Goal: Task Accomplishment & Management: Use online tool/utility

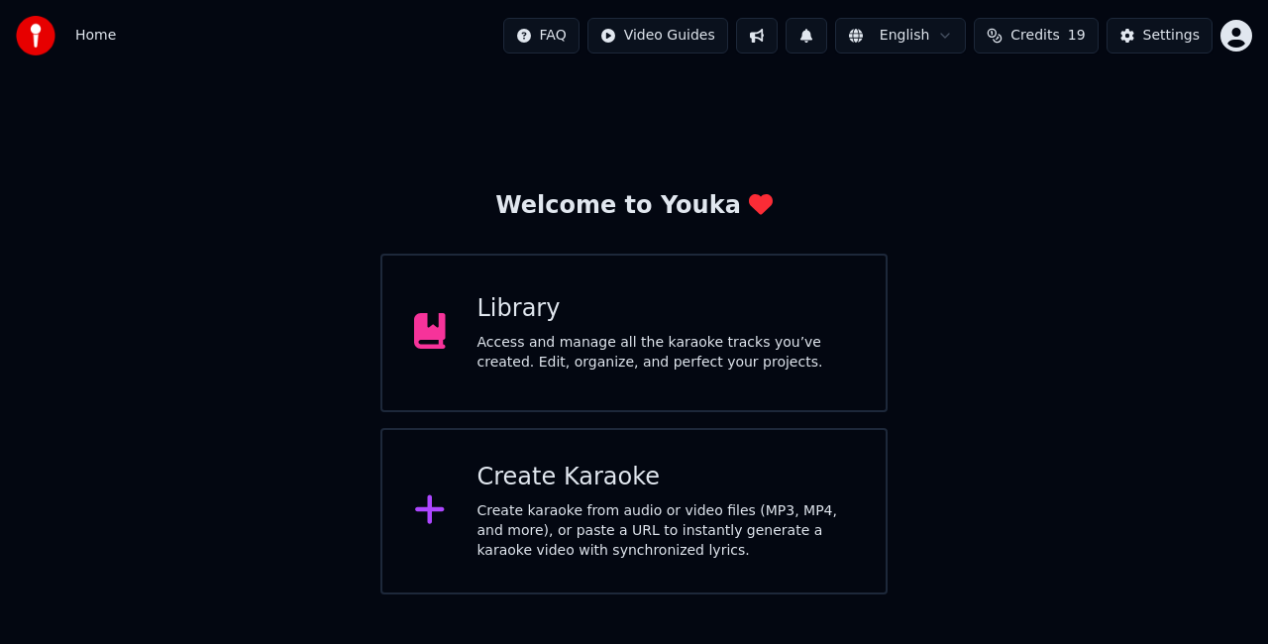
click at [541, 372] on div "Library Access and manage all the karaoke tracks you’ve created. Edit, organize…" at bounding box center [633, 333] width 507 height 159
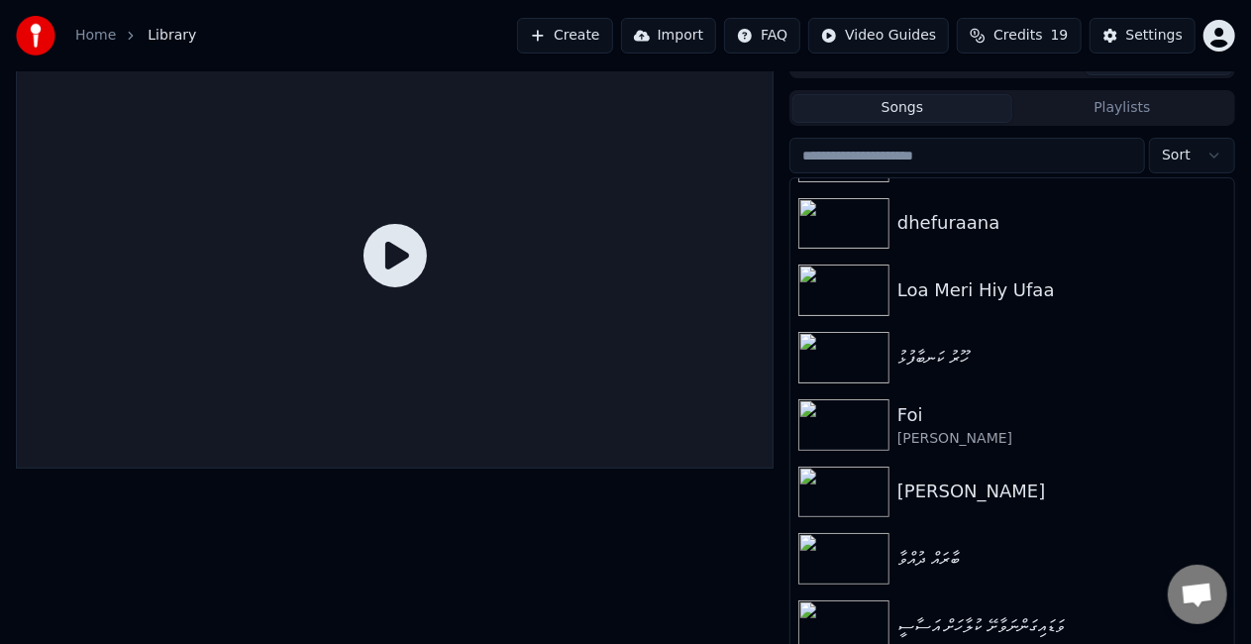
scroll to position [45, 0]
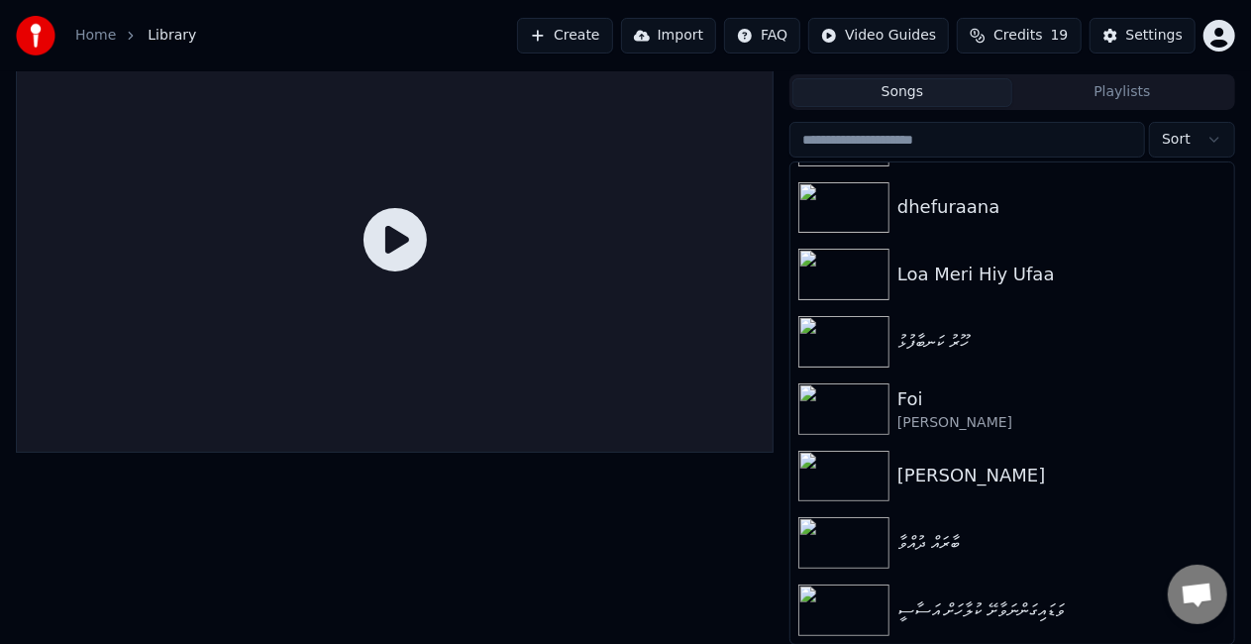
drag, startPoint x: 431, startPoint y: 279, endPoint x: 418, endPoint y: 259, distance: 24.5
click at [429, 276] on div at bounding box center [395, 240] width 758 height 426
click at [405, 238] on icon at bounding box center [395, 239] width 63 height 63
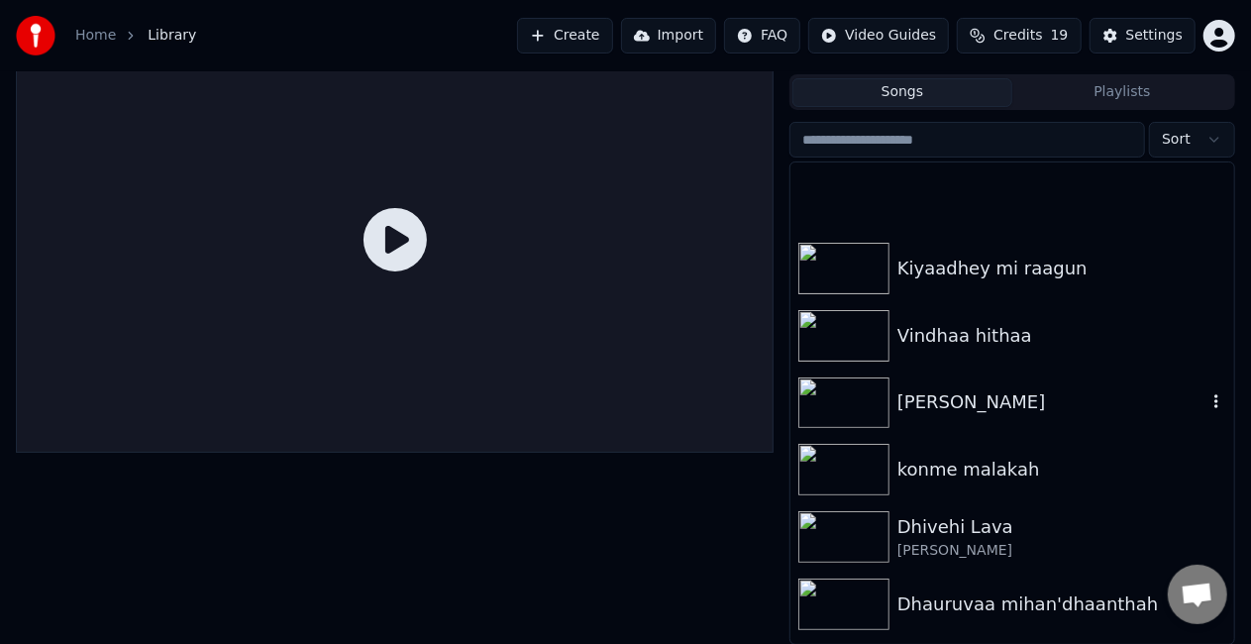
scroll to position [0, 0]
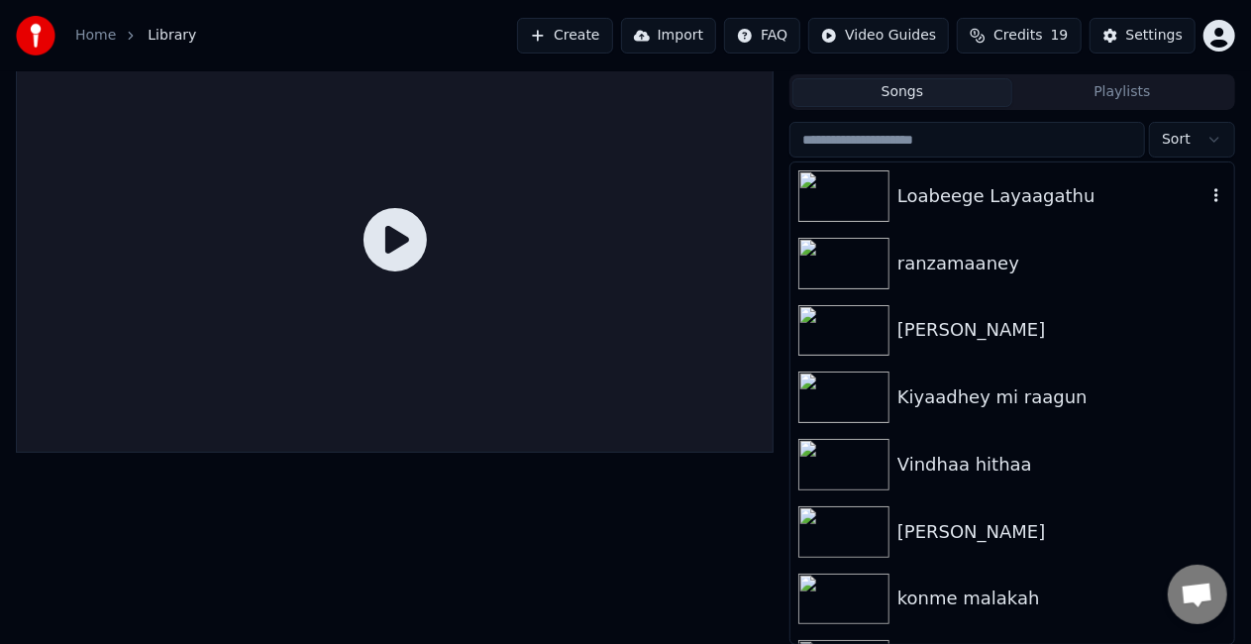
click at [858, 191] on img at bounding box center [843, 196] width 91 height 52
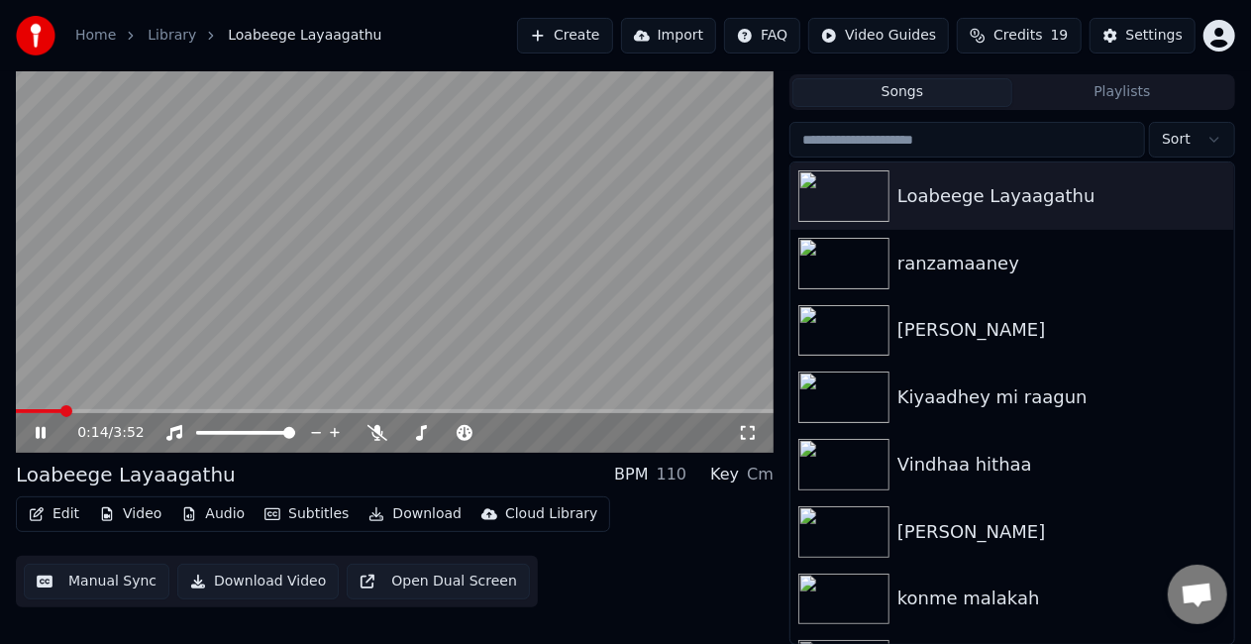
click at [60, 411] on span at bounding box center [395, 411] width 758 height 4
click at [235, 349] on video at bounding box center [395, 240] width 758 height 426
click at [41, 432] on icon at bounding box center [55, 433] width 46 height 16
drag, startPoint x: 67, startPoint y: 583, endPoint x: 94, endPoint y: 621, distance: 47.0
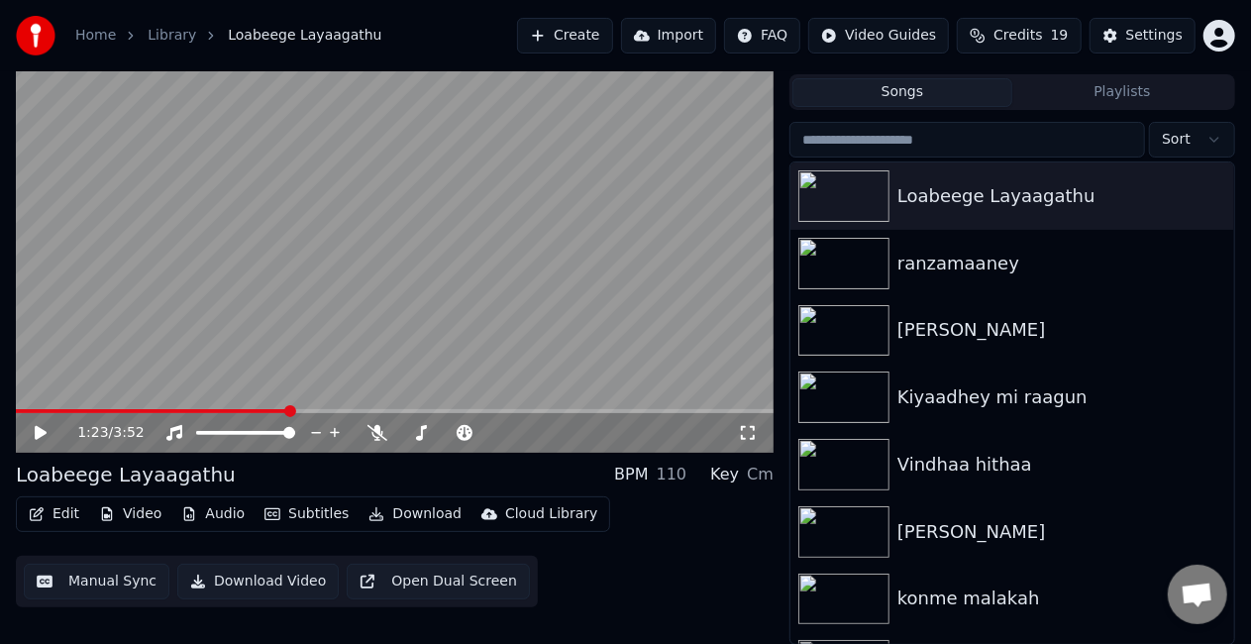
click at [94, 620] on div "1:23 / 3:52 Loabeege Layaagathu BPM 110 Key Cm Edit Video Audio Subtitles Downl…" at bounding box center [395, 336] width 758 height 618
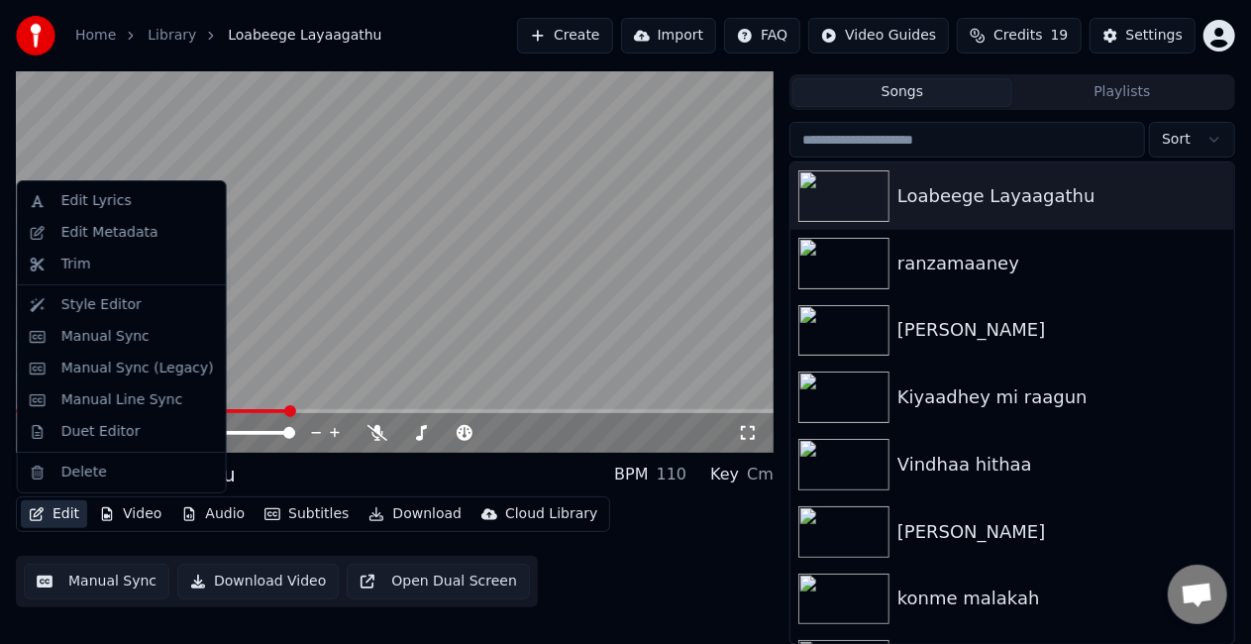
click at [51, 511] on button "Edit" at bounding box center [54, 514] width 66 height 28
click at [93, 424] on div "Duet Editor" at bounding box center [100, 432] width 79 height 20
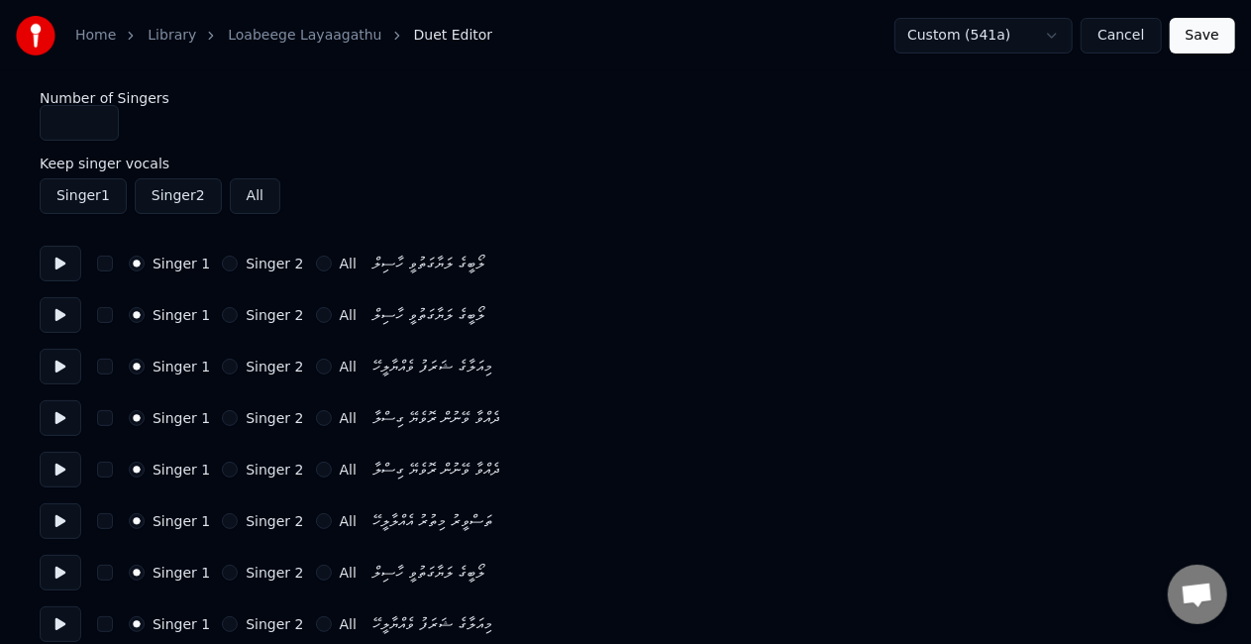
type input "*"
click at [99, 114] on input "*" at bounding box center [79, 123] width 79 height 36
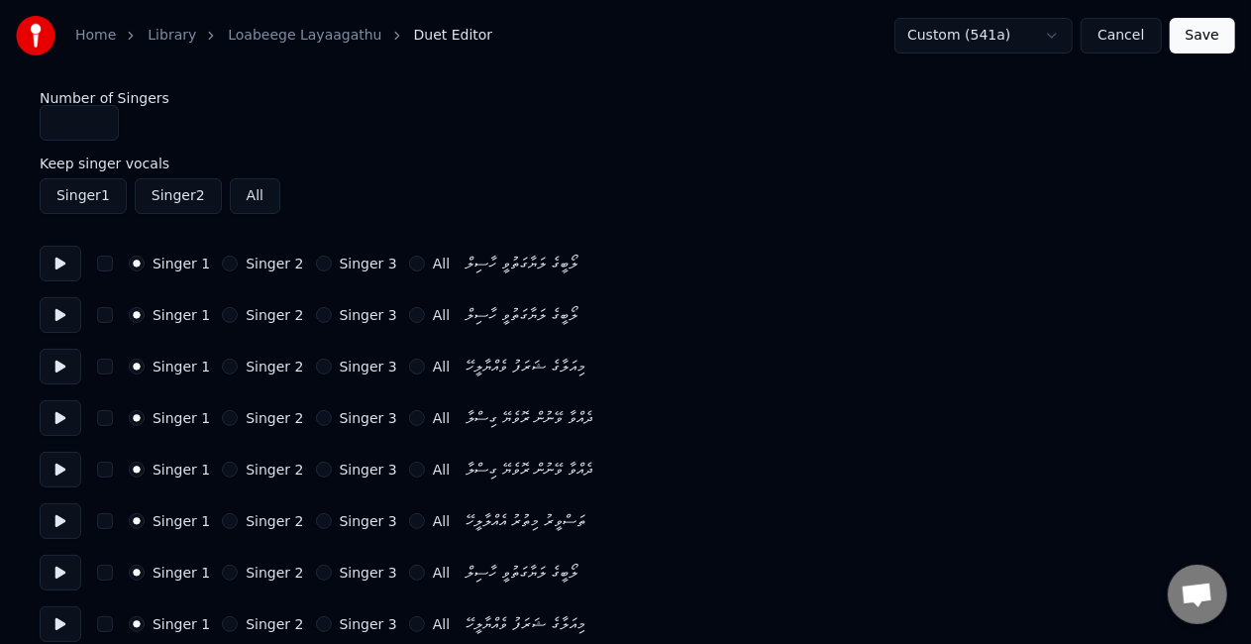
click at [1203, 38] on button "Save" at bounding box center [1202, 36] width 65 height 36
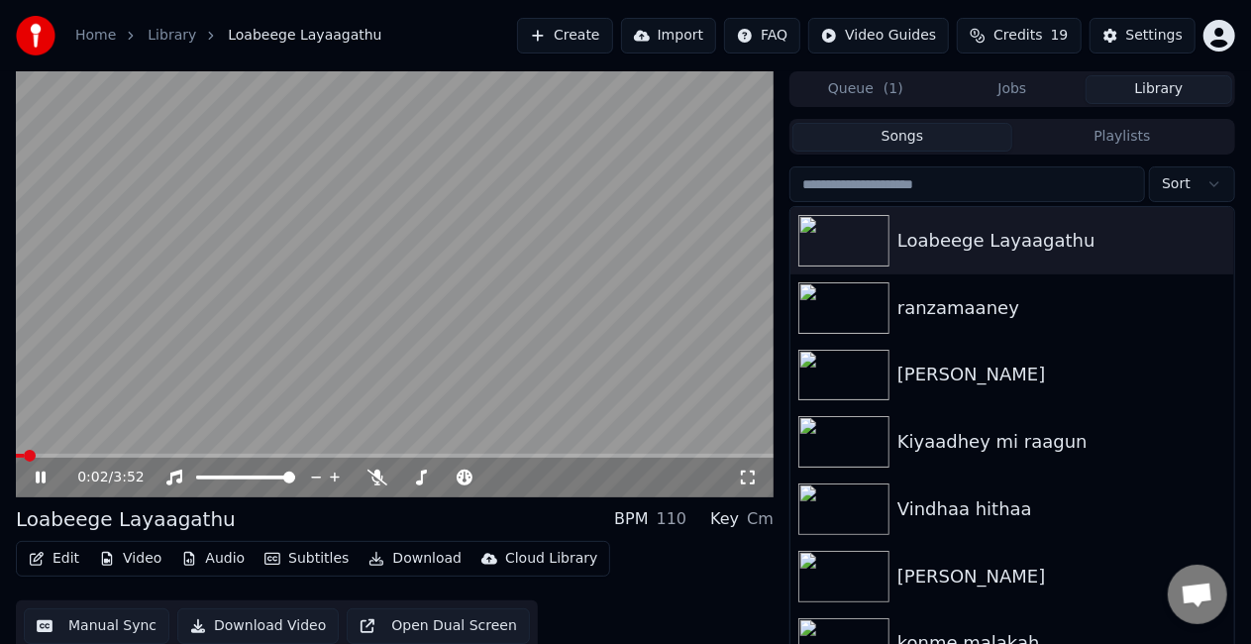
click at [46, 456] on span at bounding box center [395, 456] width 758 height 4
click at [31, 454] on span at bounding box center [24, 456] width 16 height 4
click at [144, 297] on video at bounding box center [395, 284] width 758 height 426
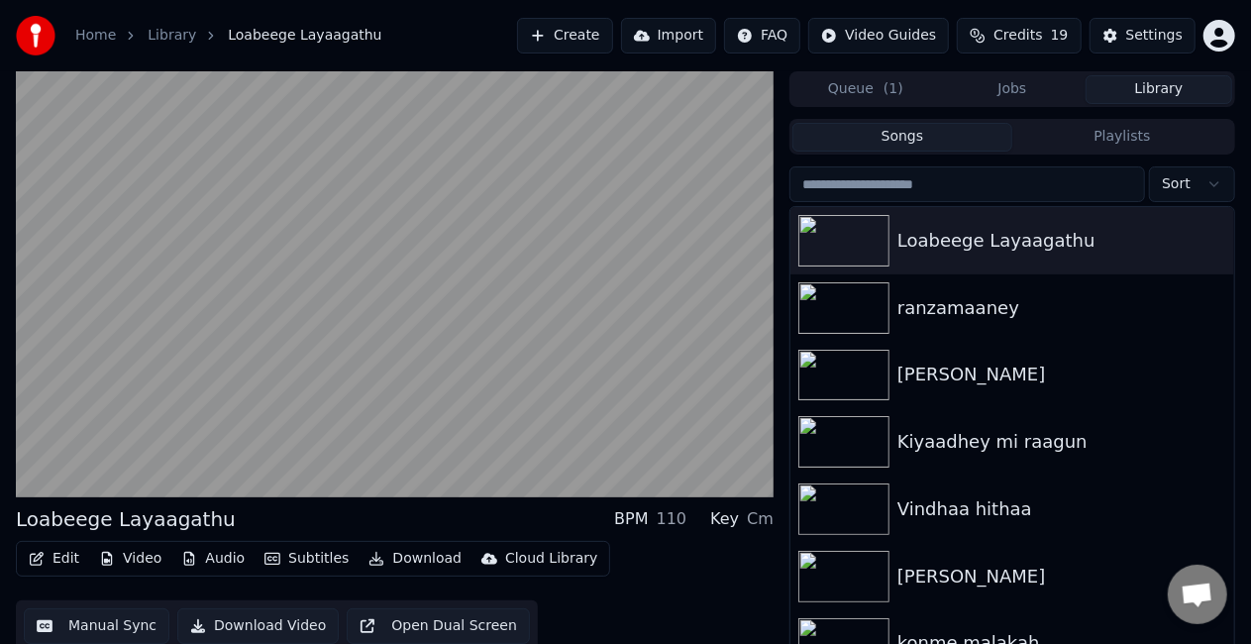
click at [50, 551] on button "Edit" at bounding box center [54, 559] width 66 height 28
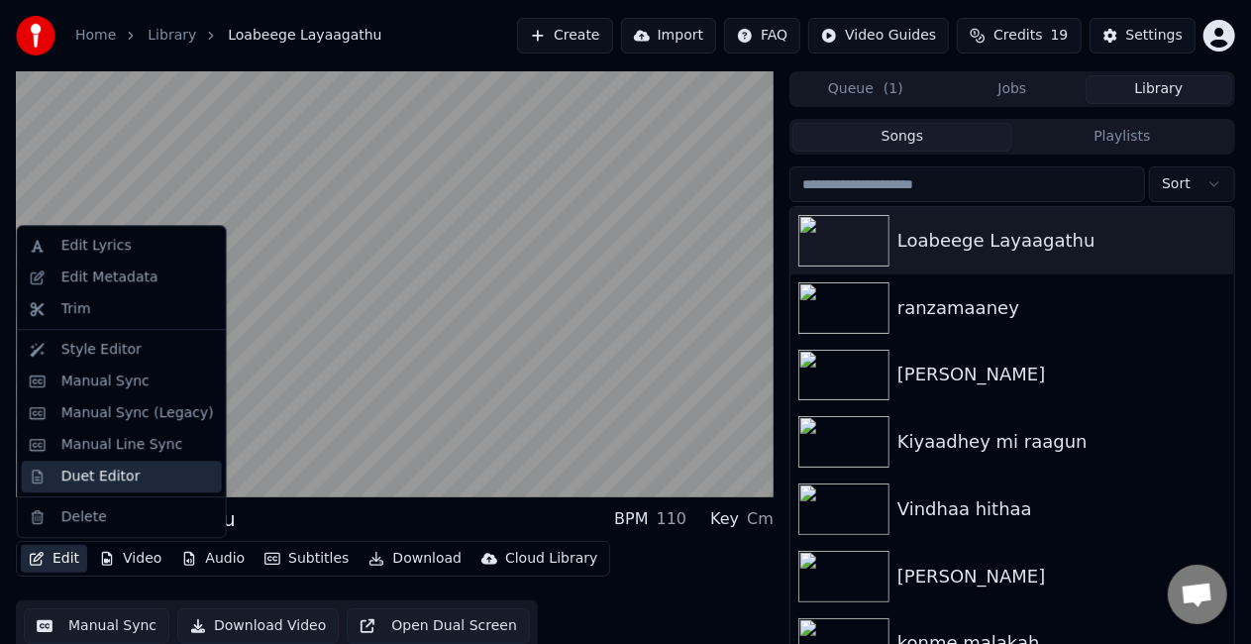
click at [89, 478] on div "Duet Editor" at bounding box center [100, 477] width 79 height 20
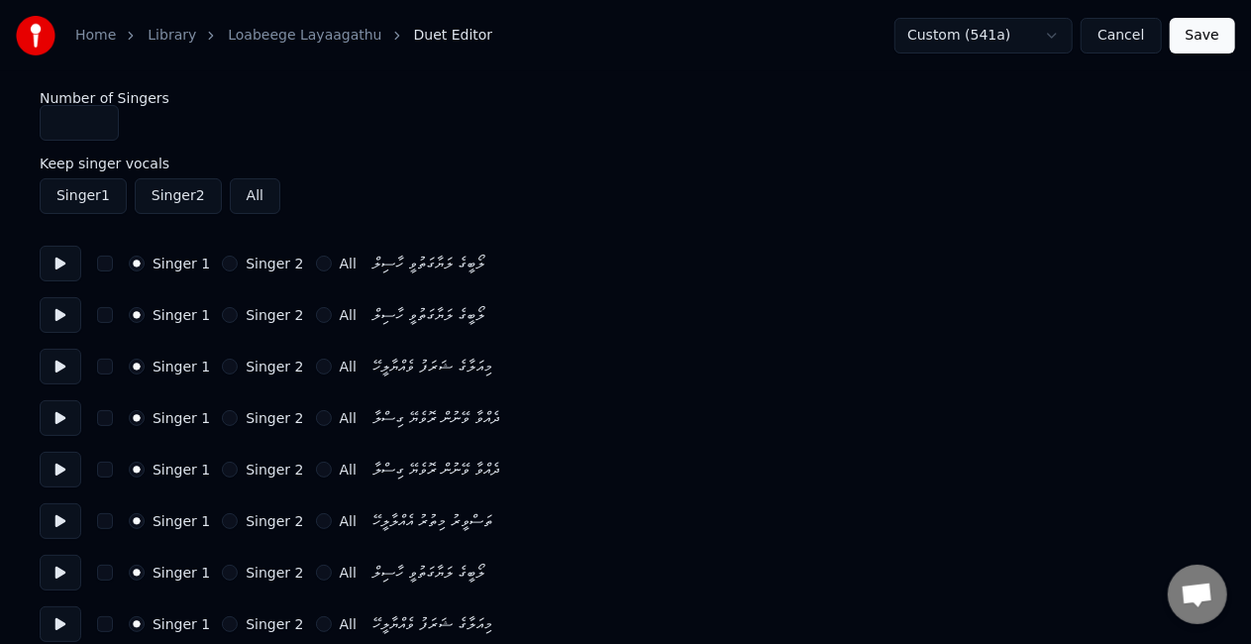
click at [222, 311] on div "Singer 2" at bounding box center [262, 315] width 81 height 16
click at [222, 314] on button "Singer 2" at bounding box center [230, 315] width 16 height 16
click at [68, 315] on button at bounding box center [61, 315] width 42 height 36
click at [222, 367] on button "Singer 2" at bounding box center [230, 367] width 16 height 16
click at [222, 418] on button "Singer 2" at bounding box center [230, 418] width 16 height 16
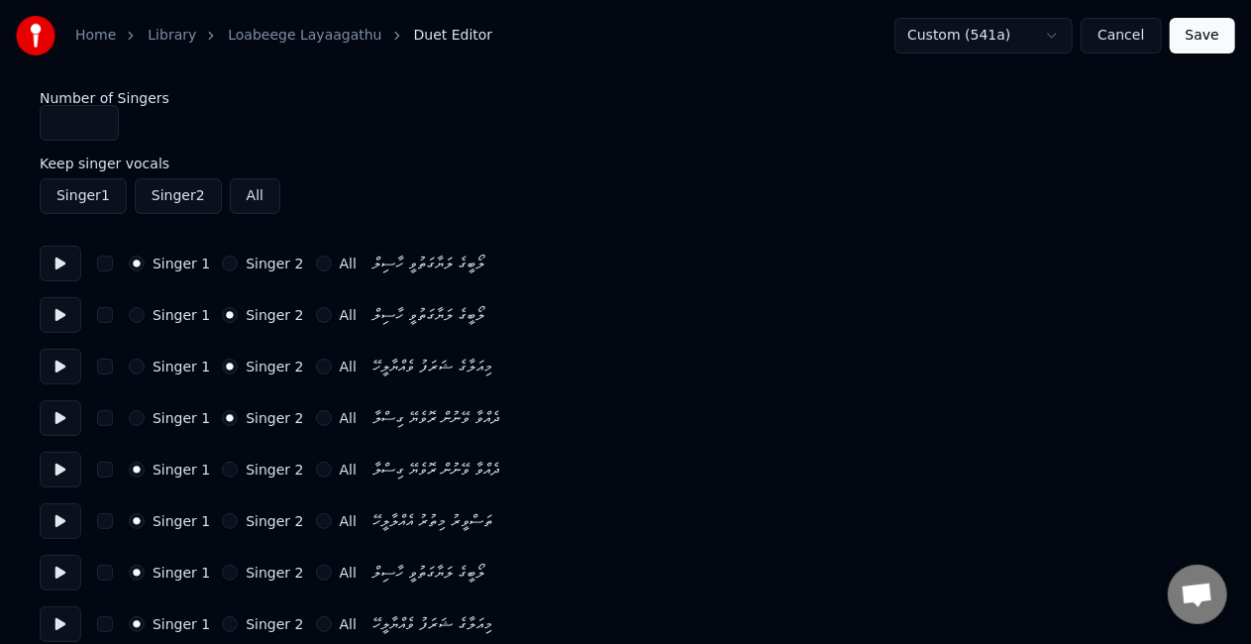
click at [132, 315] on button "Singer 1" at bounding box center [137, 315] width 16 height 16
click at [137, 367] on button "Singer 1" at bounding box center [137, 367] width 16 height 16
click at [222, 464] on div "Singer 2" at bounding box center [262, 470] width 81 height 16
click at [222, 469] on button "Singer 2" at bounding box center [230, 470] width 16 height 16
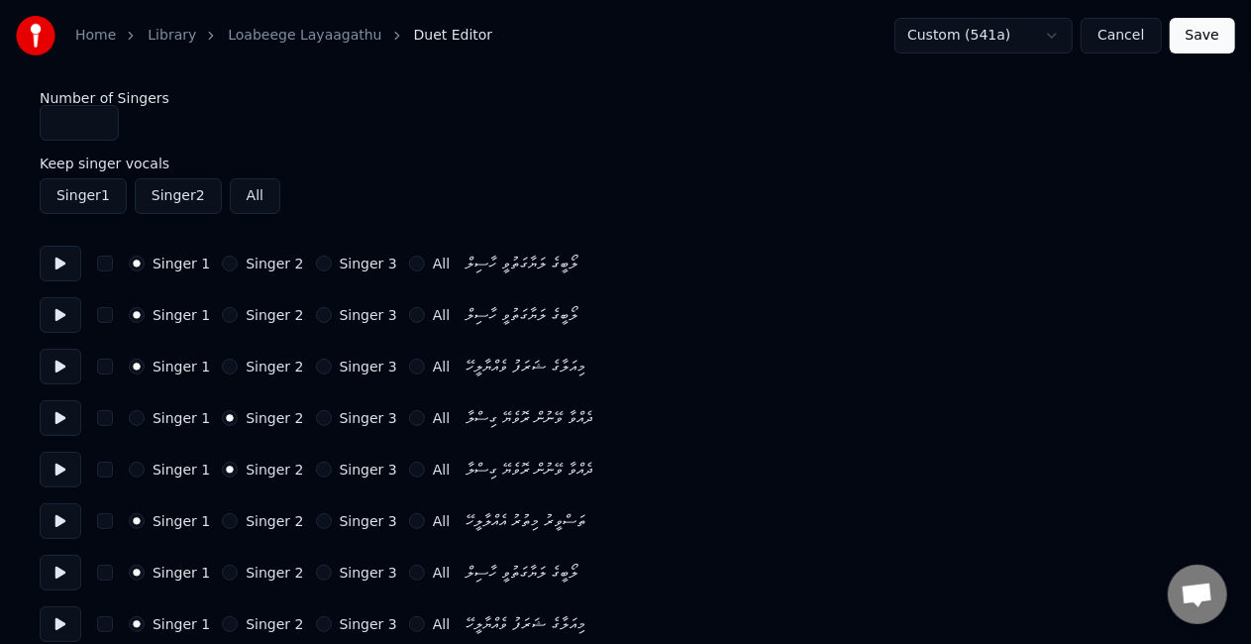
type input "*"
click at [101, 116] on input "*" at bounding box center [79, 123] width 79 height 36
click at [212, 511] on div "Singer 1 Singer 2 Singer 3 All ތަސްވީރު މިތުރު އެއްލާލީހޭ" at bounding box center [626, 521] width 1172 height 36
click at [222, 516] on button "Singer 2" at bounding box center [230, 521] width 16 height 16
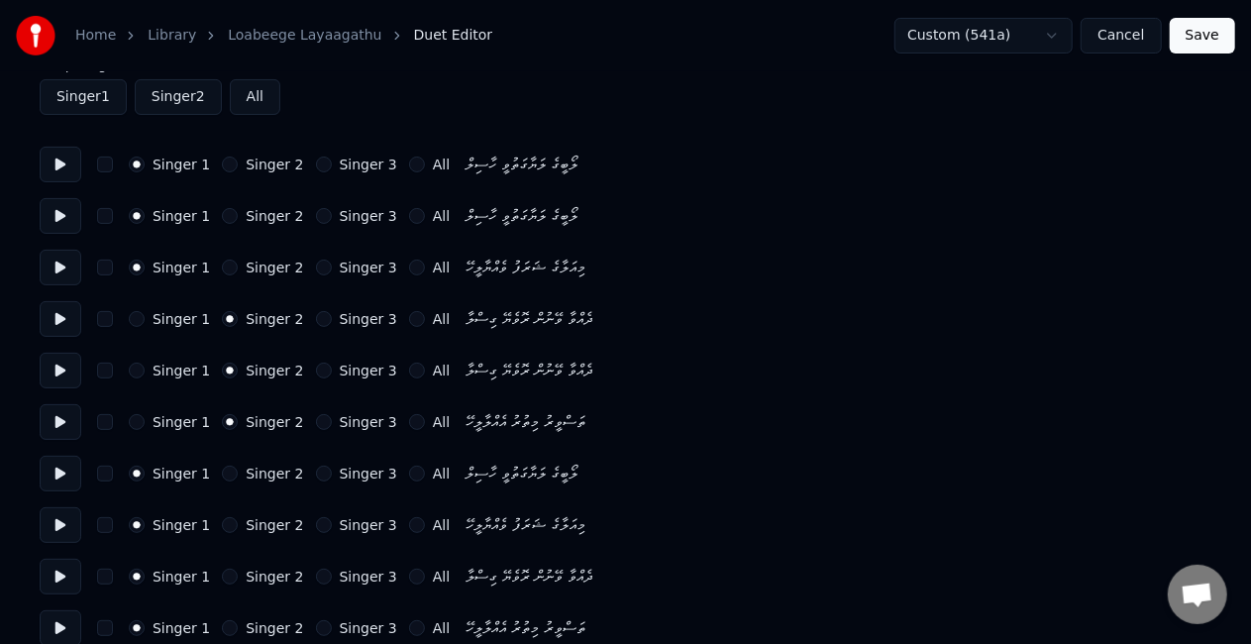
click at [316, 474] on button "Singer 3" at bounding box center [324, 474] width 16 height 16
click at [316, 517] on button "Singer 3" at bounding box center [324, 525] width 16 height 16
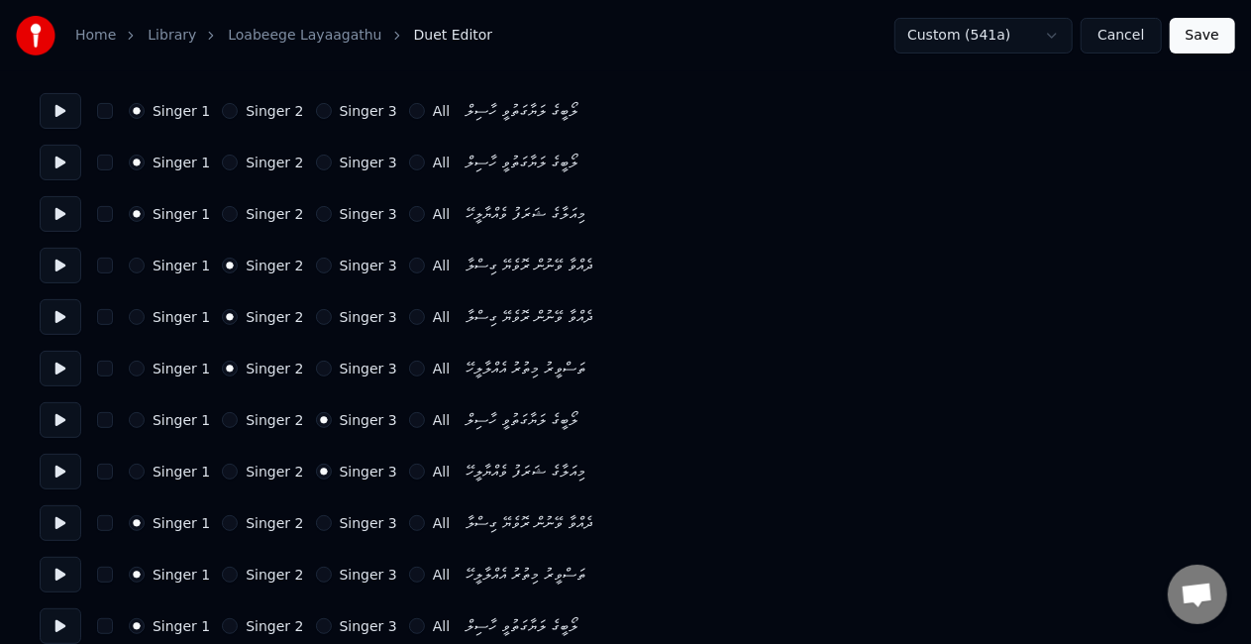
scroll to position [198, 0]
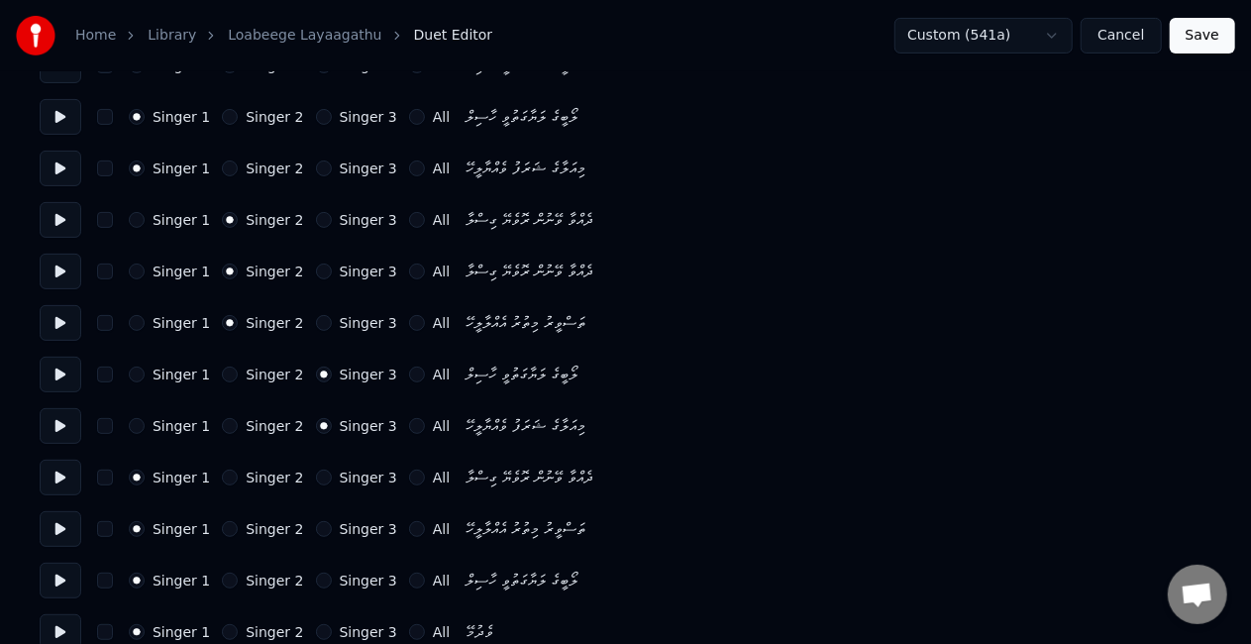
click at [316, 475] on button "Singer 3" at bounding box center [324, 478] width 16 height 16
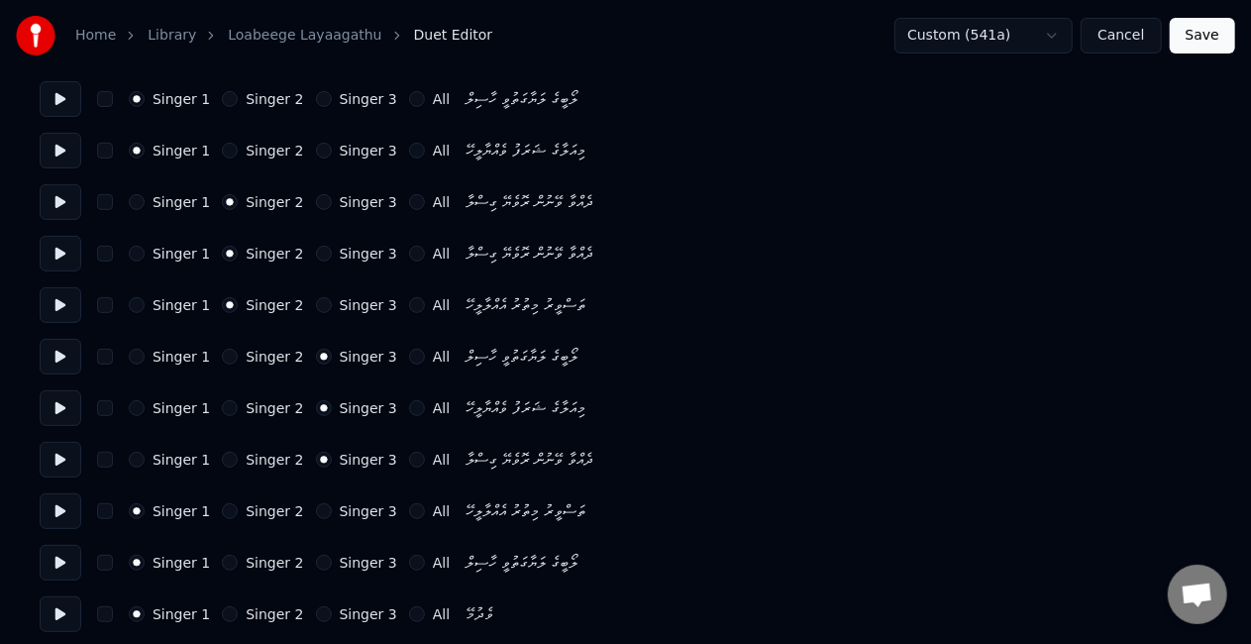
scroll to position [99, 0]
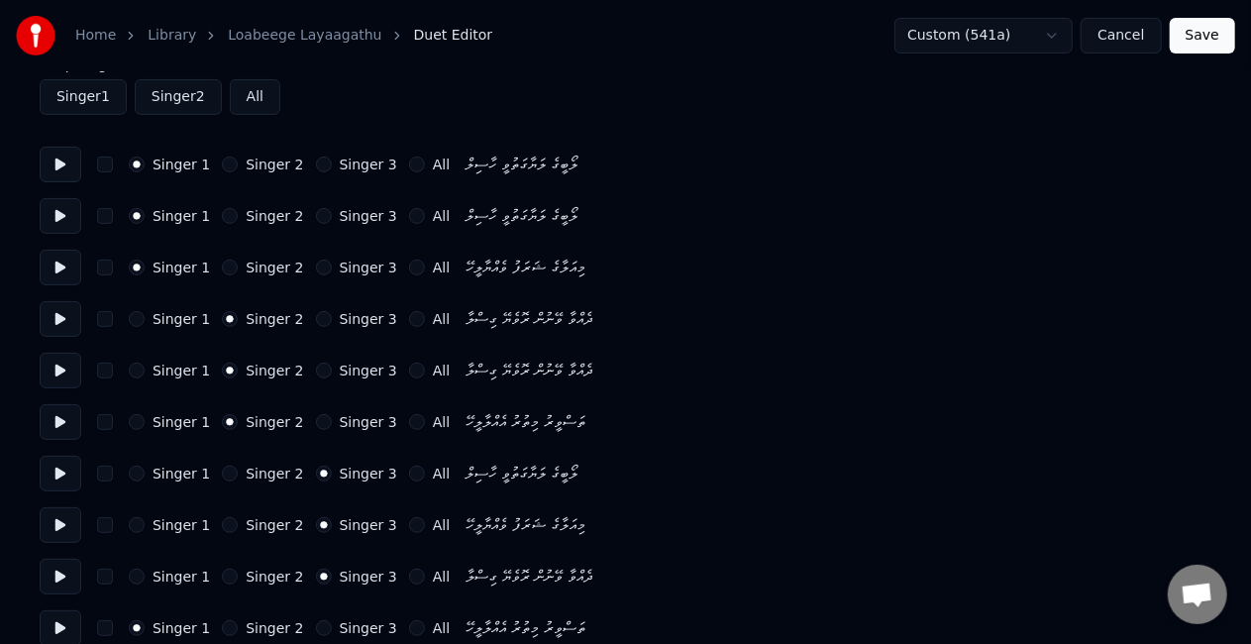
click at [132, 475] on button "Singer 1" at bounding box center [137, 474] width 16 height 16
click at [129, 513] on div "Singer 1 Singer 2 Singer 3 All މިއަލާގެ ޝަރަފު ވެއްޔާލީހޭ" at bounding box center [626, 525] width 1172 height 36
click at [134, 519] on button "Singer 1" at bounding box center [137, 525] width 16 height 16
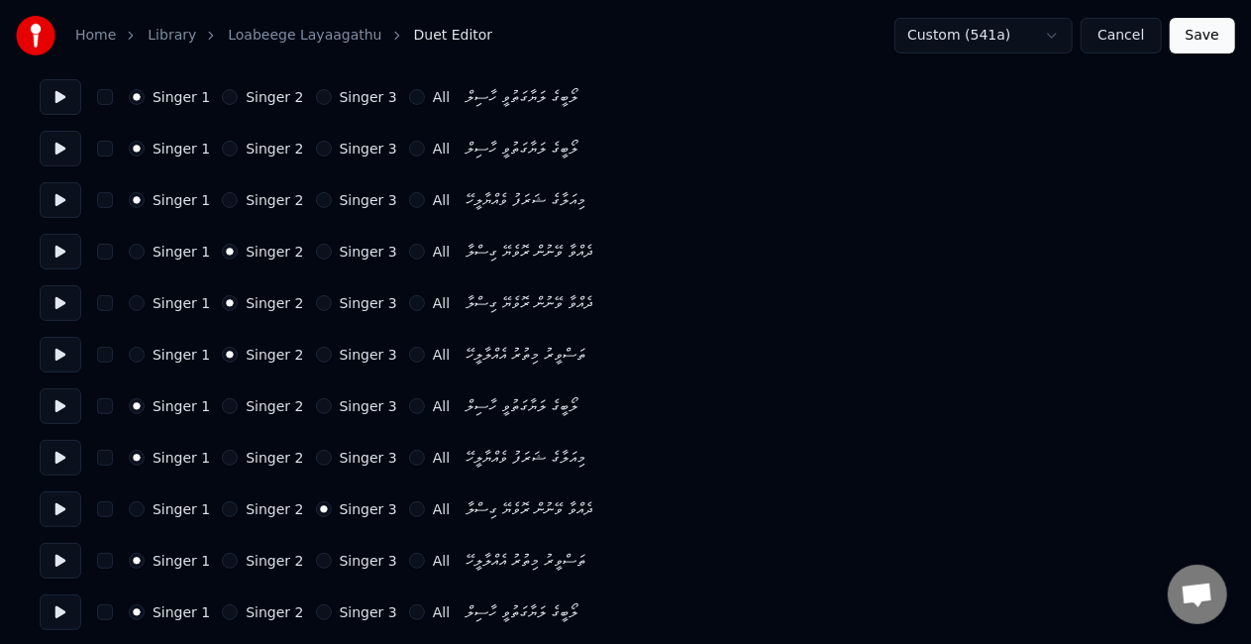
scroll to position [198, 0]
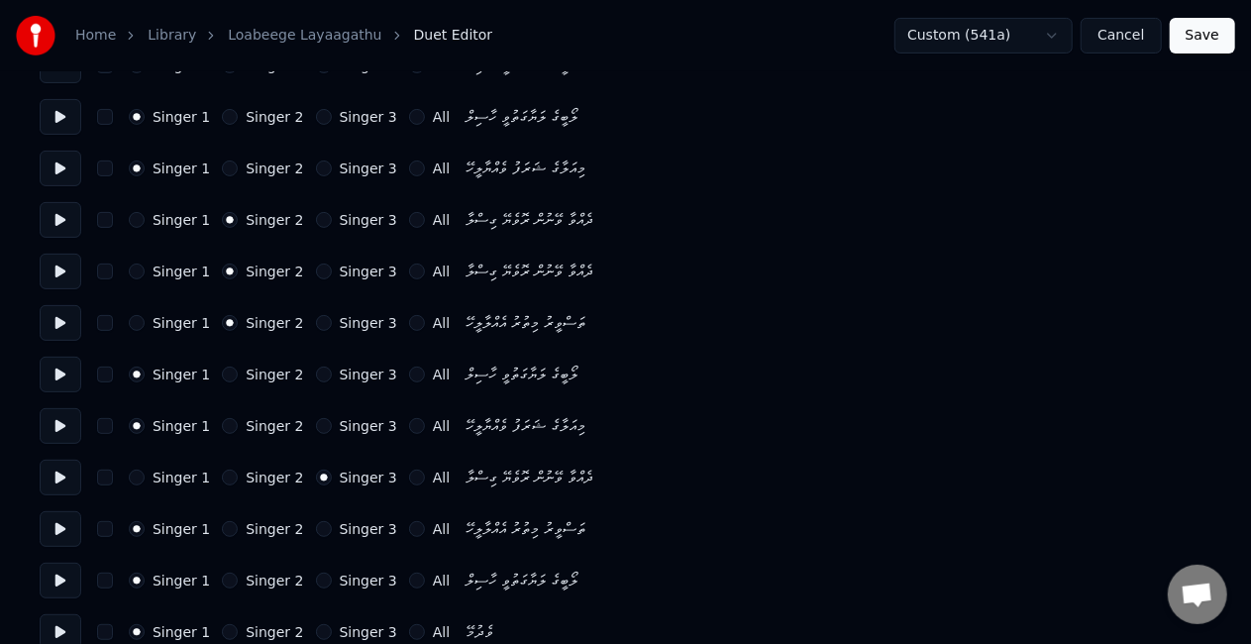
click at [139, 474] on button "Singer 1" at bounding box center [137, 478] width 16 height 16
click at [228, 473] on button "Singer 2" at bounding box center [230, 478] width 16 height 16
click at [224, 525] on button "Singer 2" at bounding box center [230, 529] width 16 height 16
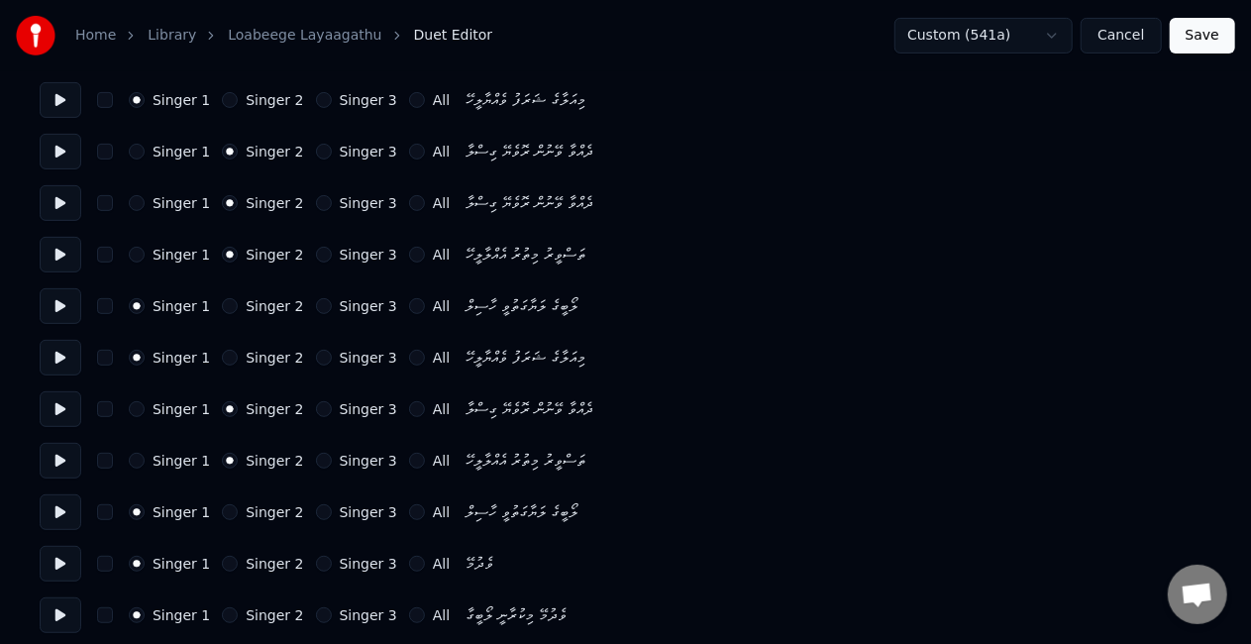
scroll to position [297, 0]
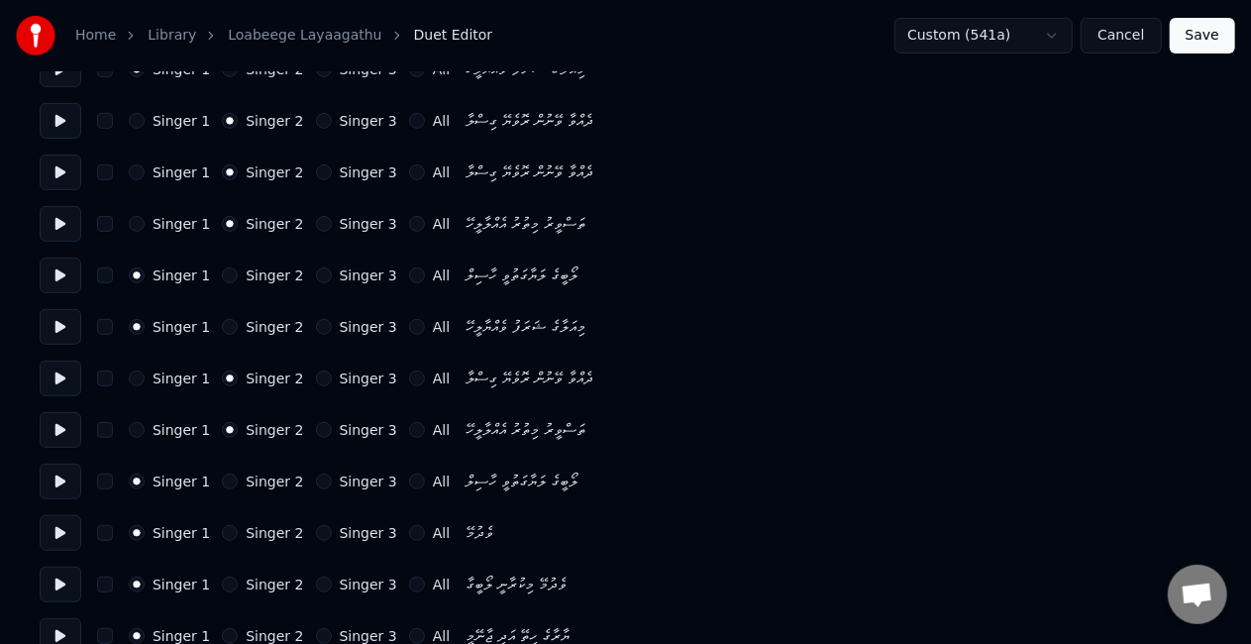
click at [316, 478] on button "Singer 3" at bounding box center [324, 482] width 16 height 16
click at [222, 526] on button "Singer 2" at bounding box center [230, 533] width 16 height 16
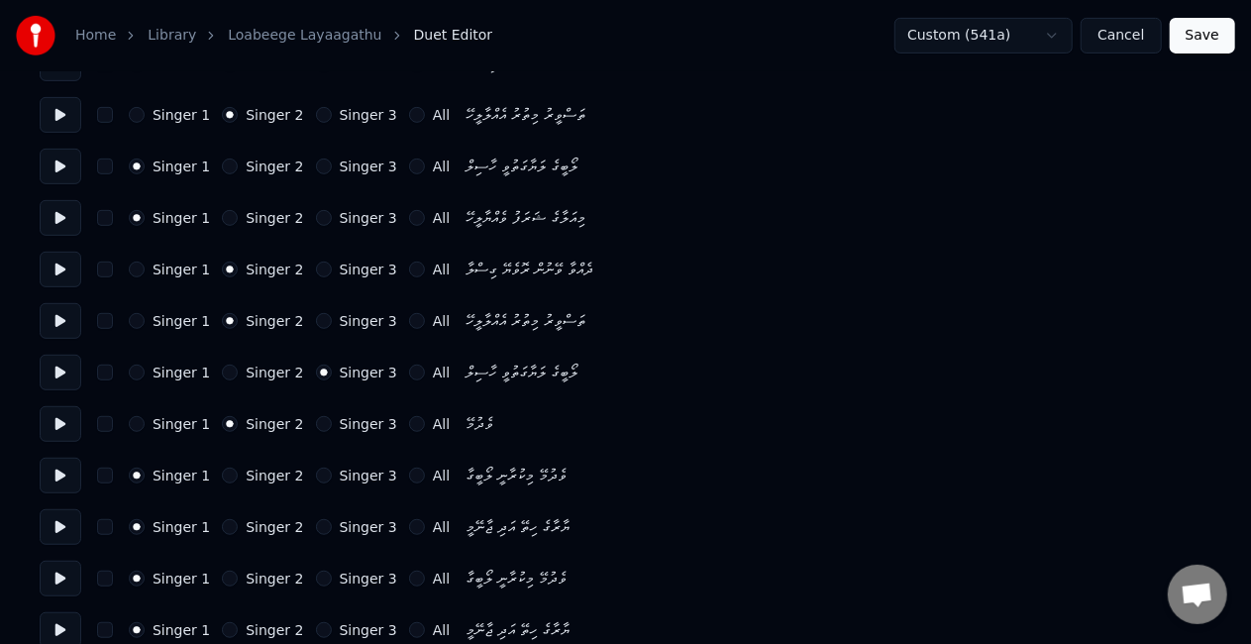
scroll to position [495, 0]
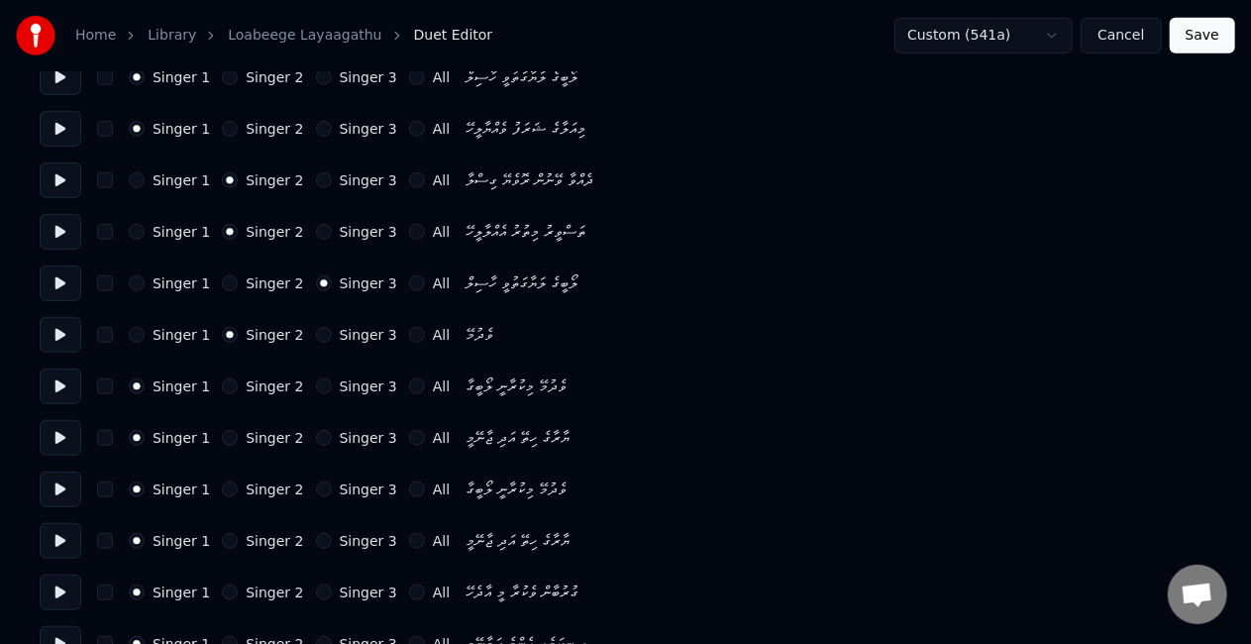
click at [224, 380] on button "Singer 2" at bounding box center [230, 386] width 16 height 16
click at [222, 439] on button "Singer 2" at bounding box center [230, 438] width 16 height 16
drag, startPoint x: 132, startPoint y: 329, endPoint x: 122, endPoint y: 364, distance: 36.1
click at [129, 338] on div "Singer 1" at bounding box center [169, 335] width 81 height 16
click at [137, 335] on button "Singer 1" at bounding box center [137, 335] width 16 height 16
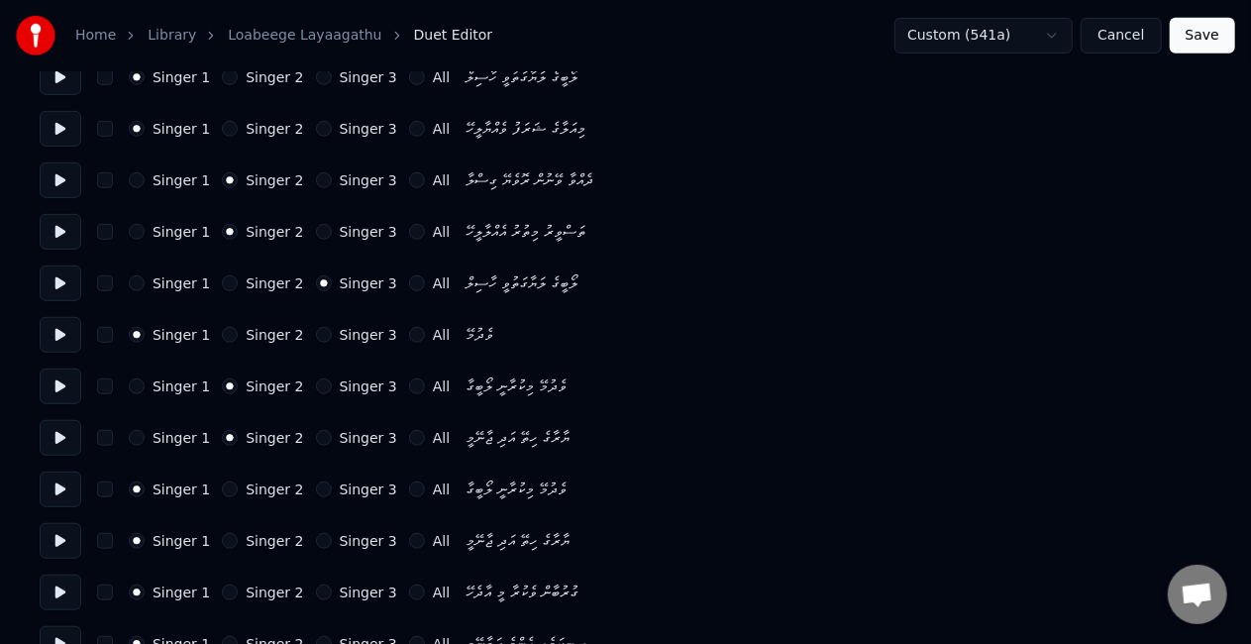
click at [131, 380] on button "Singer 1" at bounding box center [137, 386] width 16 height 16
click at [135, 427] on div "Singer 1 Singer 2 Singer 3 All ޔާރާގެ ހިތޭ އަދި ޖާނޭމީ" at bounding box center [626, 438] width 1172 height 36
click at [132, 438] on button "Singer 1" at bounding box center [137, 438] width 16 height 16
click at [224, 484] on button "Singer 2" at bounding box center [230, 489] width 16 height 16
click at [224, 534] on button "Singer 2" at bounding box center [230, 541] width 16 height 16
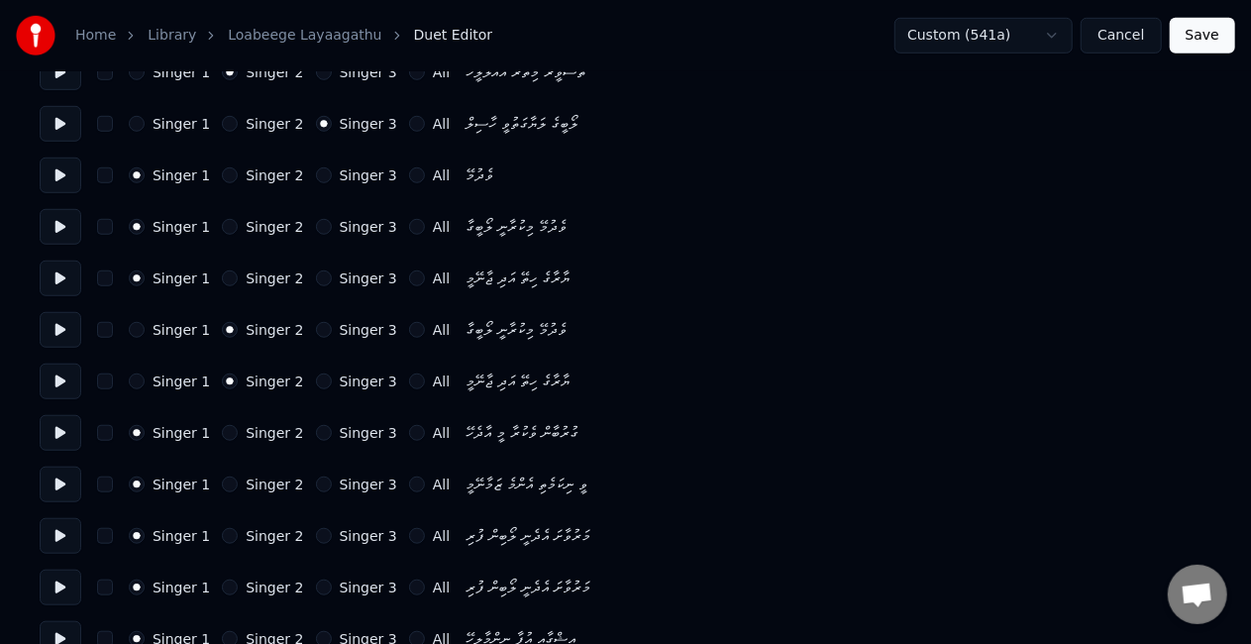
scroll to position [693, 0]
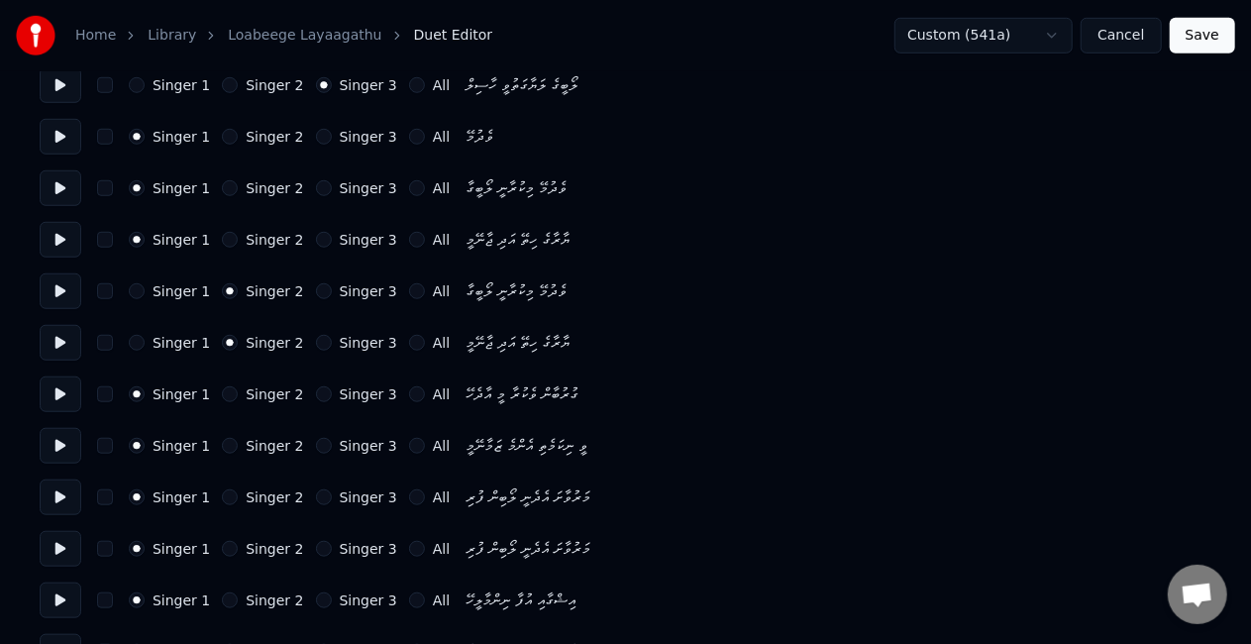
click at [222, 494] on button "Singer 2" at bounding box center [230, 497] width 16 height 16
click at [223, 545] on button "Singer 2" at bounding box center [230, 549] width 16 height 16
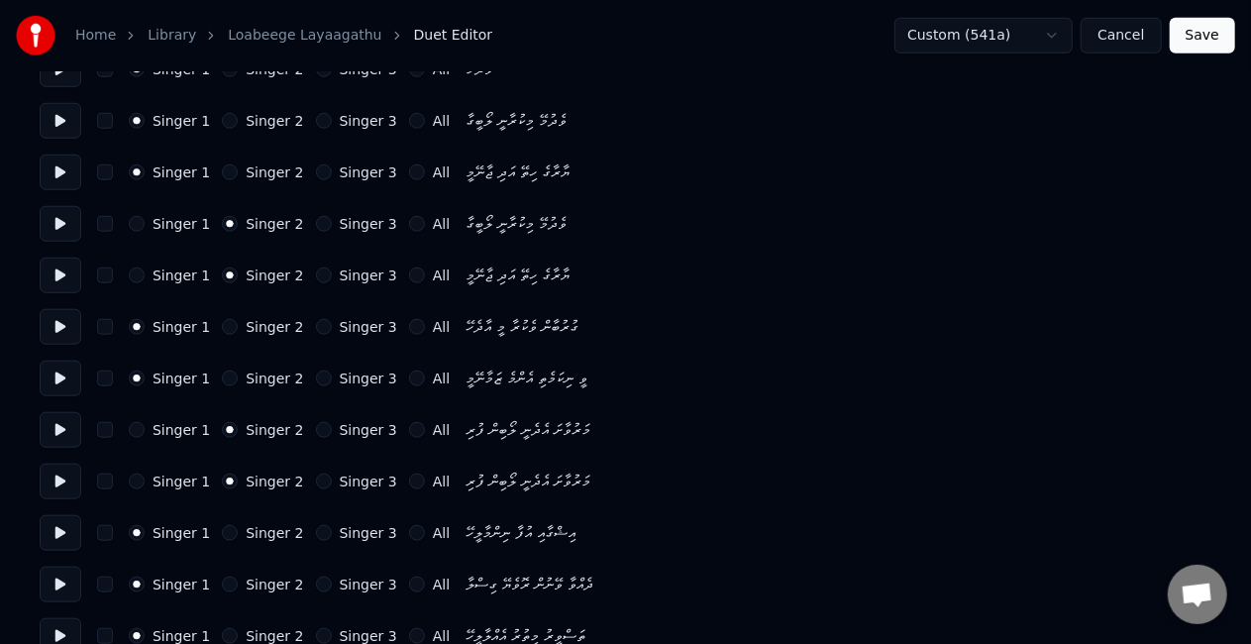
scroll to position [793, 0]
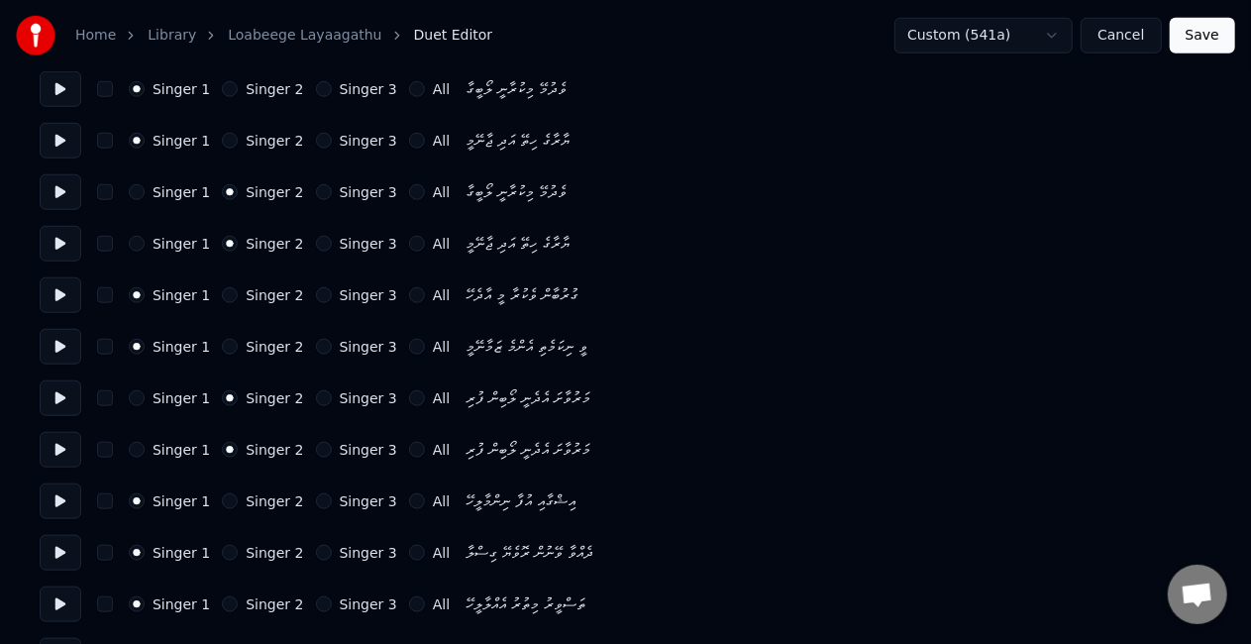
click at [222, 493] on button "Singer 2" at bounding box center [230, 501] width 16 height 16
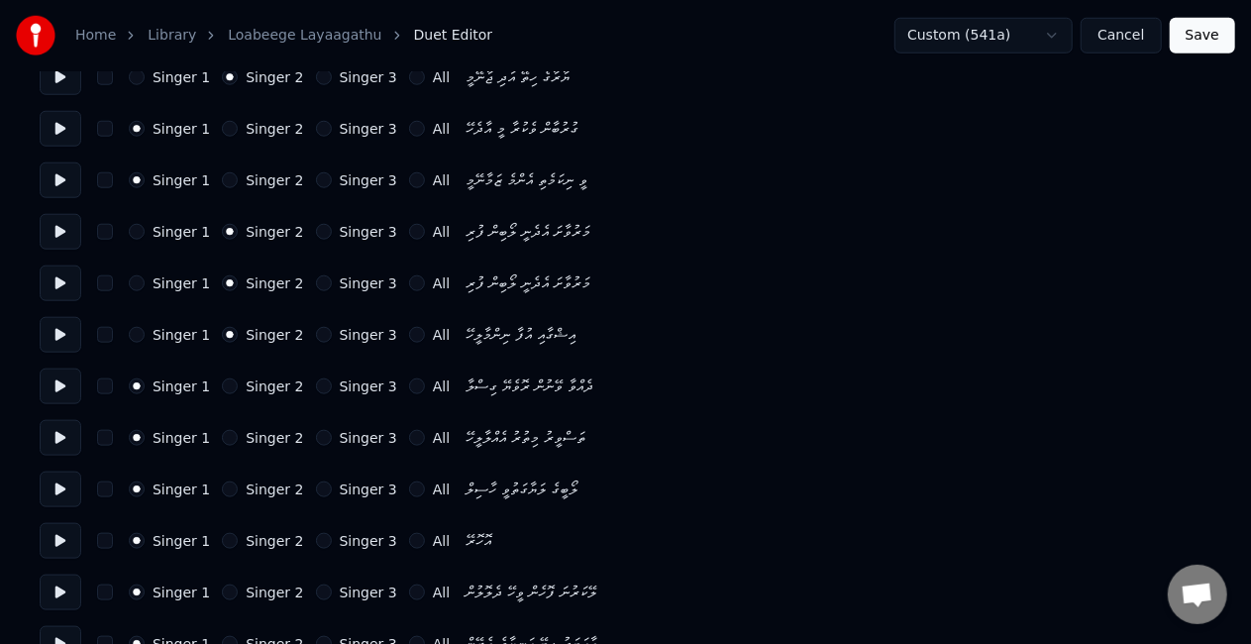
scroll to position [991, 0]
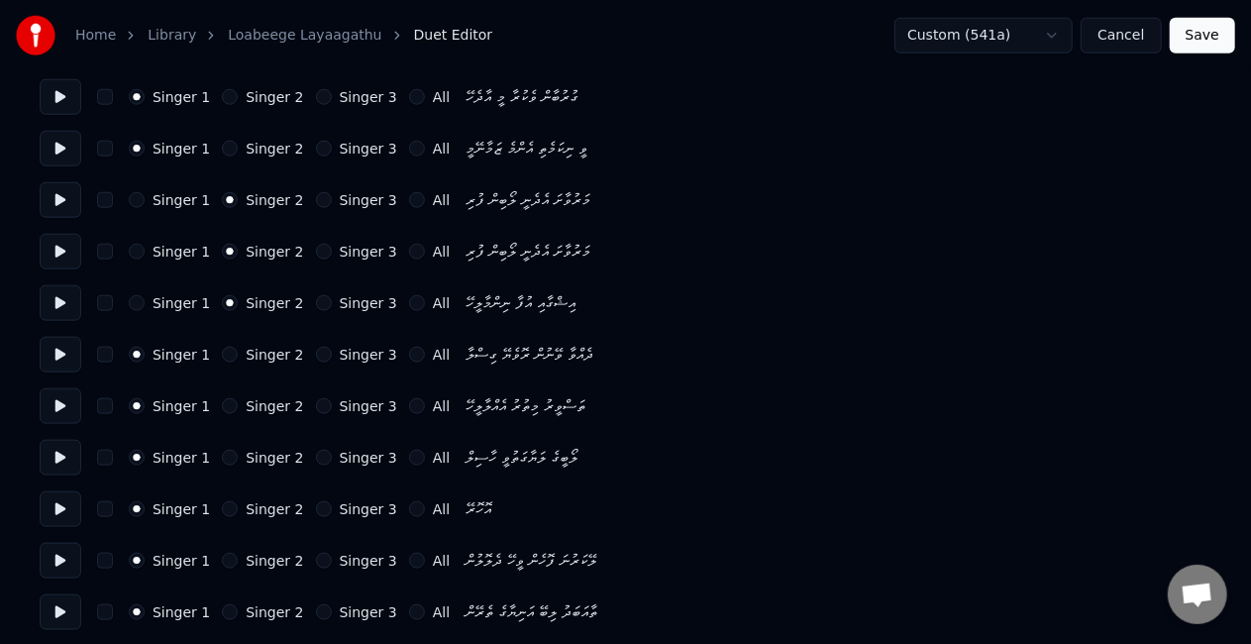
click at [224, 448] on div "Singer 1 Singer 2 Singer 3 All ލޯބީގެ ލަޔާގަތުވީ ހާސިލް" at bounding box center [626, 458] width 1172 height 36
click at [225, 453] on button "Singer 2" at bounding box center [230, 458] width 16 height 16
click at [316, 460] on button "Singer 3" at bounding box center [324, 458] width 16 height 16
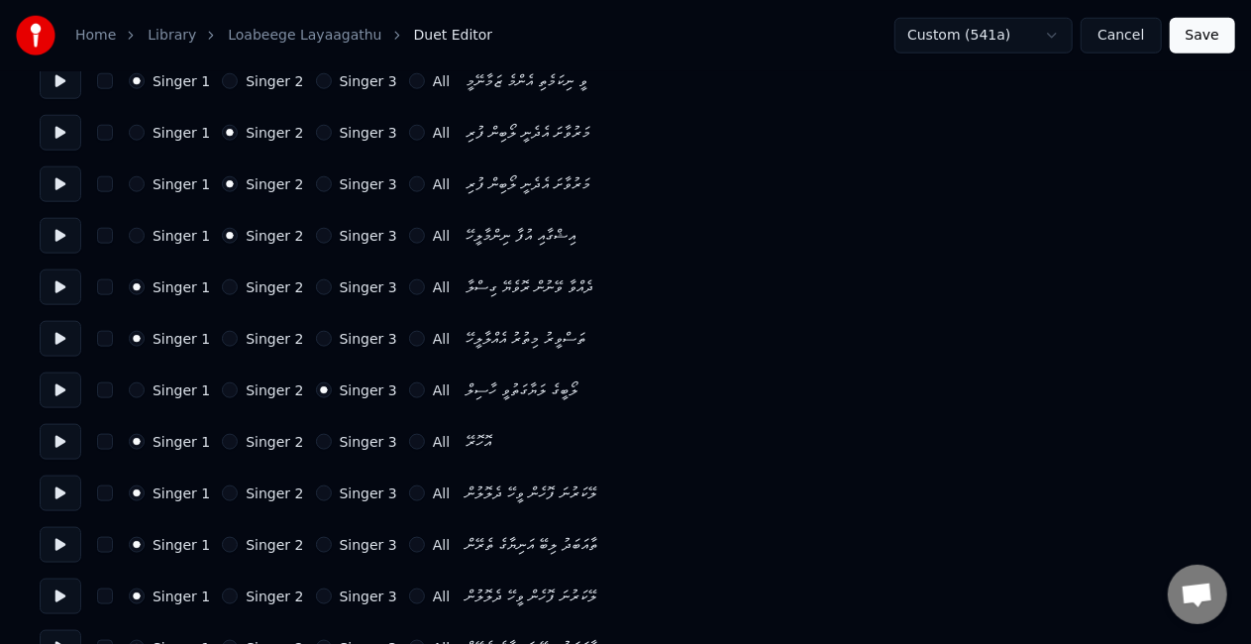
scroll to position [1090, 0]
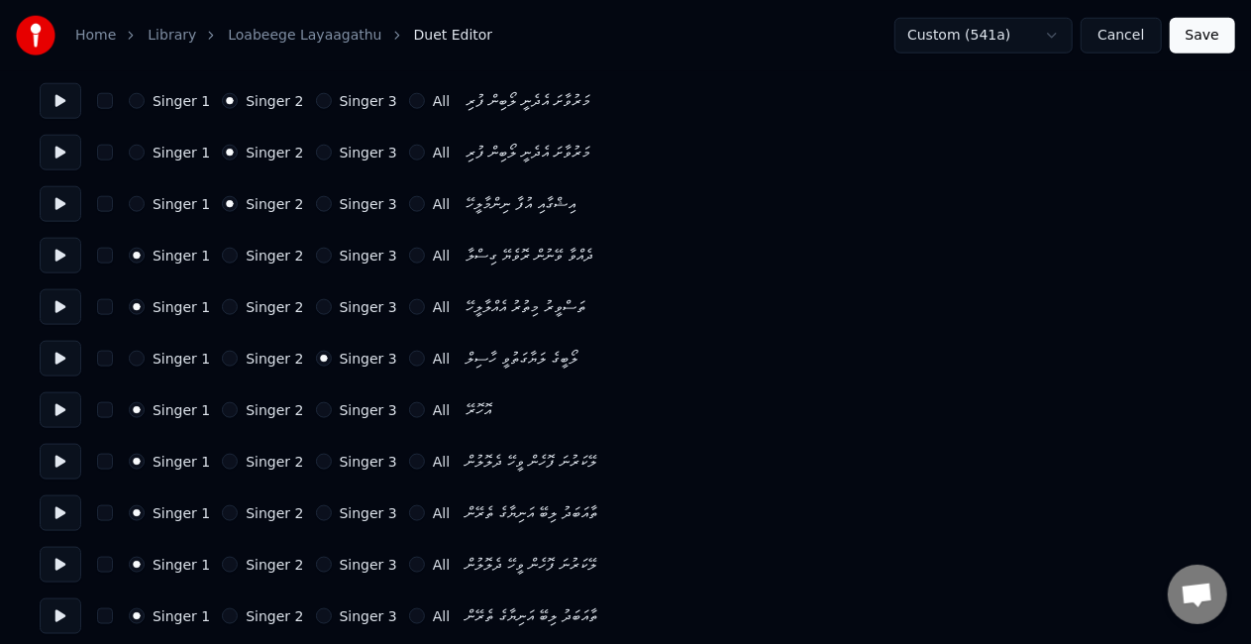
click at [222, 404] on button "Singer 2" at bounding box center [230, 410] width 16 height 16
click at [222, 464] on button "Singer 2" at bounding box center [230, 462] width 16 height 16
click at [222, 510] on button "Singer 2" at bounding box center [230, 513] width 16 height 16
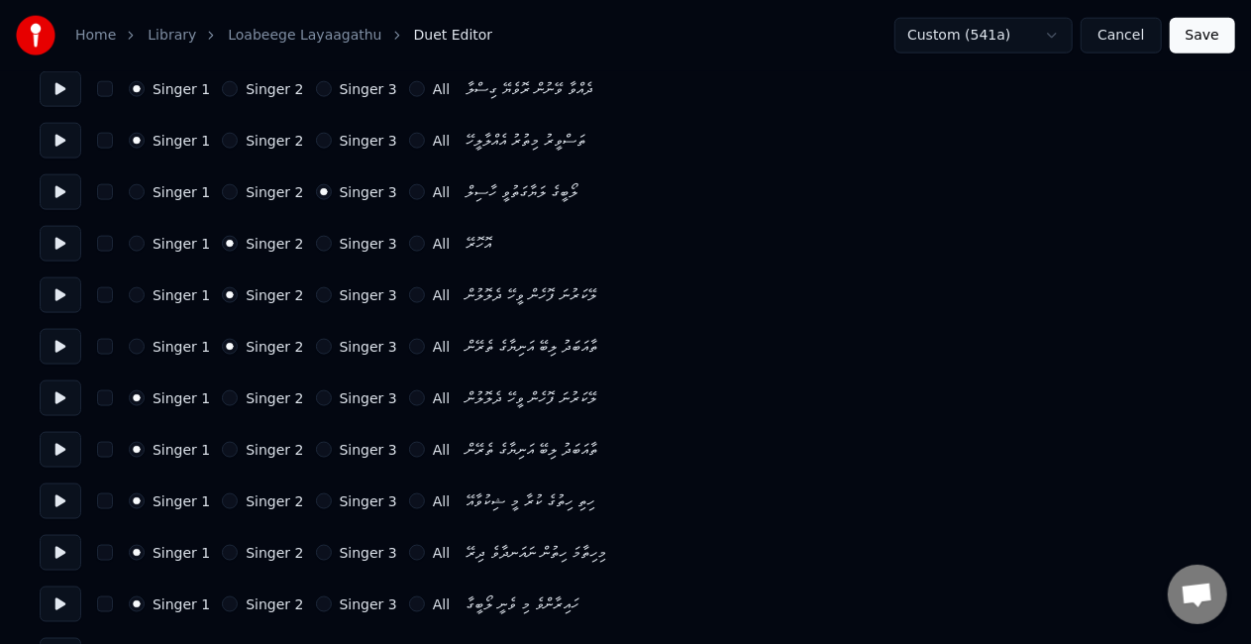
scroll to position [1288, 0]
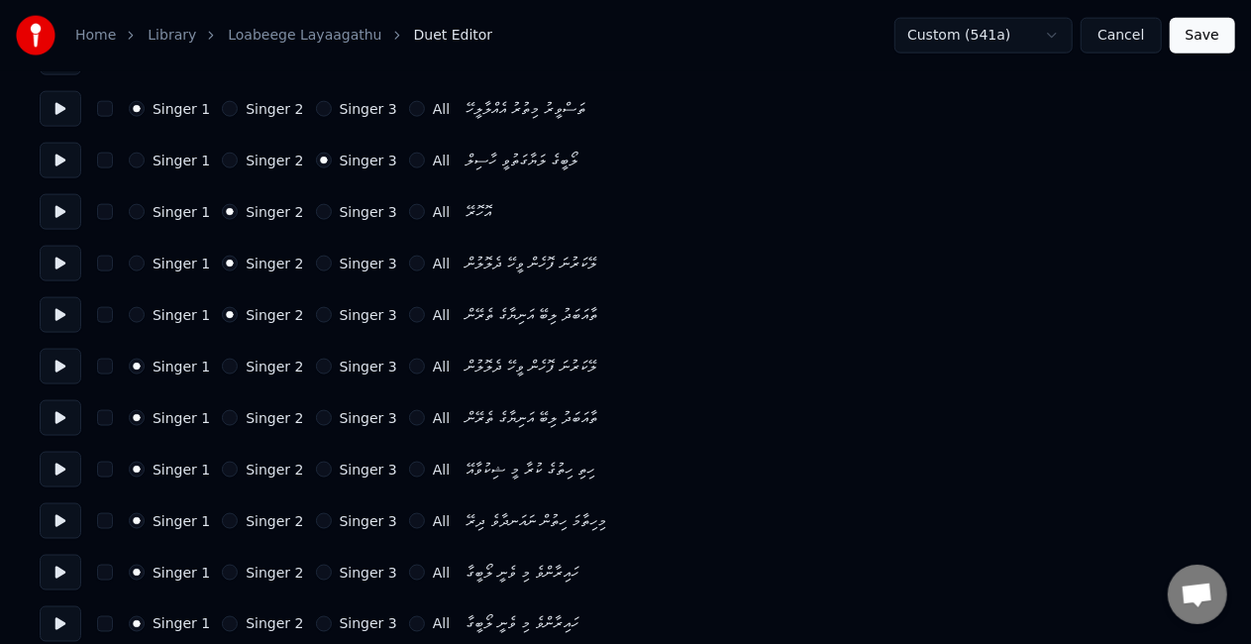
click at [222, 468] on button "Singer 2" at bounding box center [230, 470] width 16 height 16
click at [222, 519] on button "Singer 2" at bounding box center [230, 521] width 16 height 16
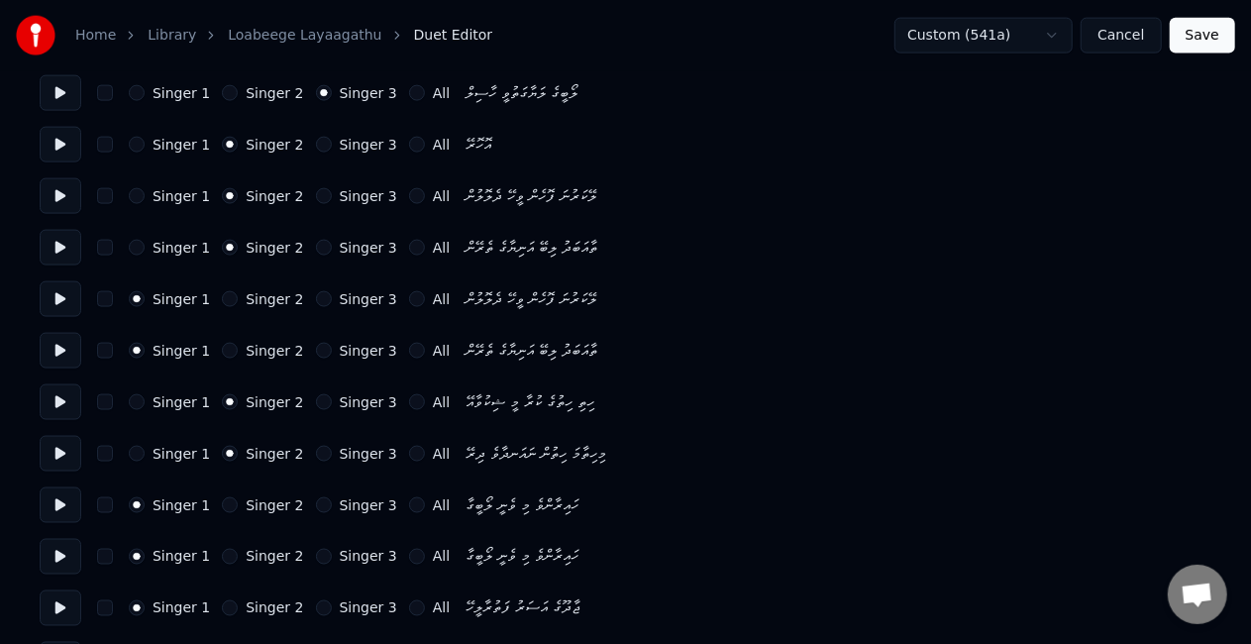
scroll to position [1387, 0]
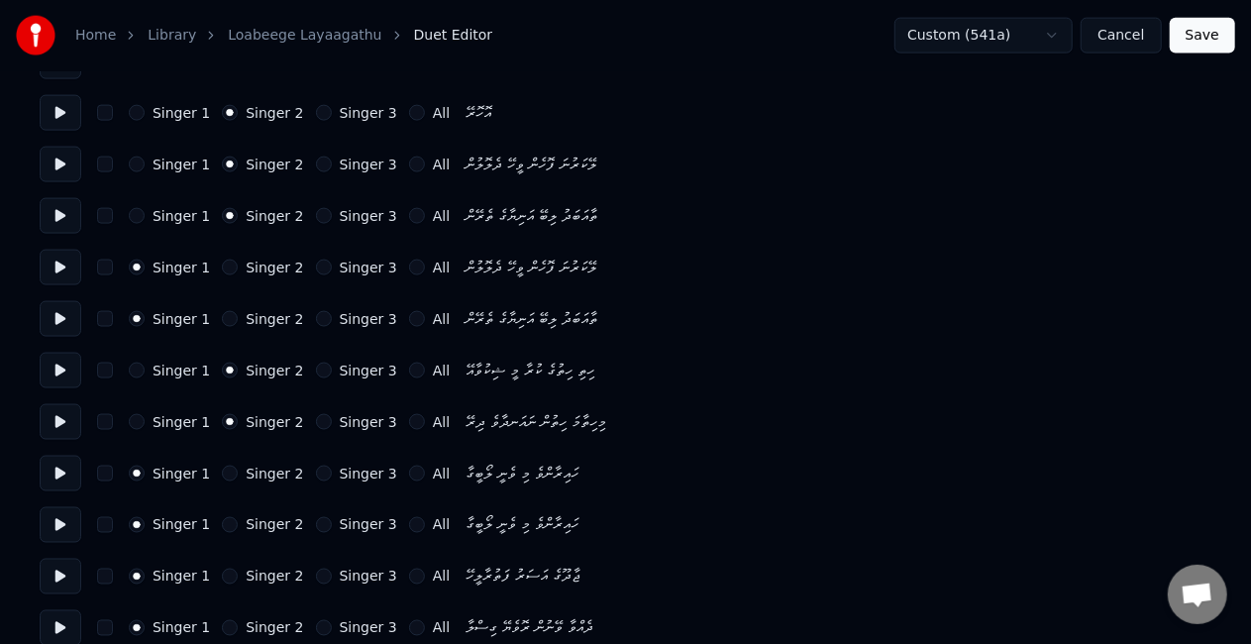
click at [222, 475] on button "Singer 2" at bounding box center [230, 474] width 16 height 16
click at [222, 519] on button "Singer 2" at bounding box center [230, 525] width 16 height 16
click at [140, 477] on button "Singer 1" at bounding box center [137, 474] width 16 height 16
click at [129, 524] on button "Singer 1" at bounding box center [137, 525] width 16 height 16
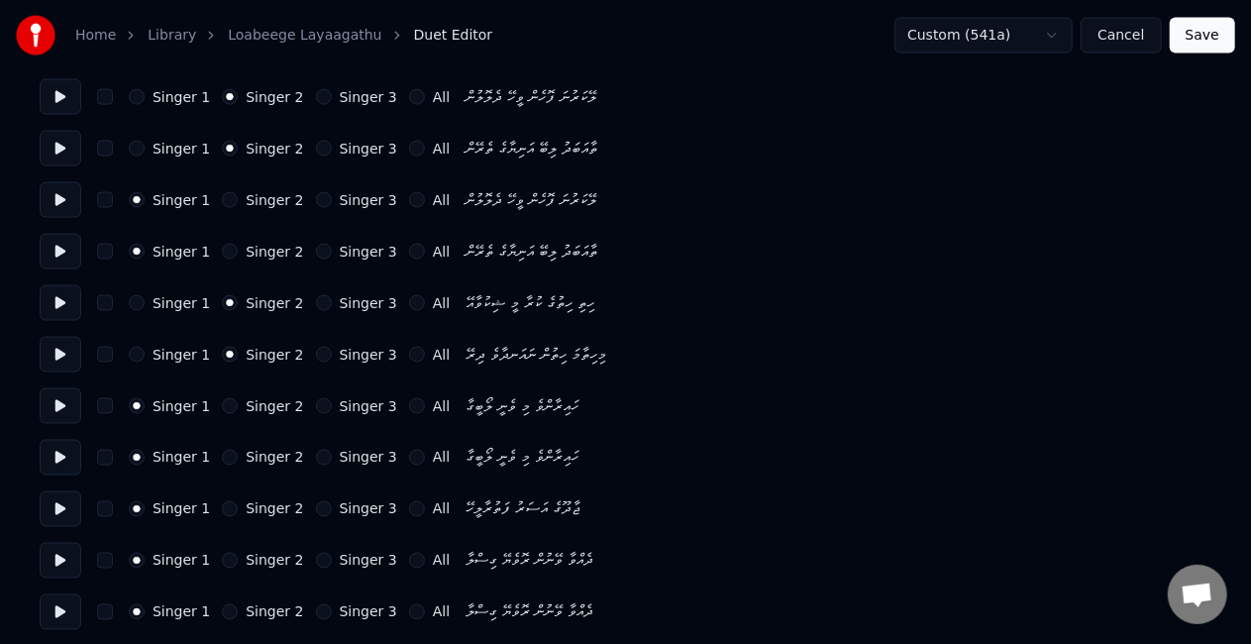
scroll to position [1486, 0]
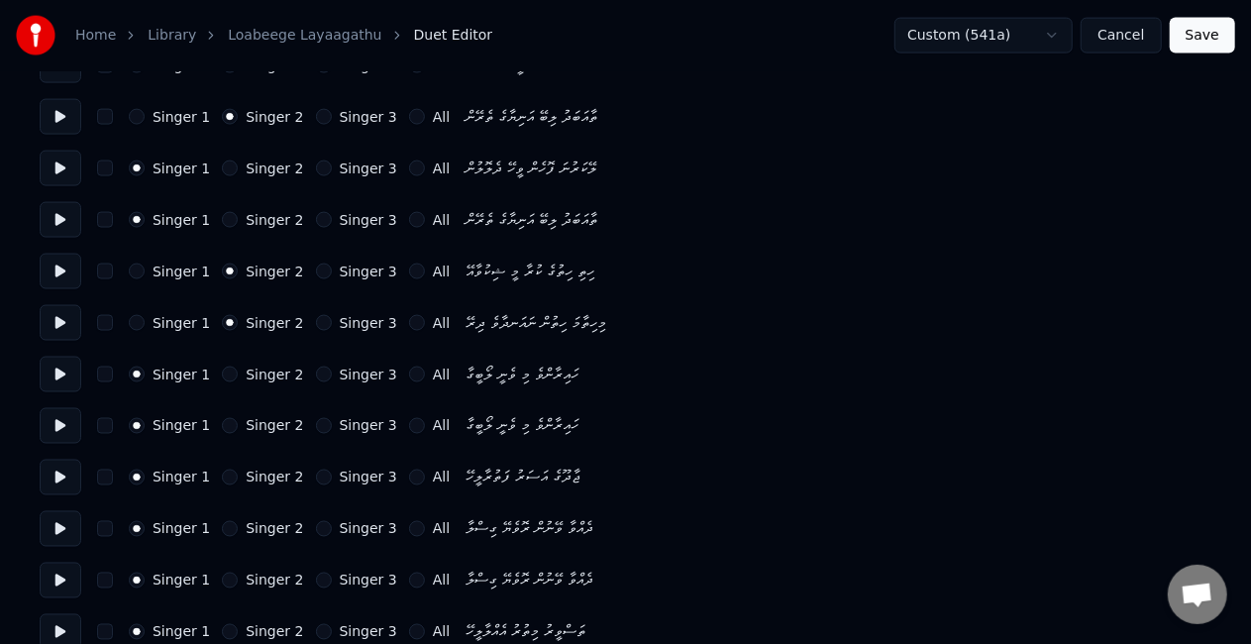
click at [222, 525] on button "Singer 2" at bounding box center [230, 529] width 16 height 16
click at [222, 581] on button "Singer 2" at bounding box center [230, 581] width 16 height 16
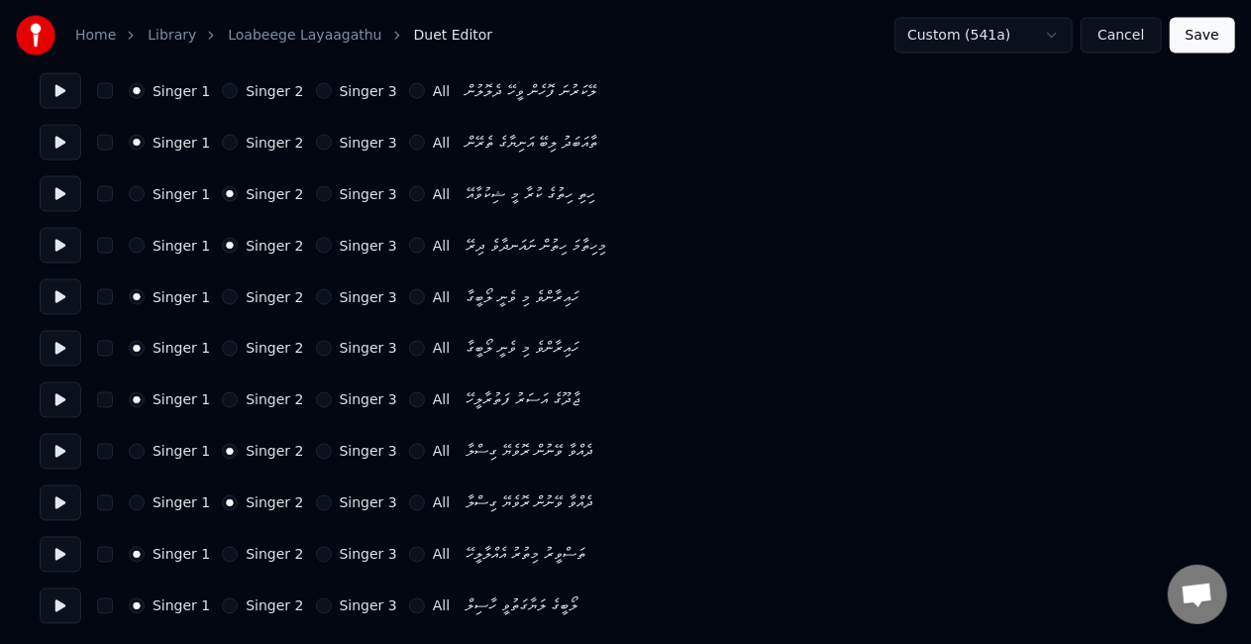
click at [222, 553] on button "Singer 2" at bounding box center [230, 555] width 16 height 16
click at [316, 607] on button "Singer 3" at bounding box center [324, 606] width 16 height 16
click at [1215, 36] on button "Save" at bounding box center [1202, 36] width 65 height 36
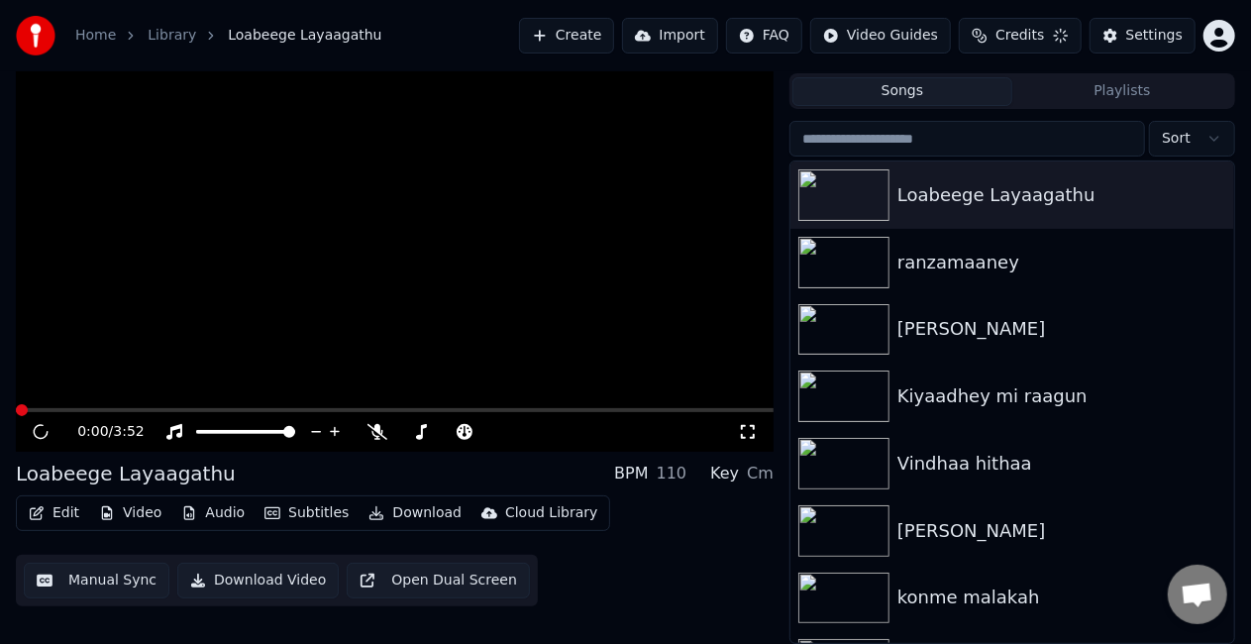
scroll to position [45, 0]
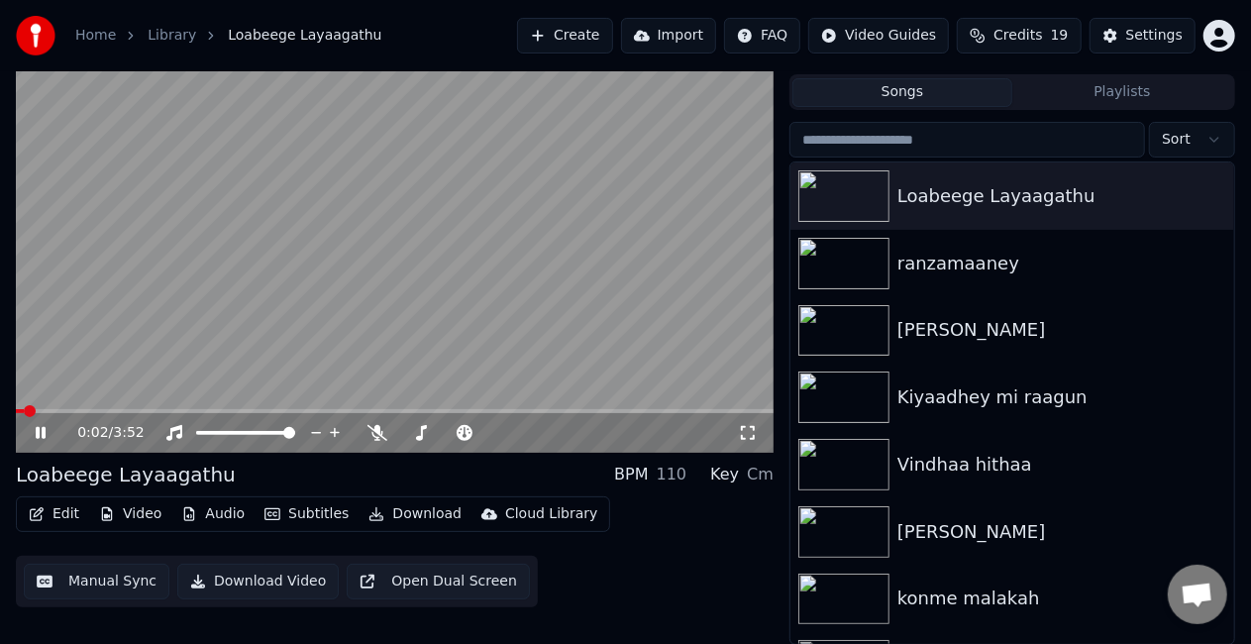
click at [65, 409] on span at bounding box center [395, 411] width 758 height 4
click at [117, 347] on video at bounding box center [395, 240] width 758 height 426
click at [61, 574] on button "Manual Sync" at bounding box center [97, 582] width 146 height 36
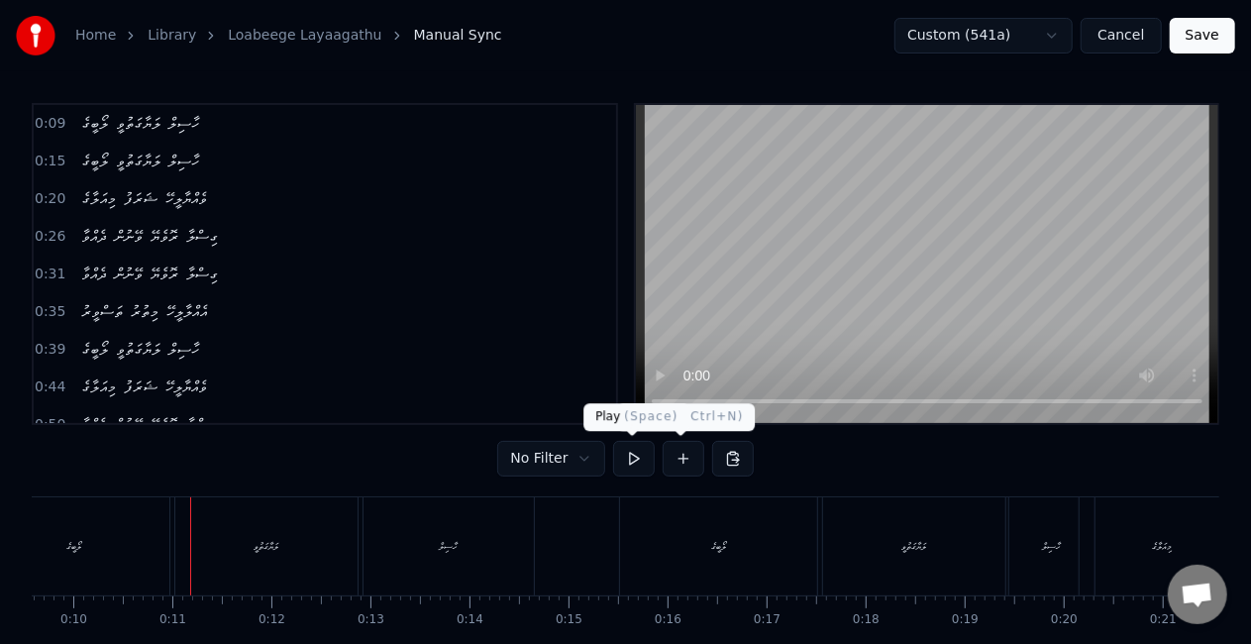
scroll to position [0, 993]
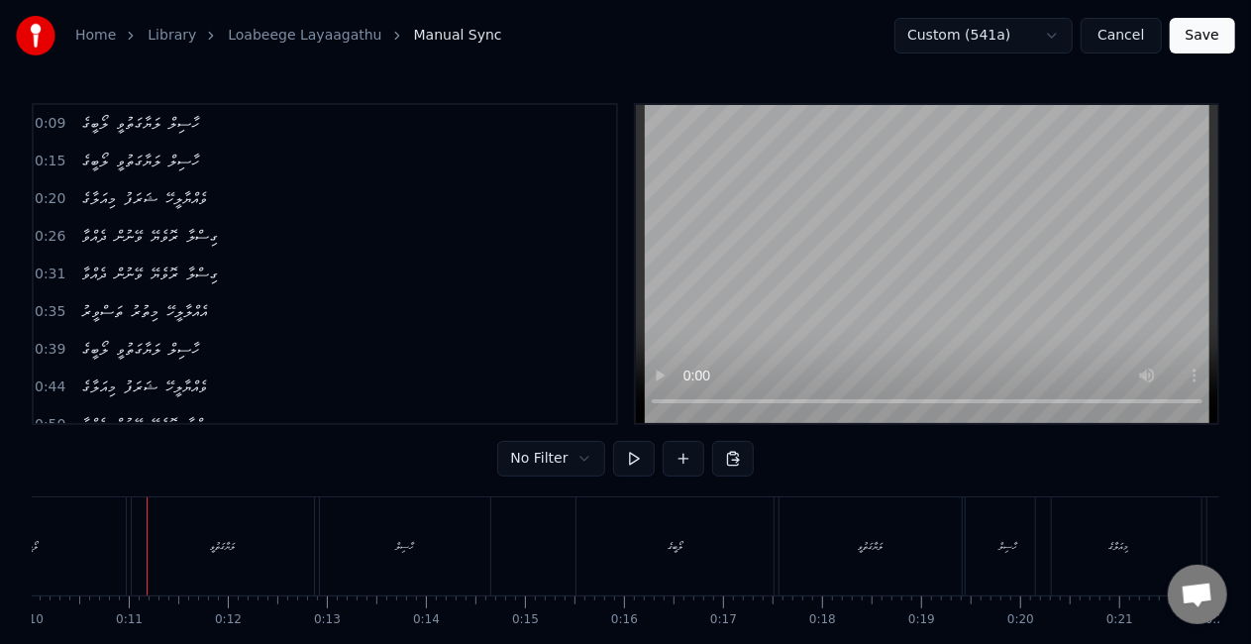
click at [58, 548] on div "ލޯބީގެ" at bounding box center [31, 546] width 190 height 98
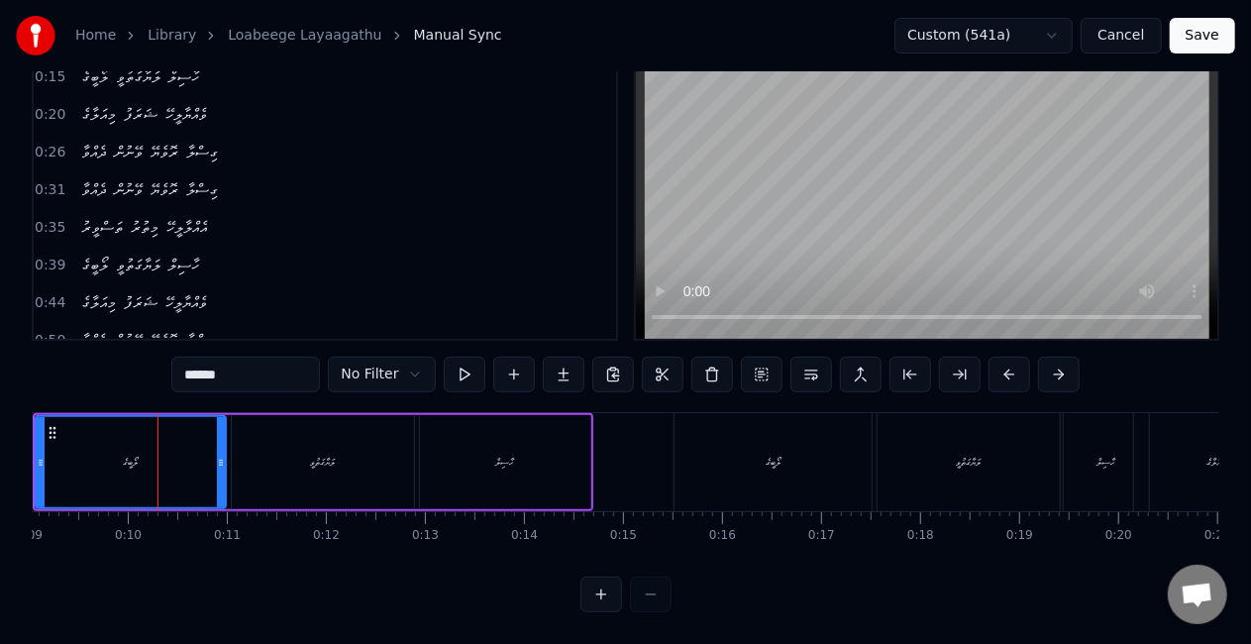
scroll to position [0, 868]
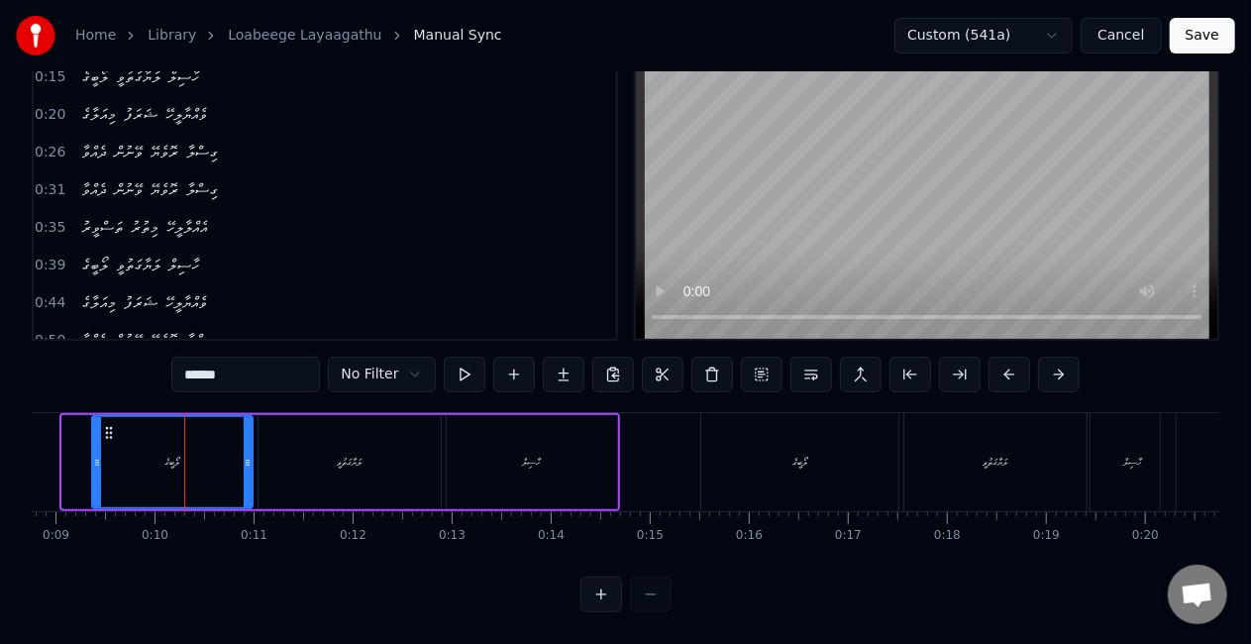
drag, startPoint x: 67, startPoint y: 464, endPoint x: 97, endPoint y: 470, distance: 30.3
click at [97, 470] on div at bounding box center [97, 462] width 8 height 90
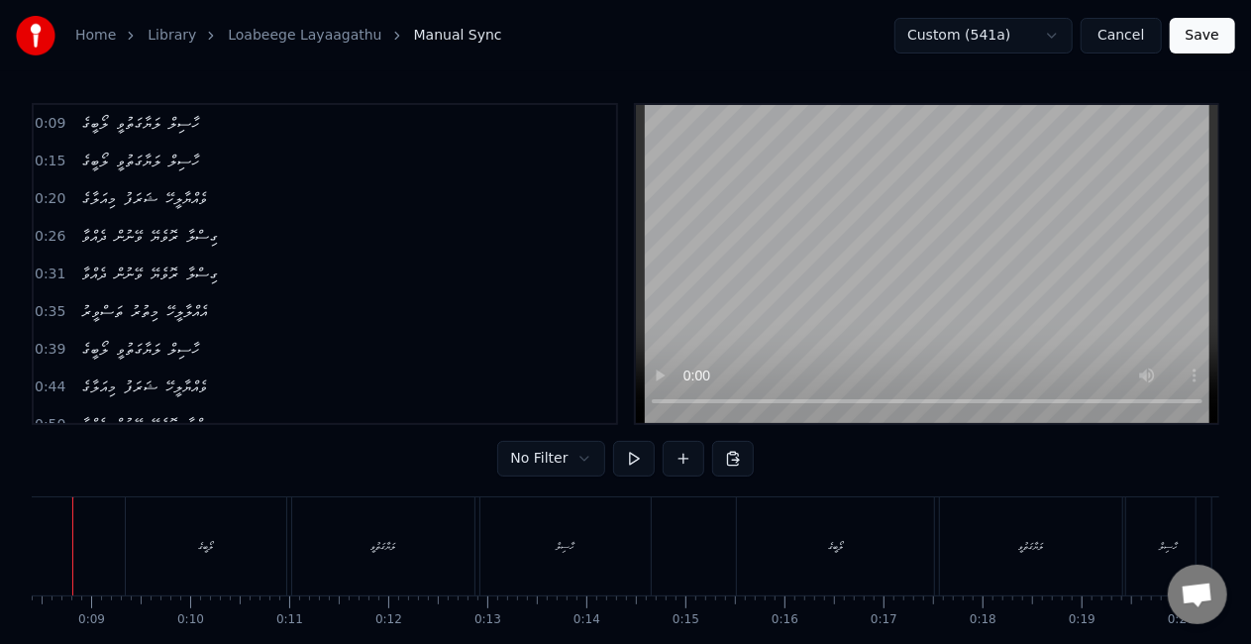
scroll to position [0, 773]
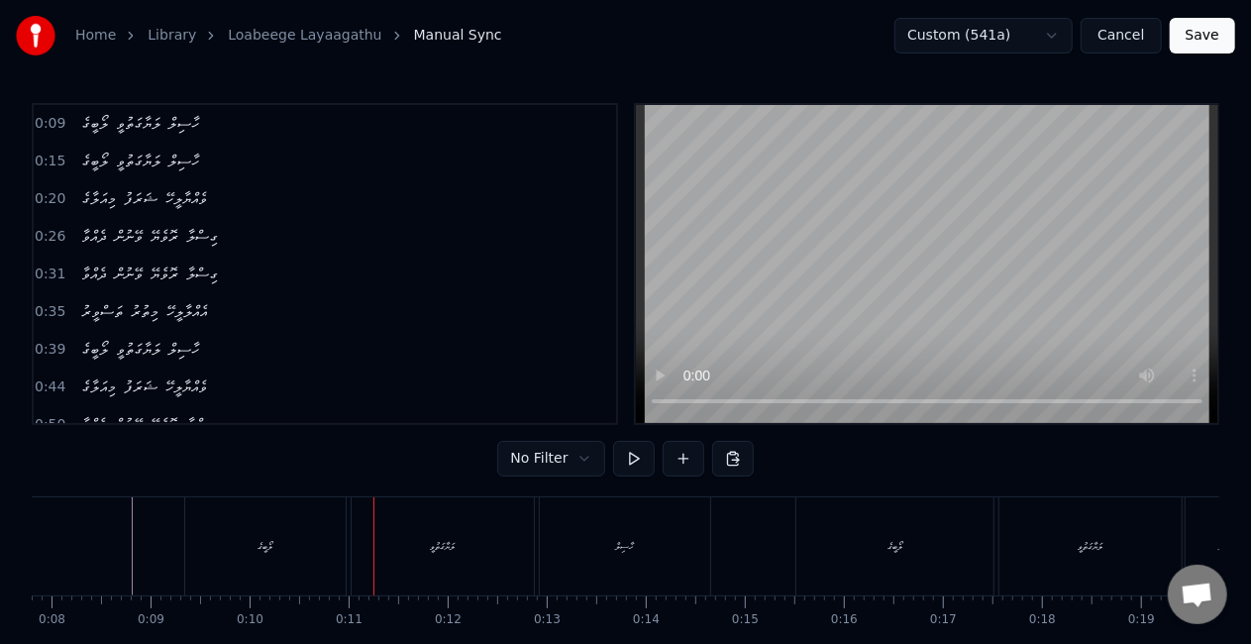
click at [297, 527] on div "ލޯބީގެ" at bounding box center [265, 546] width 160 height 98
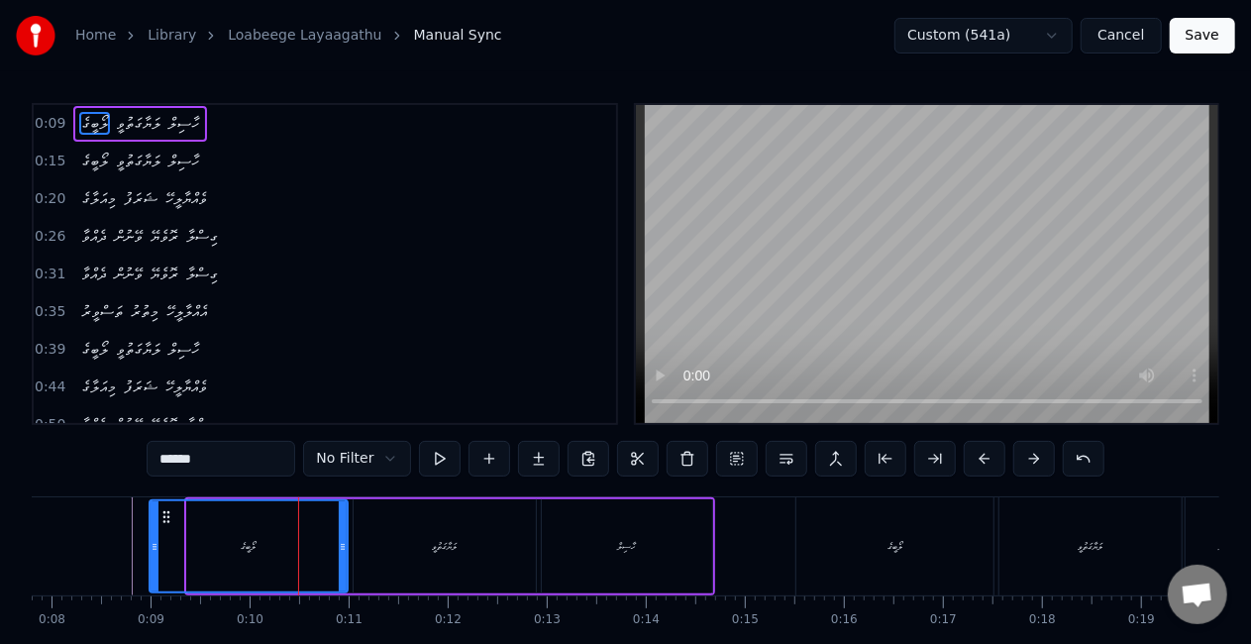
drag, startPoint x: 190, startPoint y: 536, endPoint x: 156, endPoint y: 527, distance: 35.8
click at [156, 527] on div at bounding box center [155, 546] width 8 height 90
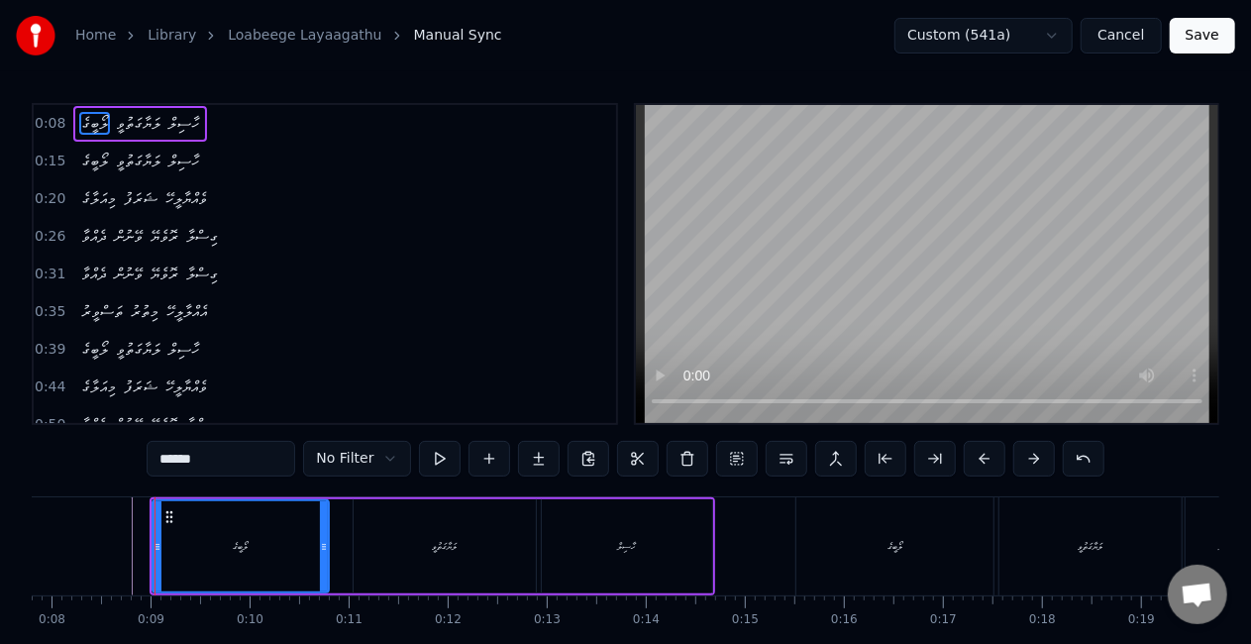
drag, startPoint x: 342, startPoint y: 549, endPoint x: 323, endPoint y: 547, distance: 18.9
click at [323, 547] on icon at bounding box center [324, 547] width 8 height 16
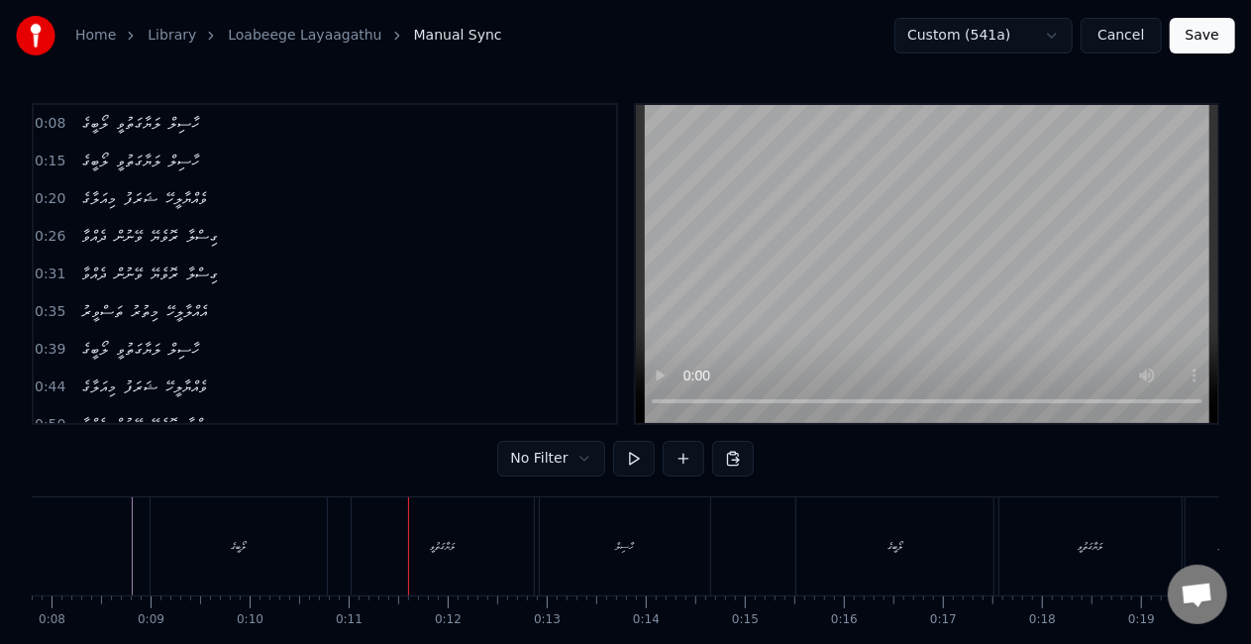
click at [376, 563] on div "ލަޔާގަތުވީ" at bounding box center [443, 546] width 182 height 98
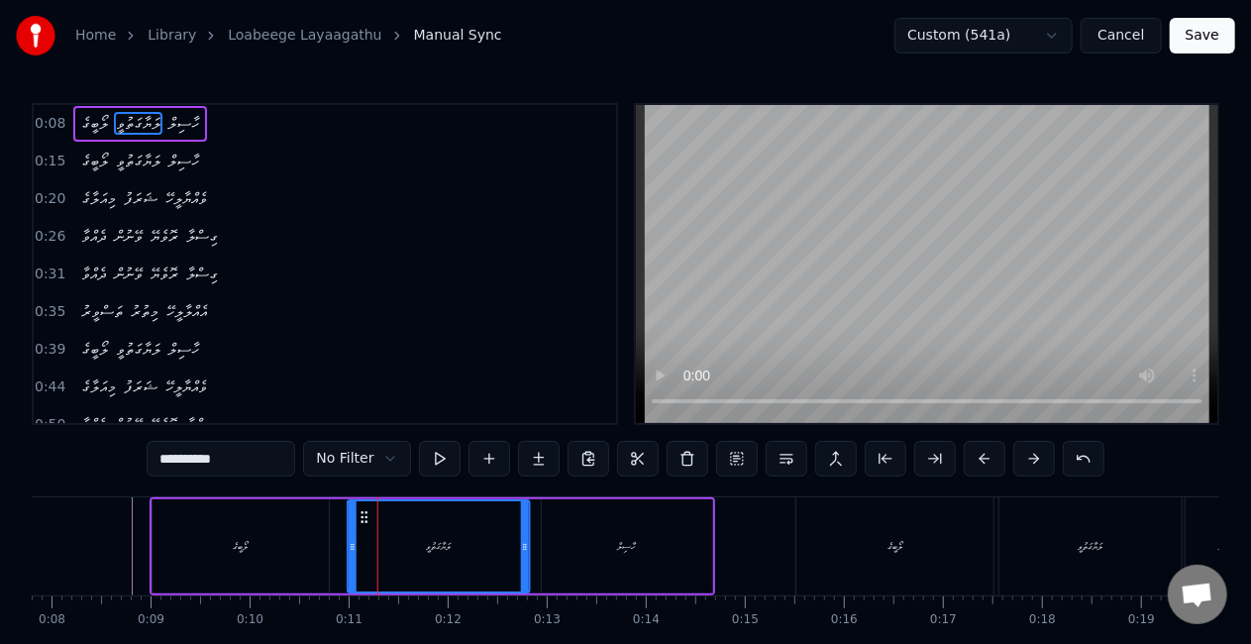
click at [366, 516] on circle at bounding box center [366, 516] width 1 height 1
click at [311, 525] on div "ލޯބީގެ" at bounding box center [241, 546] width 176 height 94
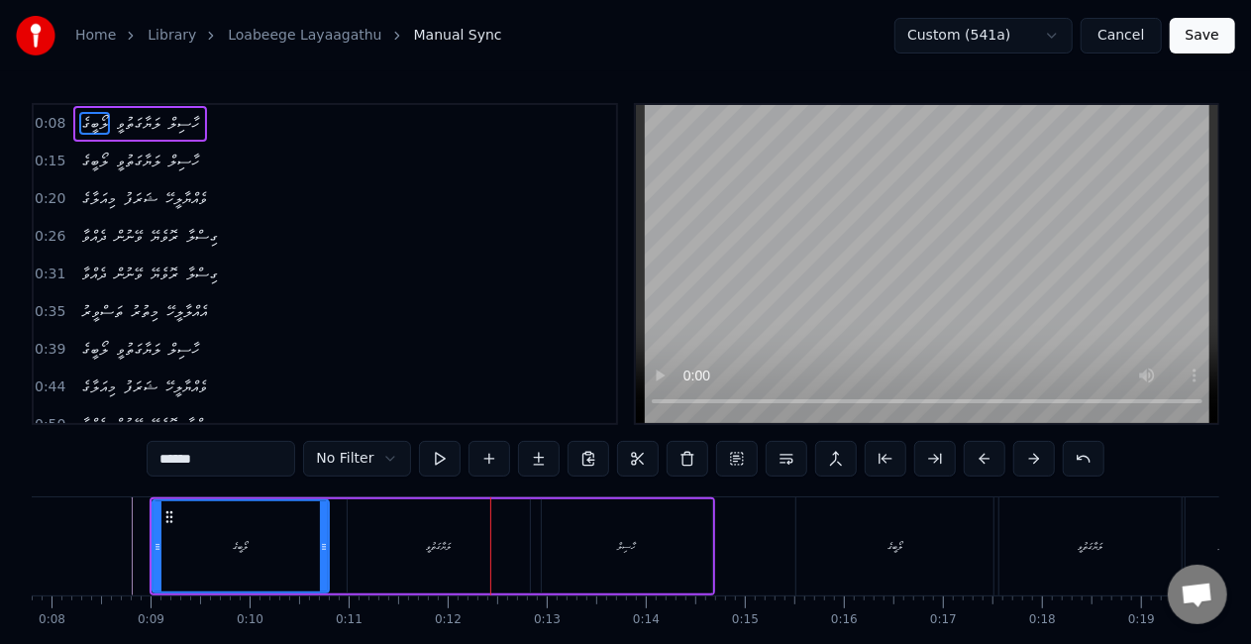
click at [420, 551] on div "ލަޔާގަތުވީ" at bounding box center [439, 546] width 182 height 94
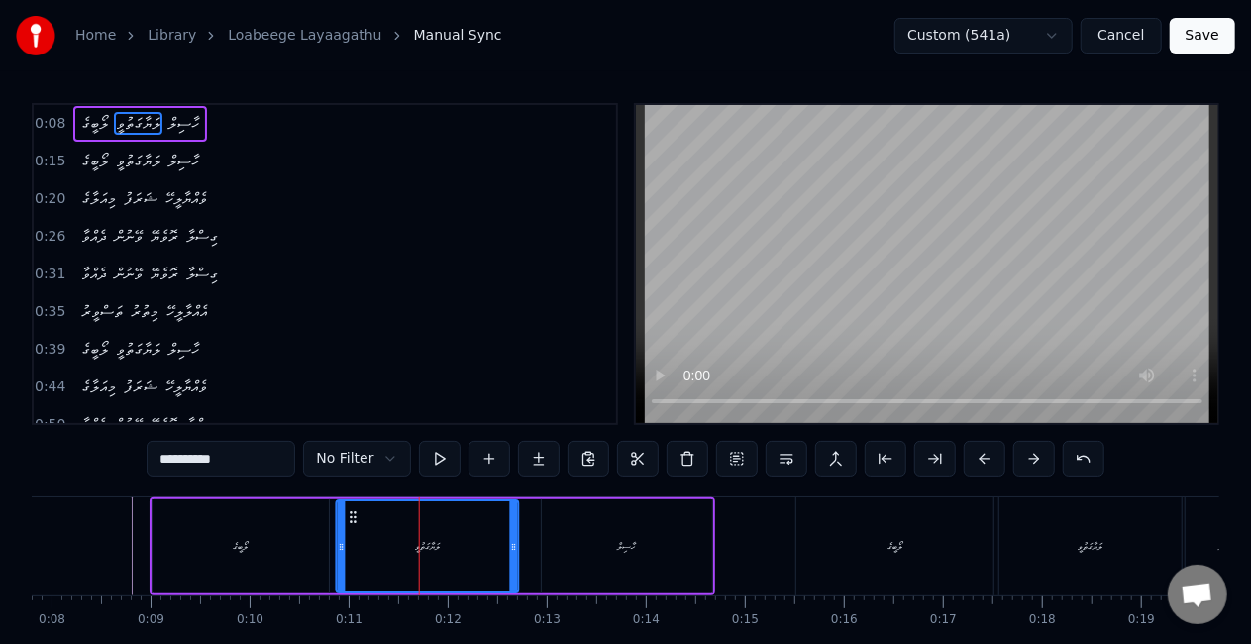
drag, startPoint x: 369, startPoint y: 515, endPoint x: 359, endPoint y: 511, distance: 10.7
click at [359, 511] on icon at bounding box center [354, 517] width 16 height 16
click at [291, 525] on div "ލޯބީގެ" at bounding box center [241, 546] width 176 height 94
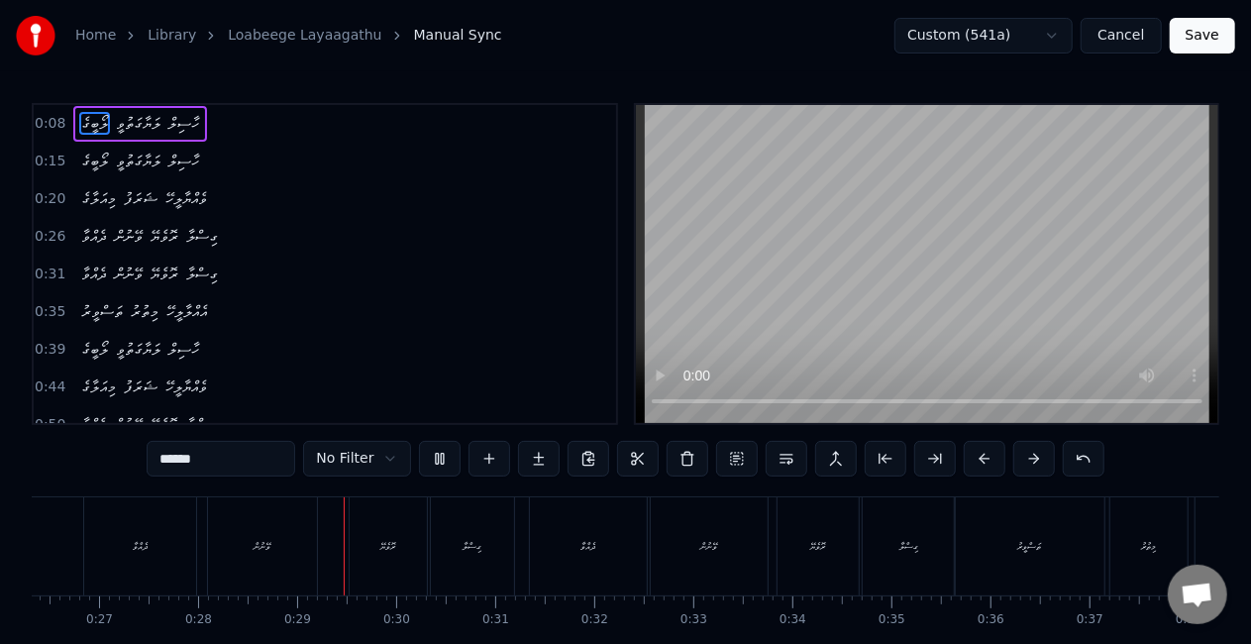
scroll to position [0, 2772]
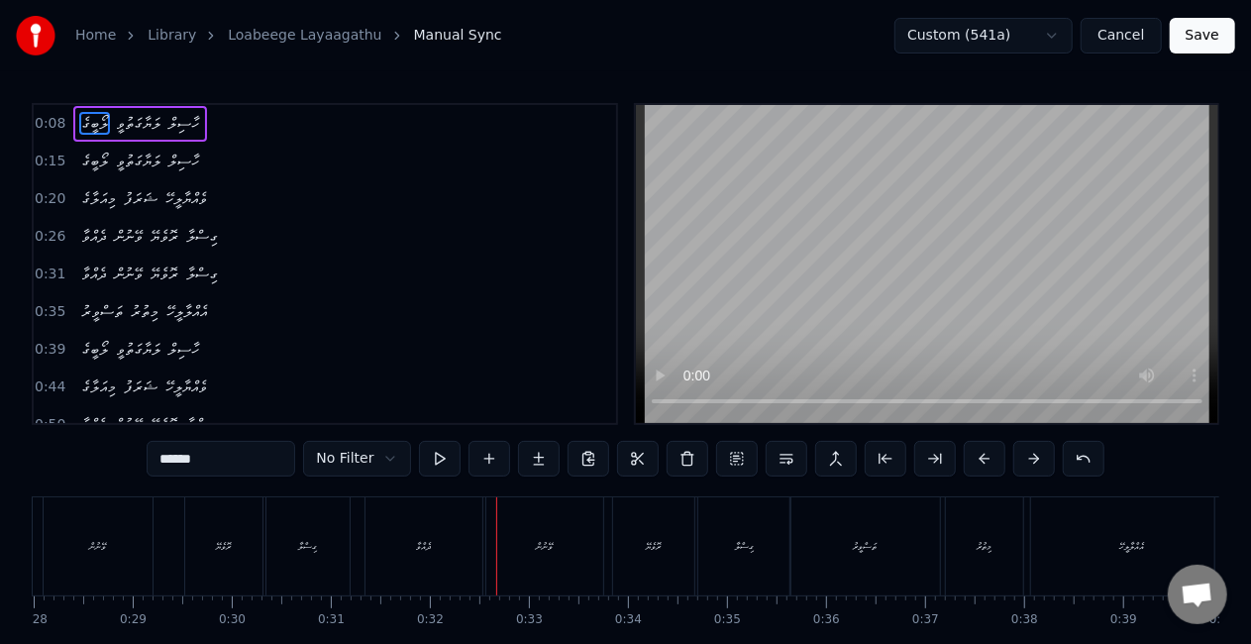
click at [216, 561] on div "ރޮވެޔޭ" at bounding box center [223, 546] width 77 height 98
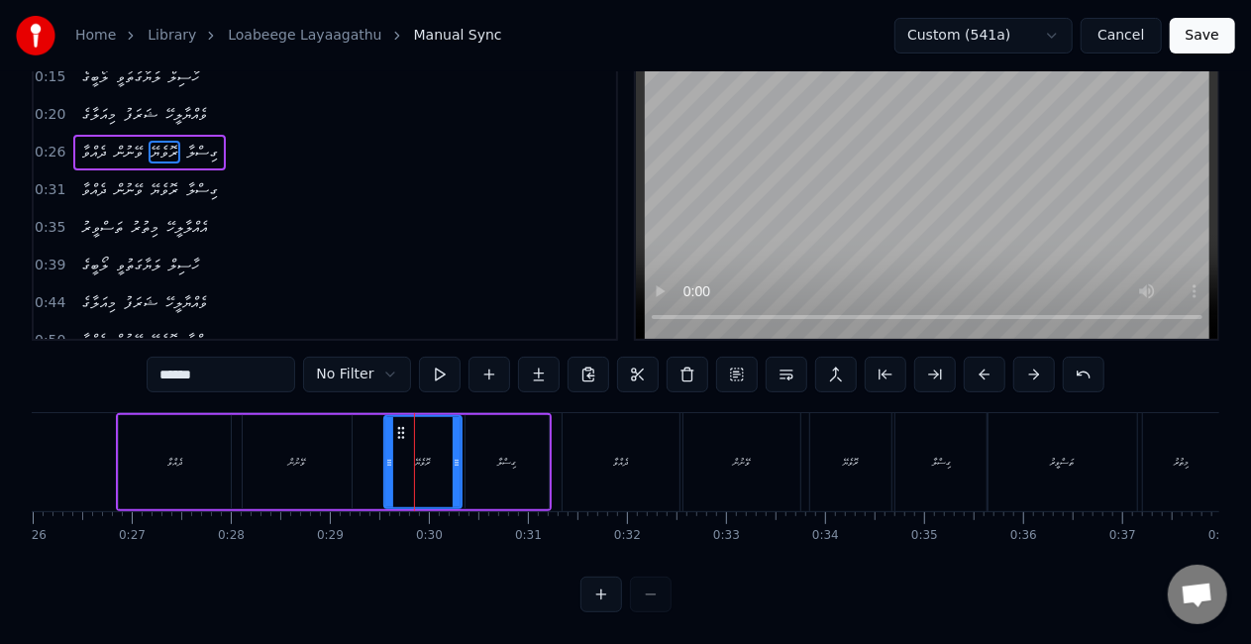
scroll to position [0, 2508]
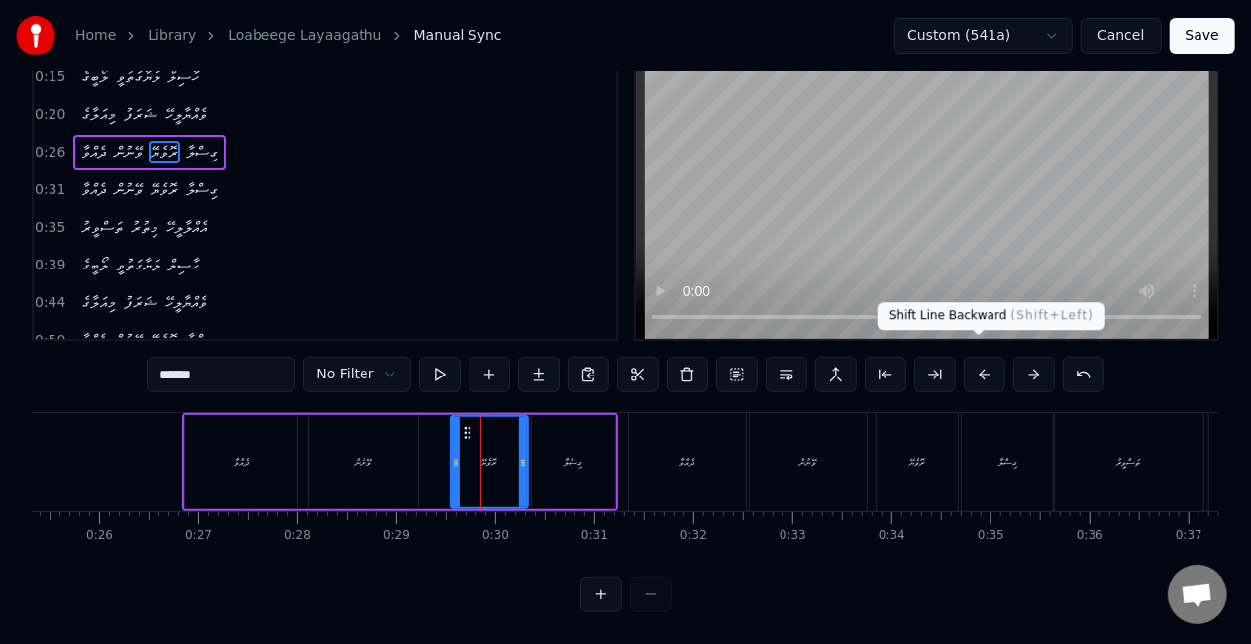
click at [984, 357] on button at bounding box center [985, 375] width 42 height 36
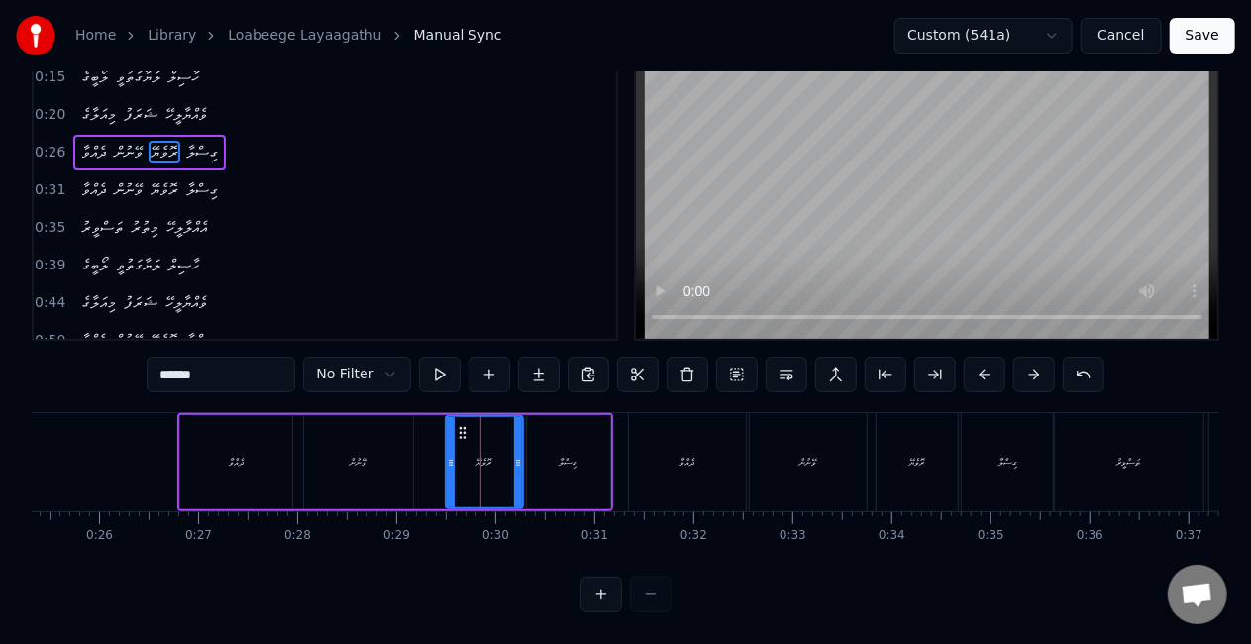
click at [180, 446] on div "ދެއްވާ" at bounding box center [236, 462] width 112 height 94
type input "******"
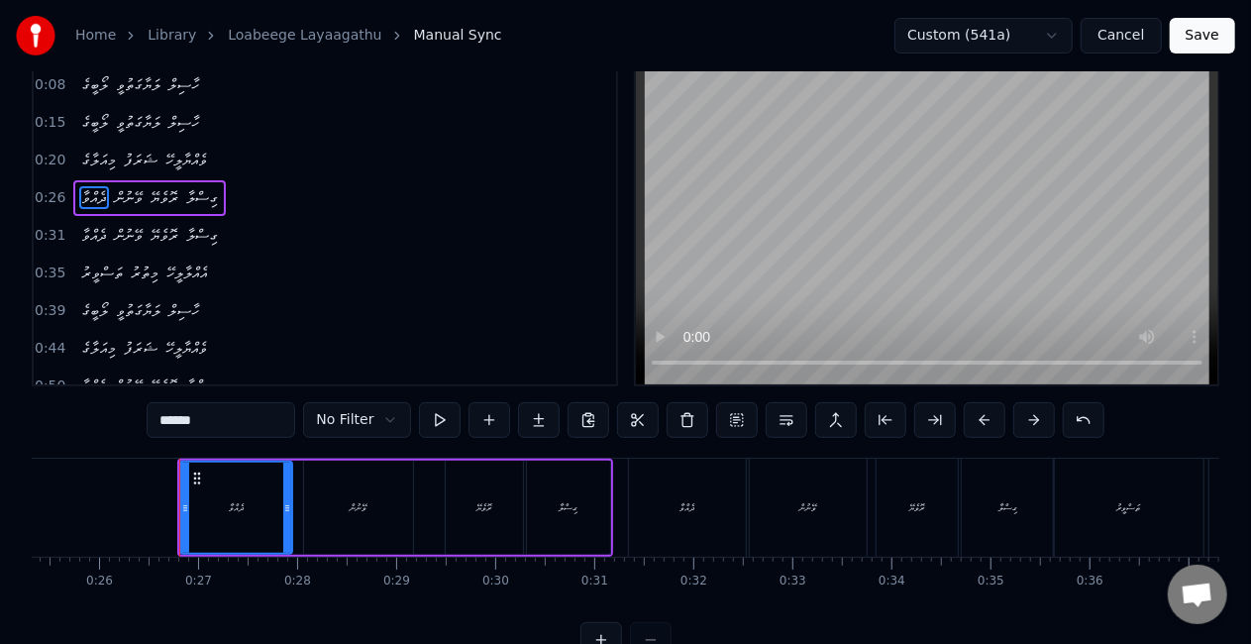
scroll to position [0, 0]
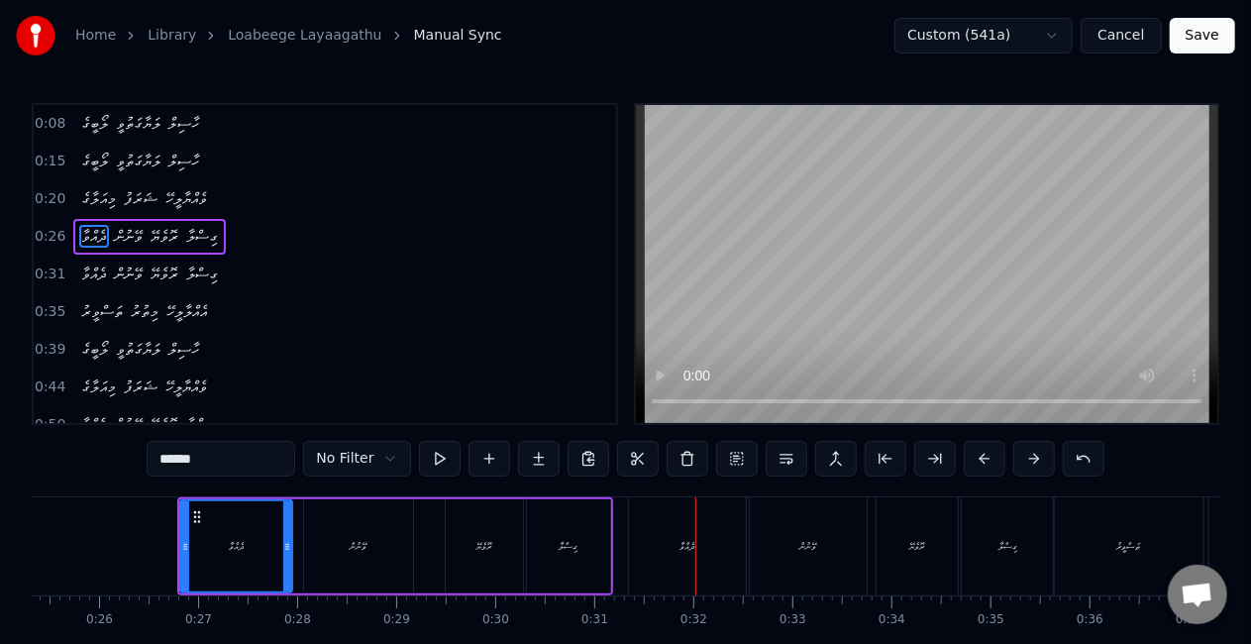
click at [676, 528] on div "ދެއްވާ" at bounding box center [687, 546] width 117 height 98
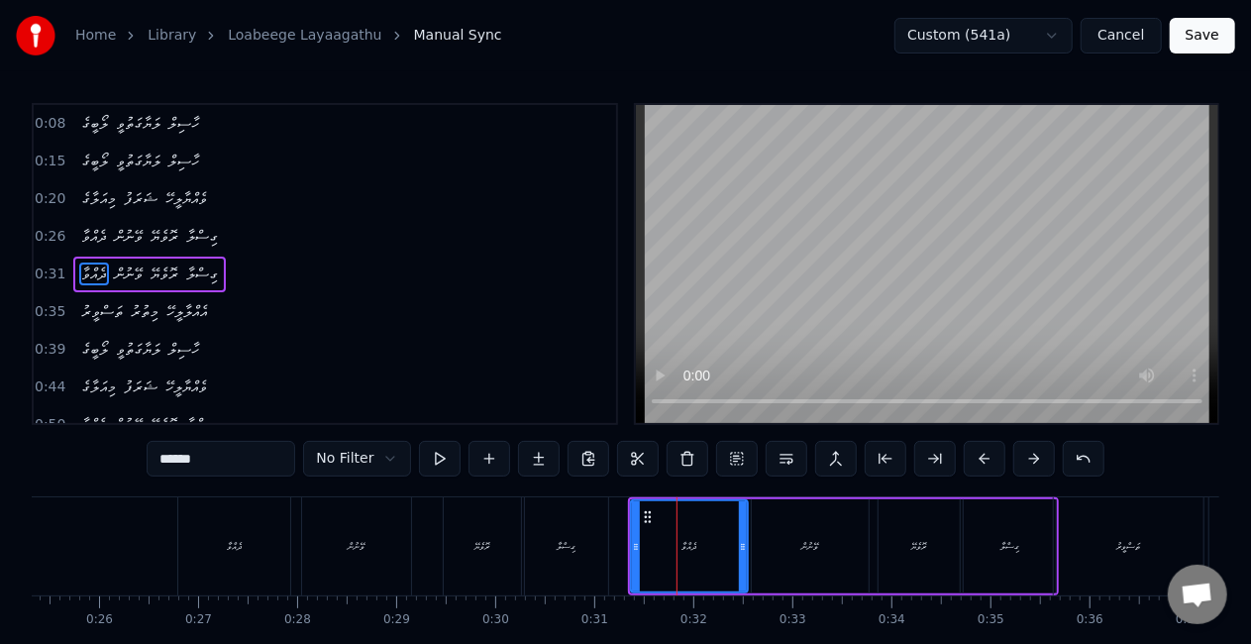
scroll to position [7, 0]
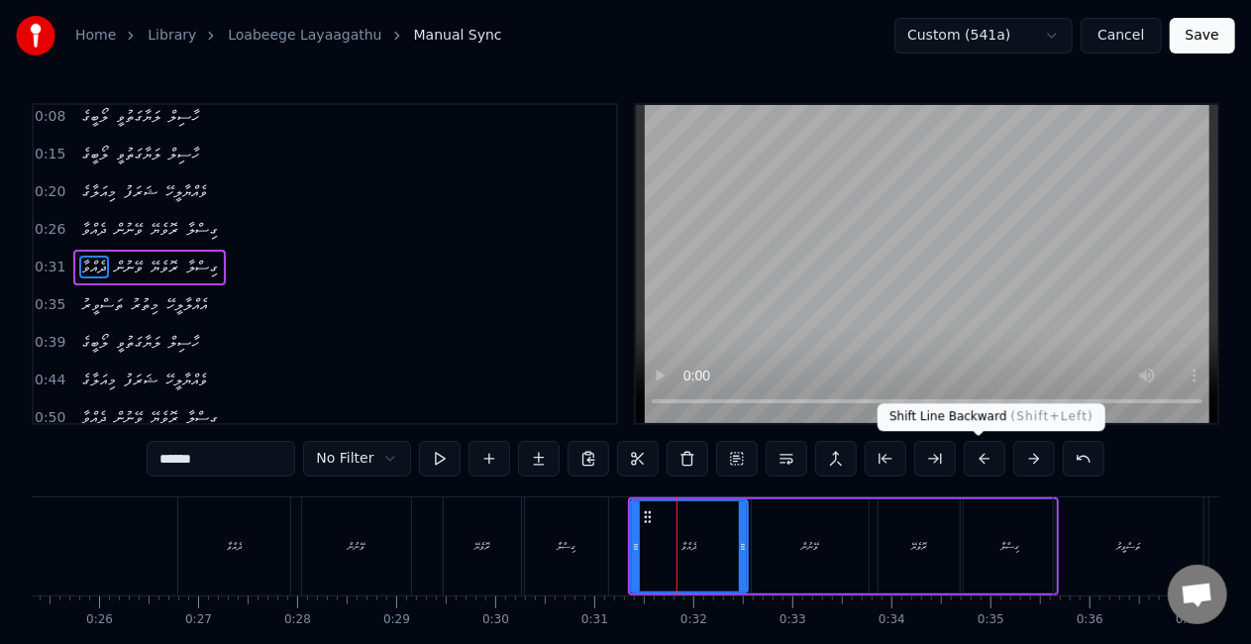
click at [974, 460] on button at bounding box center [985, 459] width 42 height 36
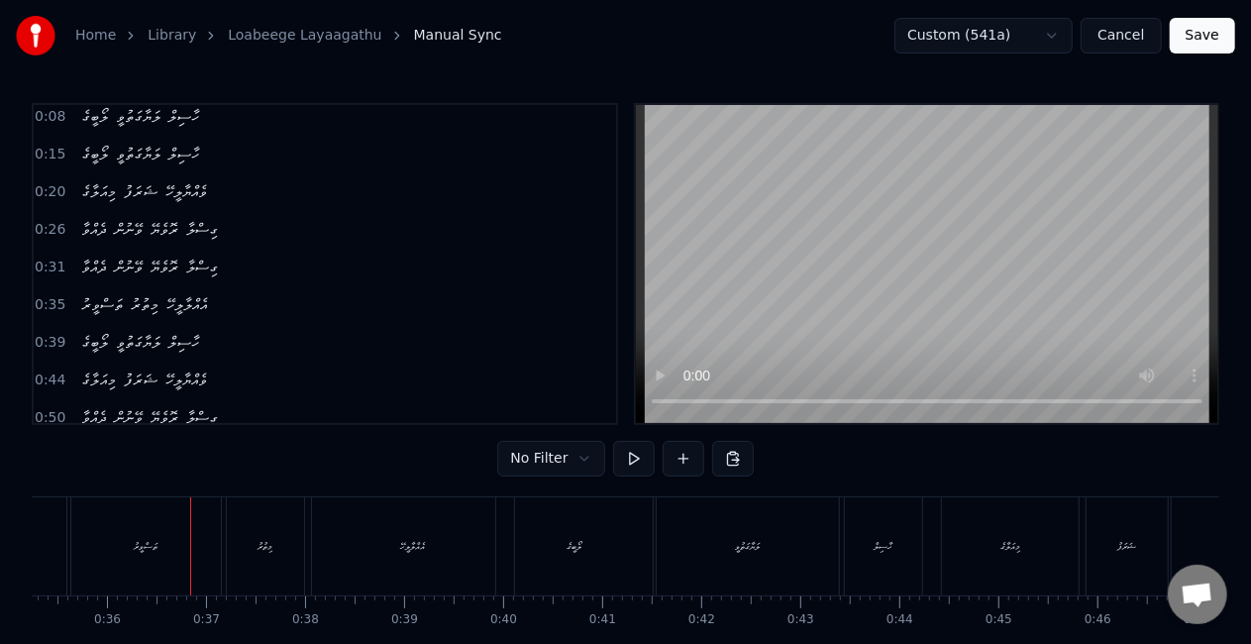
scroll to position [0, 3512]
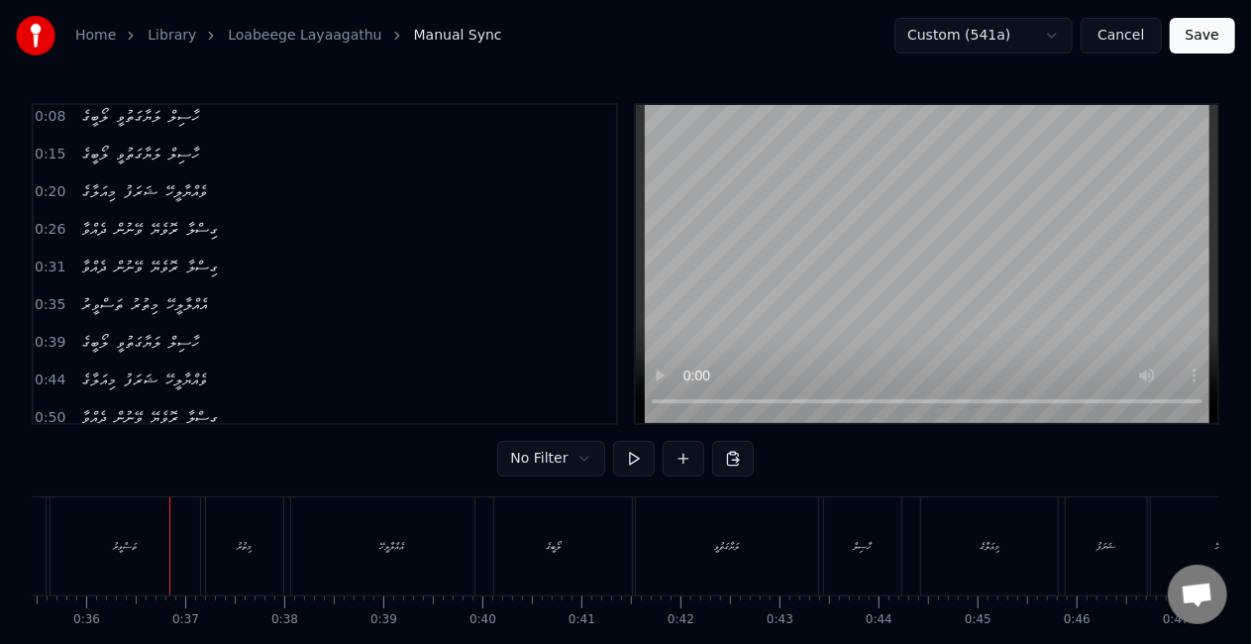
click at [114, 550] on div "ތަސްވީރު" at bounding box center [126, 546] width 24 height 15
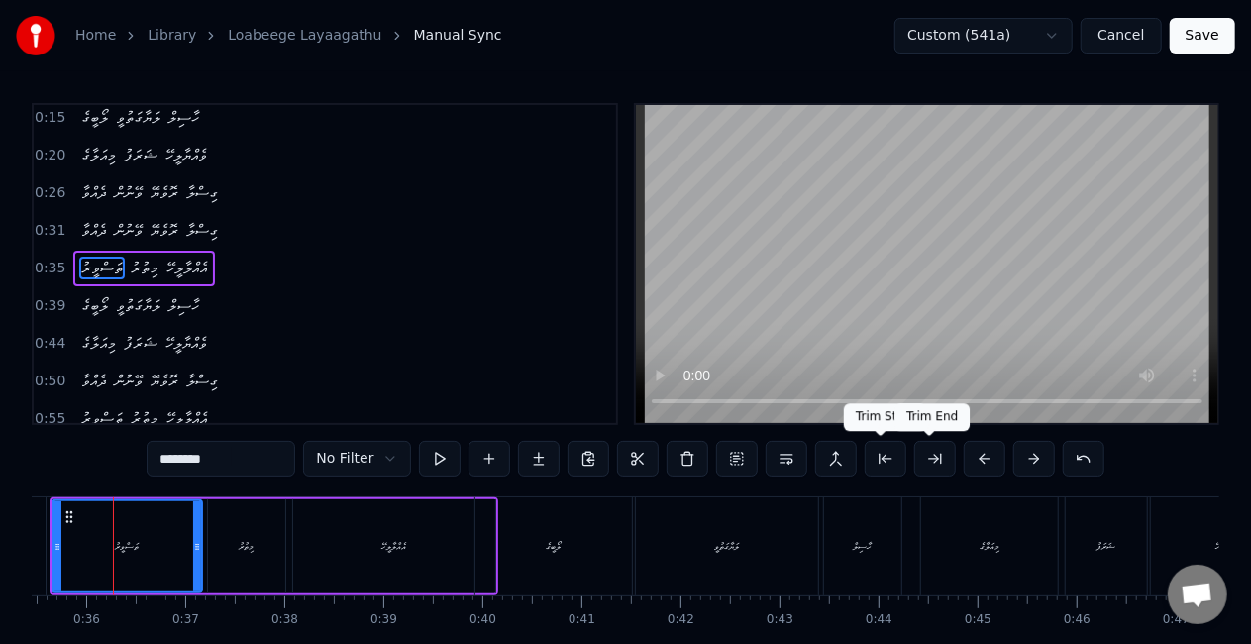
scroll to position [0, 3494]
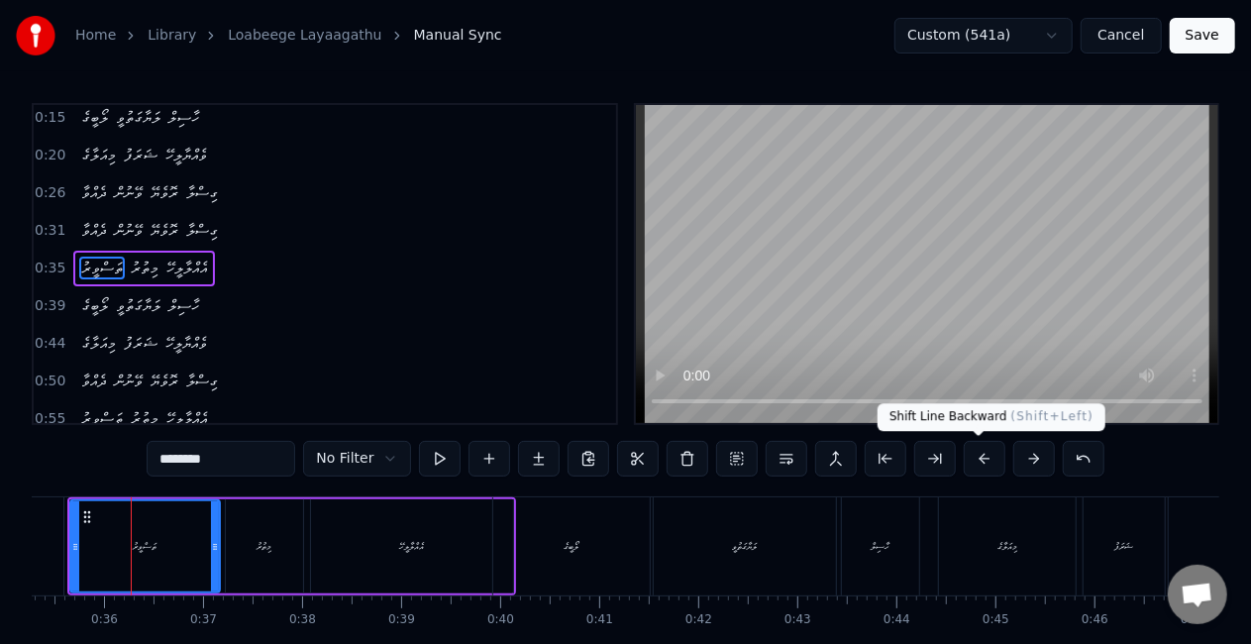
click at [972, 458] on button at bounding box center [985, 459] width 42 height 36
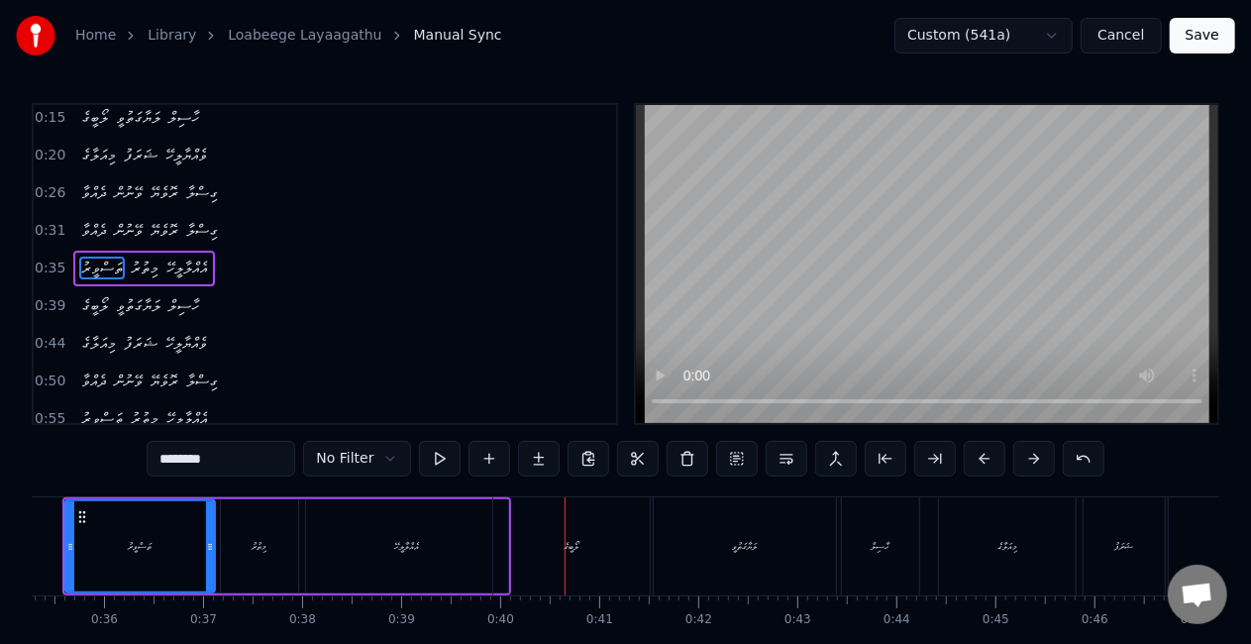
click at [562, 561] on div "ލޯބީގެ" at bounding box center [571, 546] width 157 height 98
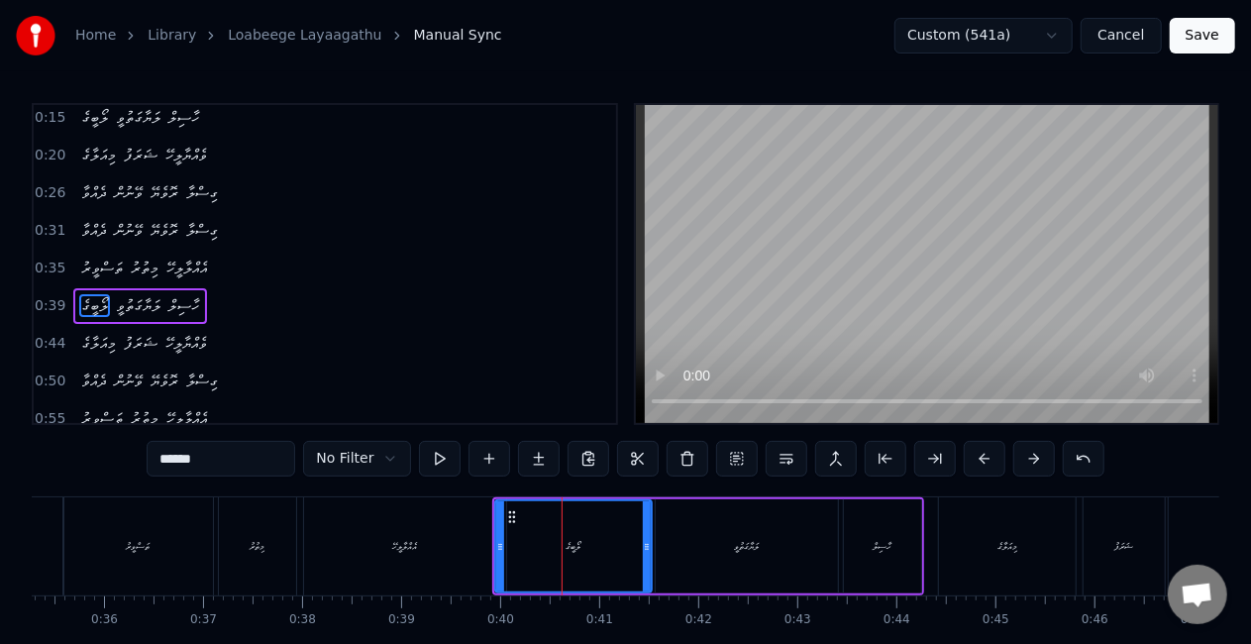
scroll to position [81, 0]
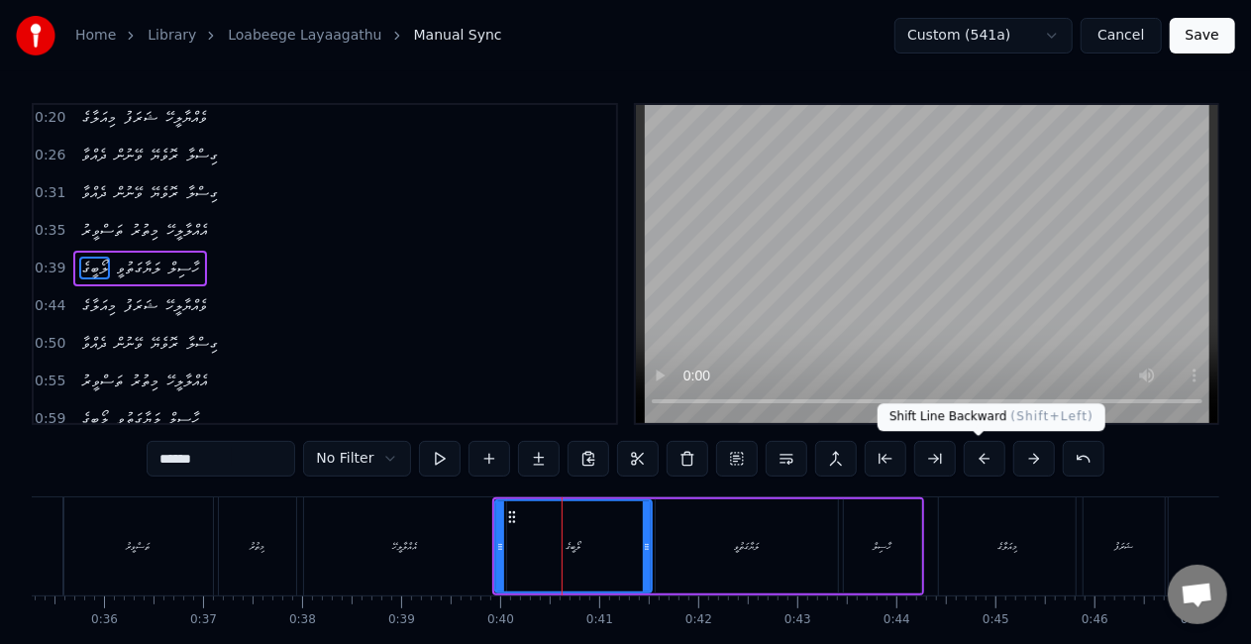
click at [977, 450] on button at bounding box center [985, 459] width 42 height 36
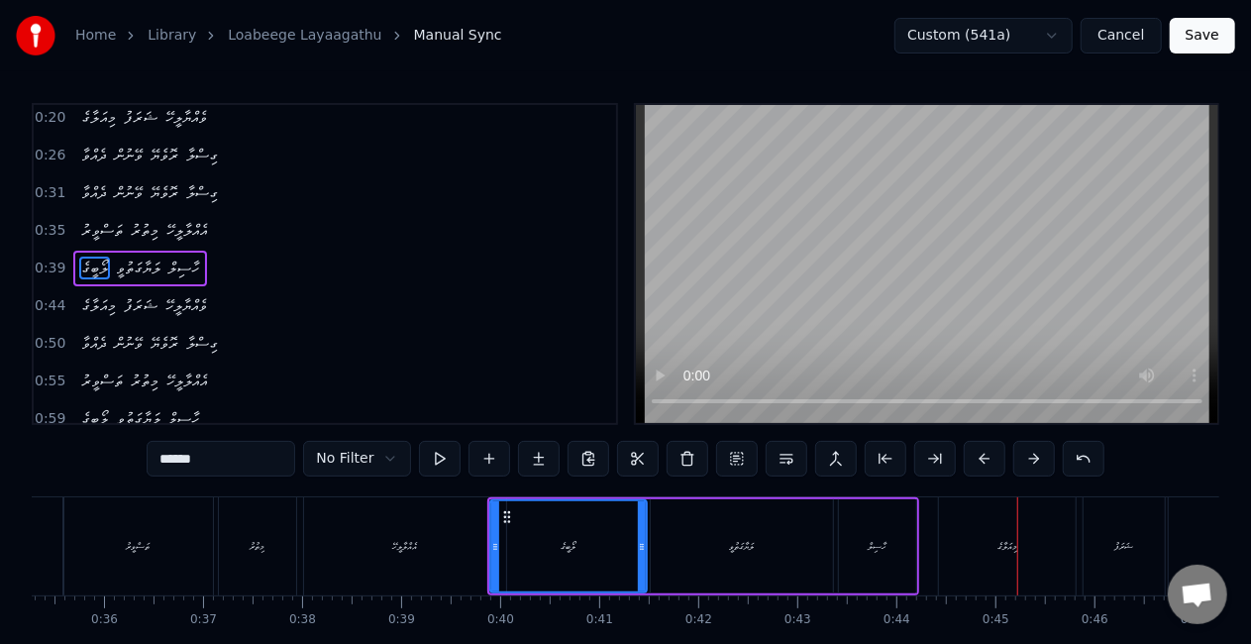
click at [967, 546] on div "މިއަލާގެ" at bounding box center [1007, 546] width 137 height 98
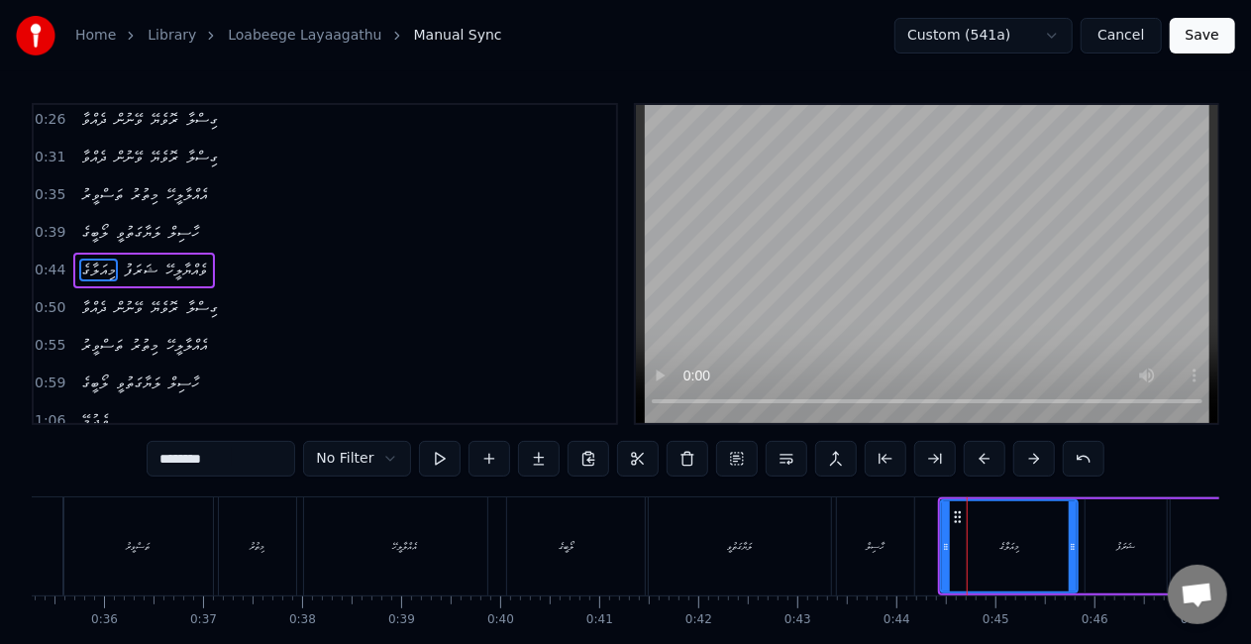
scroll to position [118, 0]
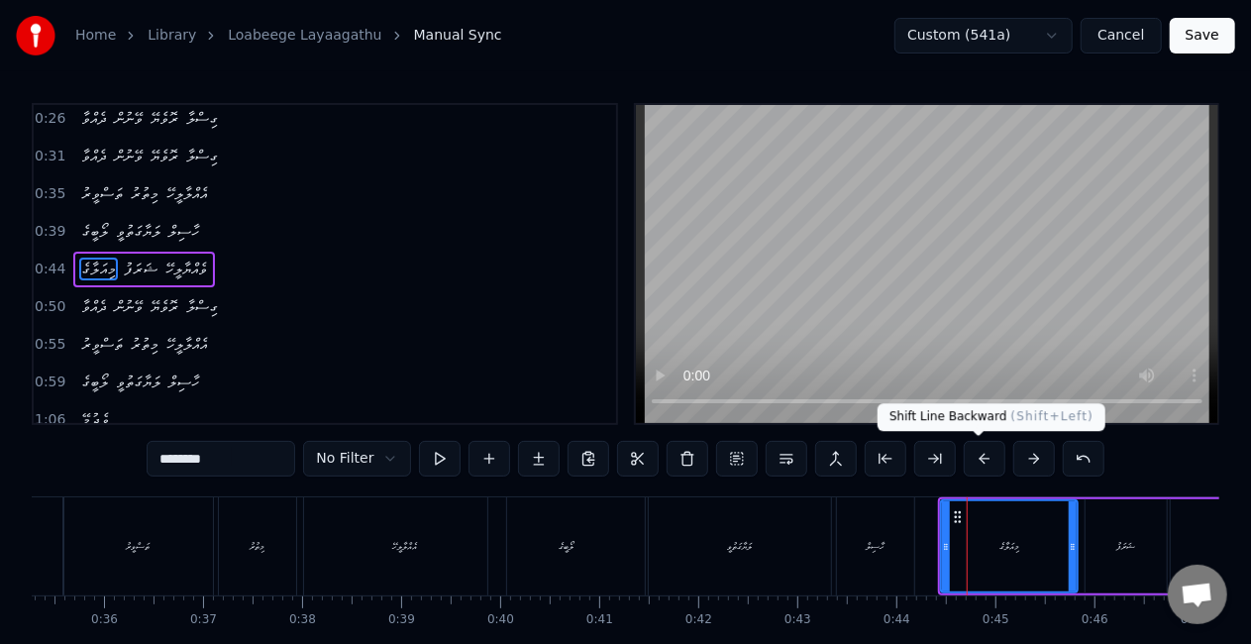
click at [978, 464] on button at bounding box center [985, 459] width 42 height 36
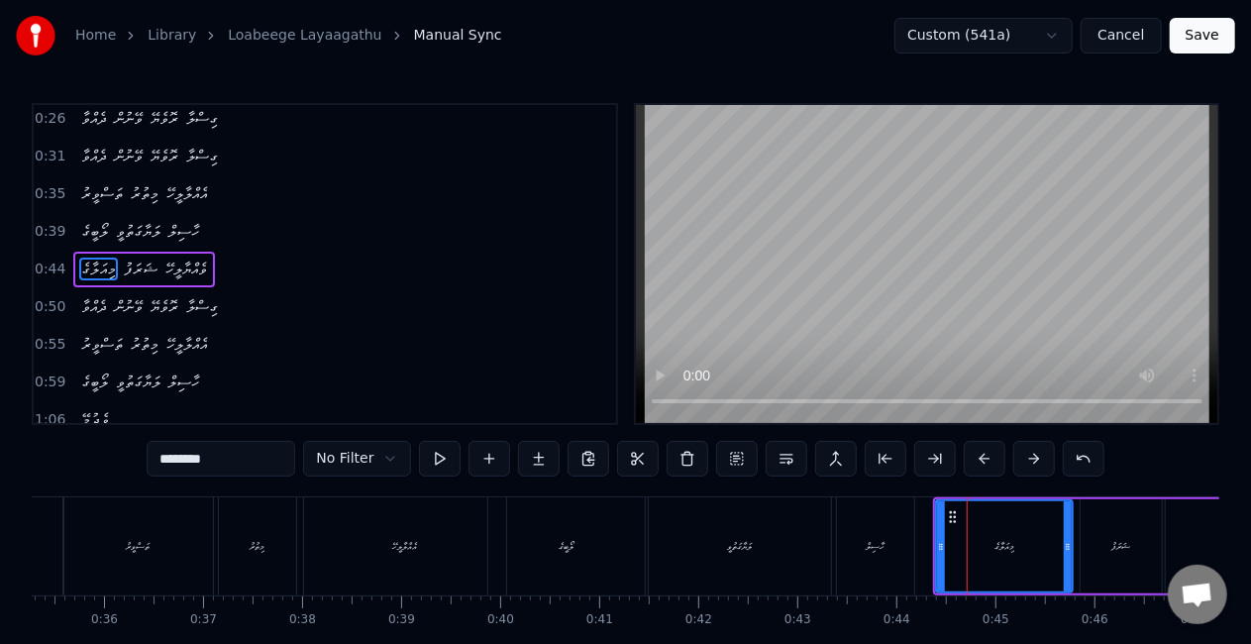
click at [855, 522] on div "ހާސިލް" at bounding box center [875, 546] width 77 height 98
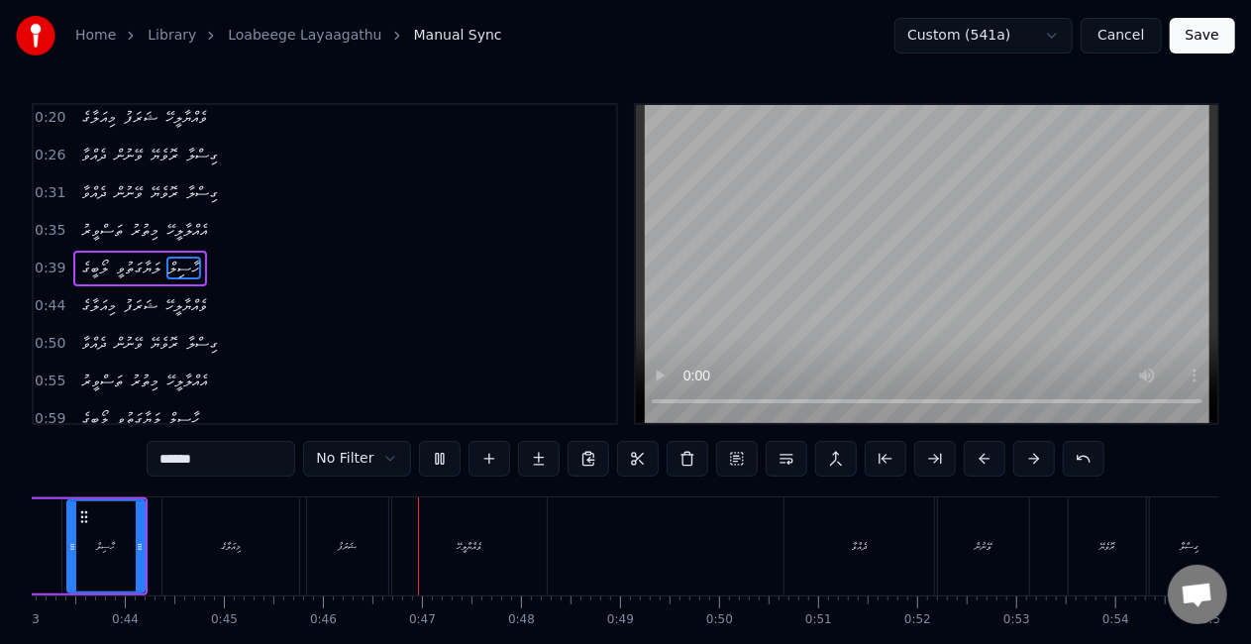
scroll to position [0, 4500]
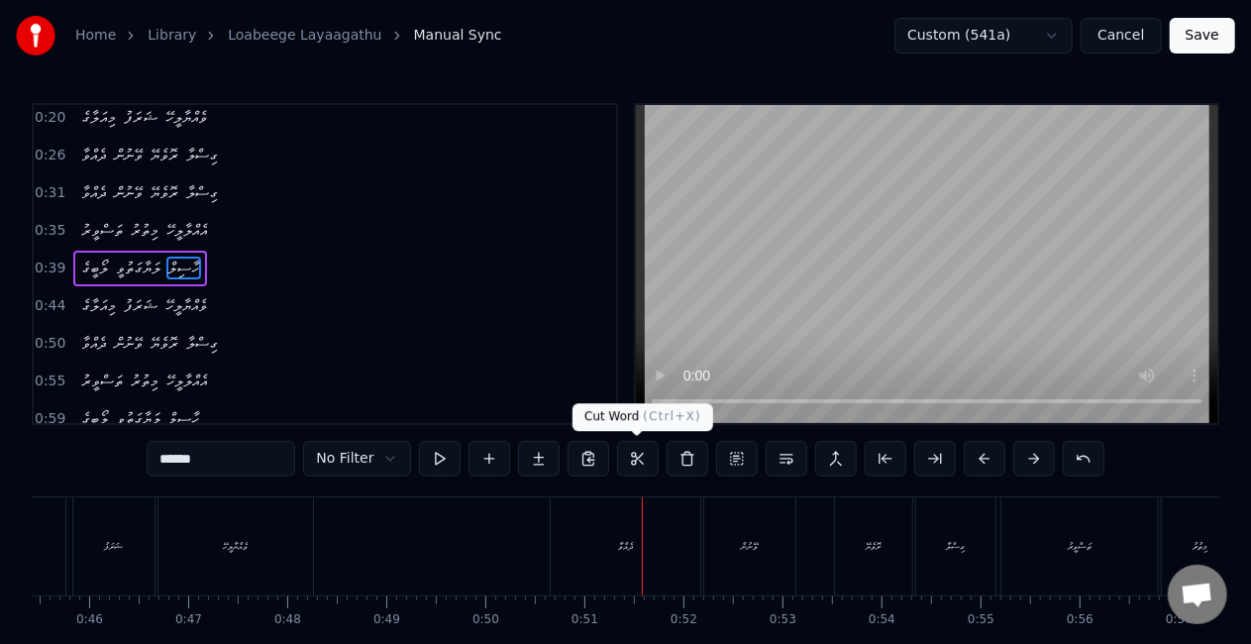
click at [660, 555] on div "ދެއްވާ" at bounding box center [626, 546] width 150 height 98
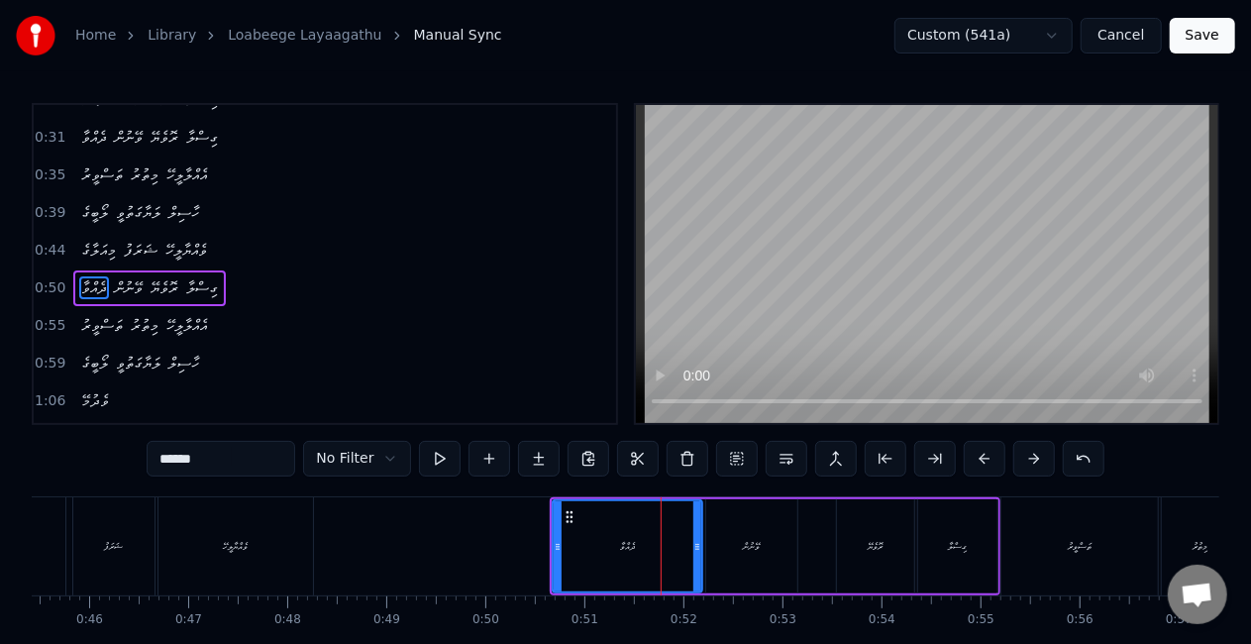
scroll to position [155, 0]
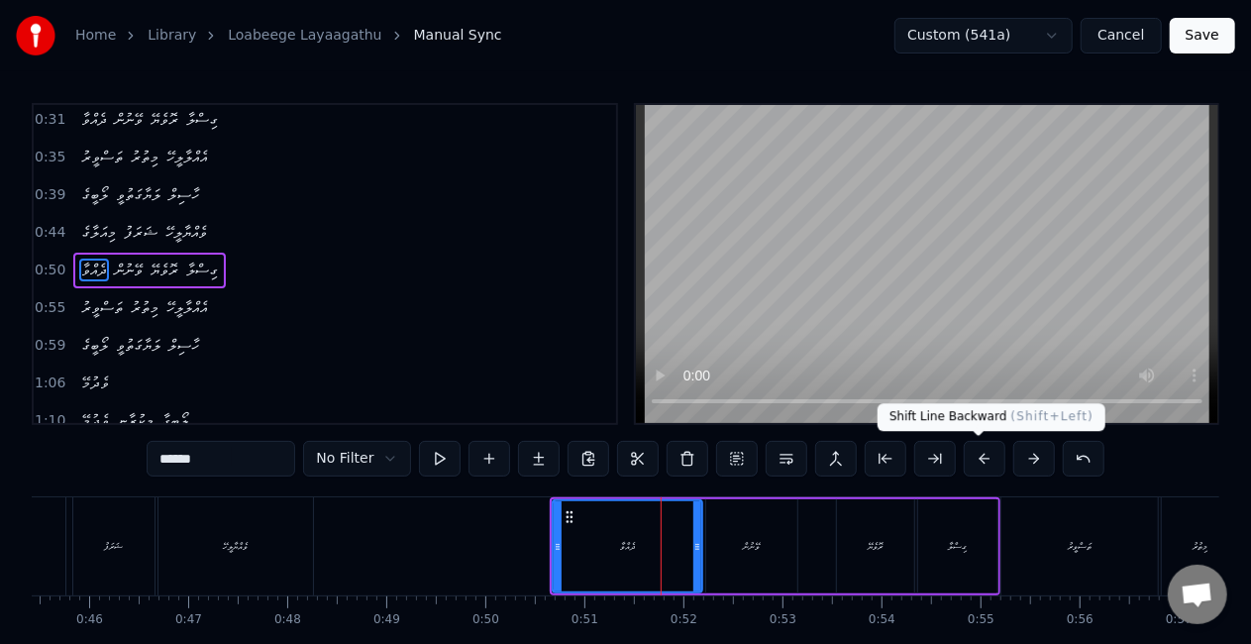
click at [978, 457] on button at bounding box center [985, 459] width 42 height 36
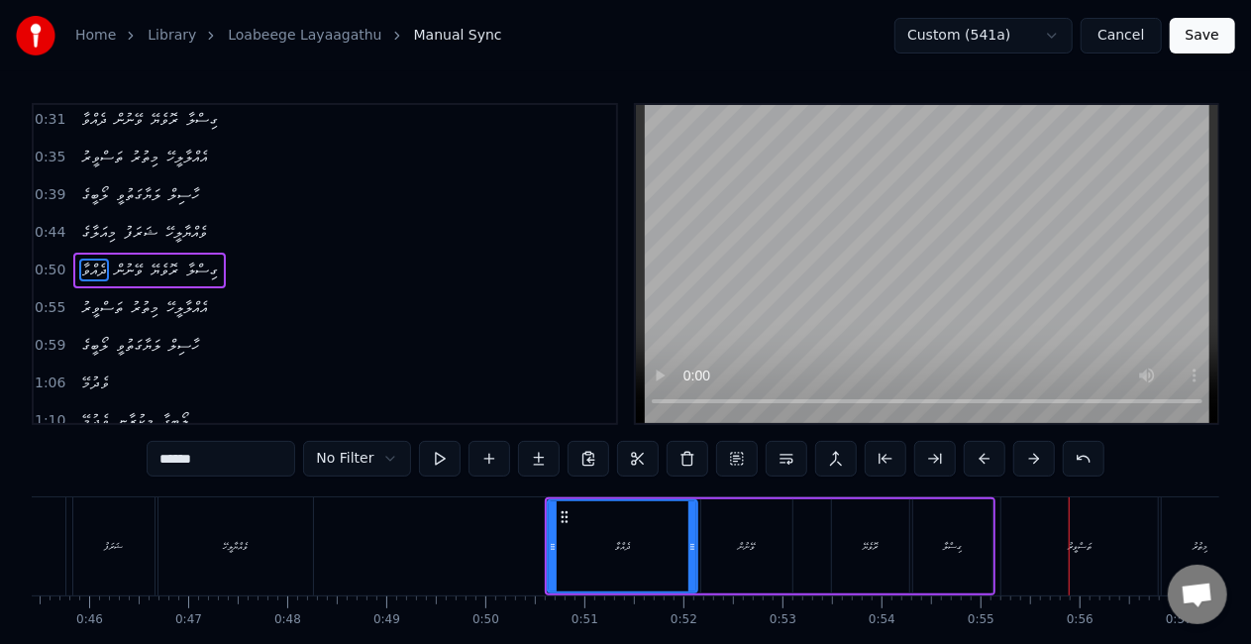
click at [1059, 558] on div "ތަސްވީރު" at bounding box center [1080, 546] width 157 height 98
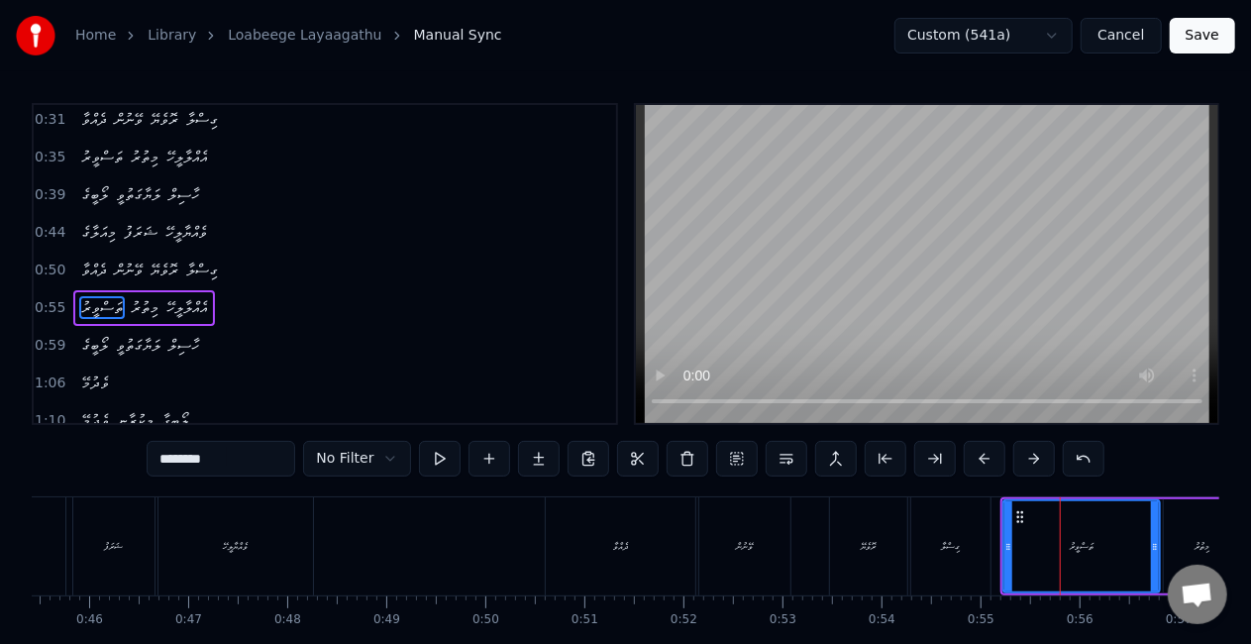
scroll to position [192, 0]
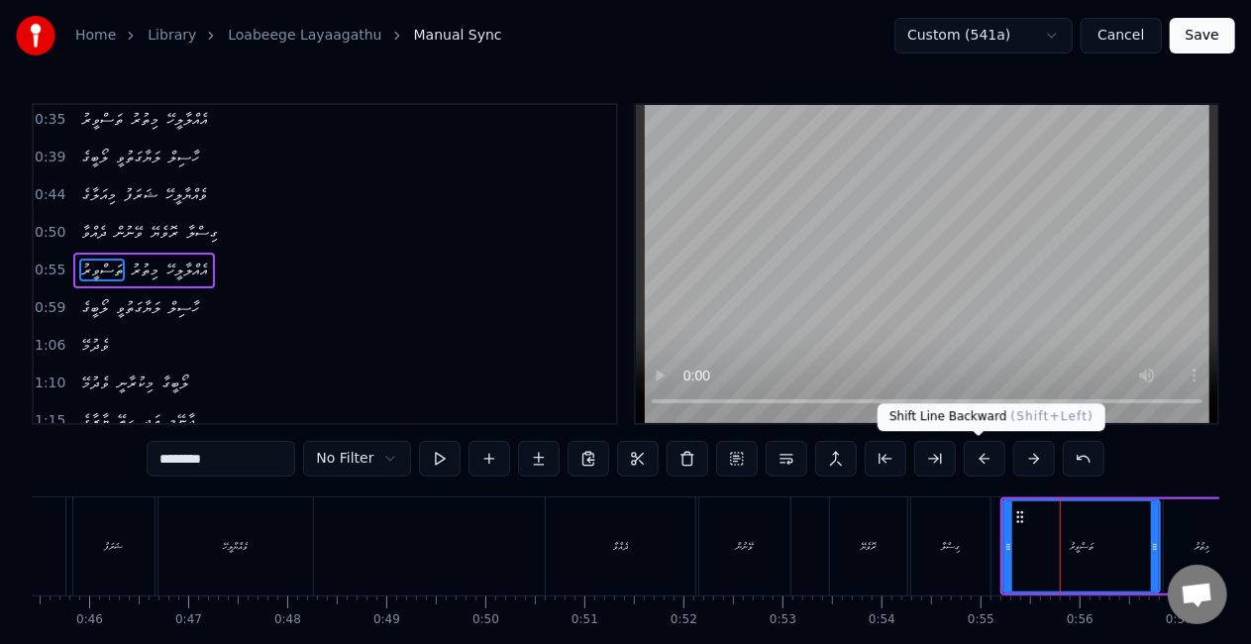
click at [978, 466] on button at bounding box center [985, 459] width 42 height 36
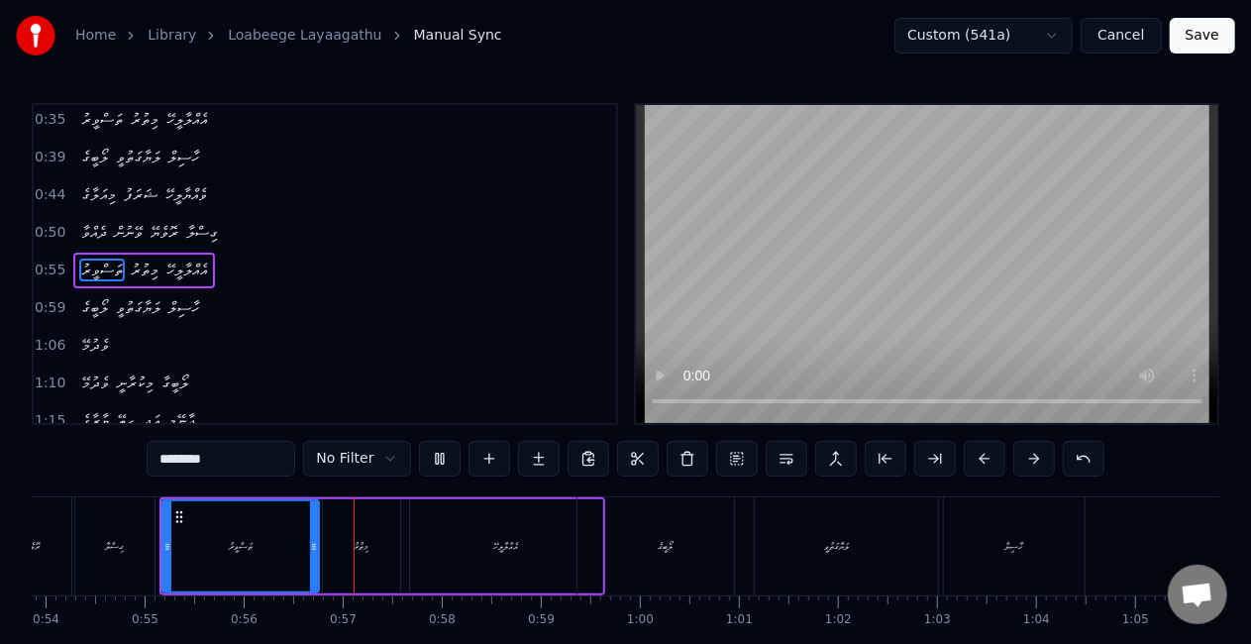
scroll to position [0, 5500]
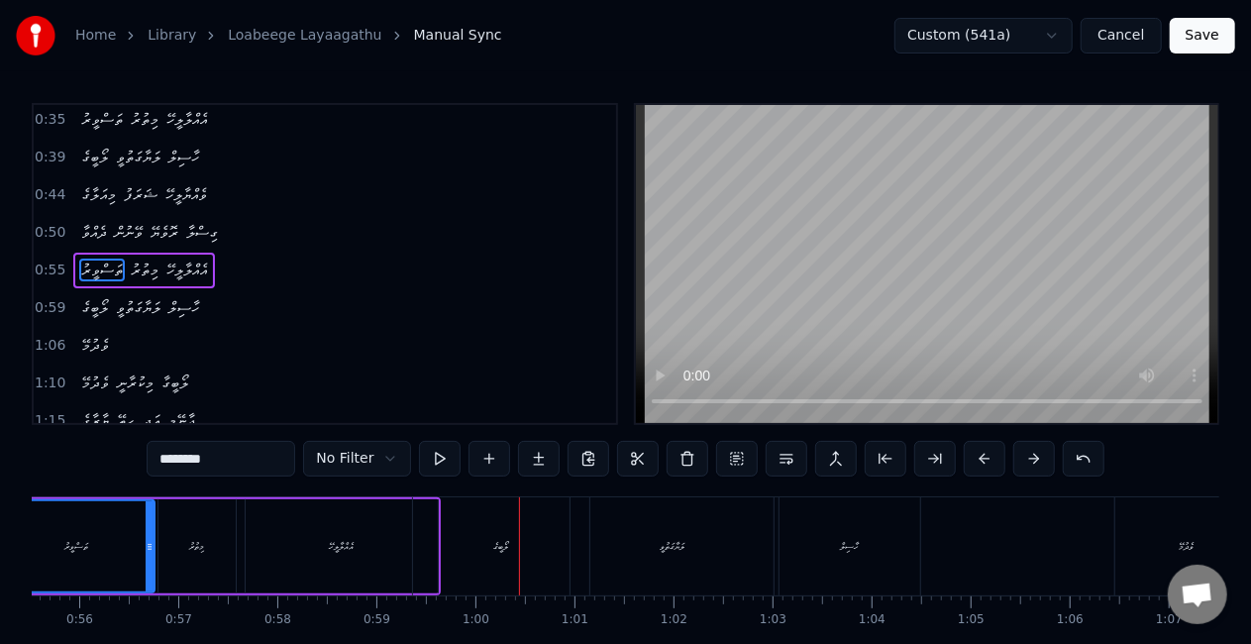
click at [556, 533] on div "ލޯބީގެ" at bounding box center [501, 546] width 176 height 98
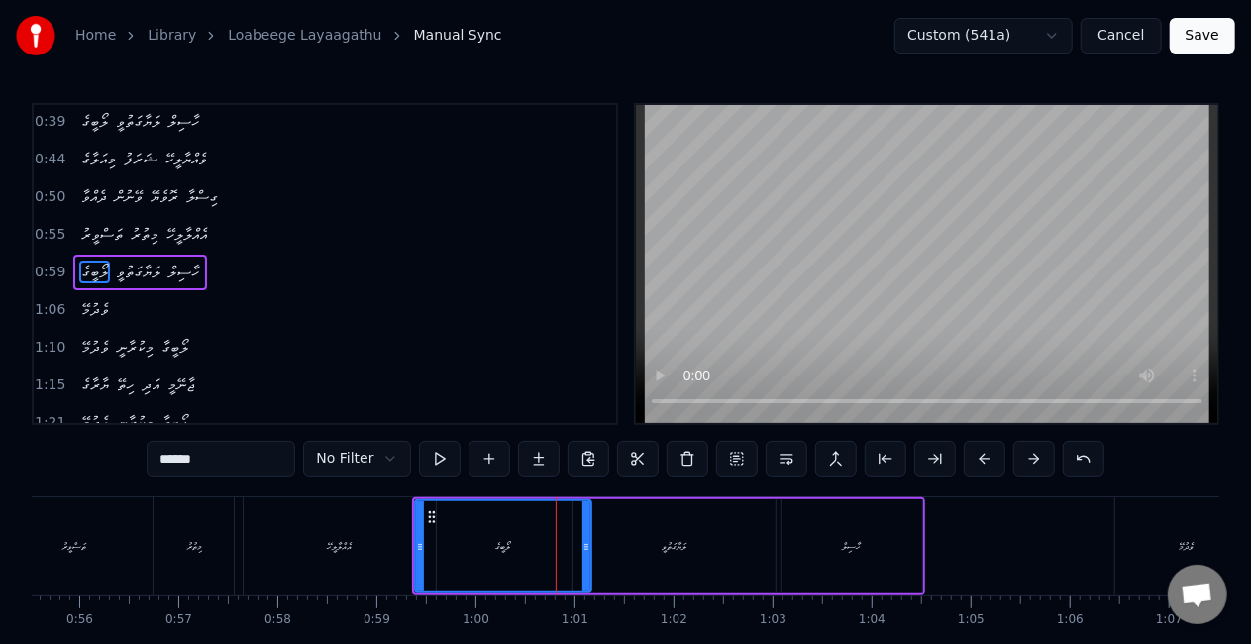
scroll to position [229, 0]
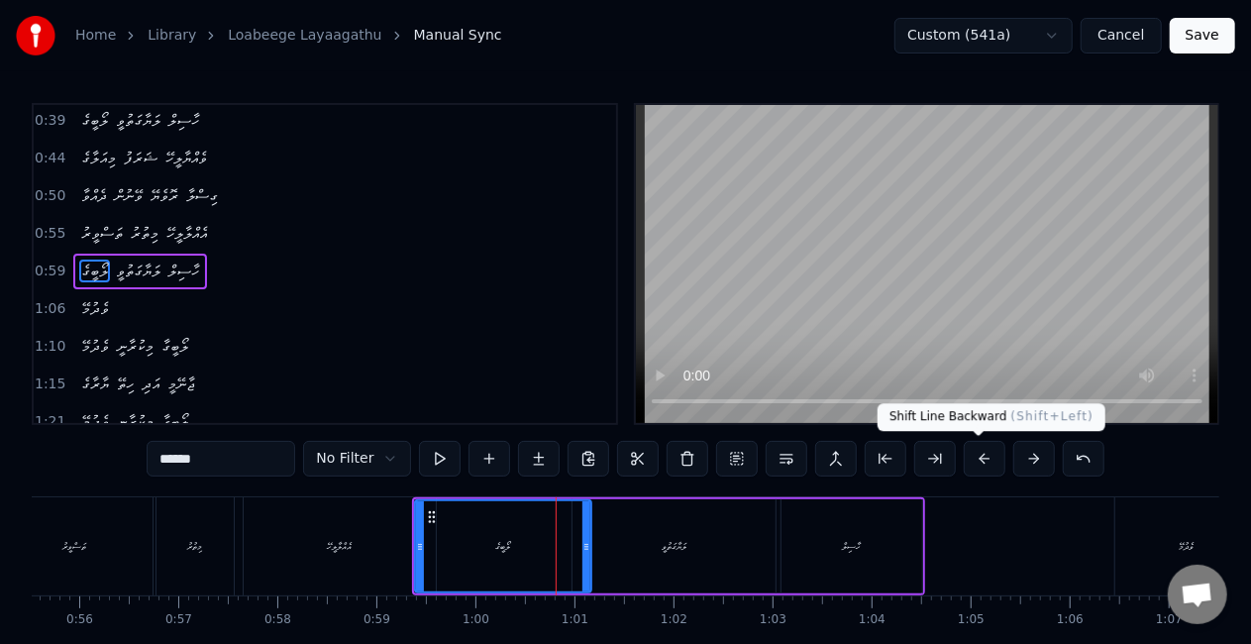
click at [981, 457] on button at bounding box center [985, 459] width 42 height 36
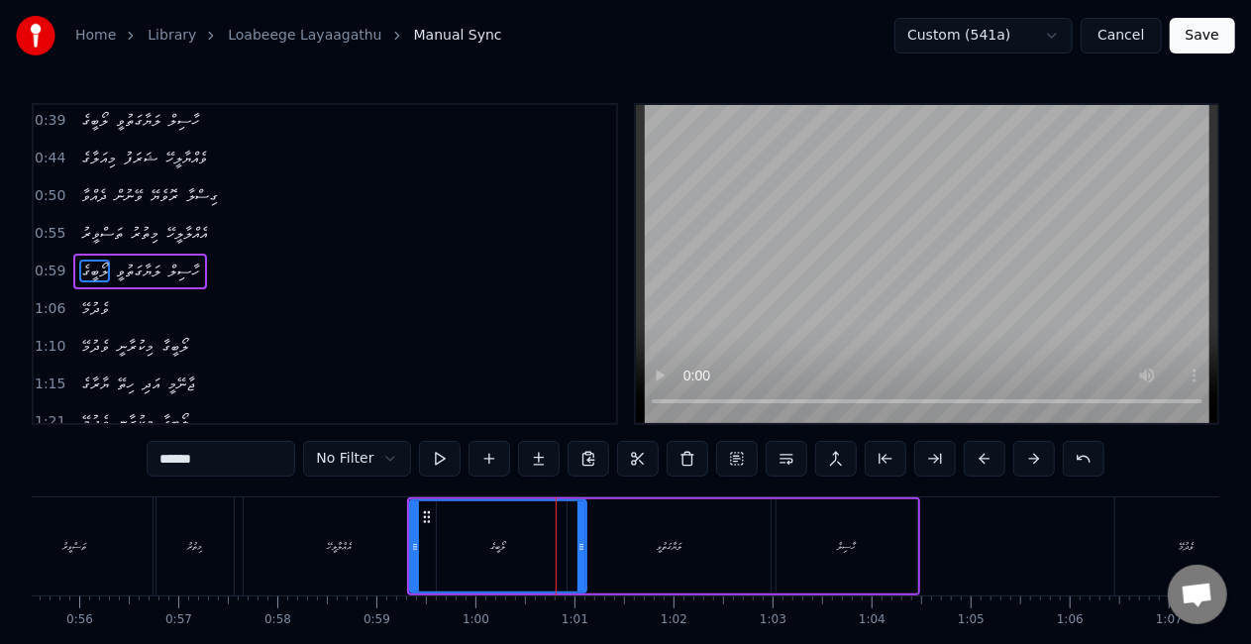
click at [453, 529] on div "ލޯބީގެ" at bounding box center [498, 546] width 174 height 90
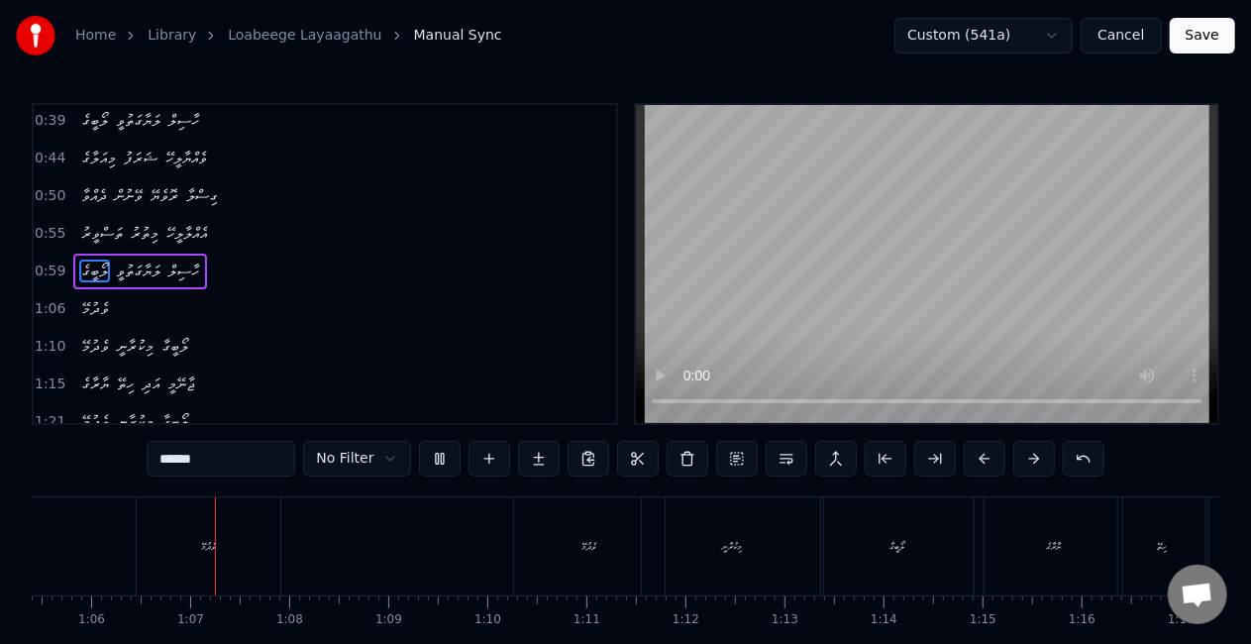
scroll to position [0, 6499]
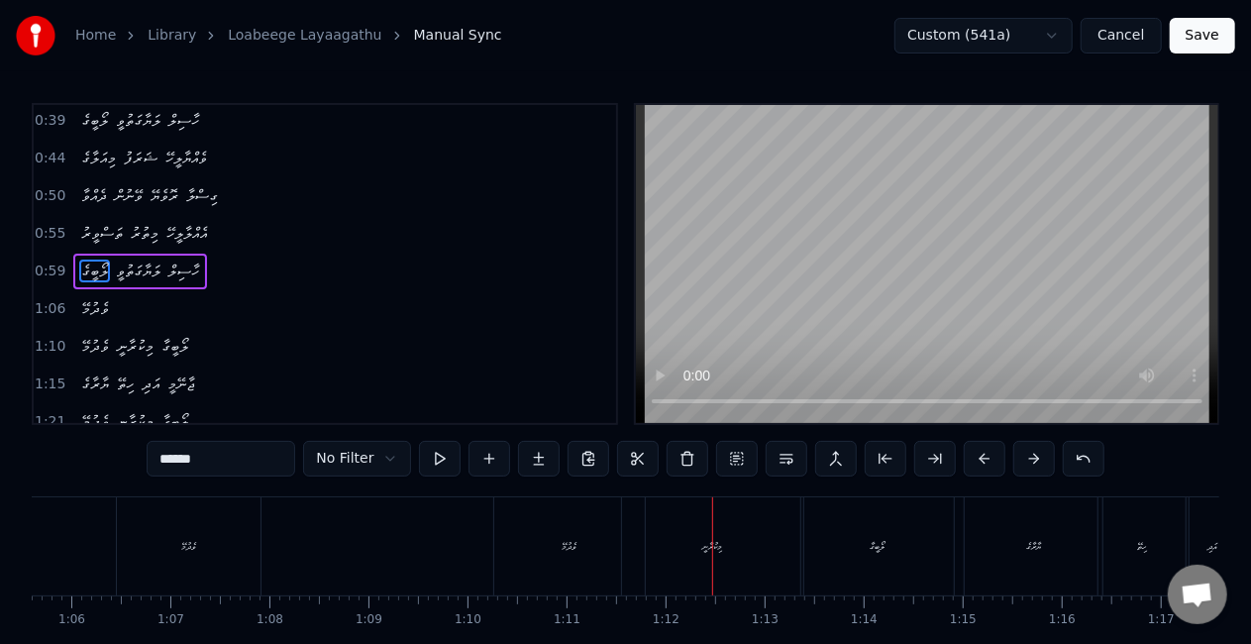
click at [634, 534] on div "މިކުރާނީ" at bounding box center [712, 546] width 181 height 98
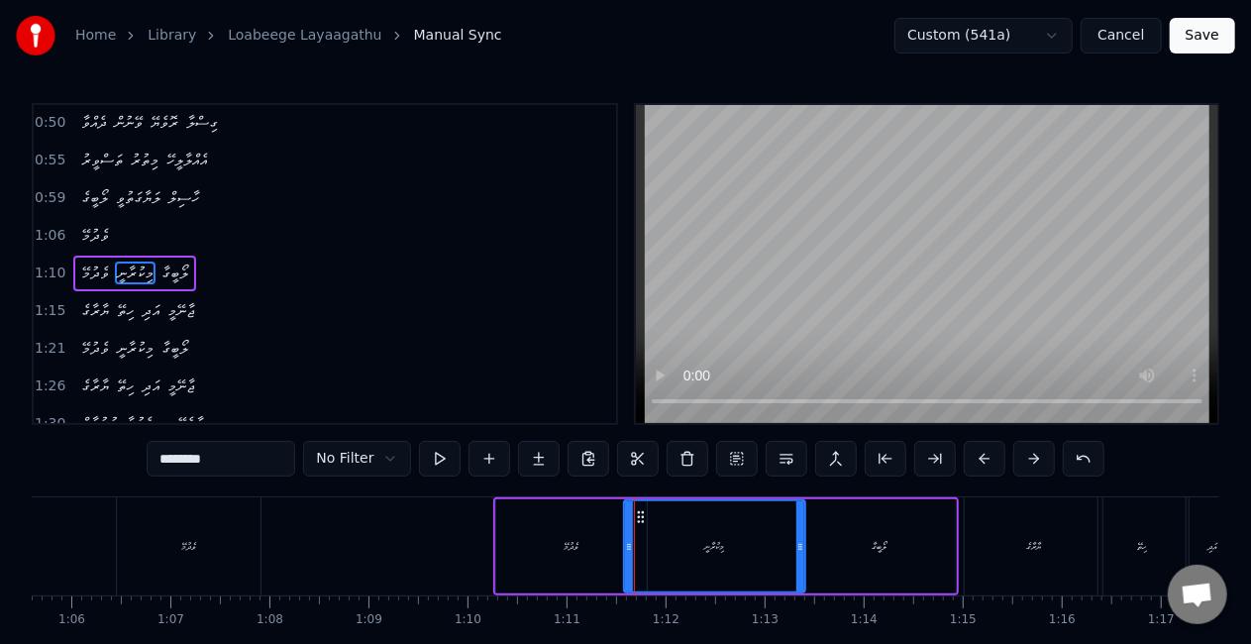
scroll to position [303, 0]
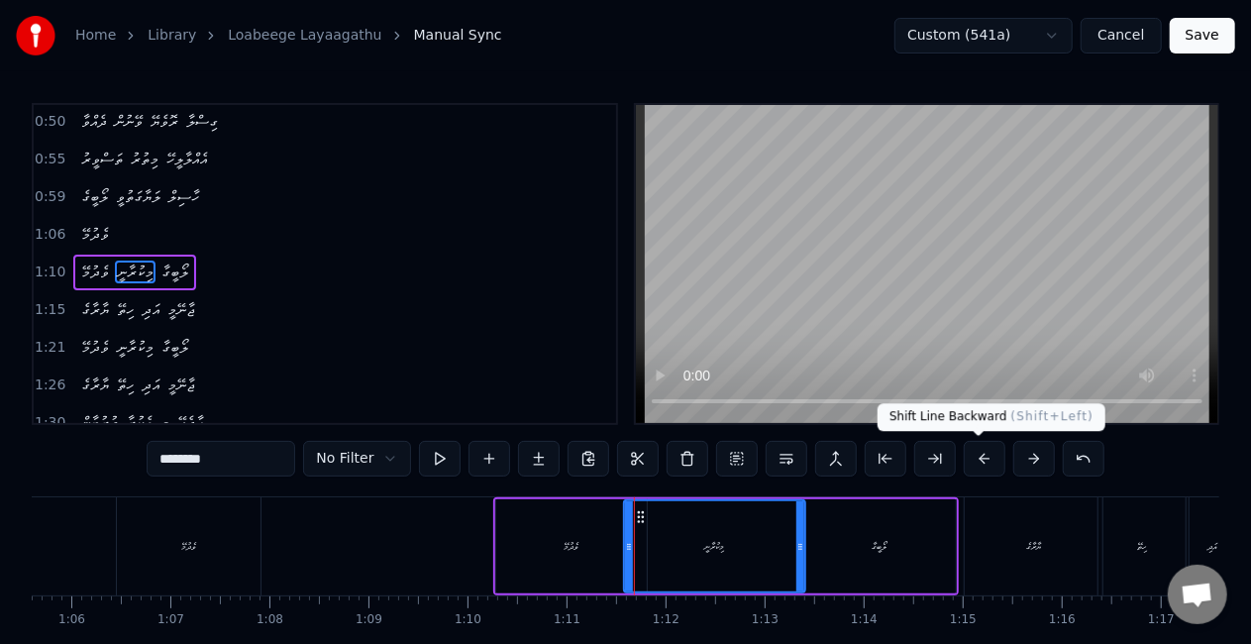
click at [982, 454] on button at bounding box center [985, 459] width 42 height 36
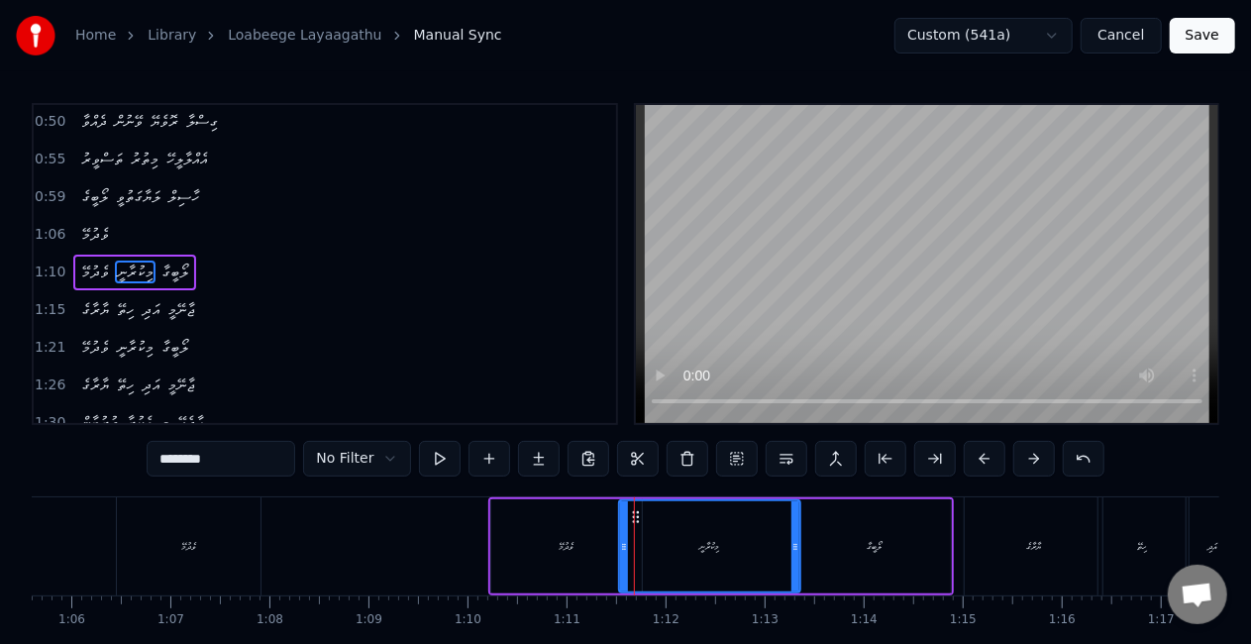
click at [588, 547] on div "ވެދުމޭ" at bounding box center [566, 546] width 151 height 94
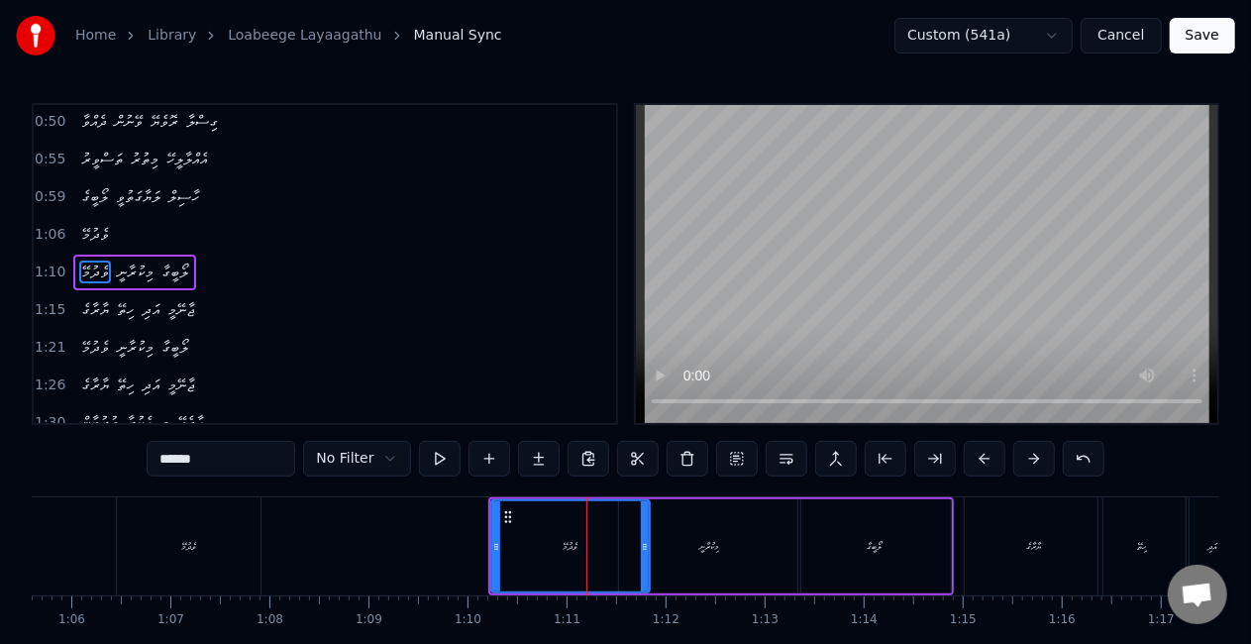
click at [648, 549] on icon at bounding box center [645, 547] width 8 height 16
click at [525, 547] on div "ވެދުމޭ" at bounding box center [570, 546] width 157 height 90
click at [732, 571] on div "މިކުރާނީ" at bounding box center [709, 546] width 181 height 94
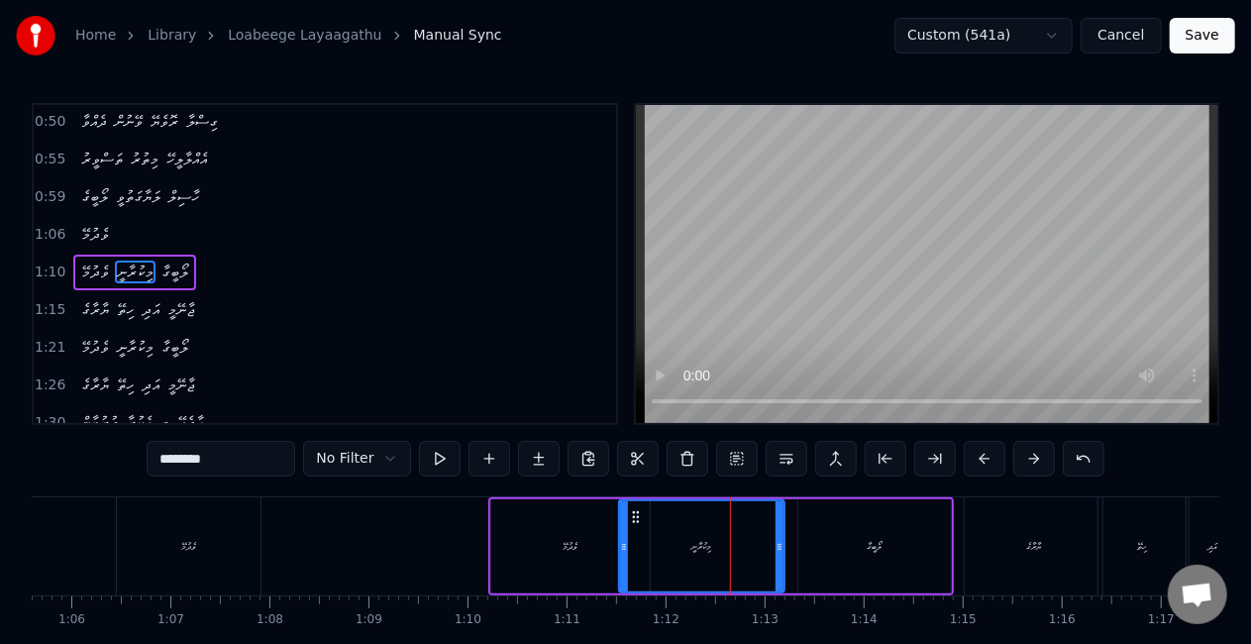
drag, startPoint x: 795, startPoint y: 552, endPoint x: 779, endPoint y: 547, distance: 16.6
click at [779, 547] on icon at bounding box center [780, 547] width 8 height 16
click at [656, 549] on div "މިކުރާނީ" at bounding box center [701, 546] width 163 height 90
drag, startPoint x: 624, startPoint y: 543, endPoint x: 650, endPoint y: 554, distance: 28.0
click at [650, 554] on div at bounding box center [650, 546] width 8 height 90
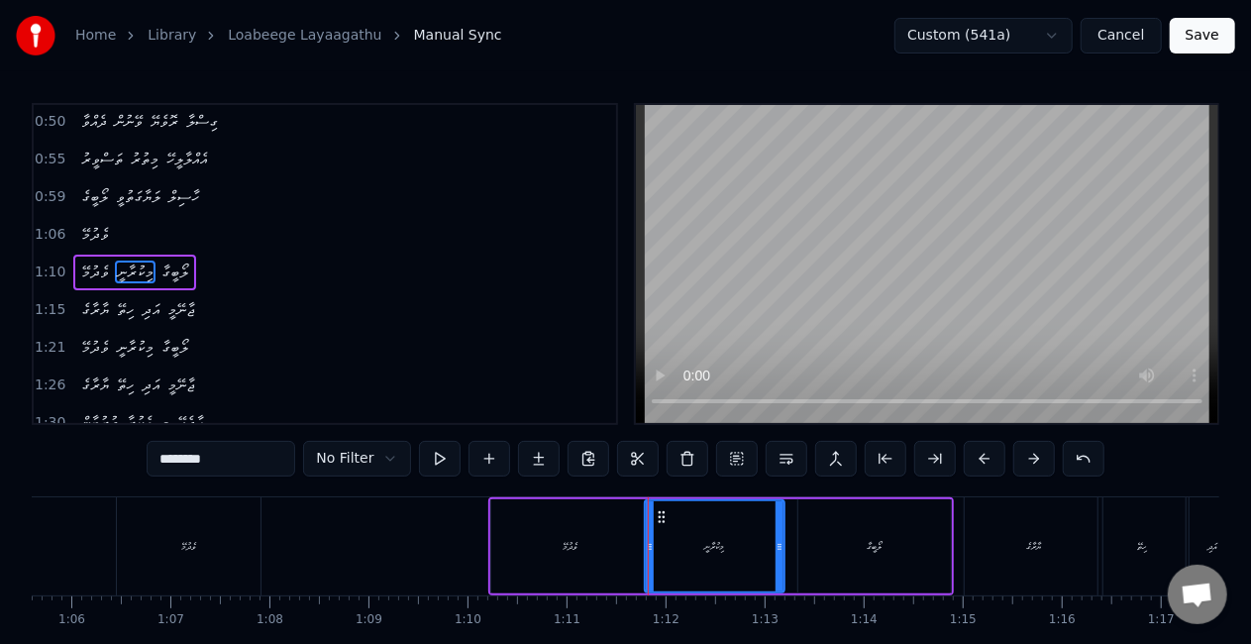
click at [504, 557] on div "ވެދުމޭ" at bounding box center [570, 546] width 159 height 94
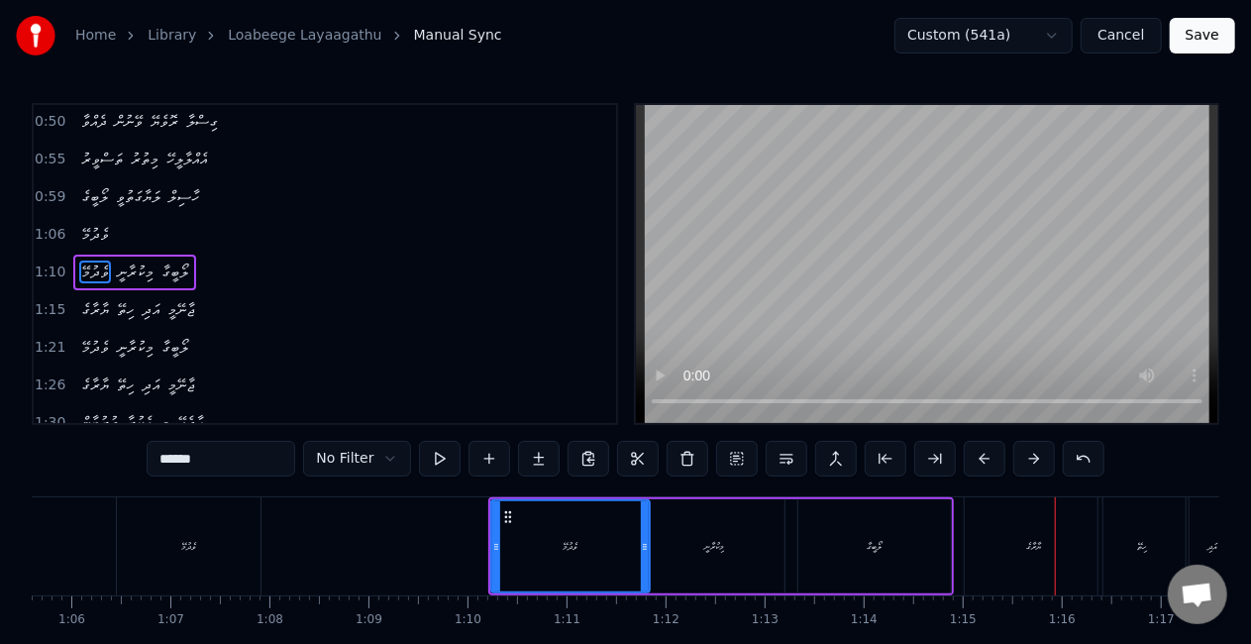
click at [1008, 521] on div "ޔާރާގެ" at bounding box center [1034, 546] width 138 height 98
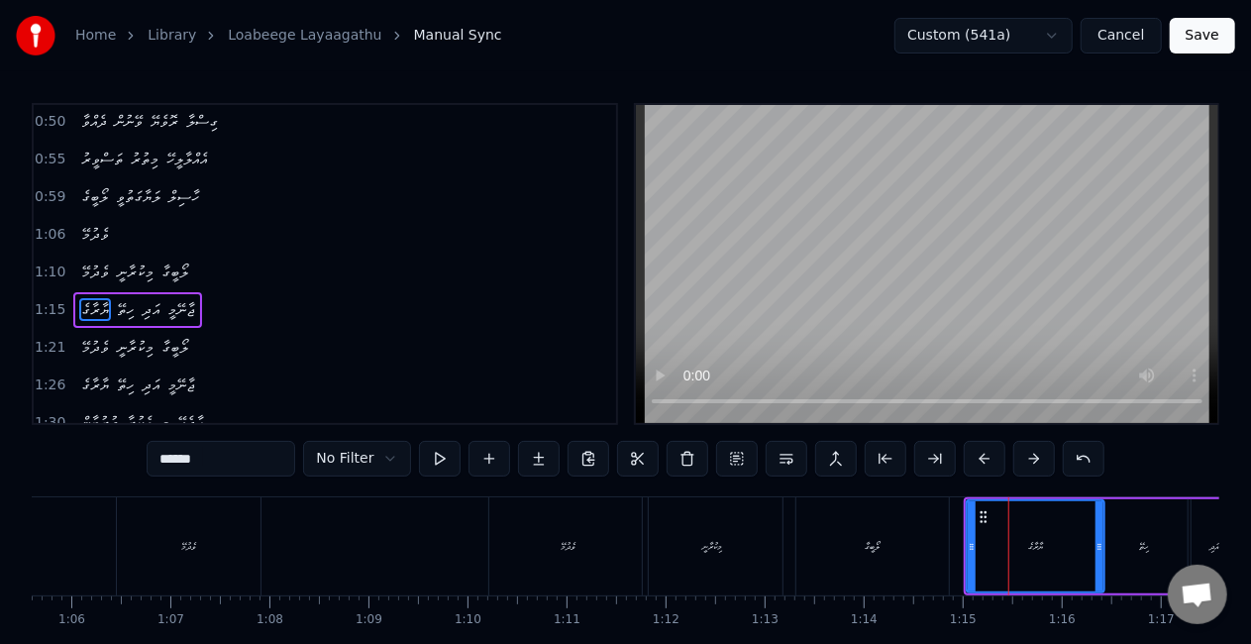
scroll to position [340, 0]
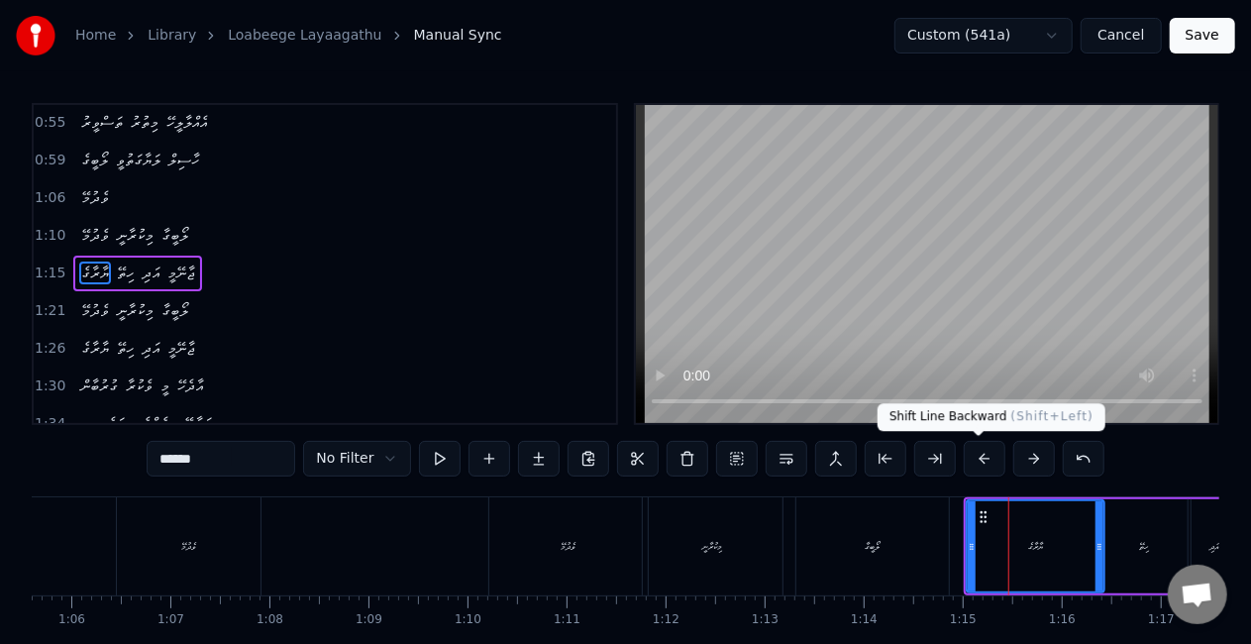
click at [977, 450] on button at bounding box center [985, 459] width 42 height 36
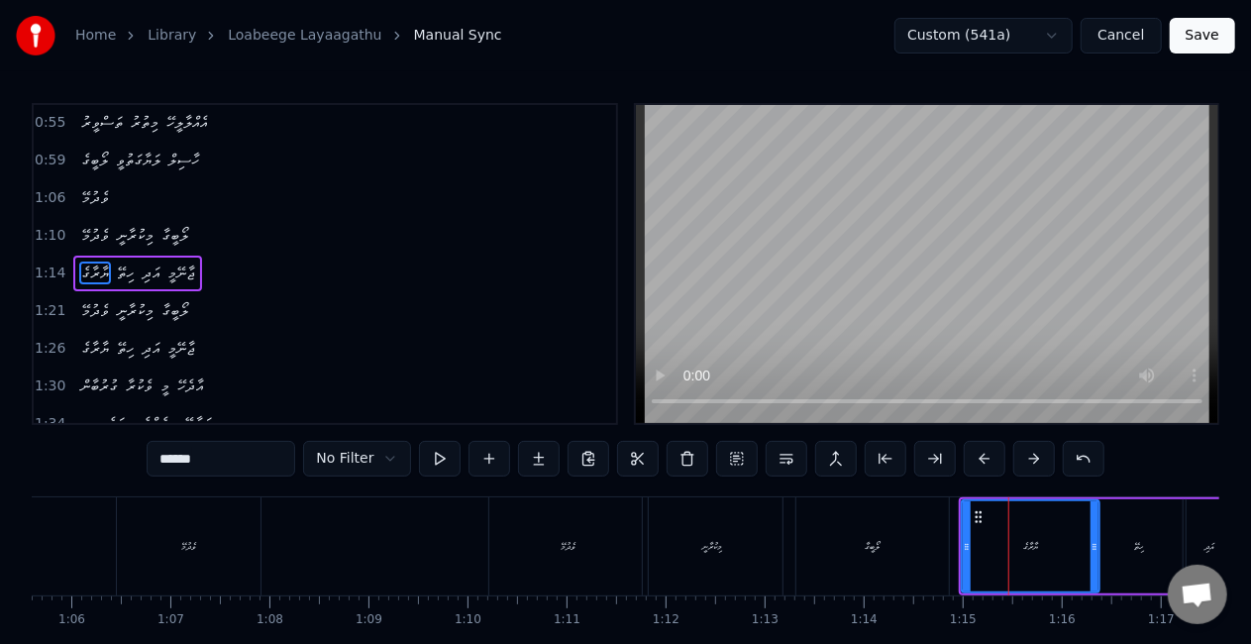
click at [917, 532] on div "ލޯބީގާ" at bounding box center [872, 546] width 153 height 98
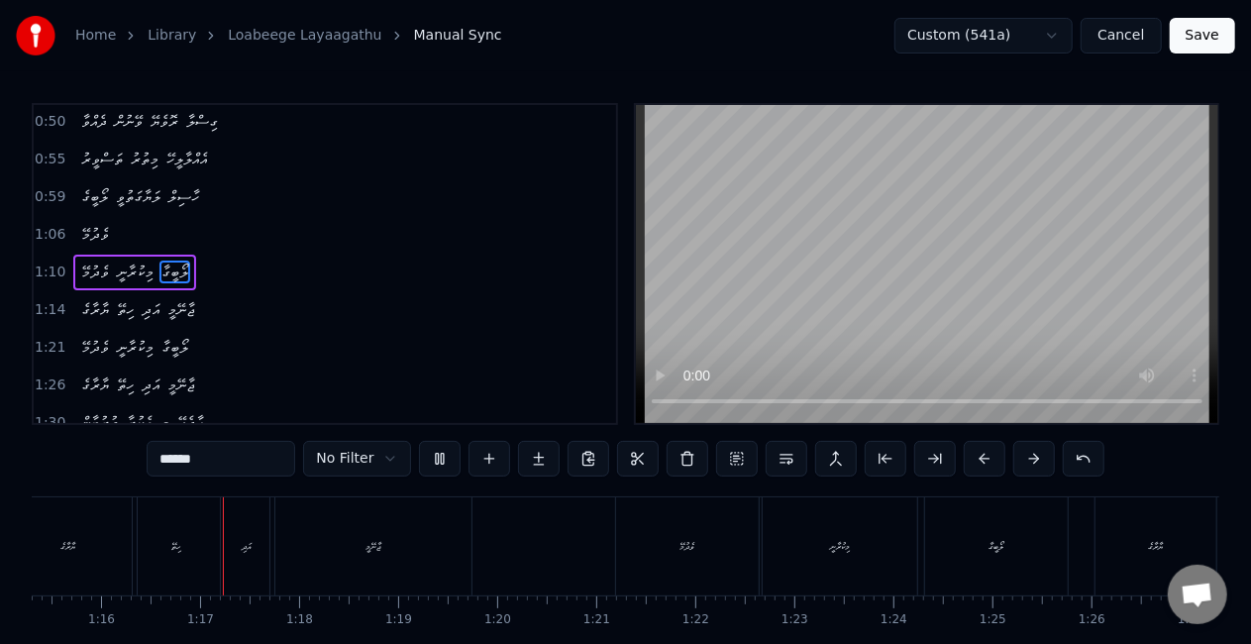
scroll to position [0, 7489]
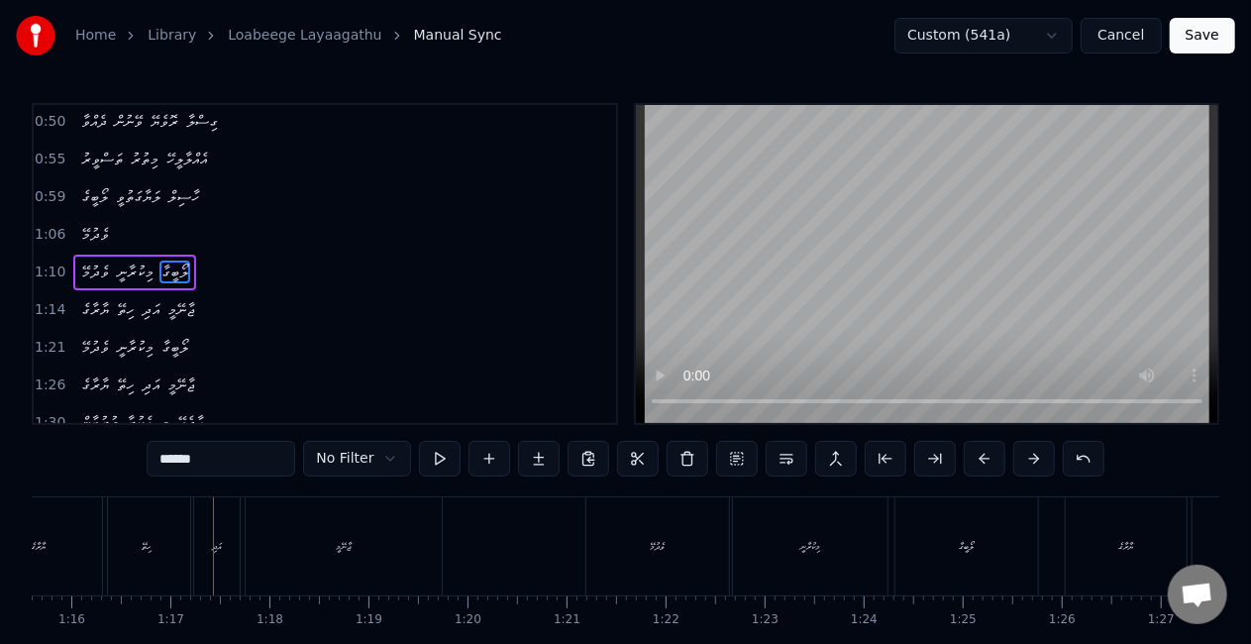
click at [136, 530] on div "ހިތޭ" at bounding box center [146, 546] width 87 height 98
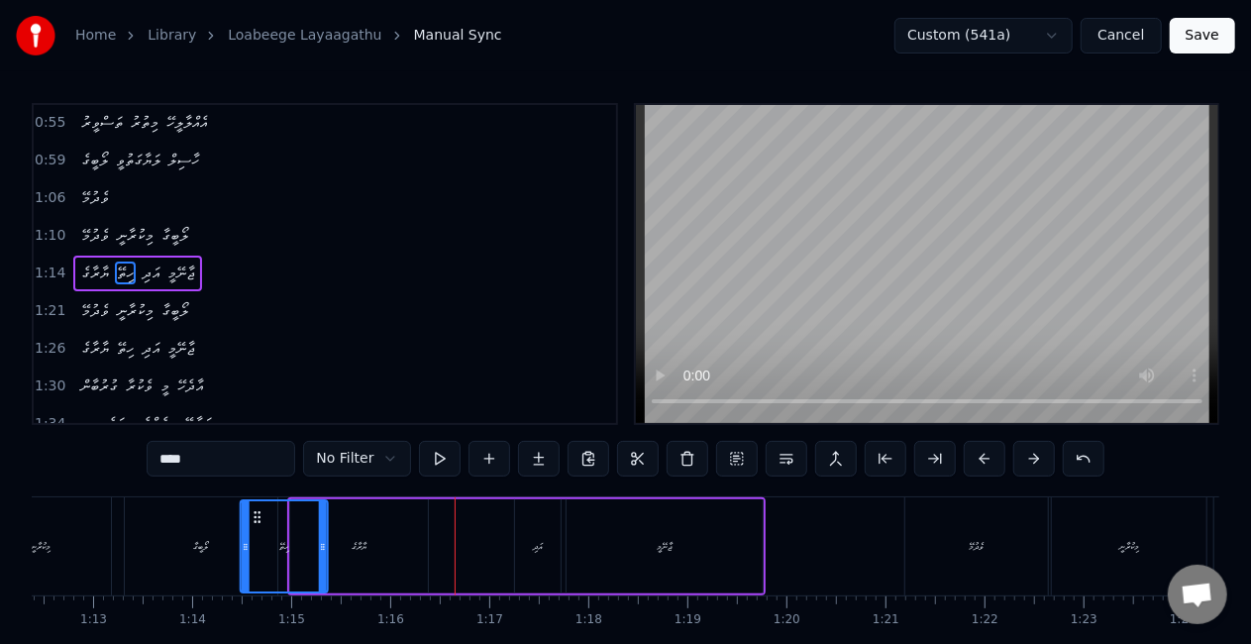
scroll to position [0, 7169]
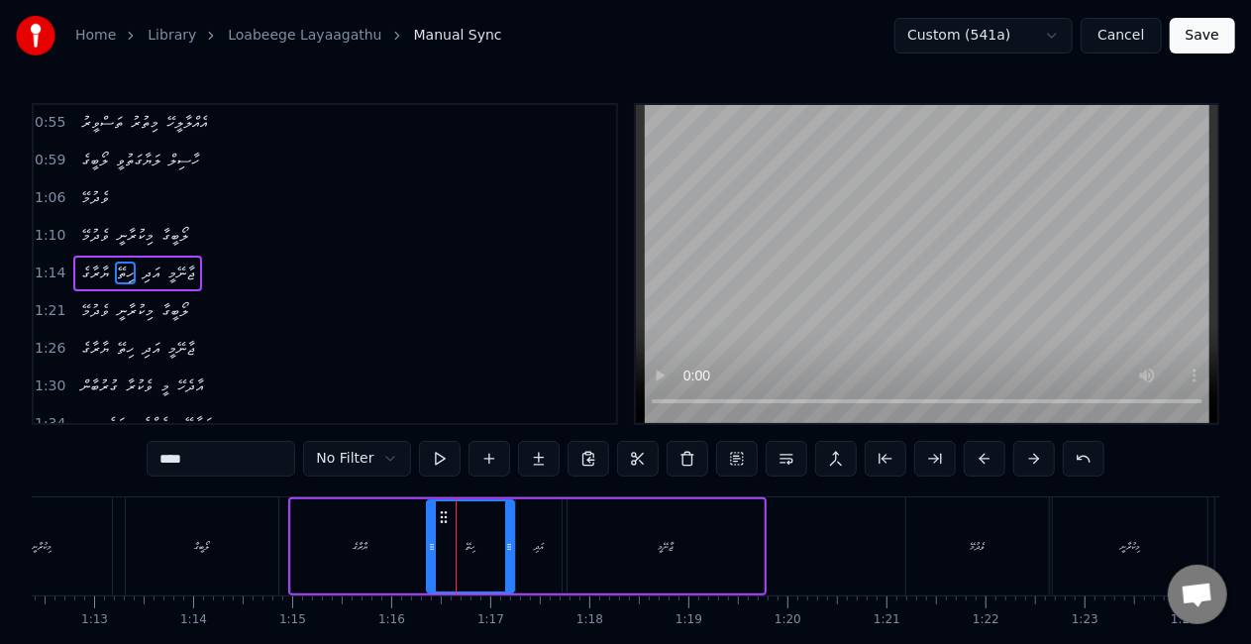
drag, startPoint x: 121, startPoint y: 515, endPoint x: 443, endPoint y: 517, distance: 322.0
click at [443, 517] on icon at bounding box center [444, 517] width 16 height 16
click at [426, 521] on div "ހިތޭ" at bounding box center [470, 546] width 89 height 94
click at [957, 551] on div "ވެދުމޭ" at bounding box center [977, 546] width 143 height 98
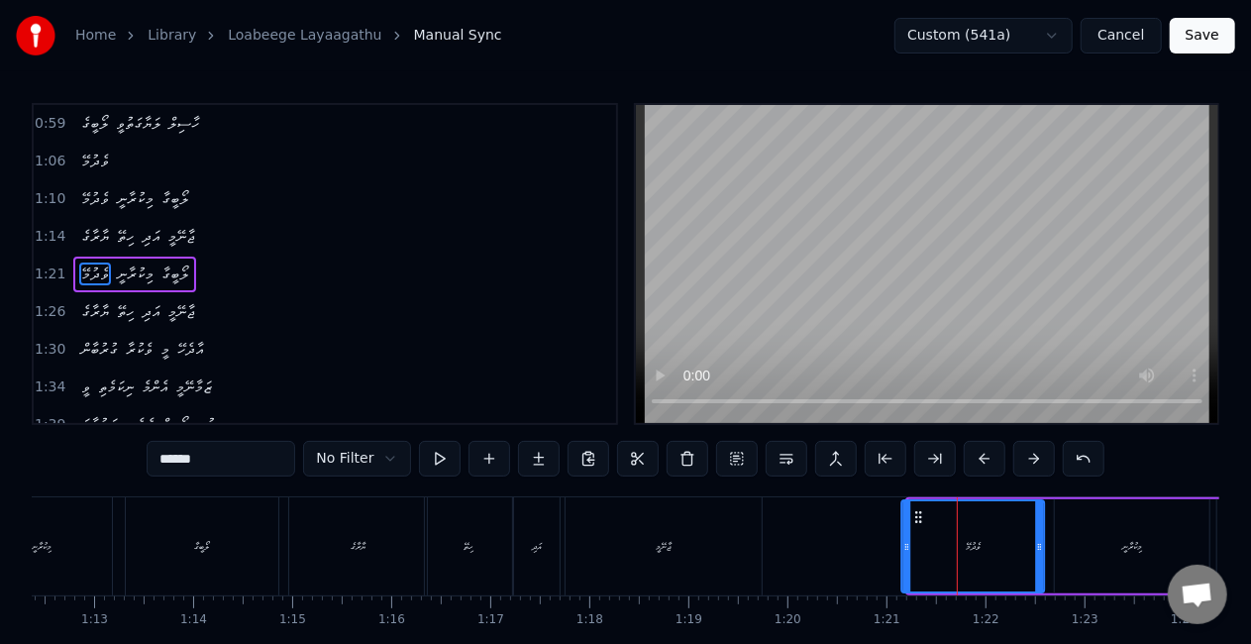
click at [917, 514] on icon at bounding box center [918, 517] width 16 height 16
click at [1158, 529] on div "މިކުރާނީ" at bounding box center [1132, 546] width 155 height 94
type input "********"
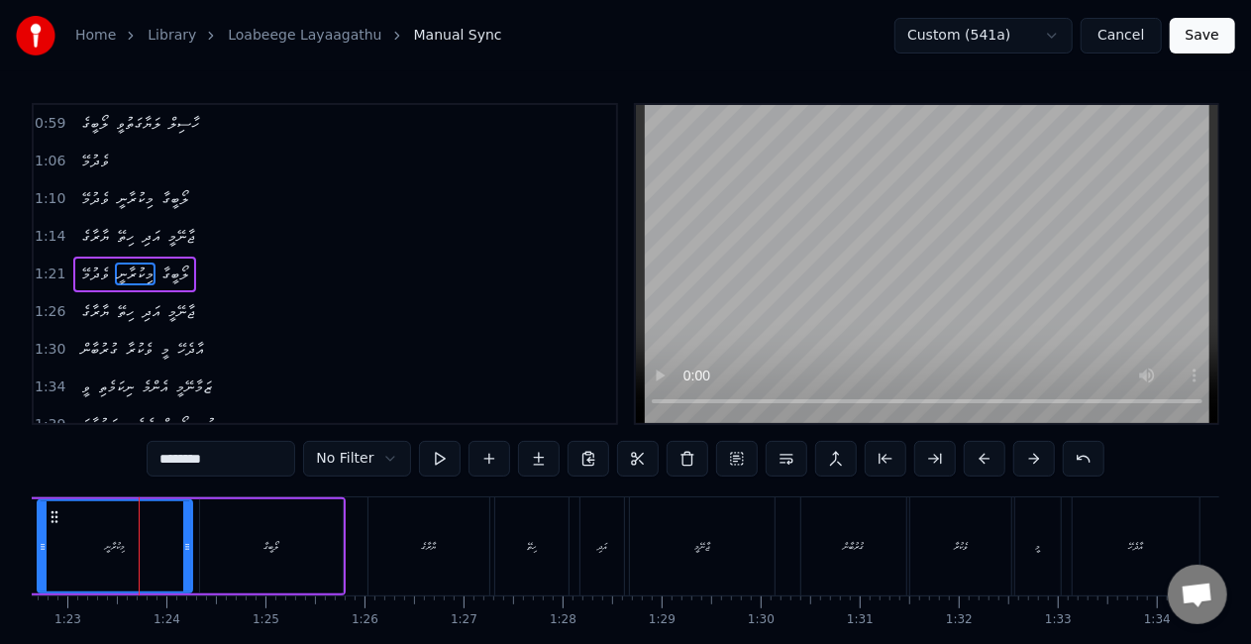
scroll to position [0, 8195]
click at [105, 539] on div "މިކުރާނީ" at bounding box center [107, 546] width 20 height 15
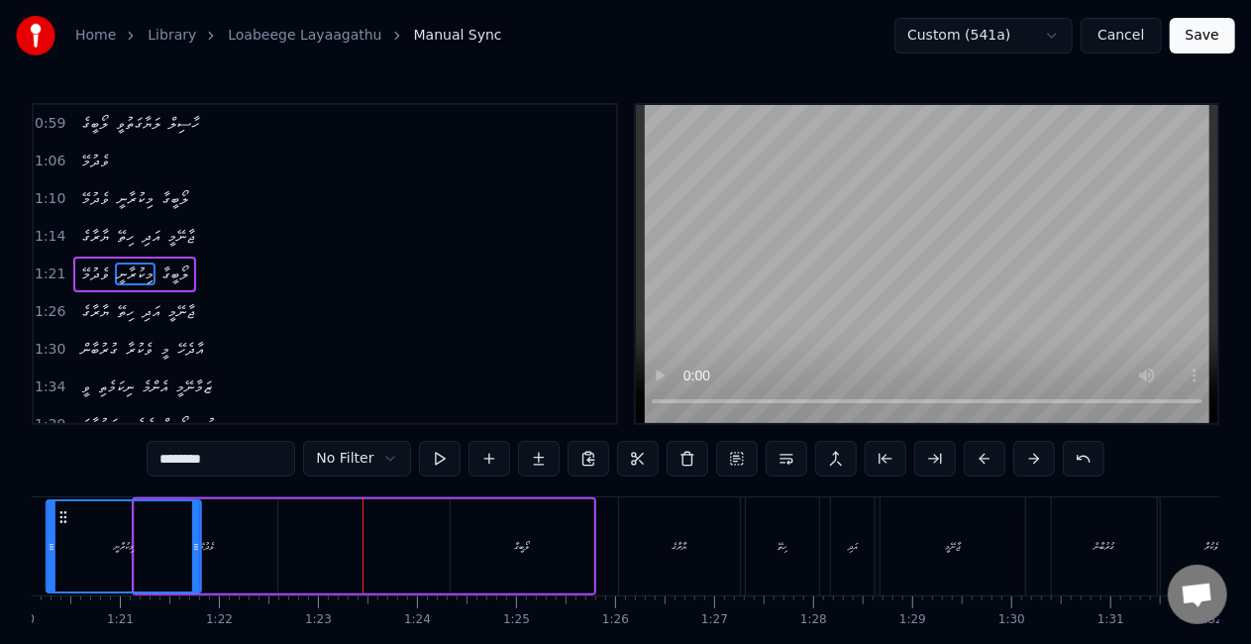
scroll to position [0, 7844]
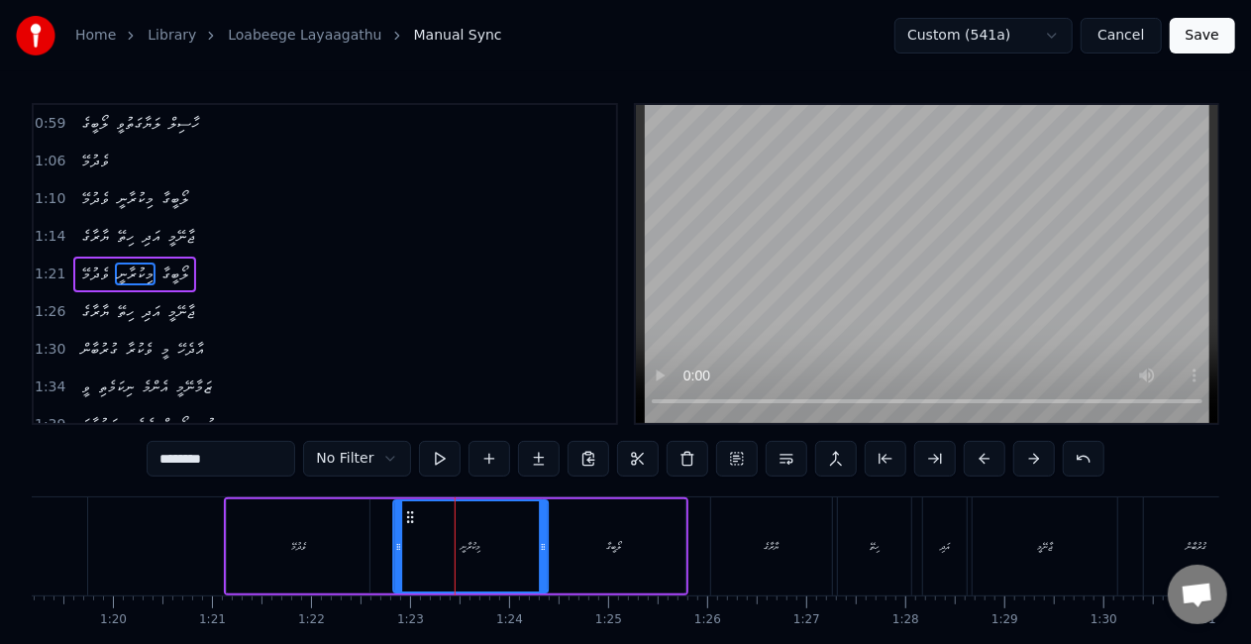
drag, startPoint x: 79, startPoint y: 513, endPoint x: 416, endPoint y: 515, distance: 336.8
click at [416, 515] on icon at bounding box center [410, 517] width 16 height 16
click at [371, 533] on div "ވެދުމޭ މިކުރާނީ ލޯބީގާ" at bounding box center [456, 546] width 465 height 98
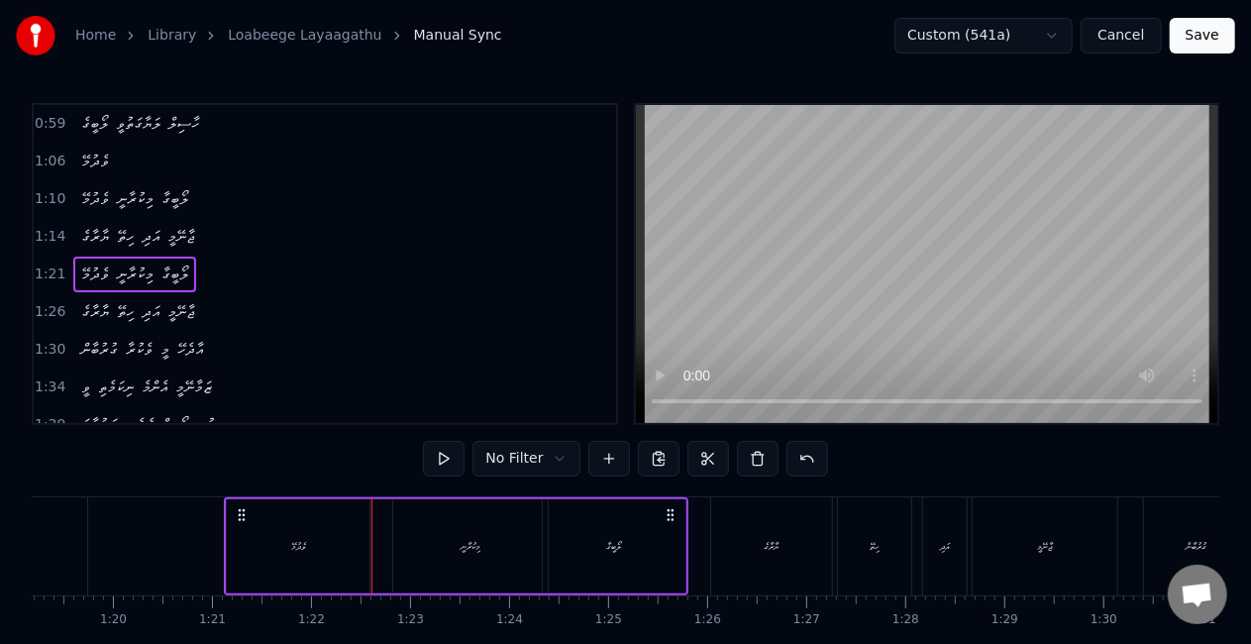
click at [353, 527] on div "ވެދުމޭ" at bounding box center [298, 546] width 143 height 94
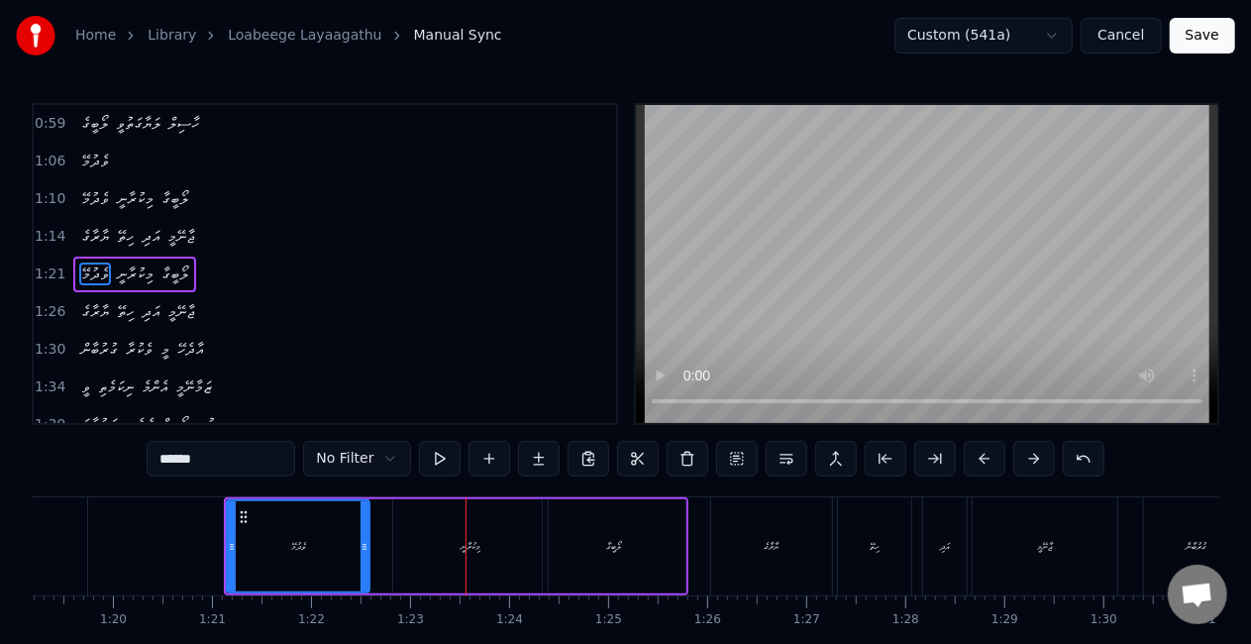
click at [459, 519] on div "މިކުރާނީ" at bounding box center [470, 546] width 155 height 94
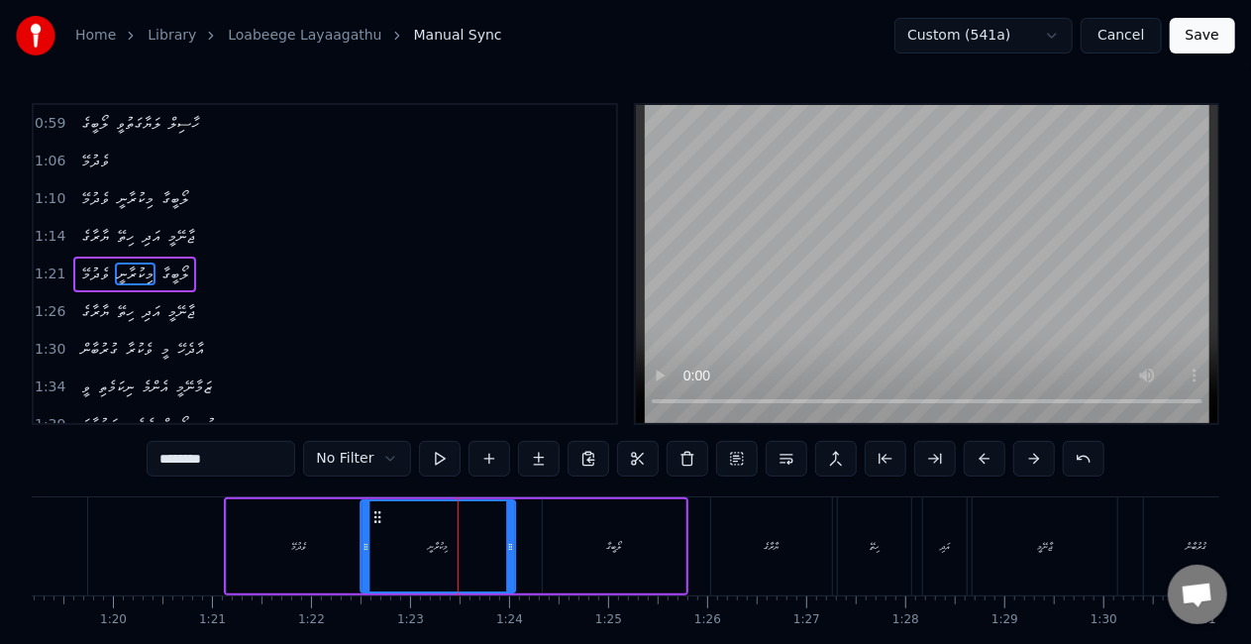
drag, startPoint x: 408, startPoint y: 513, endPoint x: 376, endPoint y: 498, distance: 35.0
click at [376, 499] on div "މިކުރާނީ" at bounding box center [439, 546] width 157 height 94
click at [345, 545] on div "ވެދުމޭ" at bounding box center [298, 546] width 143 height 94
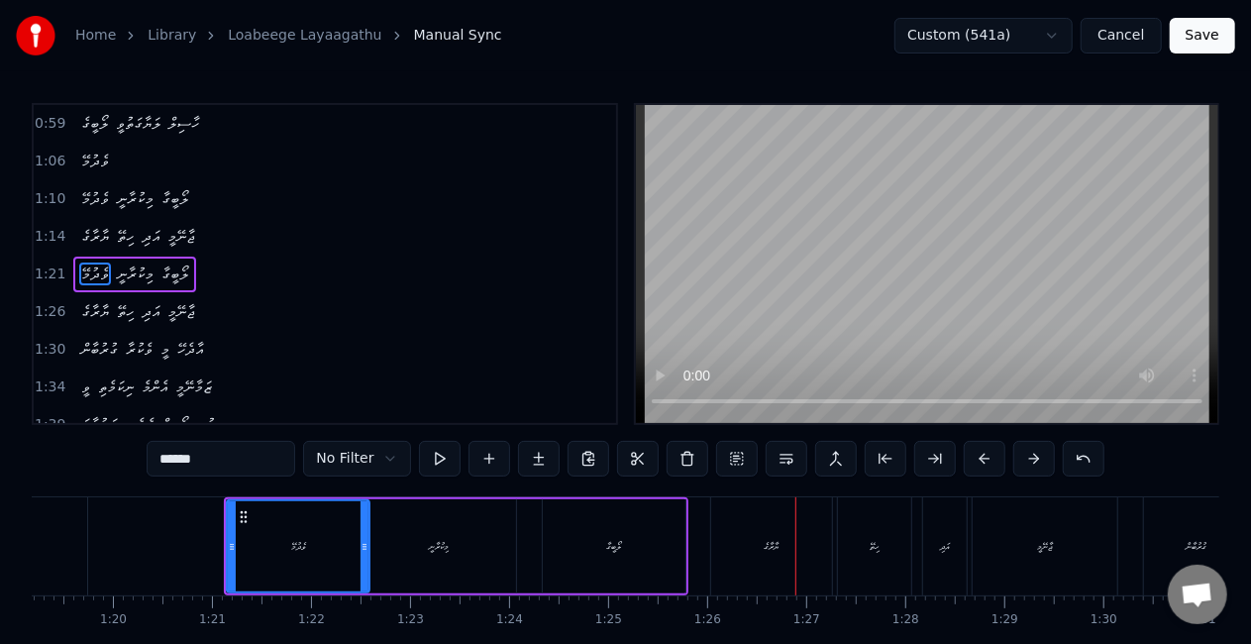
click at [722, 530] on div "ޔާރާގެ" at bounding box center [771, 546] width 121 height 98
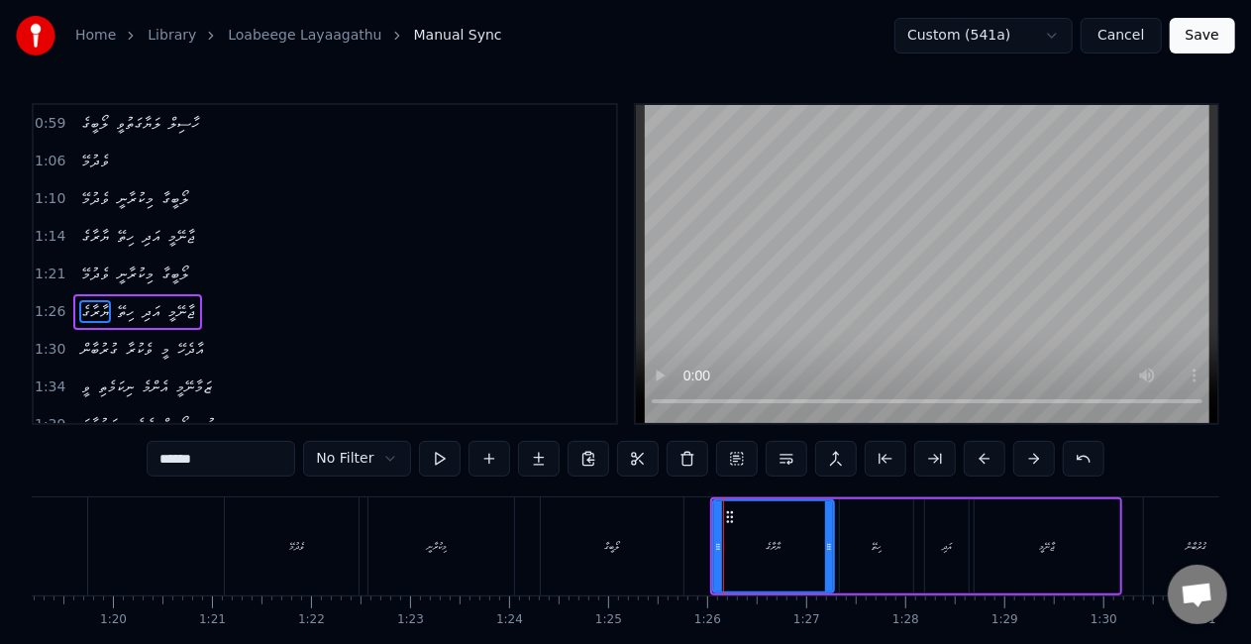
scroll to position [414, 0]
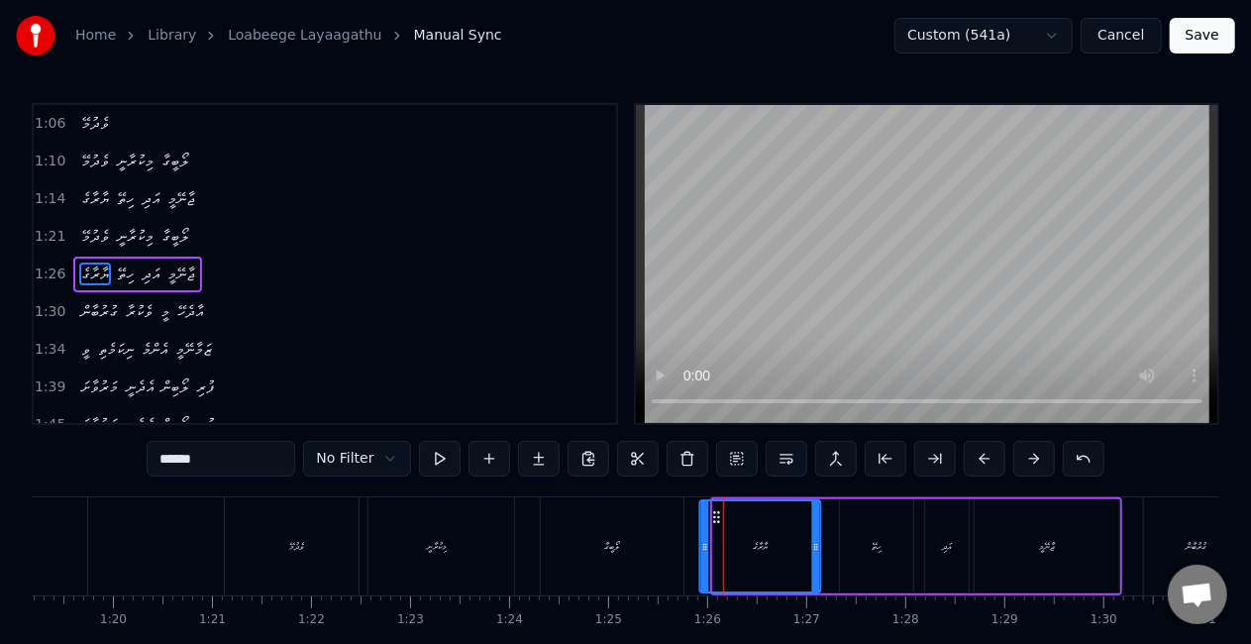
drag, startPoint x: 727, startPoint y: 515, endPoint x: 714, endPoint y: 512, distance: 13.2
click at [714, 512] on icon at bounding box center [717, 517] width 16 height 16
click at [887, 537] on div "ހިތޭ" at bounding box center [876, 546] width 73 height 94
type input "****"
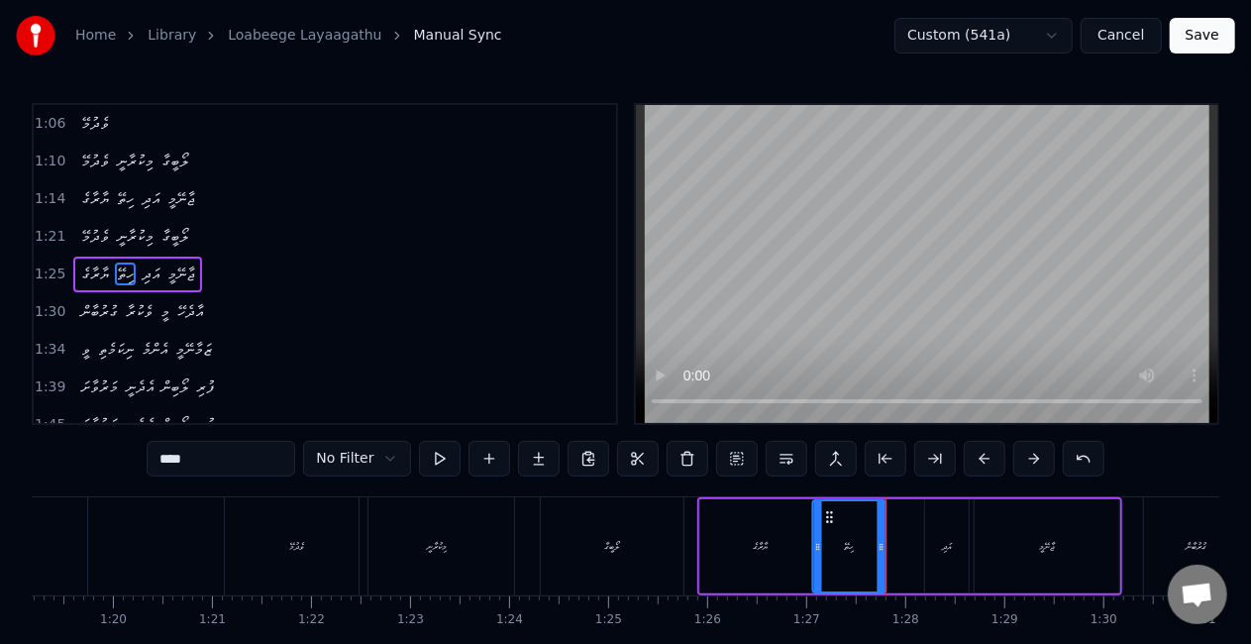
drag, startPoint x: 856, startPoint y: 514, endPoint x: 829, endPoint y: 504, distance: 28.5
click at [829, 504] on div "ހިތޭ" at bounding box center [849, 546] width 71 height 90
click at [900, 541] on div "ޔާރާގެ ހިތޭ އަދި ޖާނޭމީ" at bounding box center [909, 546] width 425 height 98
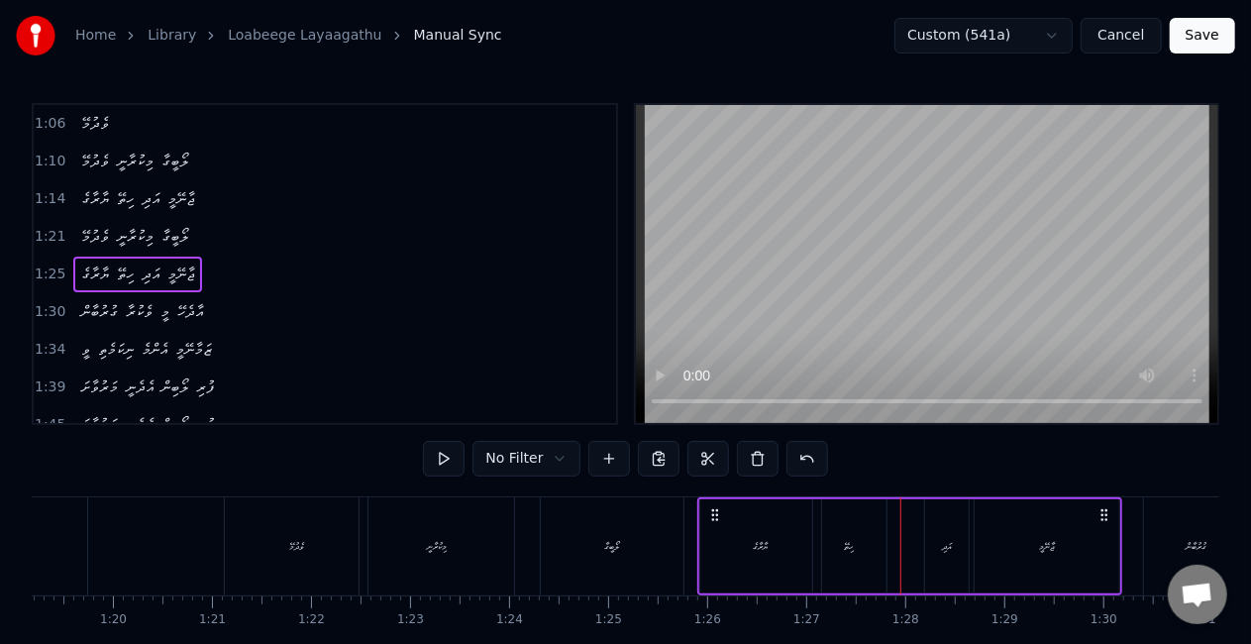
click at [914, 540] on div "ޔާރާގެ ހިތޭ އަދި ޖާނޭމީ" at bounding box center [909, 546] width 425 height 98
click at [937, 541] on div "އަދި" at bounding box center [947, 546] width 44 height 94
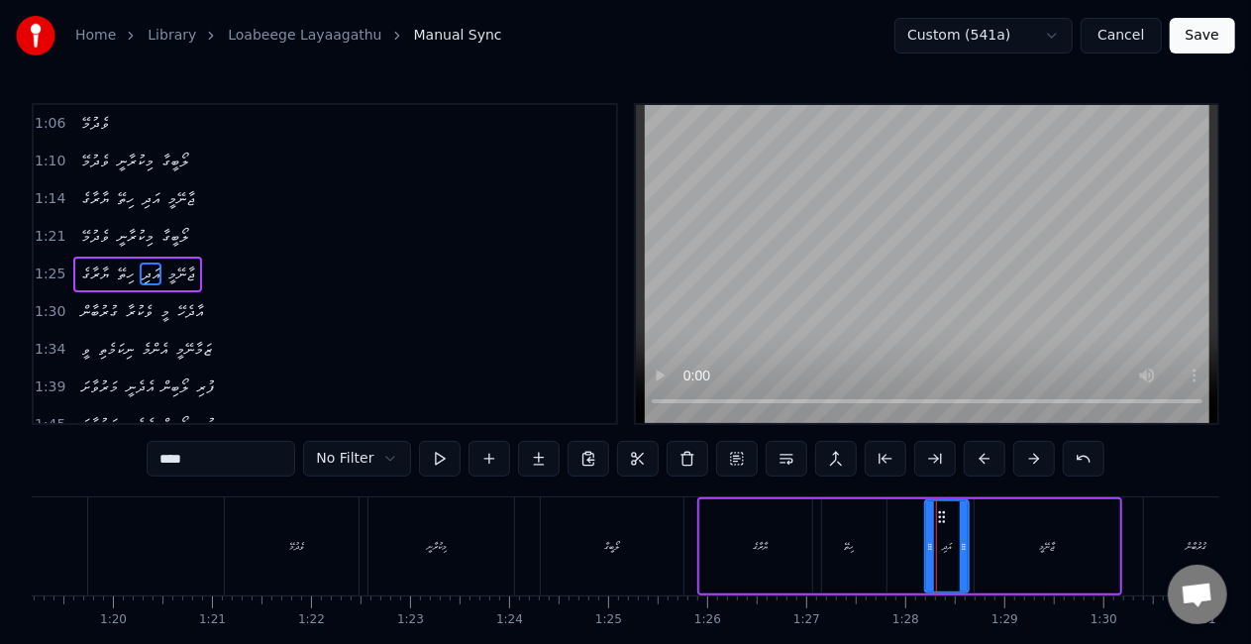
click at [840, 555] on div "ހިތޭ" at bounding box center [849, 546] width 73 height 94
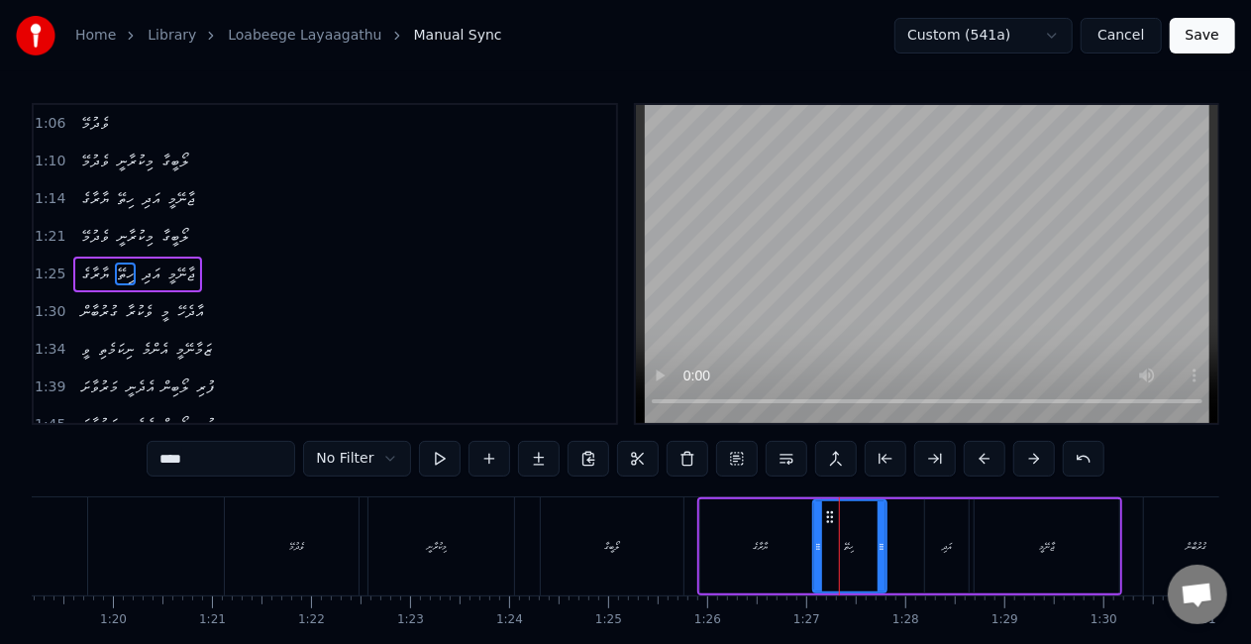
click at [700, 548] on div "ޔާރާގެ" at bounding box center [760, 546] width 121 height 94
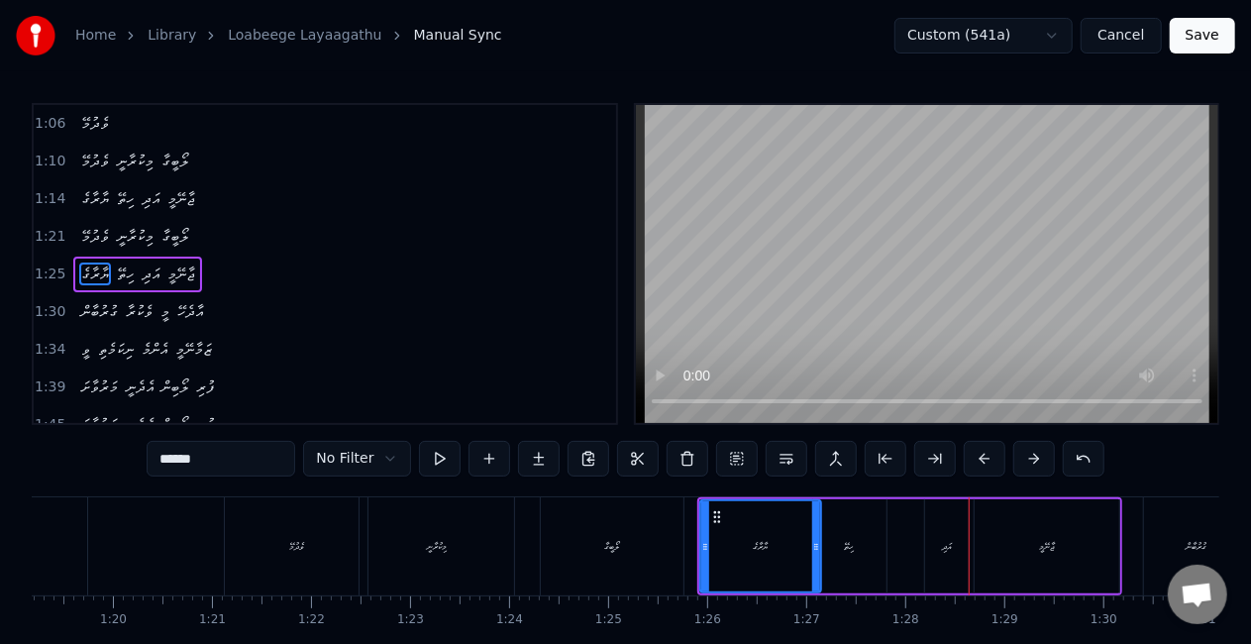
click at [959, 546] on div "އަދި" at bounding box center [947, 546] width 44 height 94
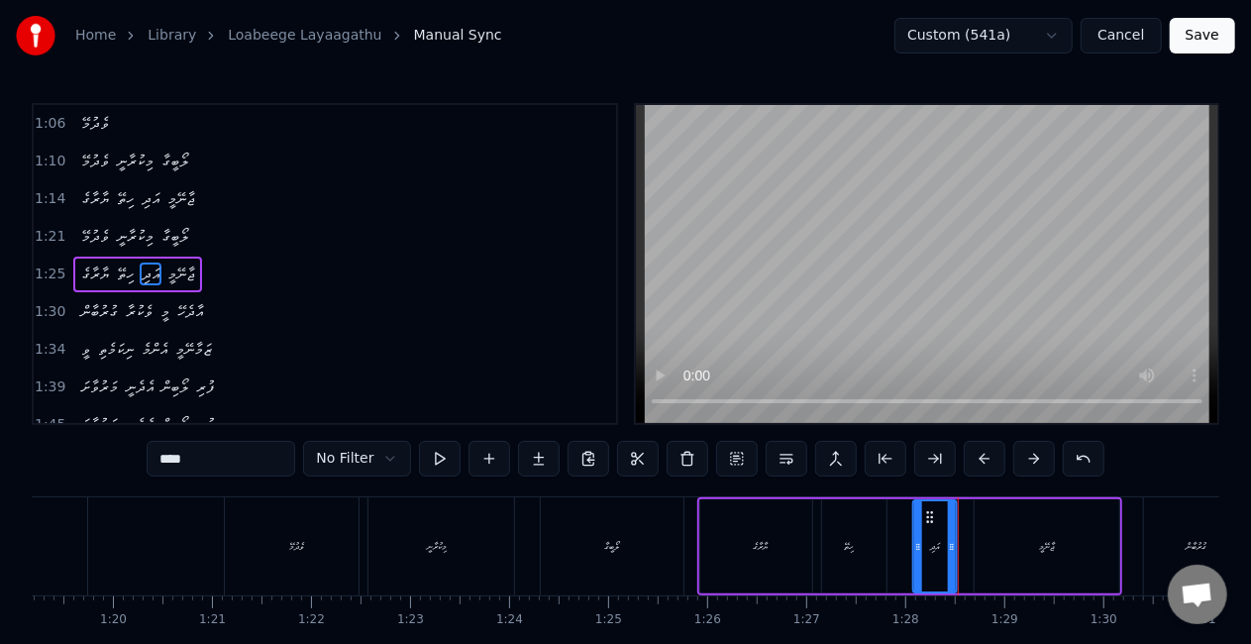
drag, startPoint x: 939, startPoint y: 513, endPoint x: 927, endPoint y: 509, distance: 12.5
click at [927, 509] on icon at bounding box center [930, 517] width 16 height 16
click at [876, 539] on div "ހިތޭ" at bounding box center [849, 546] width 73 height 94
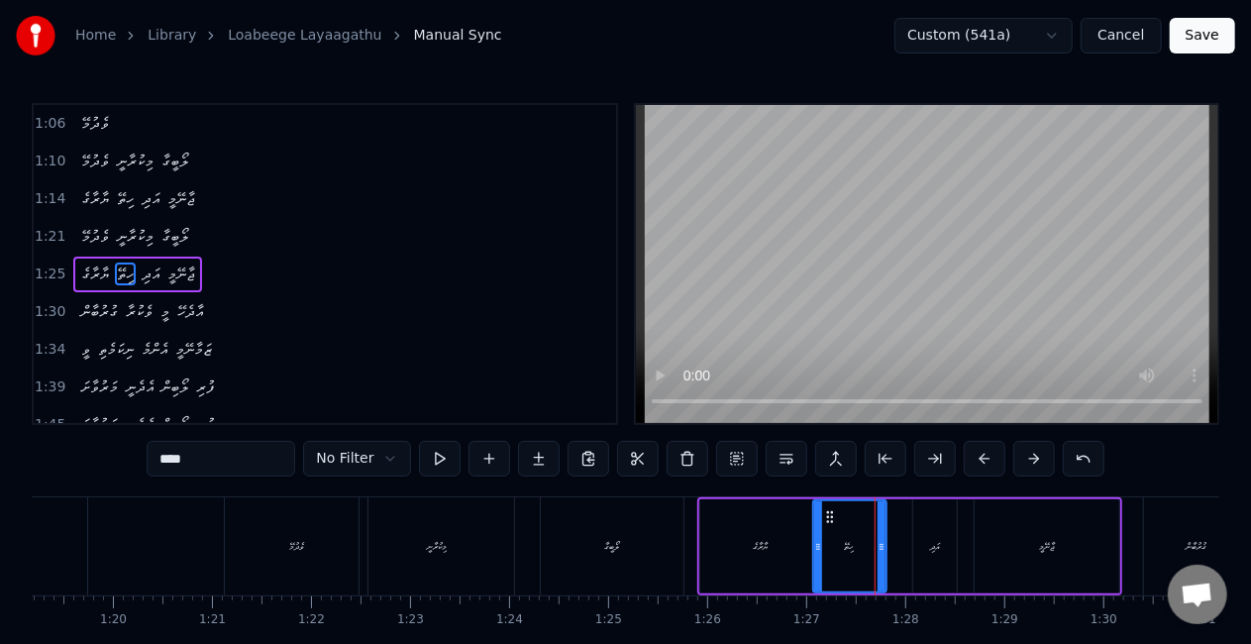
click at [1020, 545] on div "ޖާނޭމީ" at bounding box center [1047, 546] width 145 height 94
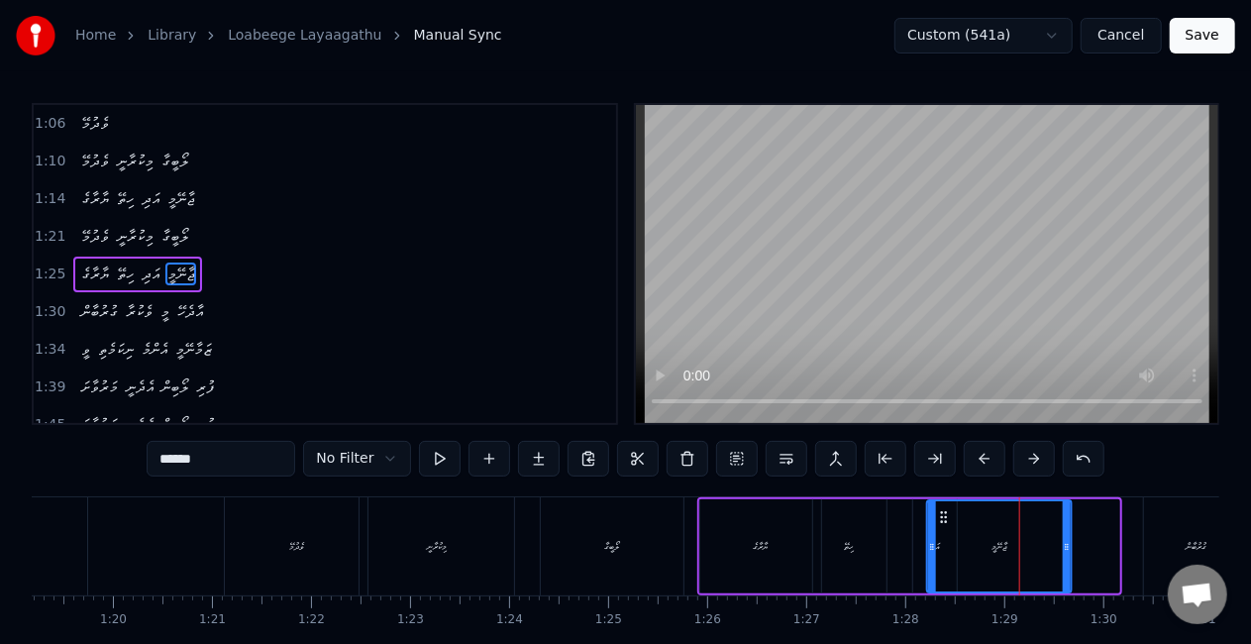
drag, startPoint x: 988, startPoint y: 516, endPoint x: 943, endPoint y: 506, distance: 45.7
click at [943, 505] on div "ޖާނޭމީ" at bounding box center [999, 546] width 143 height 90
drag, startPoint x: 1070, startPoint y: 547, endPoint x: 969, endPoint y: 561, distance: 102.0
click at [1098, 547] on icon at bounding box center [1100, 547] width 8 height 16
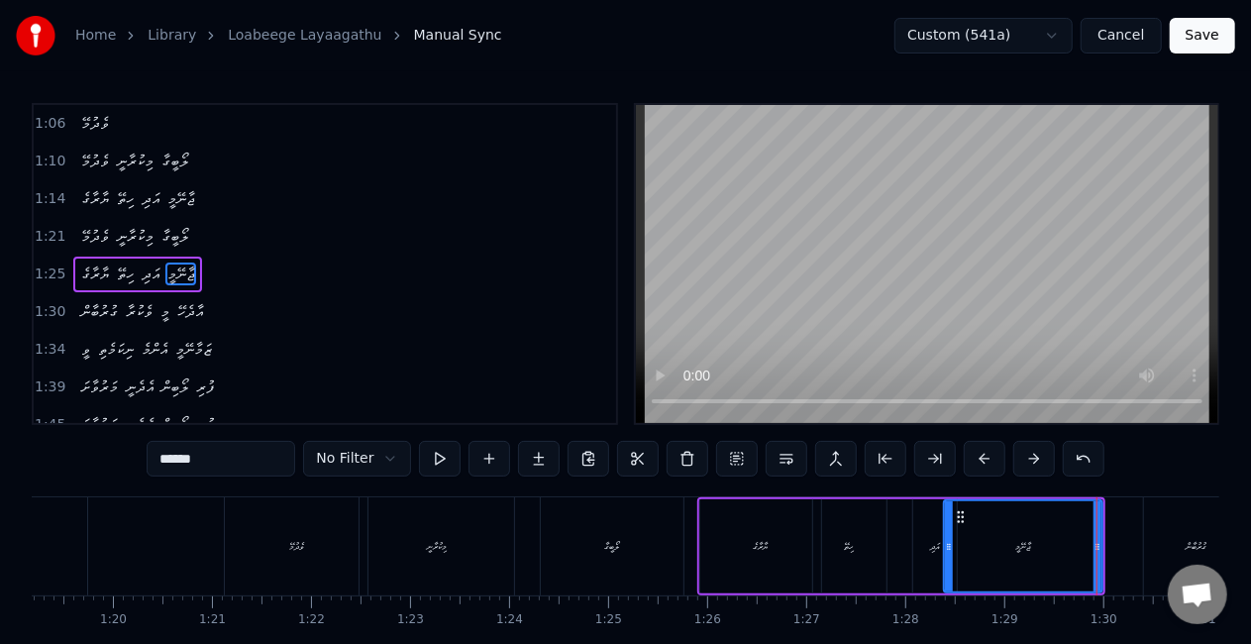
drag, startPoint x: 935, startPoint y: 561, endPoint x: 949, endPoint y: 563, distance: 14.0
click at [949, 563] on div at bounding box center [949, 546] width 8 height 90
click at [961, 519] on icon at bounding box center [964, 517] width 16 height 16
click at [829, 547] on div "ހިތޭ" at bounding box center [849, 546] width 73 height 94
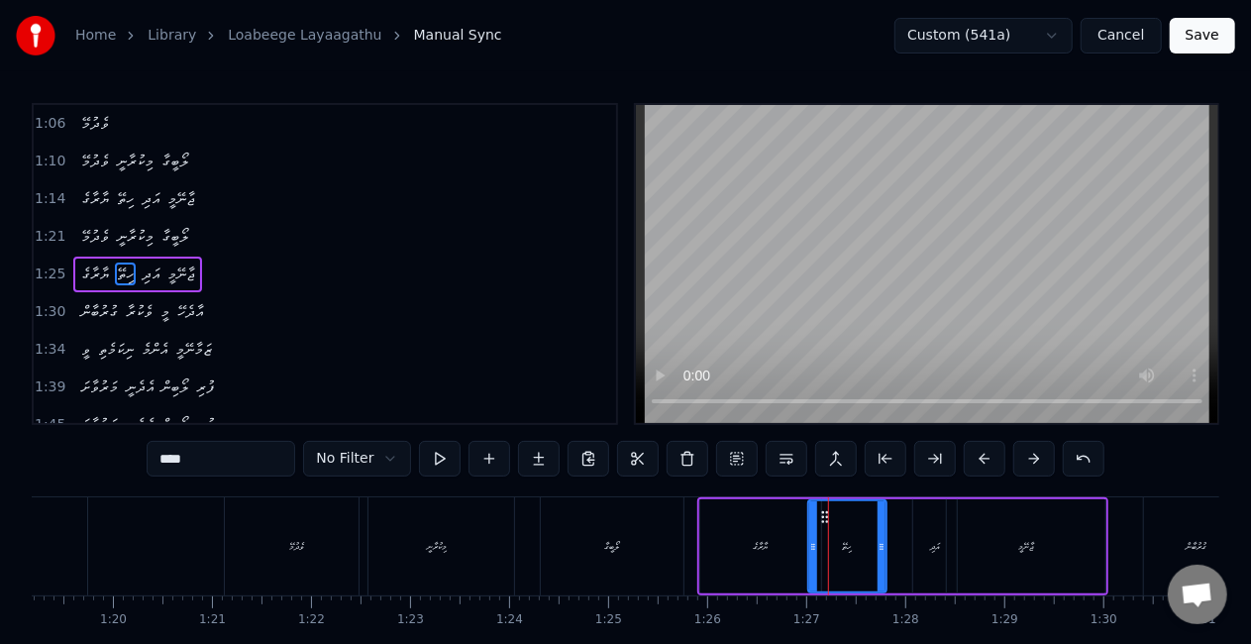
click at [807, 553] on div "ހިތޭ" at bounding box center [847, 546] width 80 height 94
click at [747, 553] on div "ޔާރާގެ" at bounding box center [760, 546] width 121 height 94
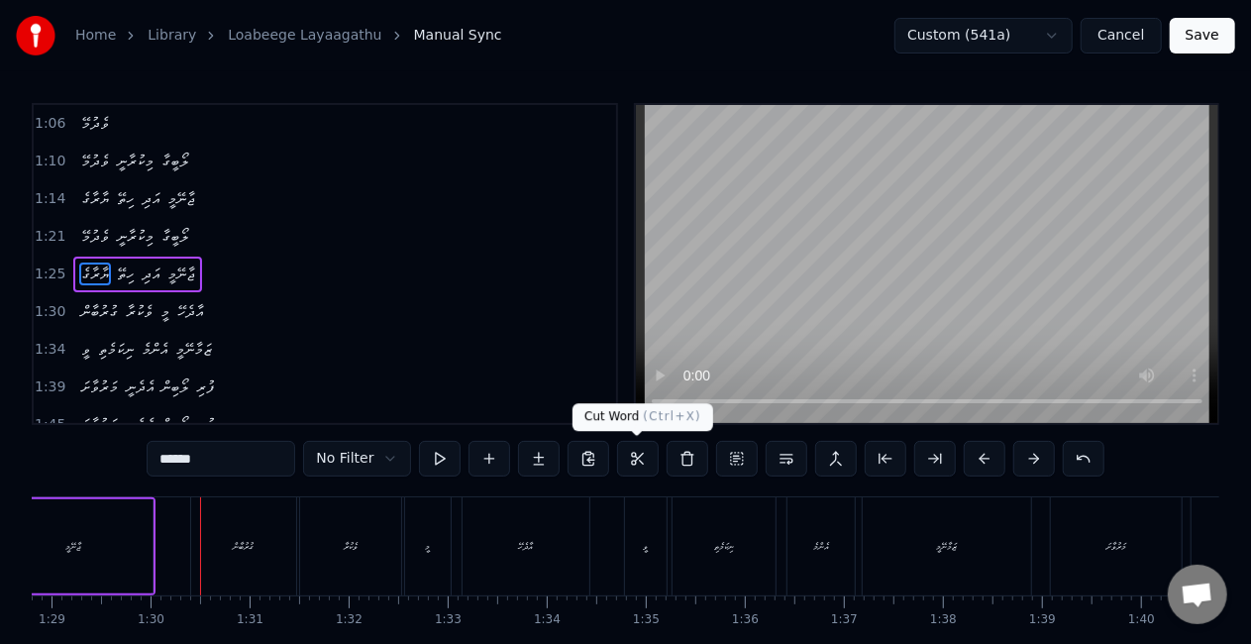
scroll to position [0, 8843]
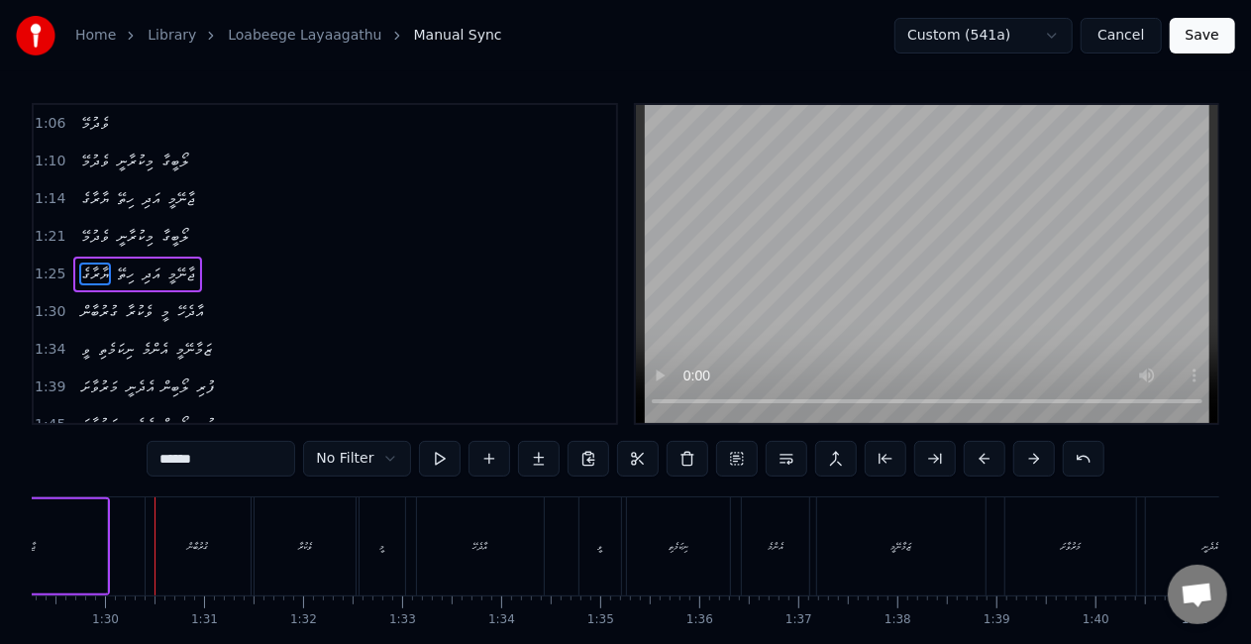
click at [212, 587] on div "ގުރުބާން" at bounding box center [198, 546] width 105 height 98
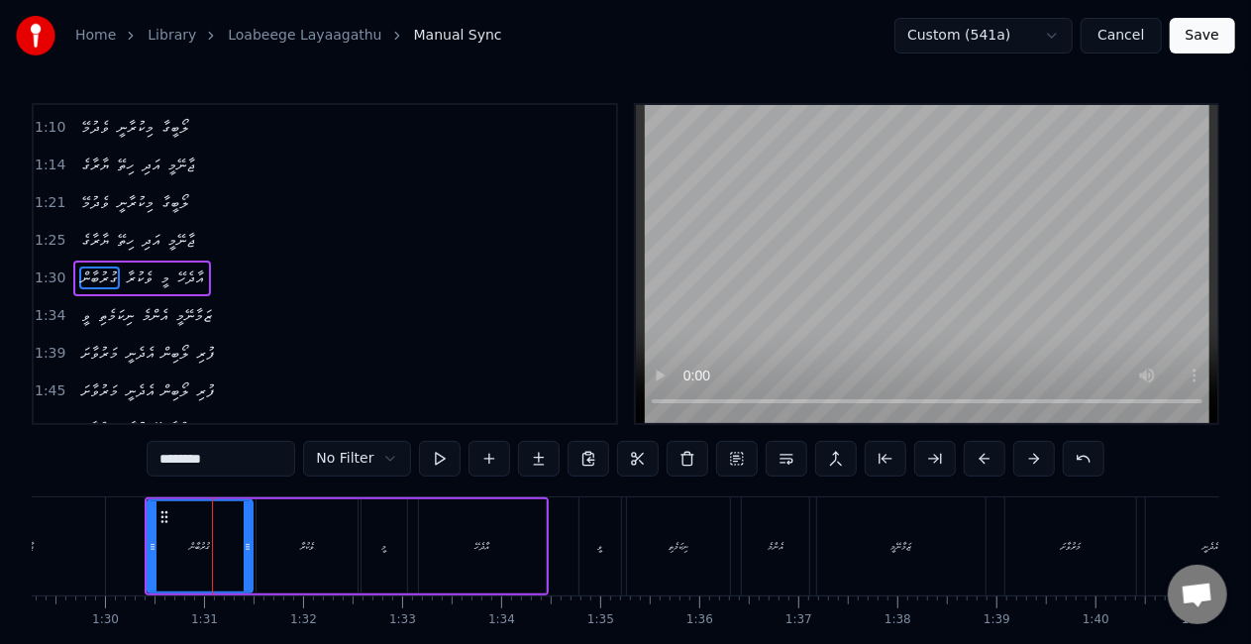
scroll to position [451, 0]
click at [600, 523] on div "ވީ" at bounding box center [601, 546] width 42 height 98
type input "**"
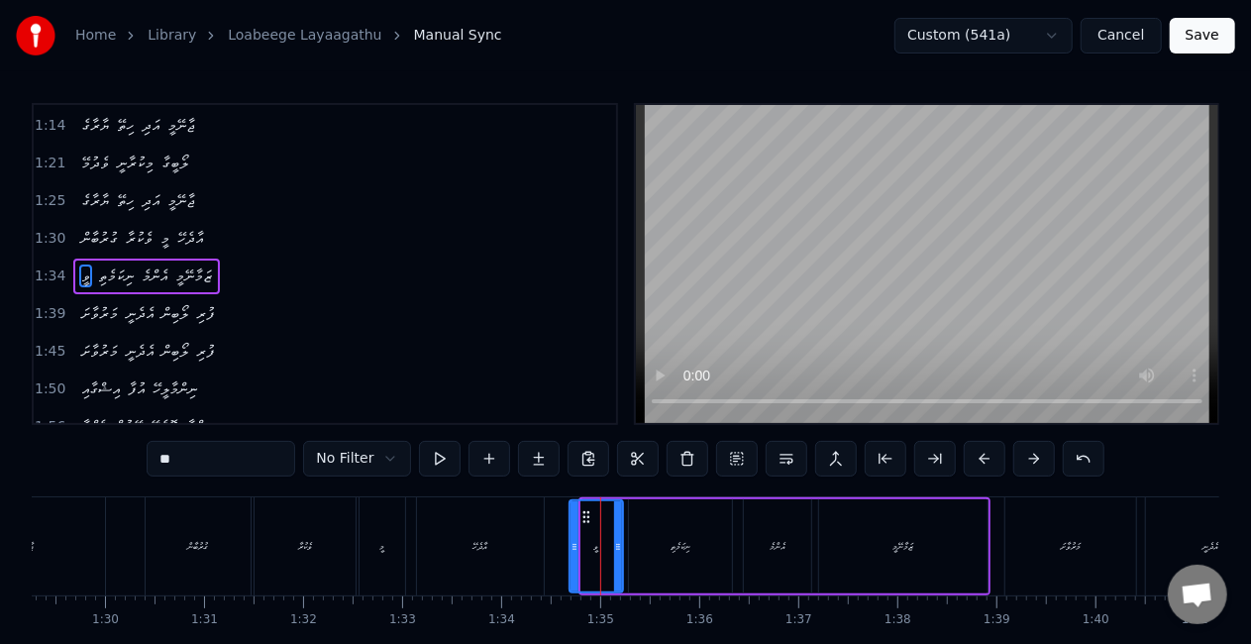
drag, startPoint x: 584, startPoint y: 543, endPoint x: 572, endPoint y: 537, distance: 14.2
click at [572, 537] on div at bounding box center [575, 546] width 8 height 90
click at [632, 548] on icon at bounding box center [632, 547] width 8 height 16
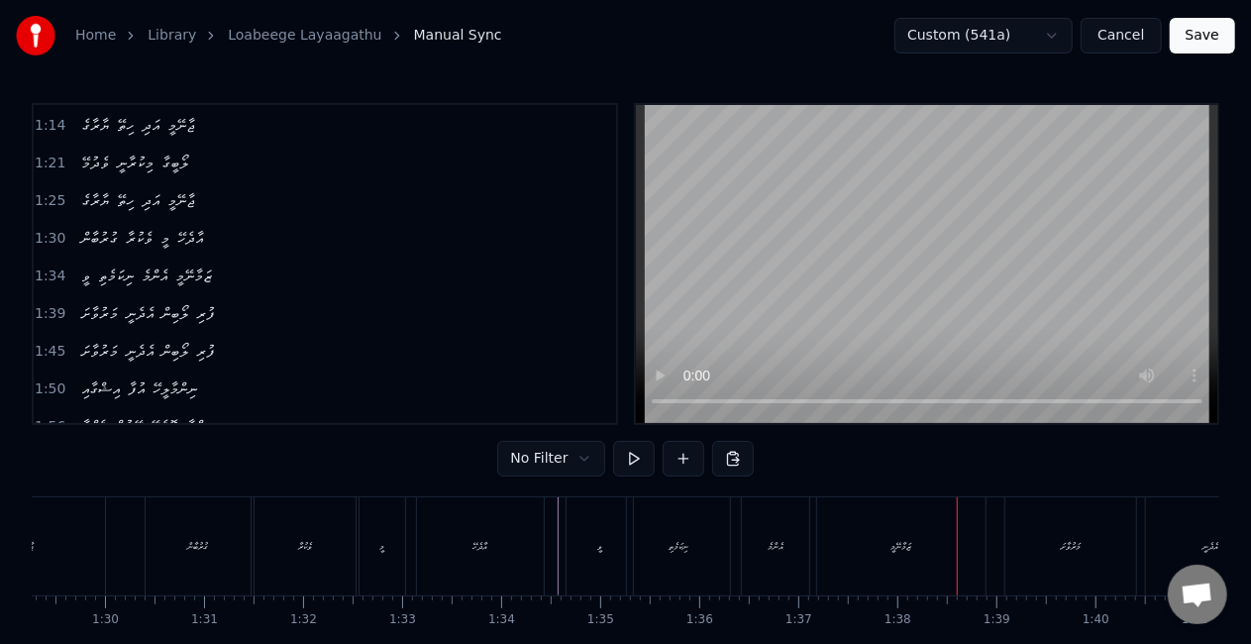
click at [610, 545] on div "ވީ" at bounding box center [600, 546] width 66 height 98
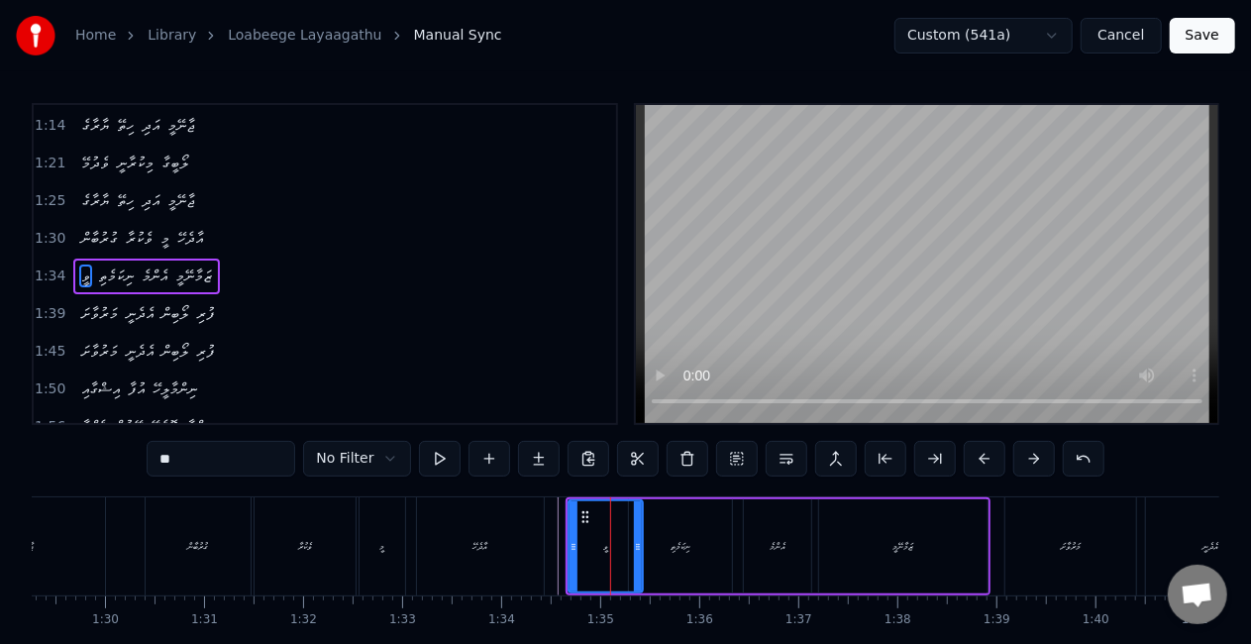
click at [636, 553] on icon at bounding box center [638, 547] width 8 height 16
click at [663, 556] on div "ނިކަމެތި" at bounding box center [680, 546] width 103 height 94
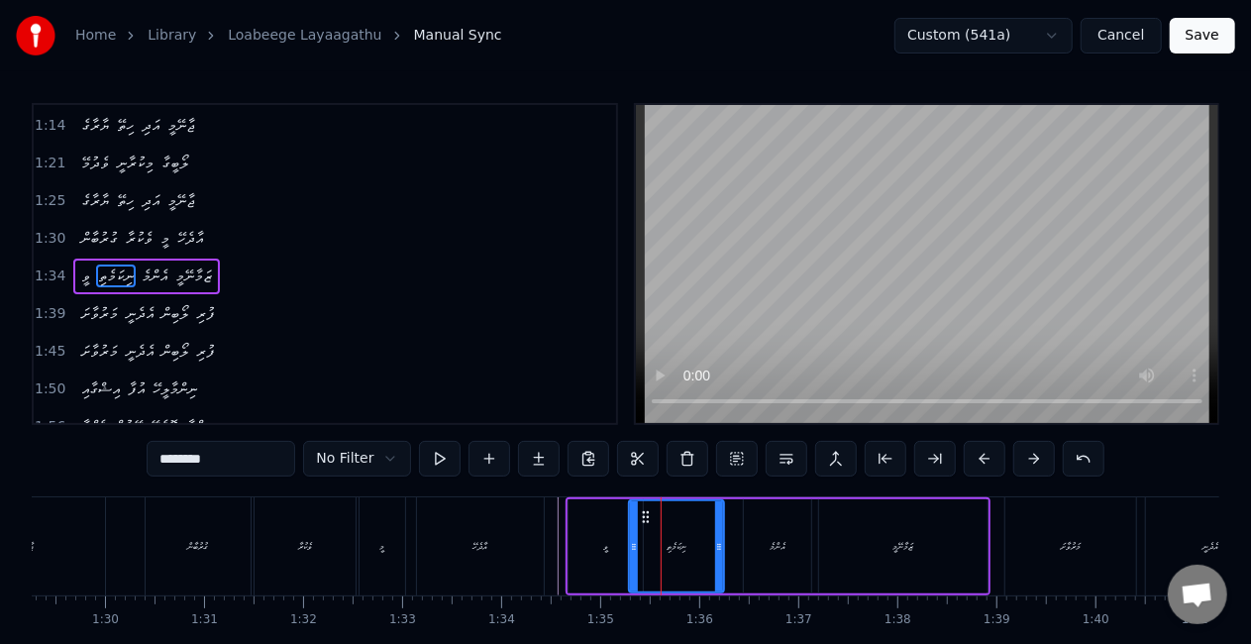
click at [719, 561] on div at bounding box center [719, 546] width 8 height 90
click at [759, 553] on div "އެންމެ" at bounding box center [777, 546] width 67 height 94
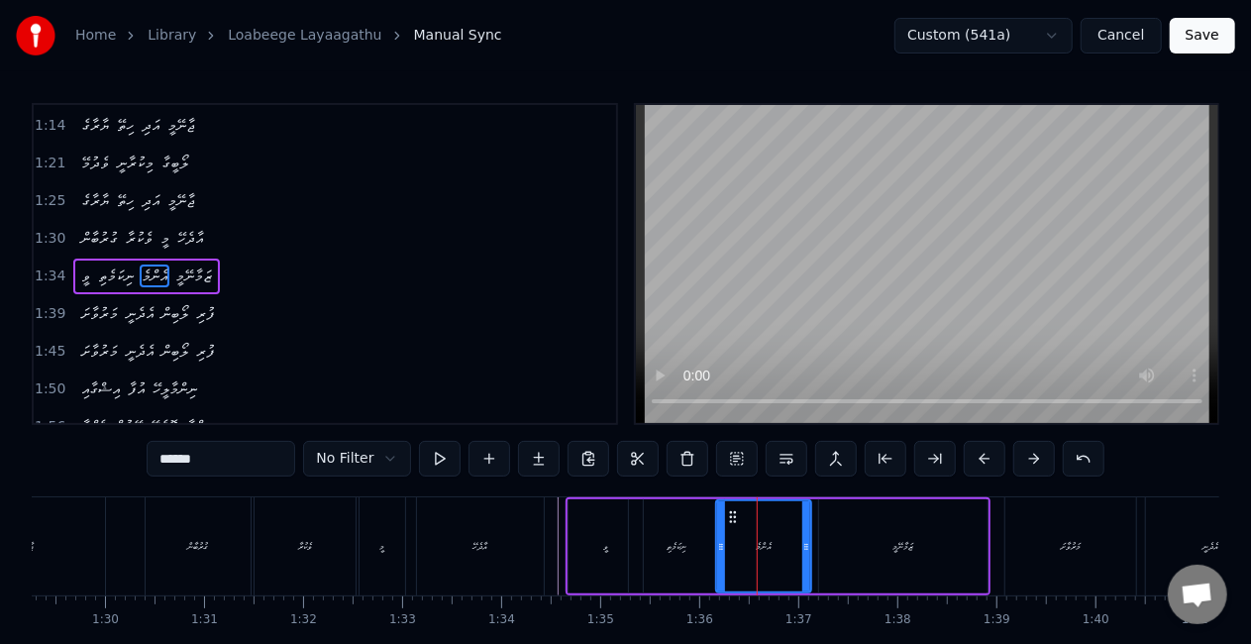
drag, startPoint x: 746, startPoint y: 554, endPoint x: 718, endPoint y: 548, distance: 28.4
click at [718, 548] on div at bounding box center [721, 546] width 8 height 90
click at [600, 551] on div "ވީ" at bounding box center [606, 546] width 74 height 94
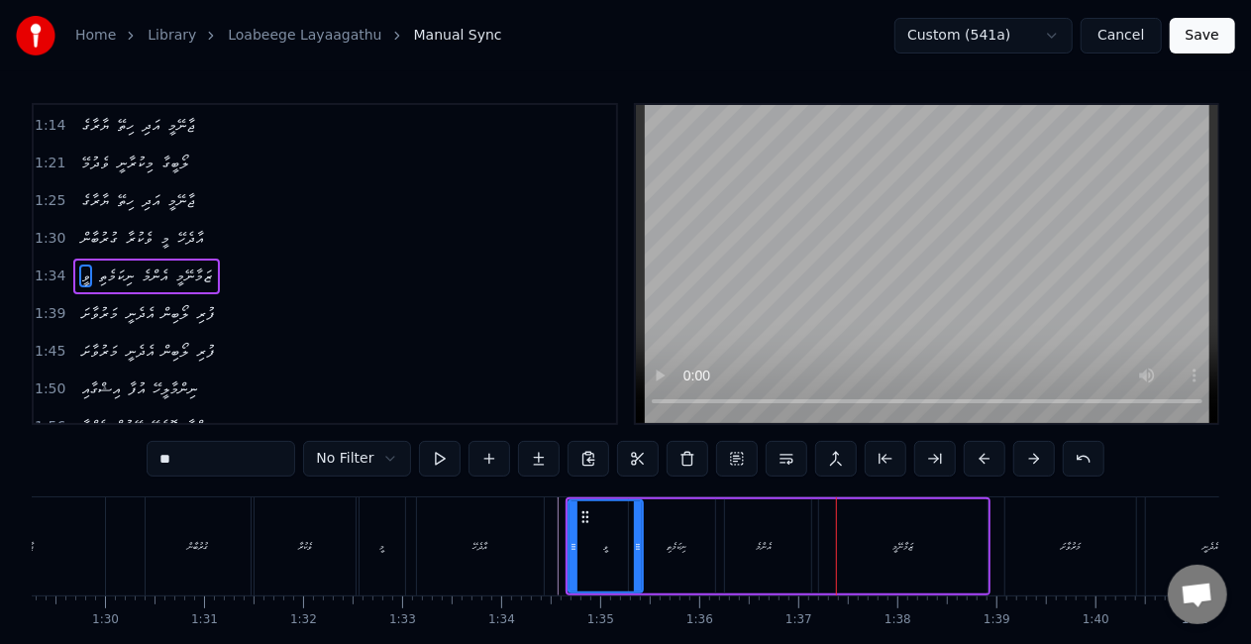
click at [757, 537] on div "އެންމެ" at bounding box center [763, 546] width 95 height 94
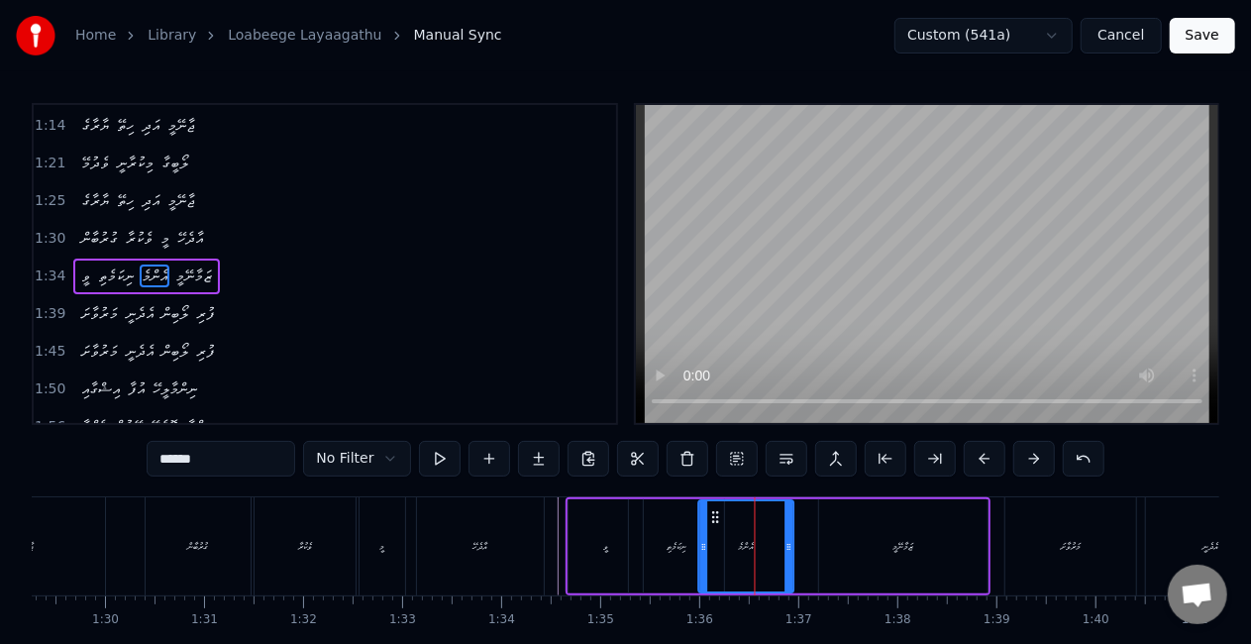
drag, startPoint x: 735, startPoint y: 515, endPoint x: 717, endPoint y: 507, distance: 19.5
click at [717, 507] on div "އެންމެ" at bounding box center [746, 546] width 93 height 90
click at [675, 546] on div "ނިކަމެތި" at bounding box center [677, 546] width 20 height 15
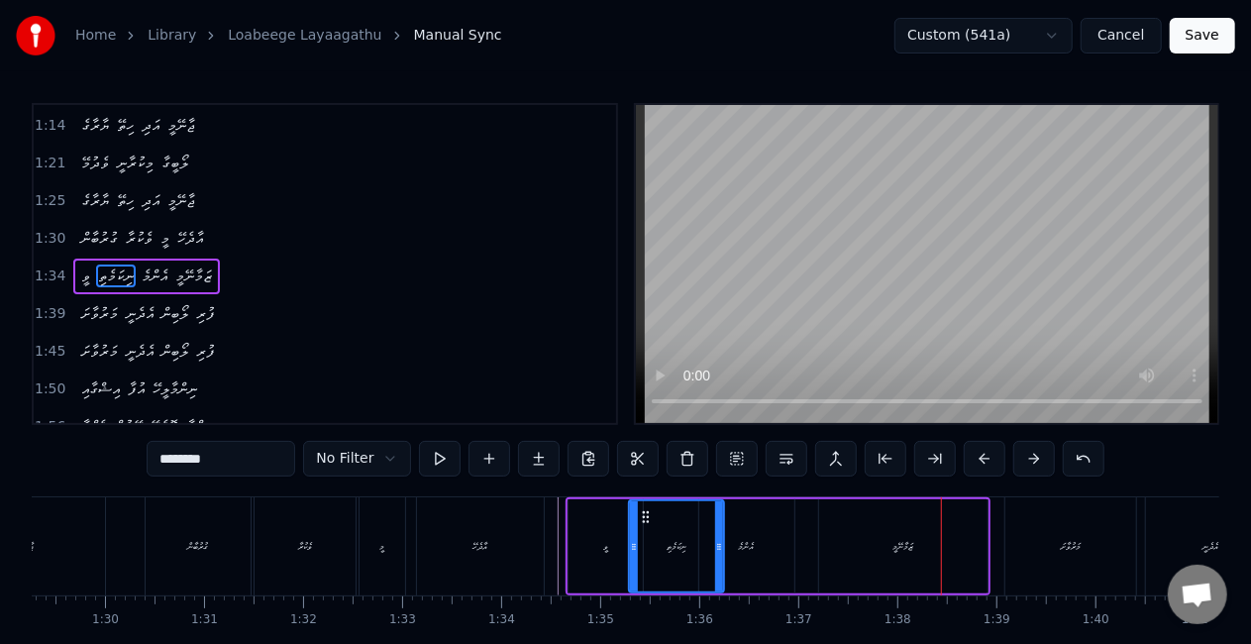
click at [874, 560] on div "ޒަމާނޭމީ" at bounding box center [903, 546] width 168 height 94
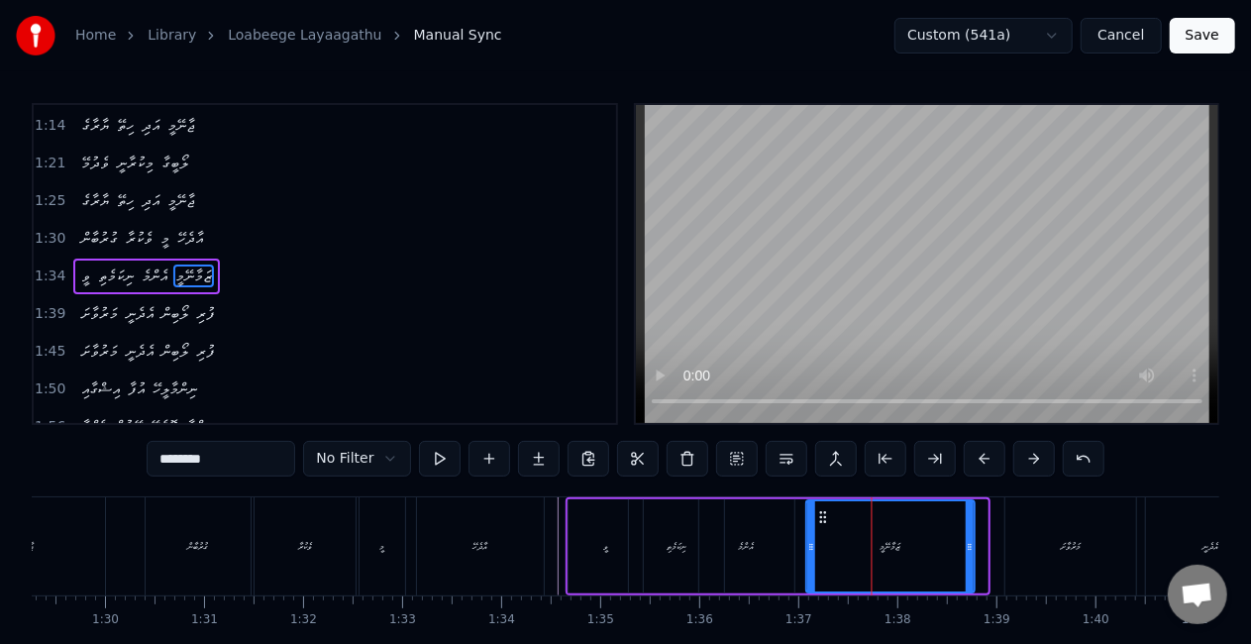
drag, startPoint x: 832, startPoint y: 516, endPoint x: 820, endPoint y: 509, distance: 13.8
click at [820, 509] on icon at bounding box center [823, 517] width 16 height 16
click at [781, 542] on div "އެންމެ" at bounding box center [746, 546] width 95 height 94
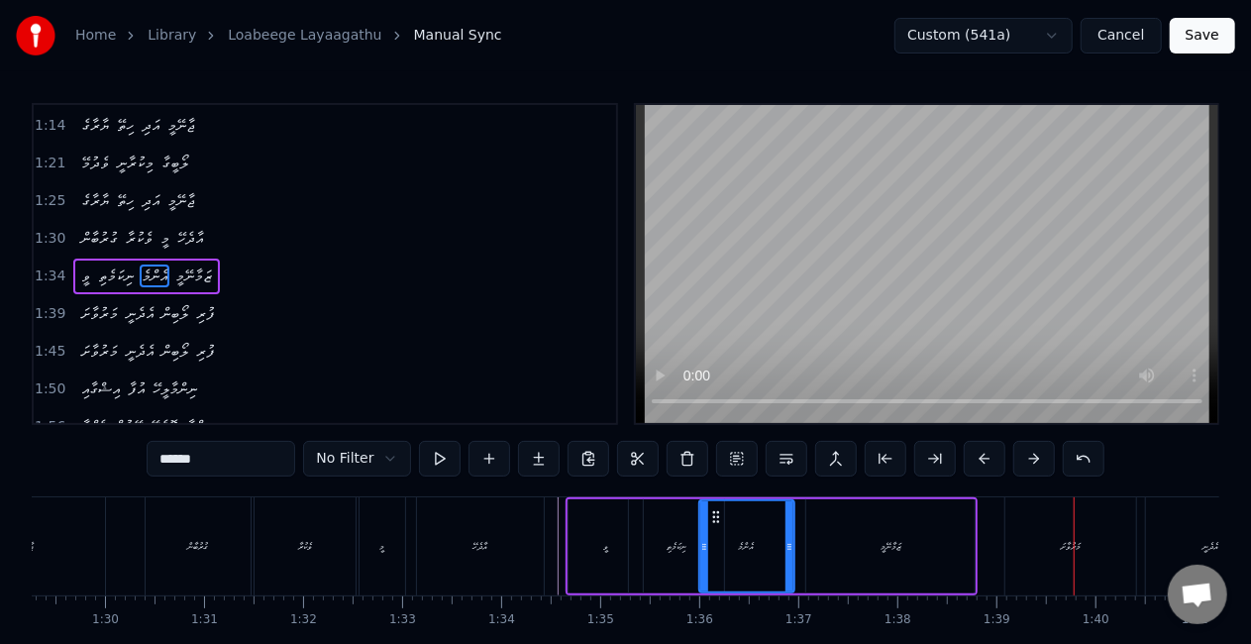
click at [1055, 572] on div "މަރުވާށަ" at bounding box center [1071, 546] width 131 height 98
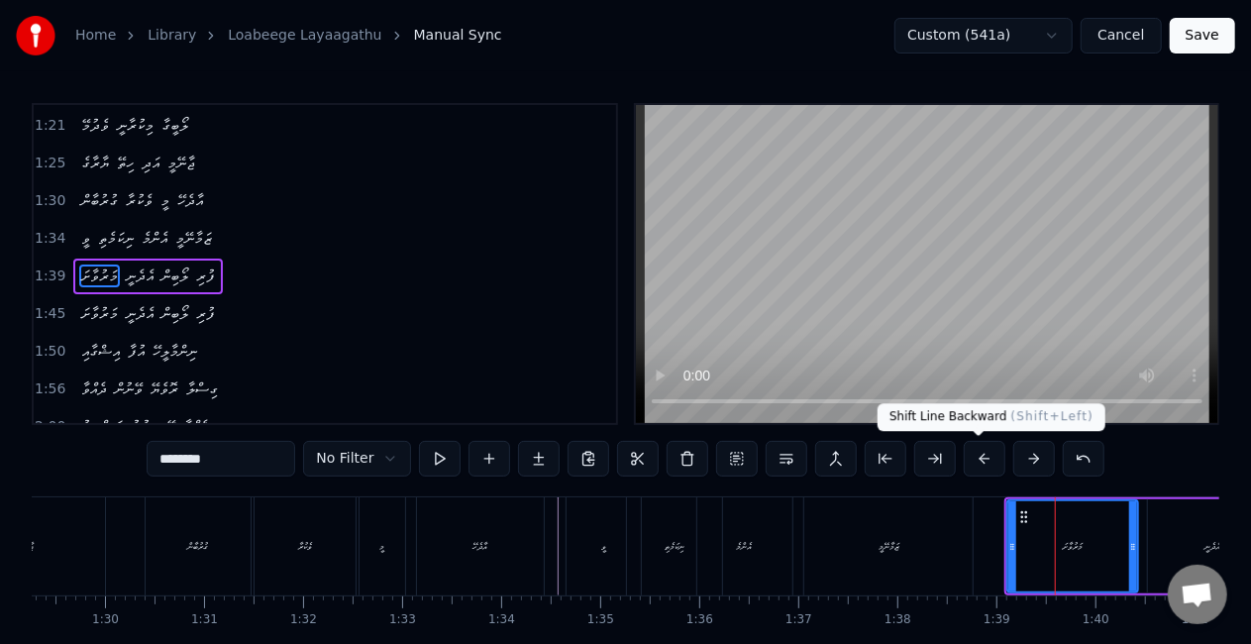
click at [976, 456] on button at bounding box center [985, 459] width 42 height 36
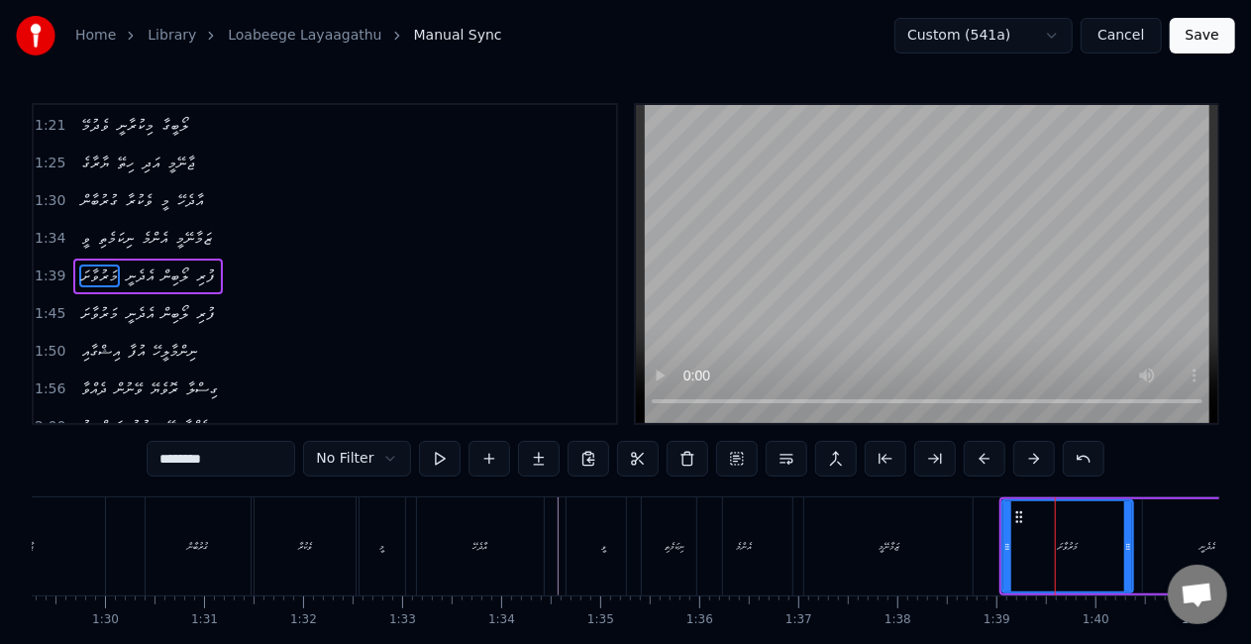
click at [976, 456] on button at bounding box center [985, 459] width 42 height 36
click at [954, 536] on div "ޒަމާނޭމީ" at bounding box center [888, 546] width 168 height 98
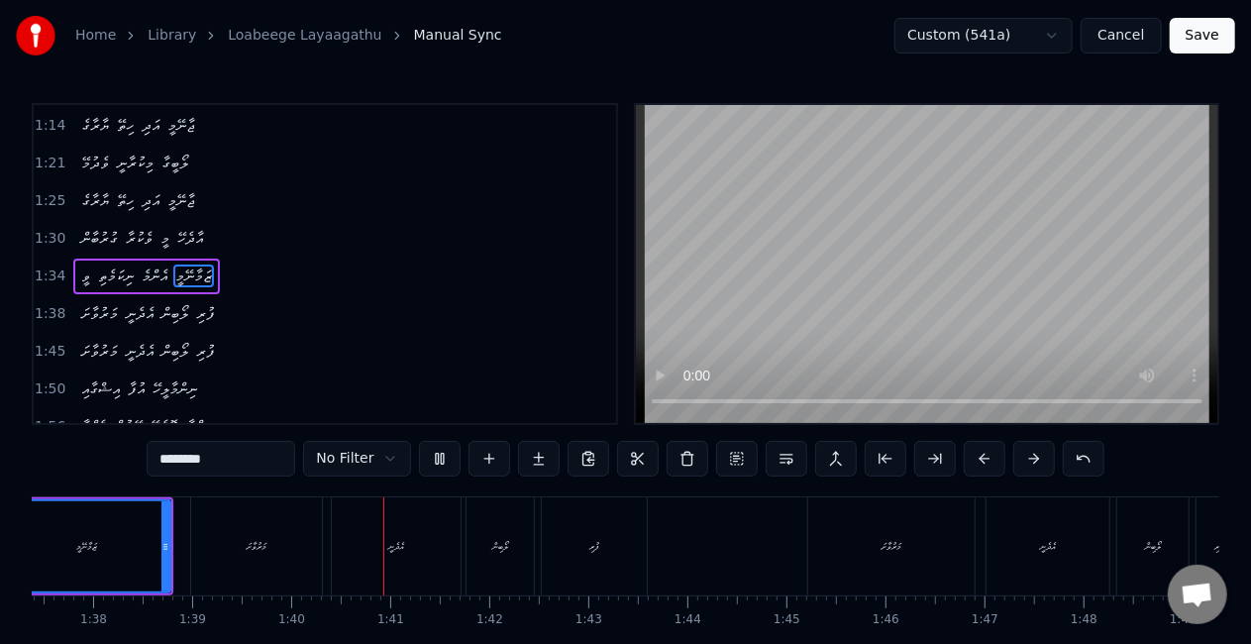
scroll to position [0, 9845]
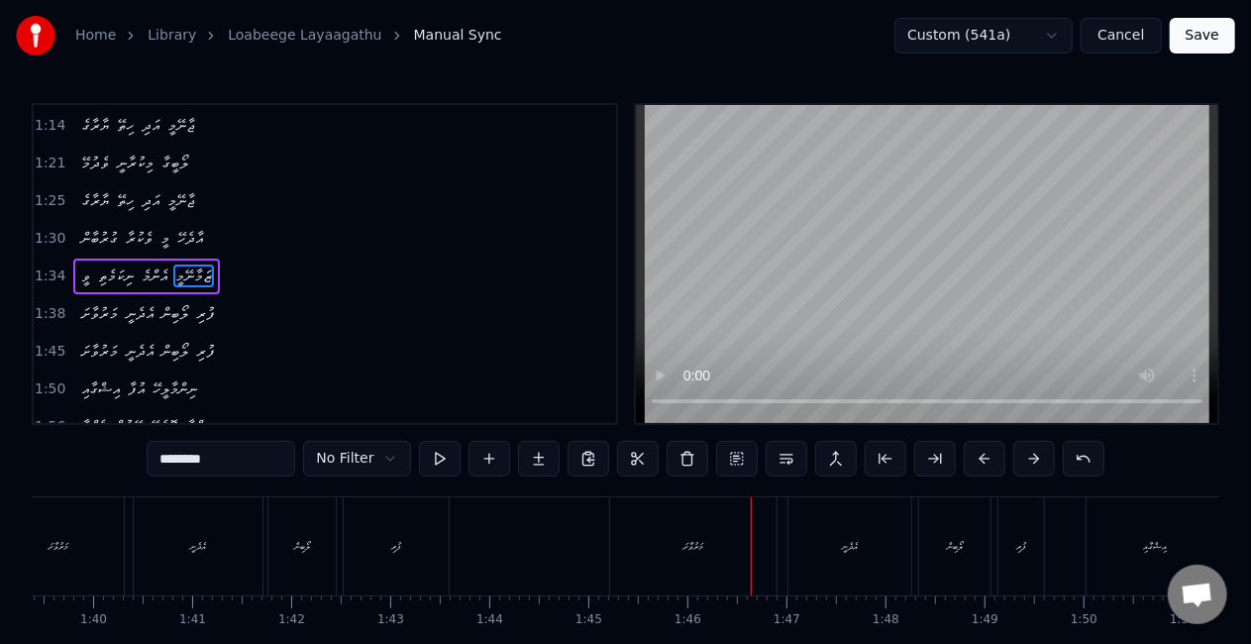
click at [678, 524] on div "މަރުވާށަ" at bounding box center [693, 546] width 166 height 98
type input "********"
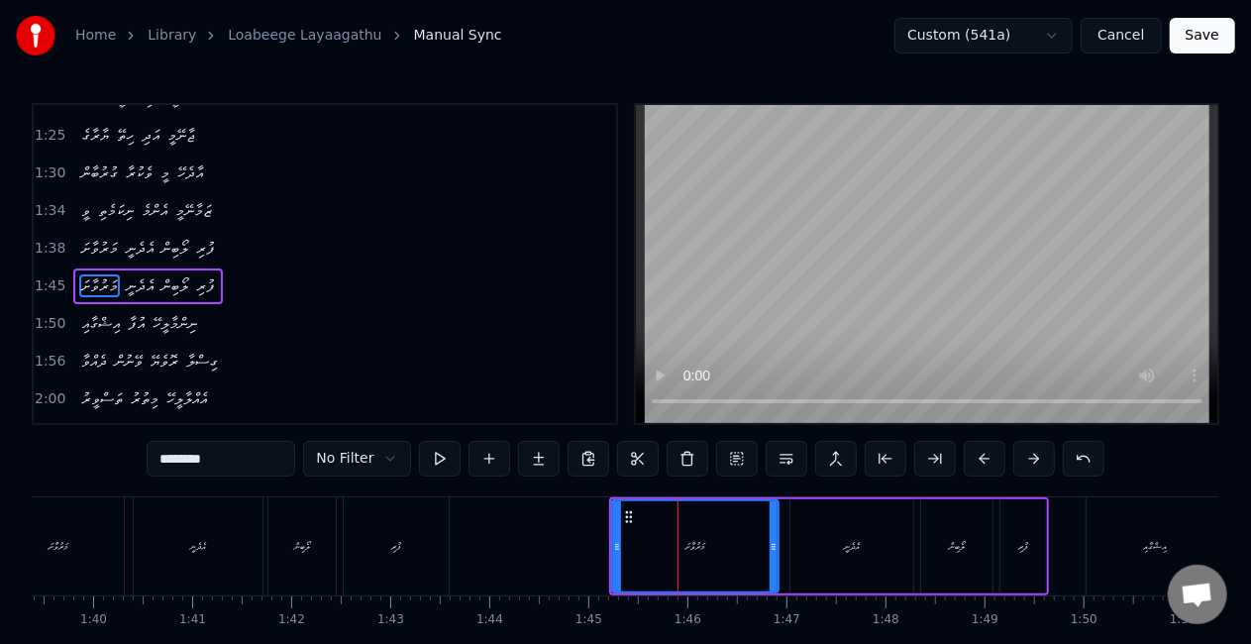
scroll to position [562, 0]
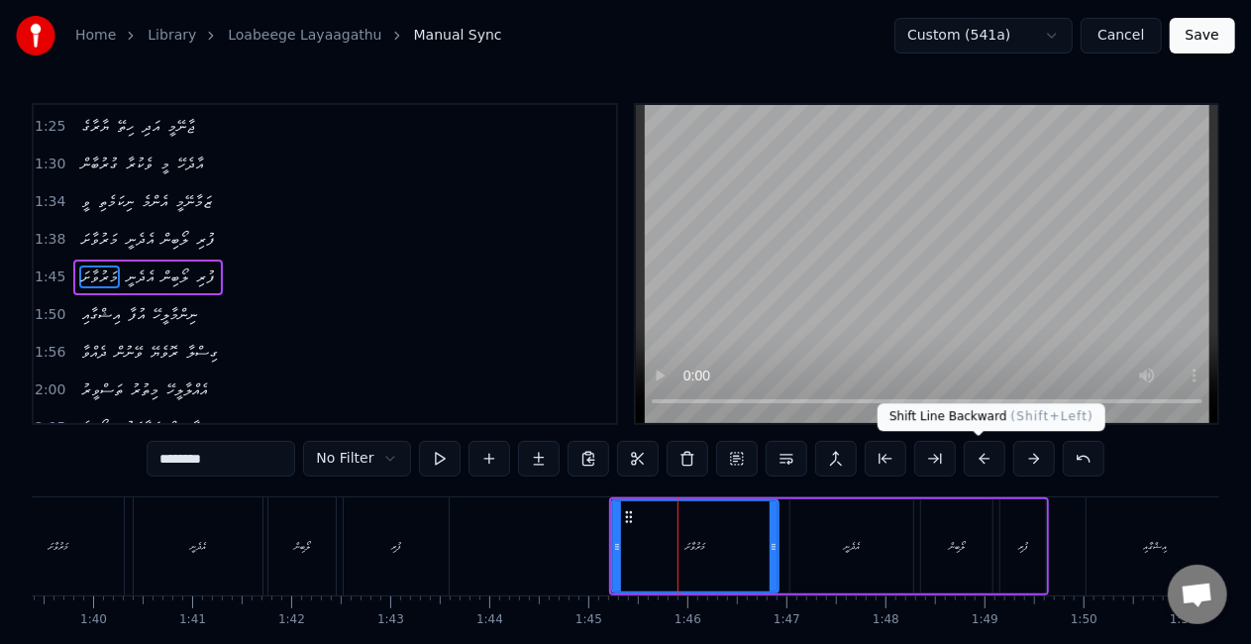
click at [981, 460] on button at bounding box center [985, 459] width 42 height 36
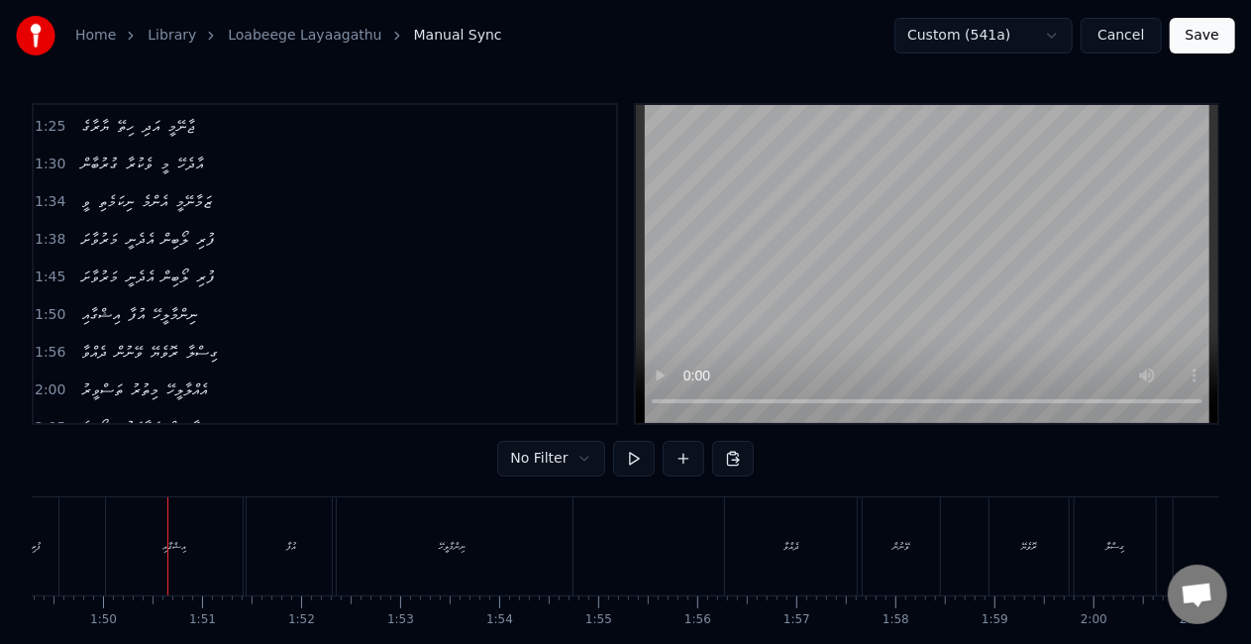
scroll to position [0, 10863]
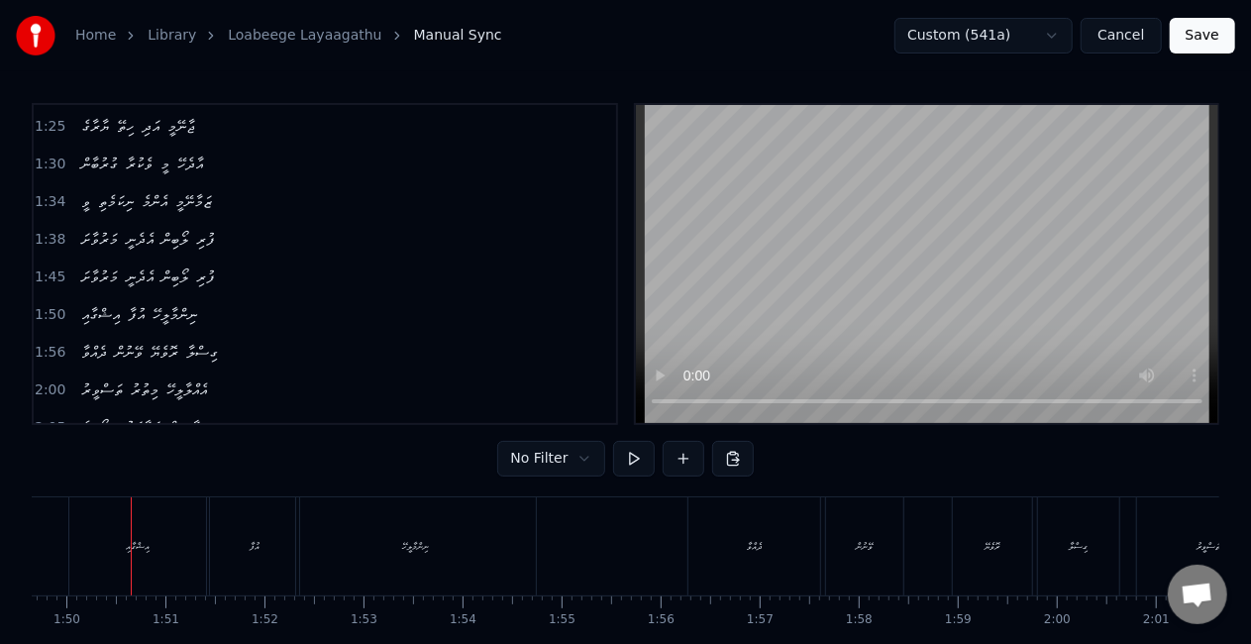
click at [133, 570] on div "އިޝްގާއި" at bounding box center [137, 546] width 137 height 98
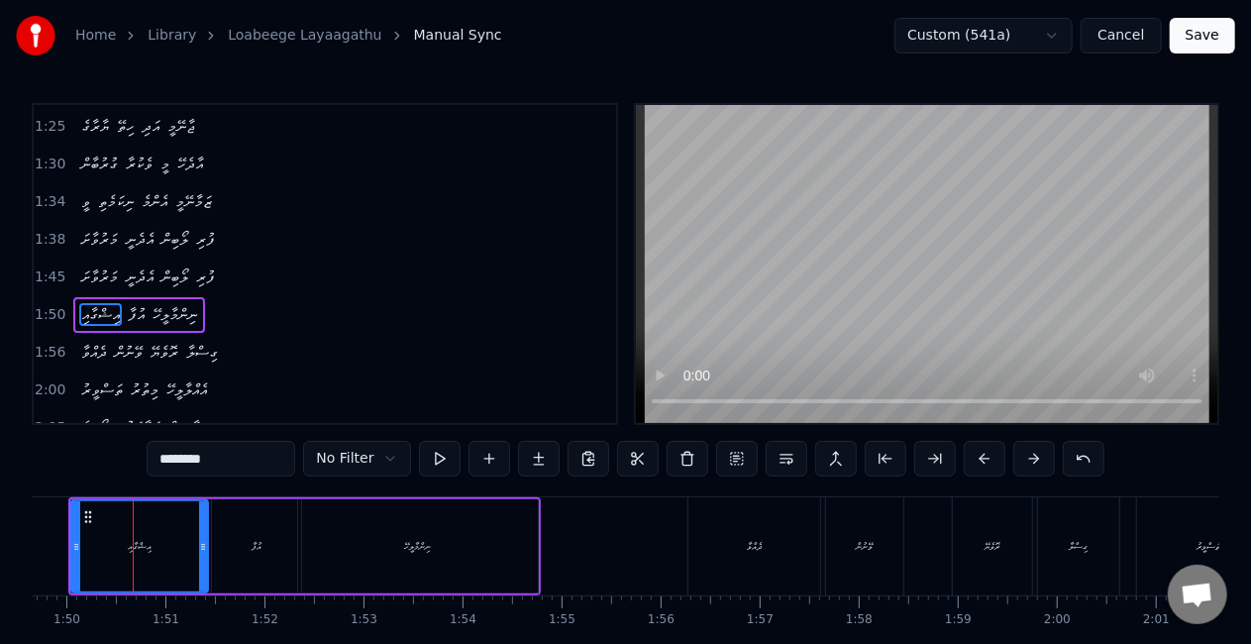
scroll to position [598, 0]
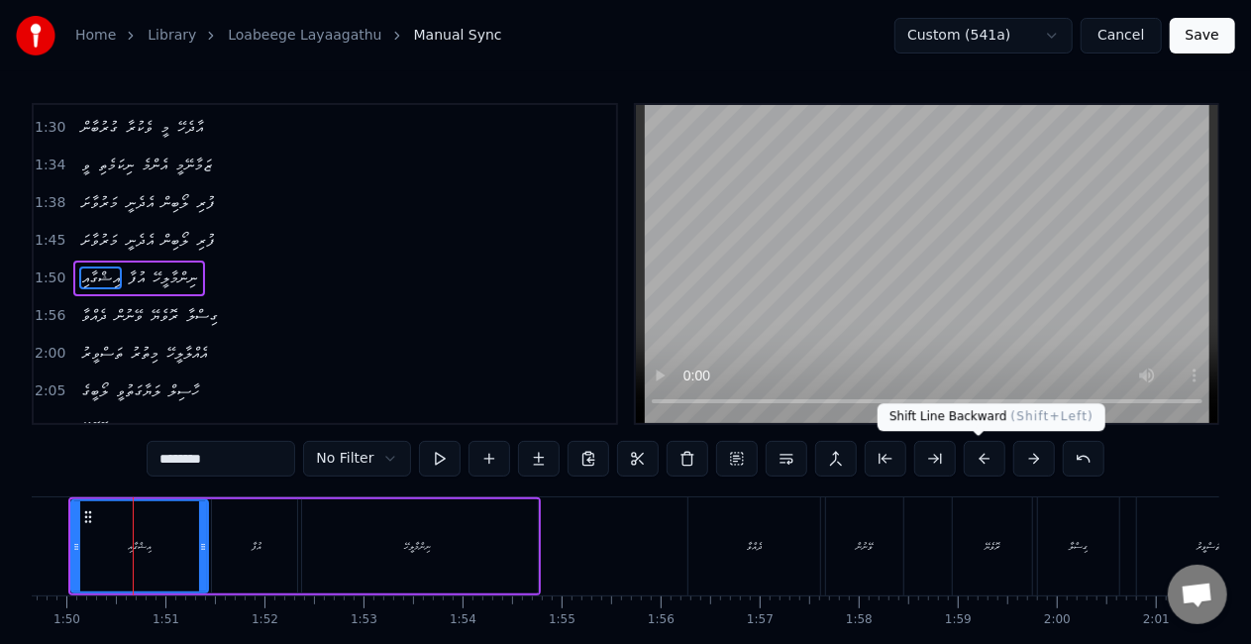
click at [979, 465] on button at bounding box center [985, 459] width 42 height 36
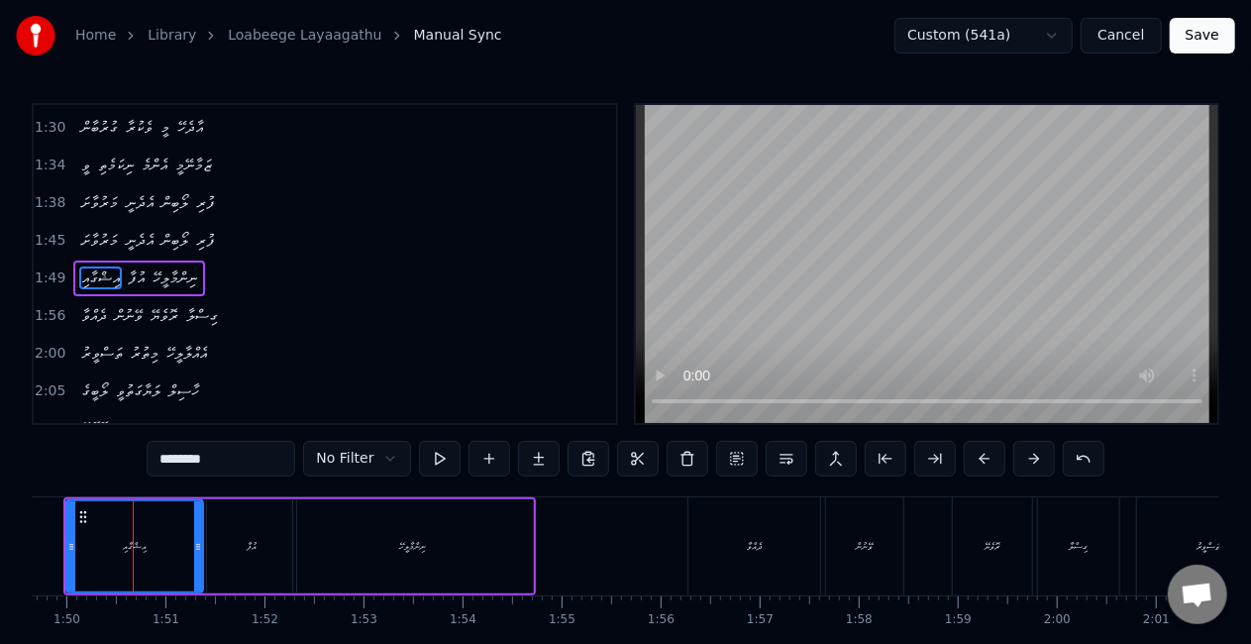
click at [979, 464] on button at bounding box center [985, 459] width 42 height 36
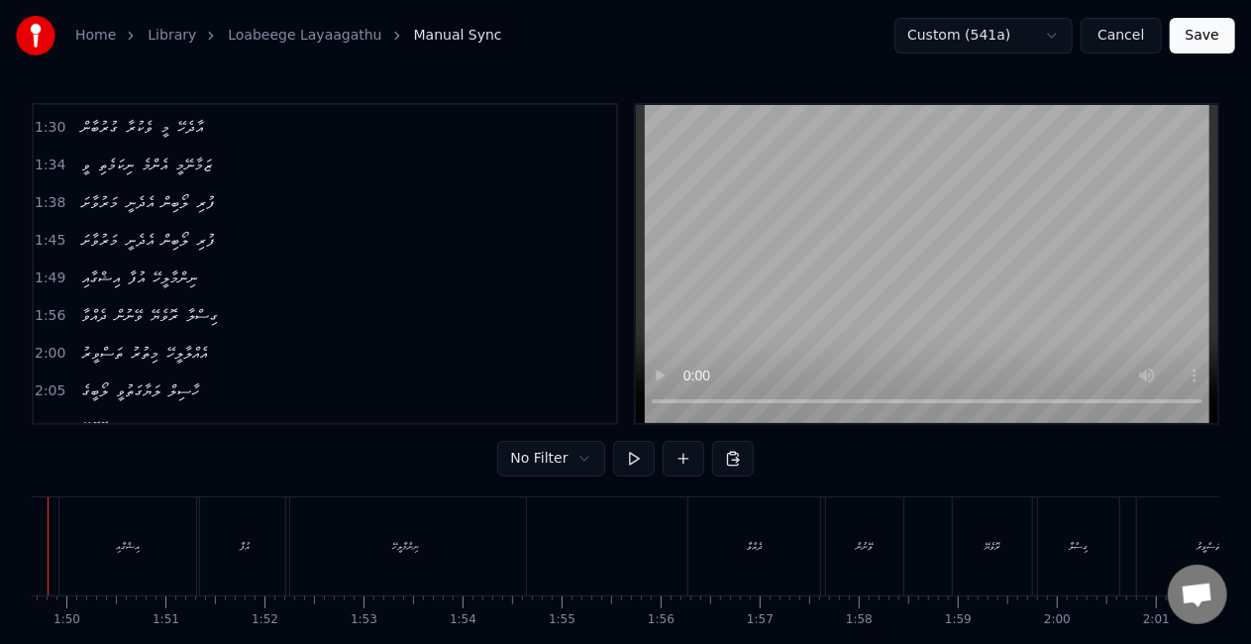
scroll to position [0, 10779]
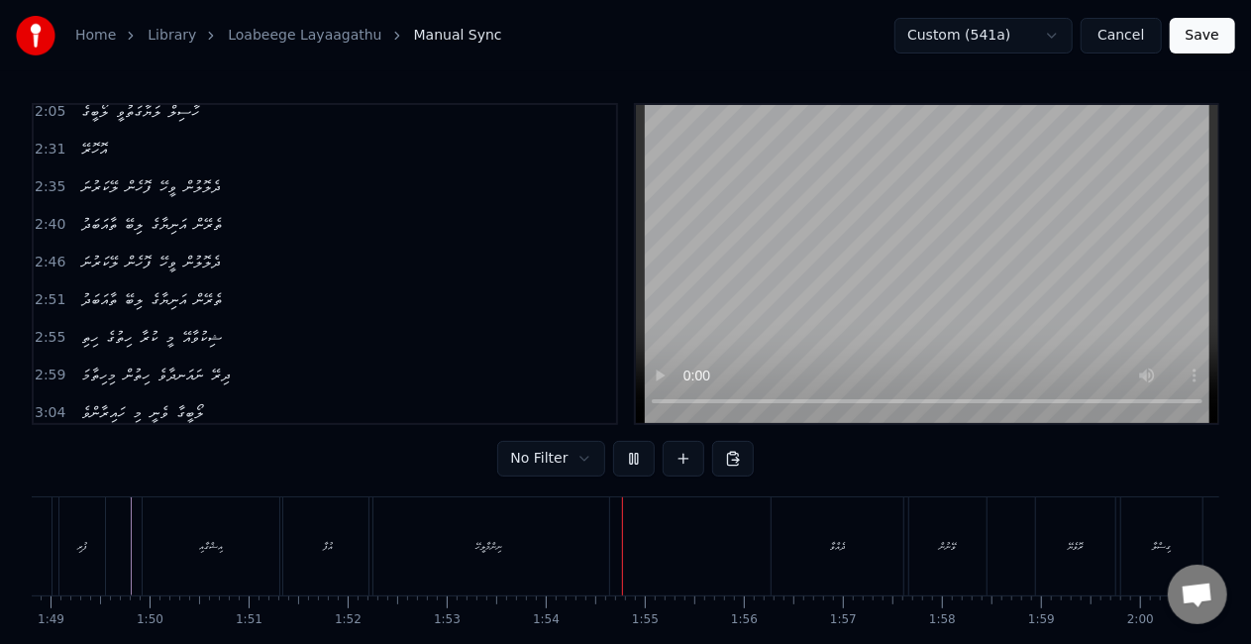
click at [456, 527] on div "ނިންމާލީހޭ" at bounding box center [490, 546] width 240 height 98
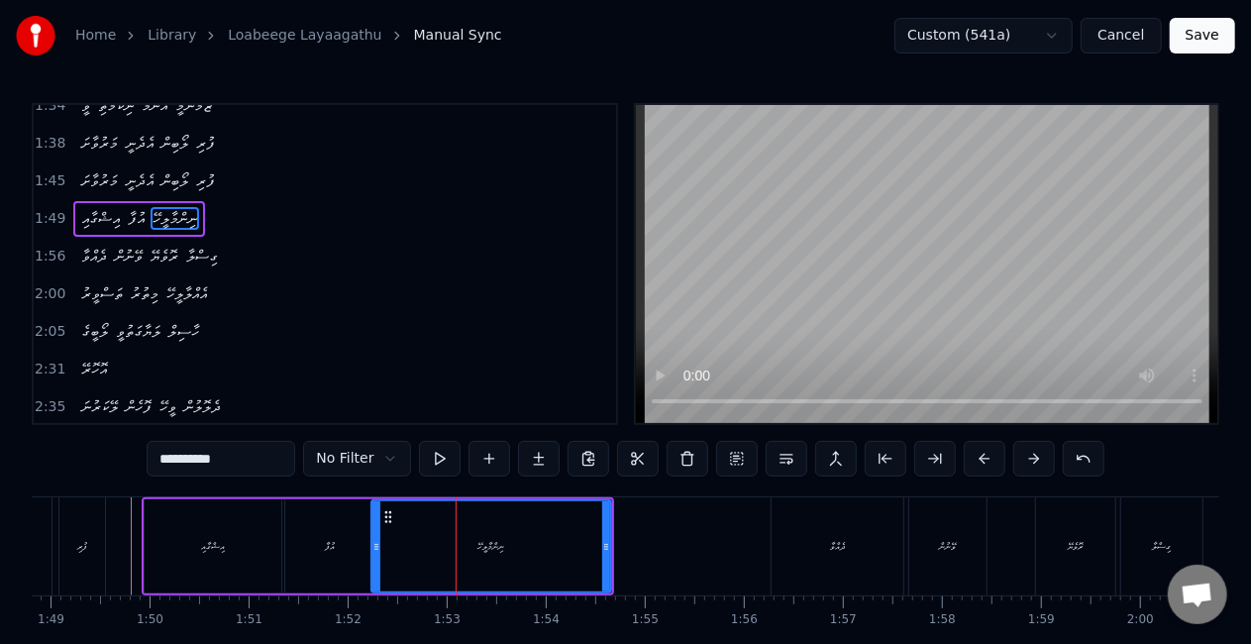
scroll to position [598, 0]
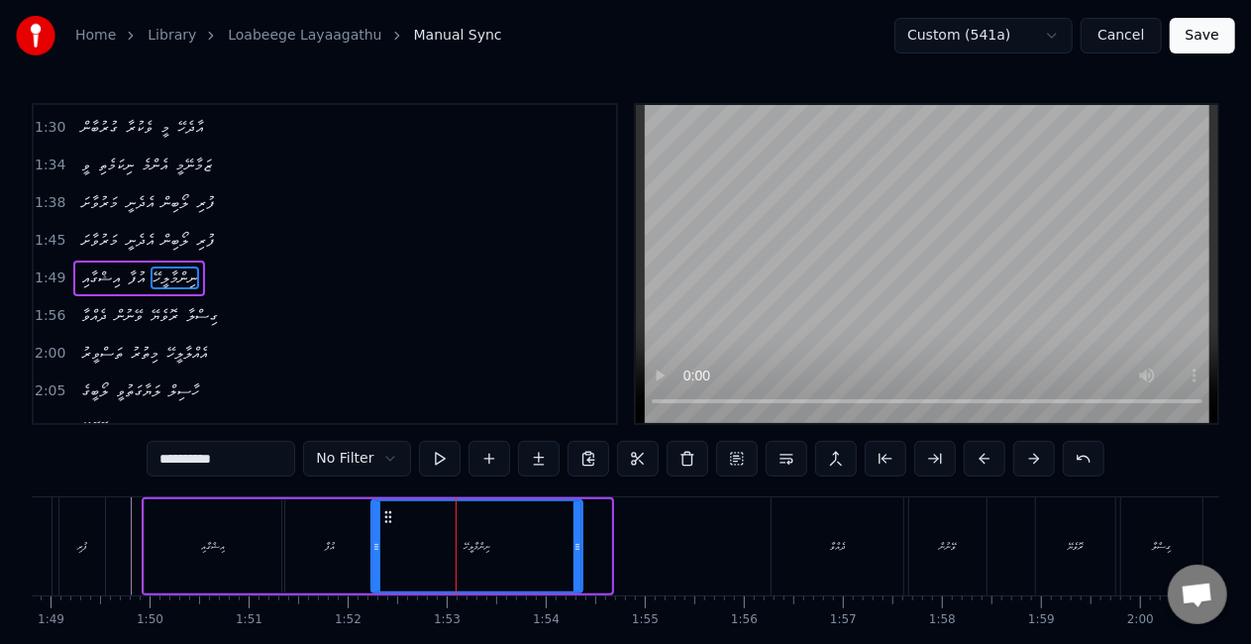
drag, startPoint x: 604, startPoint y: 555, endPoint x: 576, endPoint y: 550, distance: 29.2
click at [576, 550] on div at bounding box center [578, 546] width 8 height 90
click at [390, 548] on div "ނިންމާލީހޭ" at bounding box center [476, 546] width 209 height 90
click at [818, 497] on div "ދެއްވާ" at bounding box center [838, 546] width 134 height 98
type input "******"
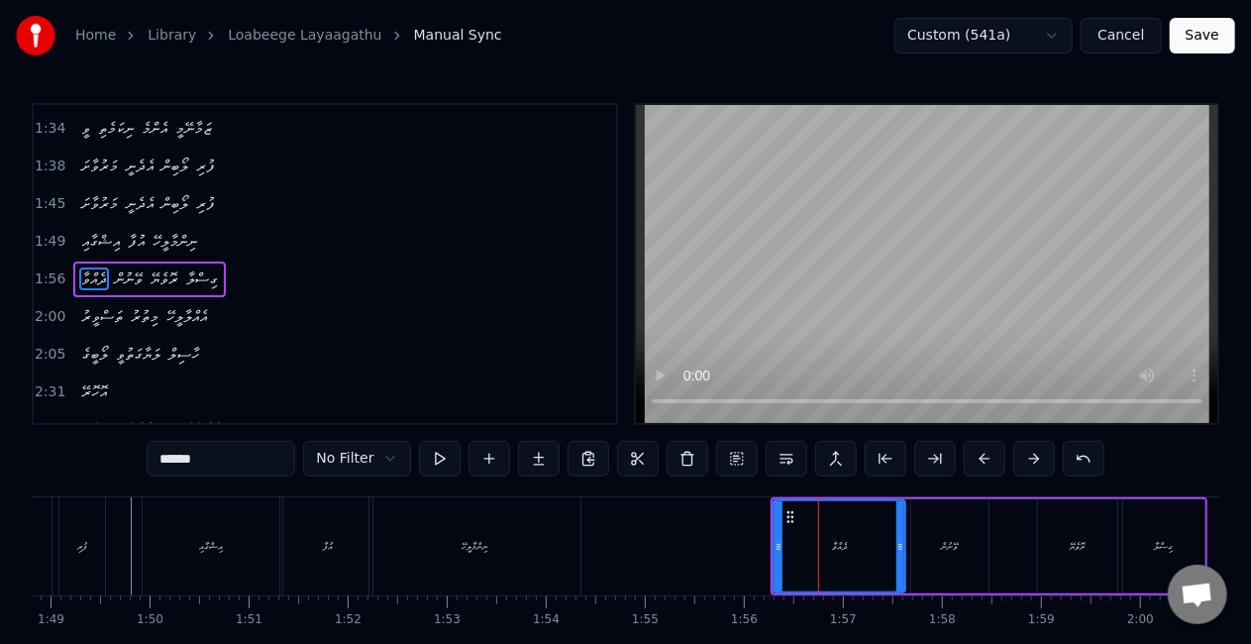
scroll to position [636, 0]
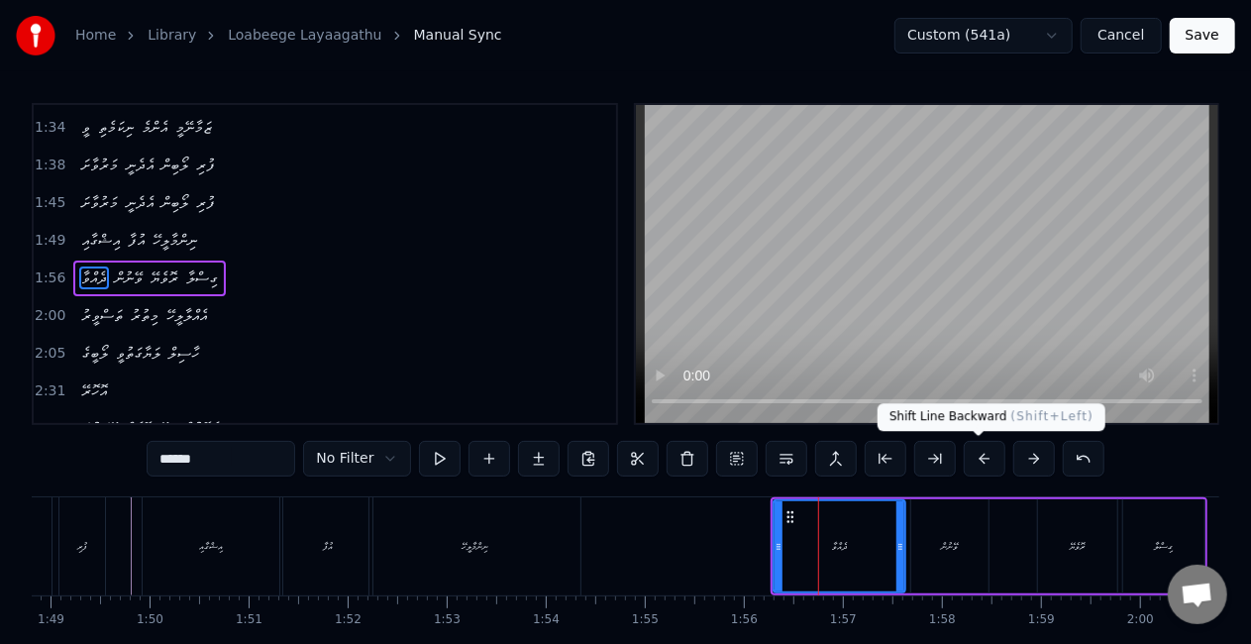
click at [981, 464] on button at bounding box center [985, 459] width 42 height 36
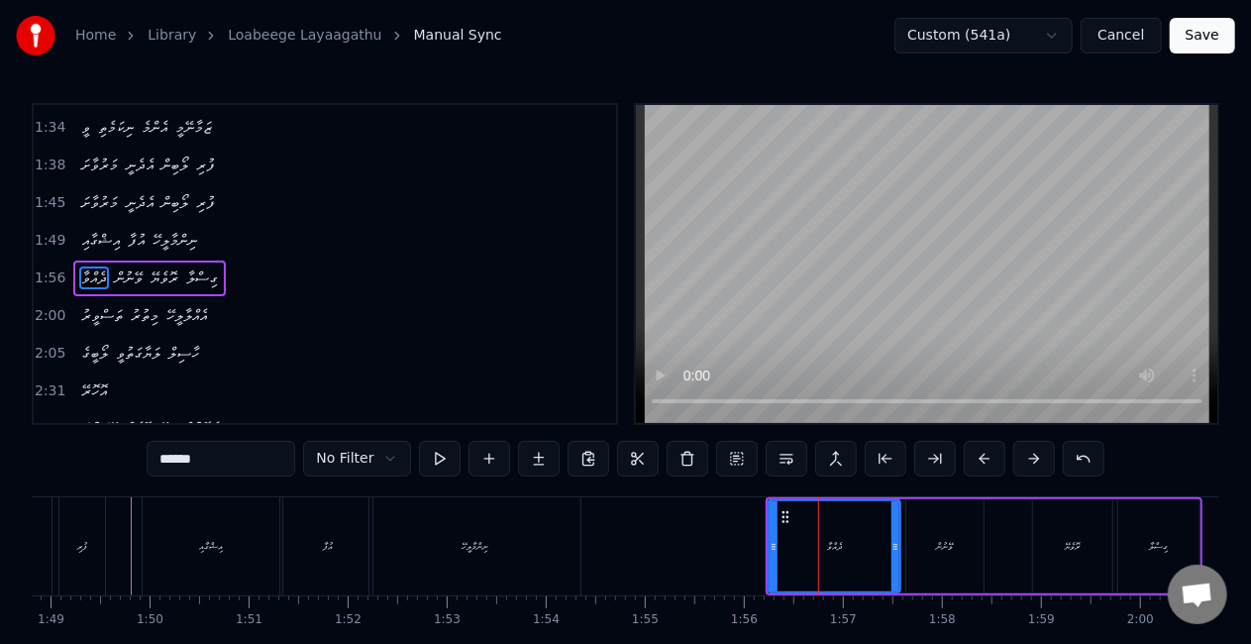
click at [981, 464] on button at bounding box center [985, 459] width 42 height 36
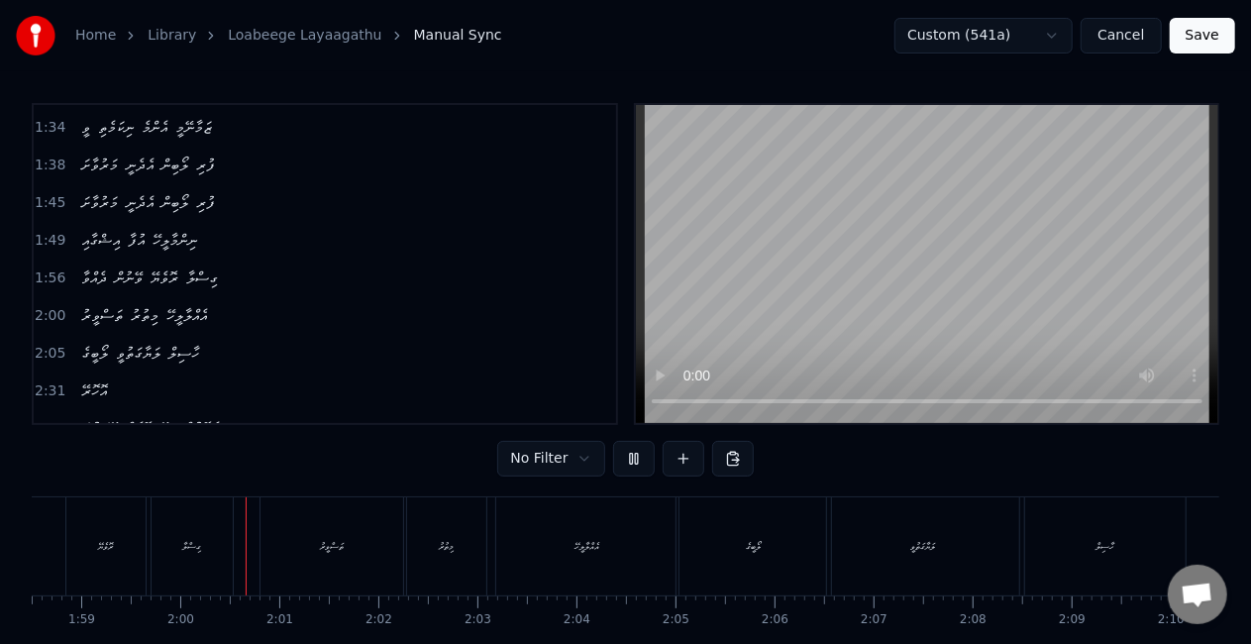
scroll to position [0, 11789]
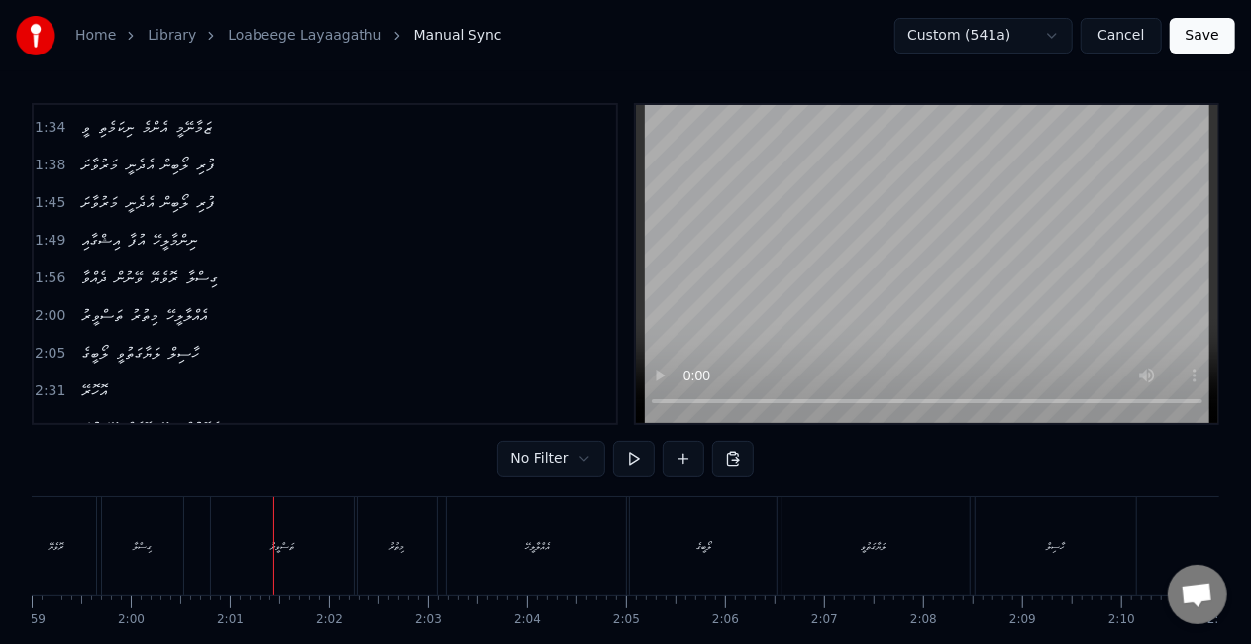
click at [276, 553] on div "ތަސްވީރު" at bounding box center [282, 546] width 24 height 15
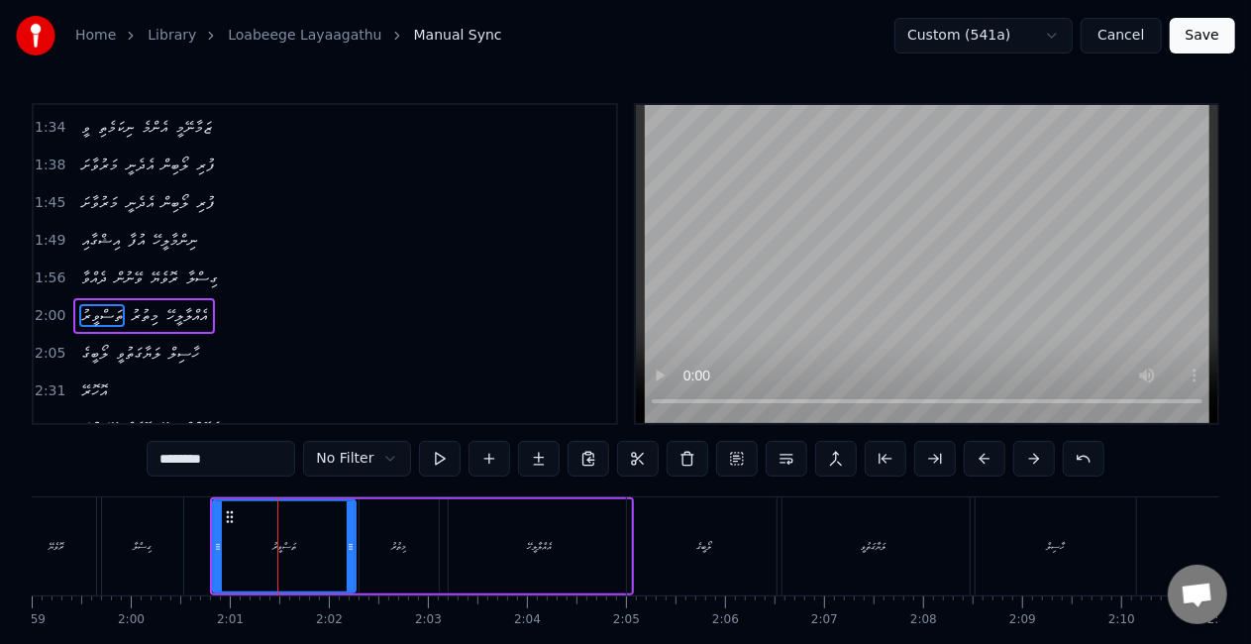
scroll to position [673, 0]
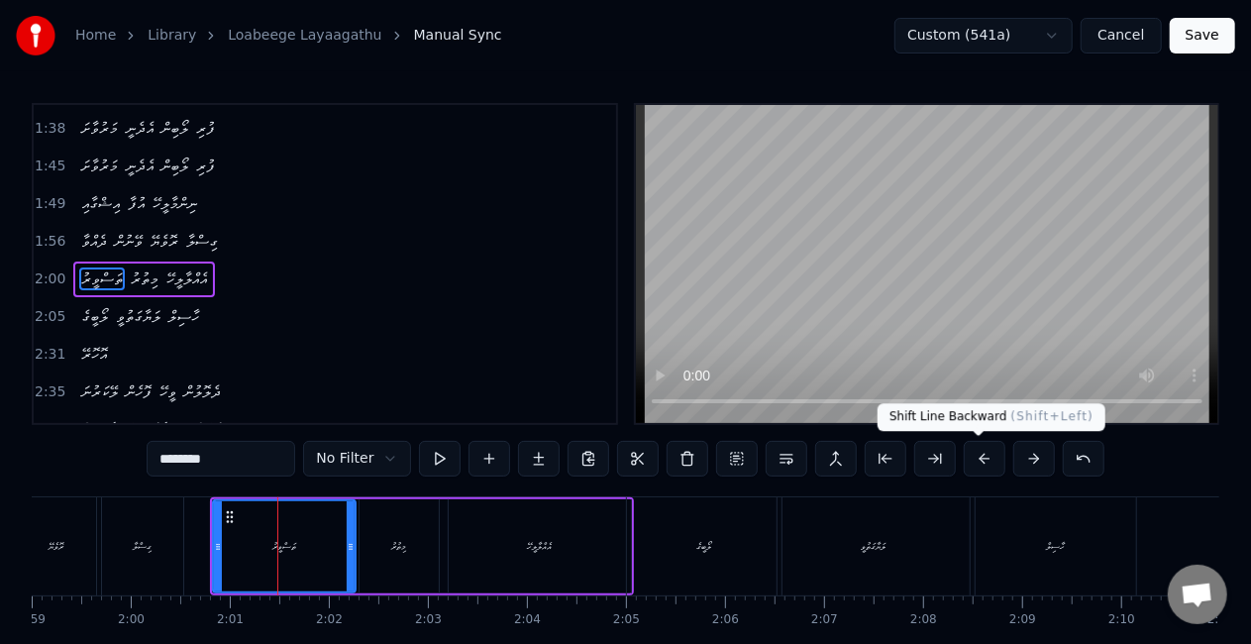
click at [966, 454] on button at bounding box center [985, 459] width 42 height 36
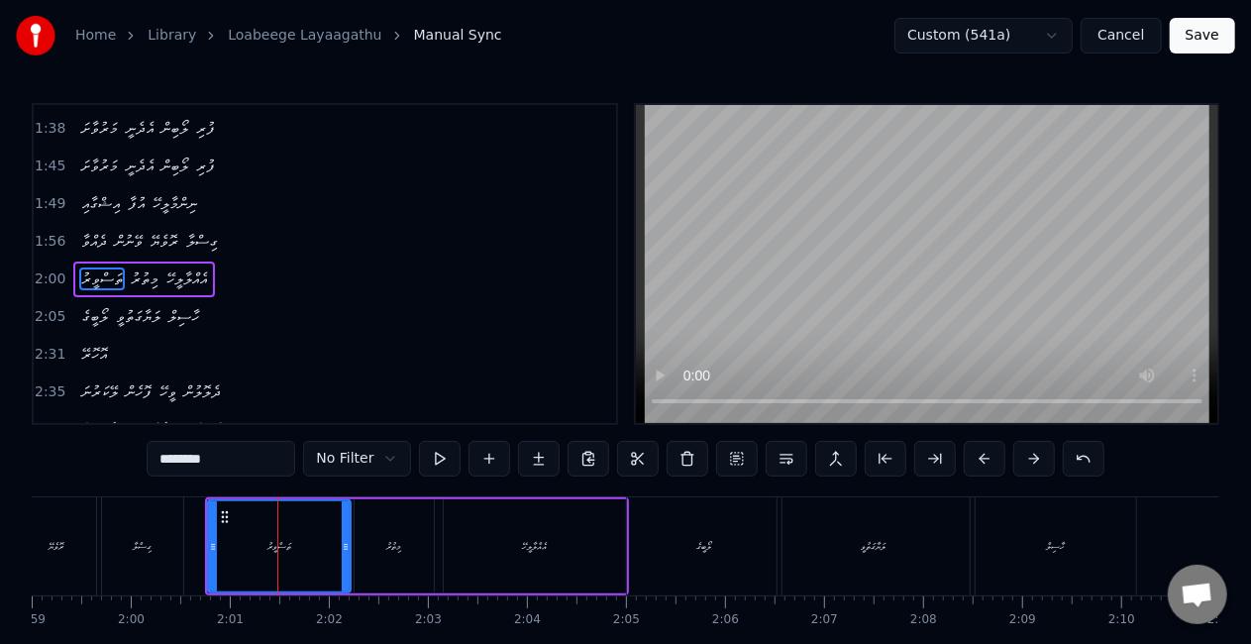
click at [966, 454] on button at bounding box center [985, 459] width 42 height 36
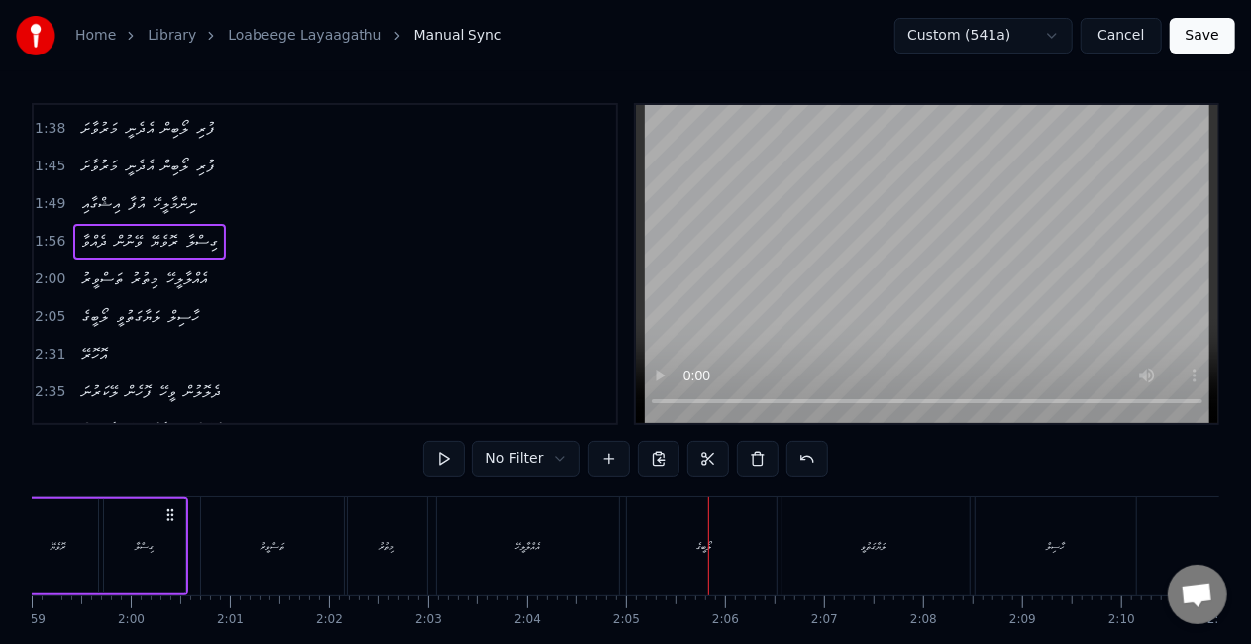
click at [664, 539] on div "ލޯބީގެ" at bounding box center [704, 546] width 155 height 98
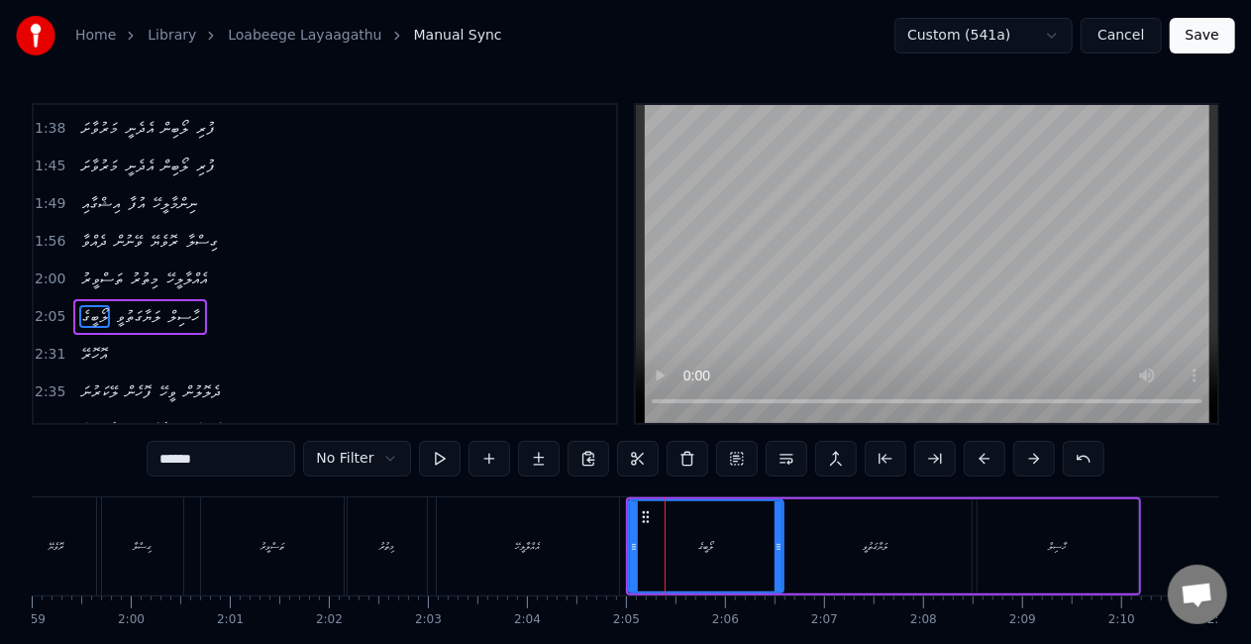
scroll to position [709, 0]
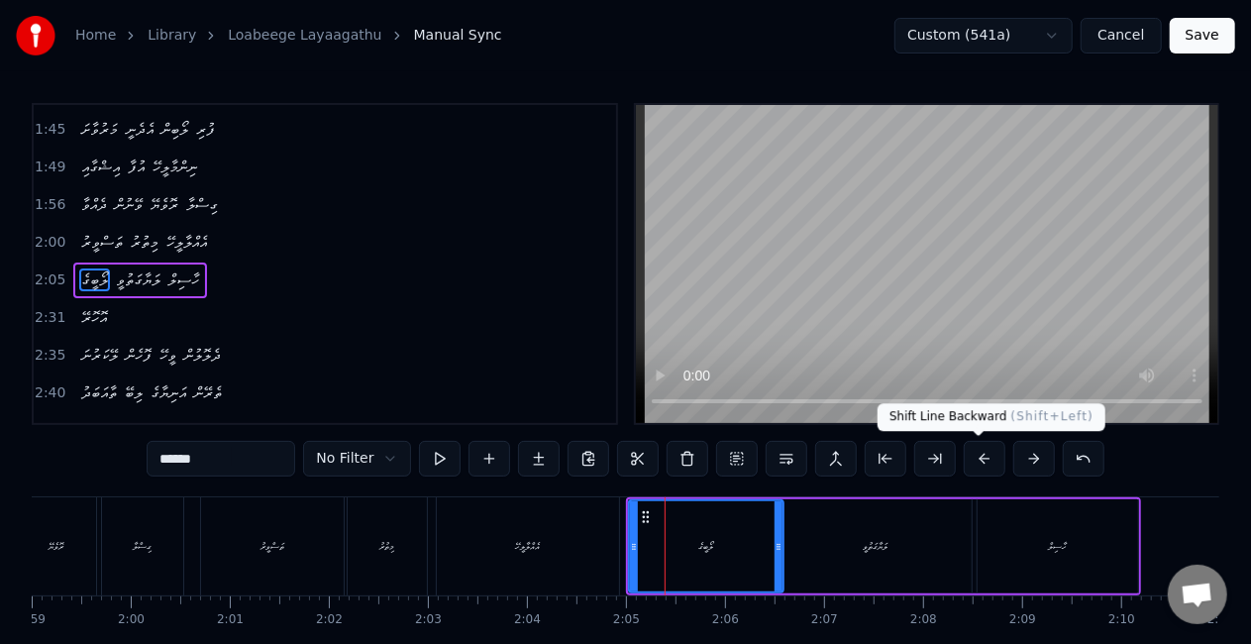
click at [988, 461] on button at bounding box center [985, 459] width 42 height 36
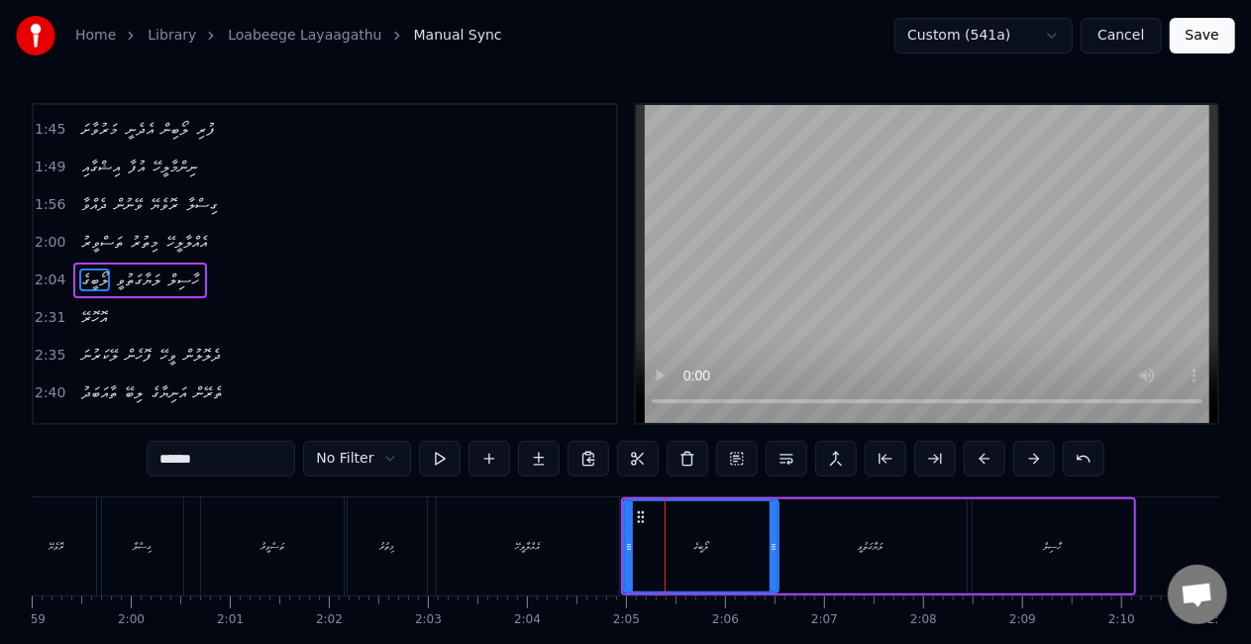
click at [602, 529] on div "އެއްލާލީހޭ" at bounding box center [528, 546] width 182 height 98
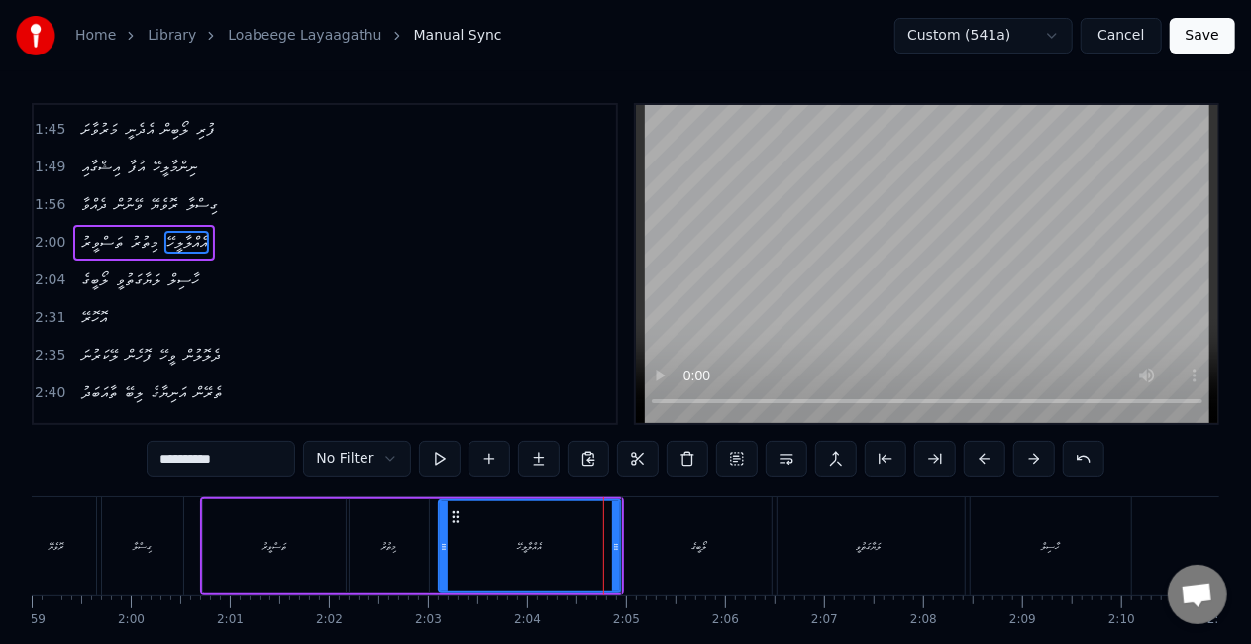
scroll to position [673, 0]
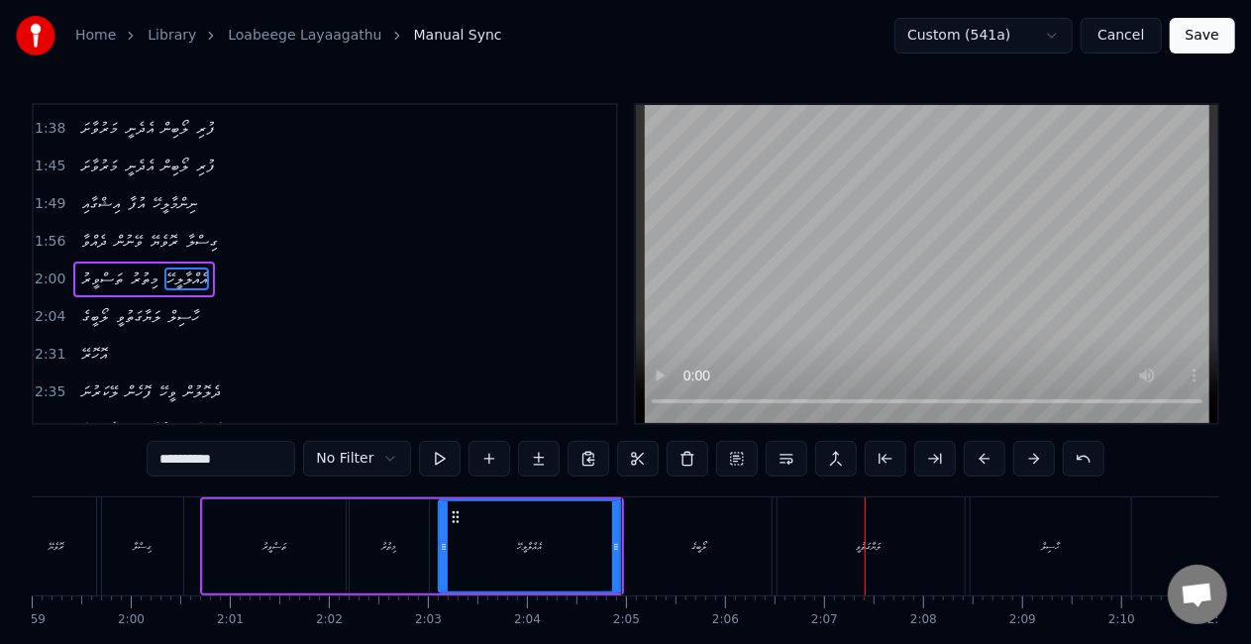
click at [658, 557] on div "ލޯބީގެ" at bounding box center [699, 546] width 155 height 98
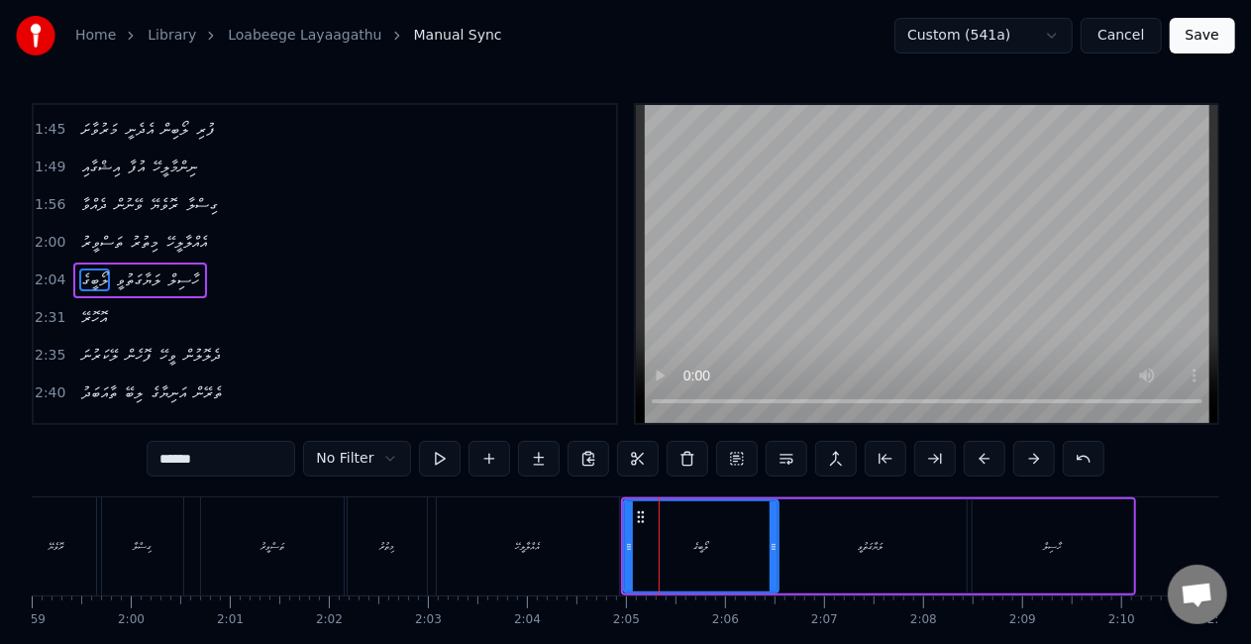
scroll to position [709, 0]
click at [816, 553] on div "ލަޔާގަތުވީ" at bounding box center [871, 546] width 192 height 94
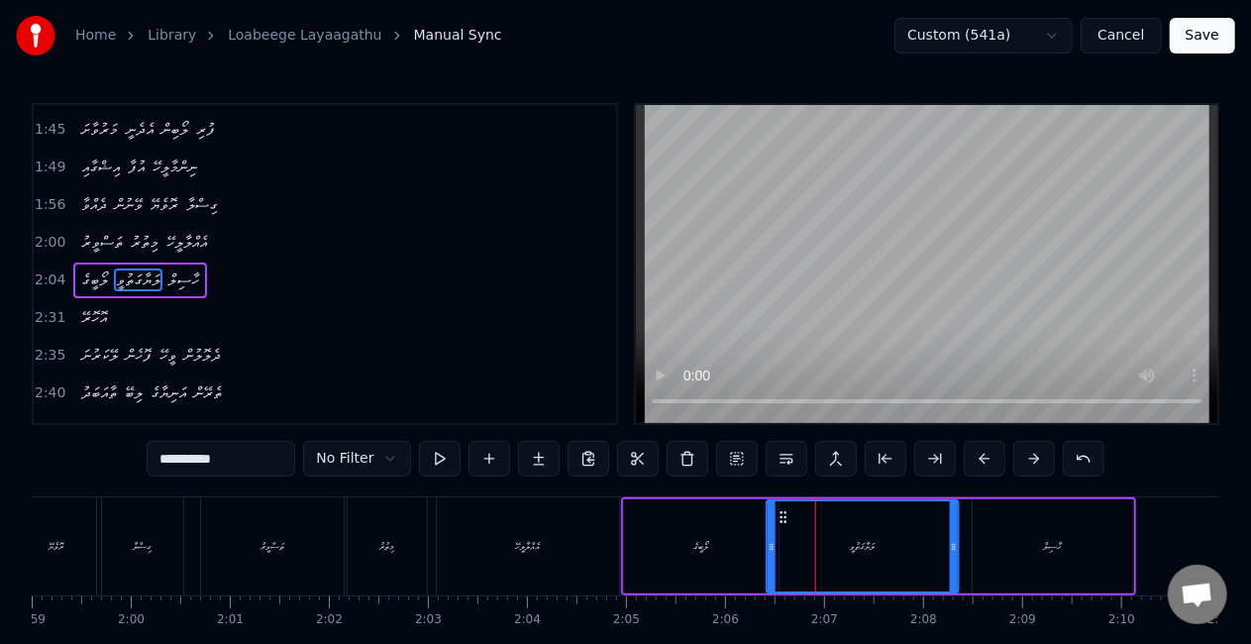
click at [789, 517] on icon at bounding box center [784, 517] width 16 height 16
drag, startPoint x: 1024, startPoint y: 529, endPoint x: 1007, endPoint y: 527, distance: 17.9
click at [1023, 529] on div "ހާސިލް" at bounding box center [1053, 546] width 160 height 94
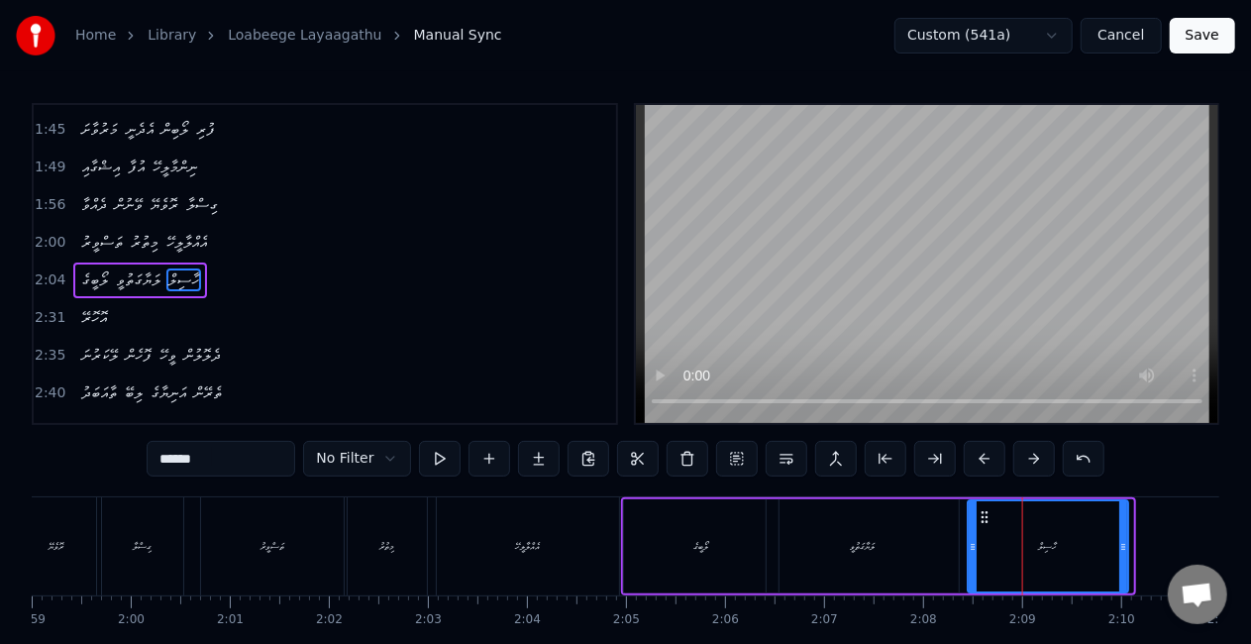
click at [984, 511] on icon at bounding box center [985, 517] width 16 height 16
click at [650, 539] on div "ލޯބީގެ" at bounding box center [701, 546] width 155 height 94
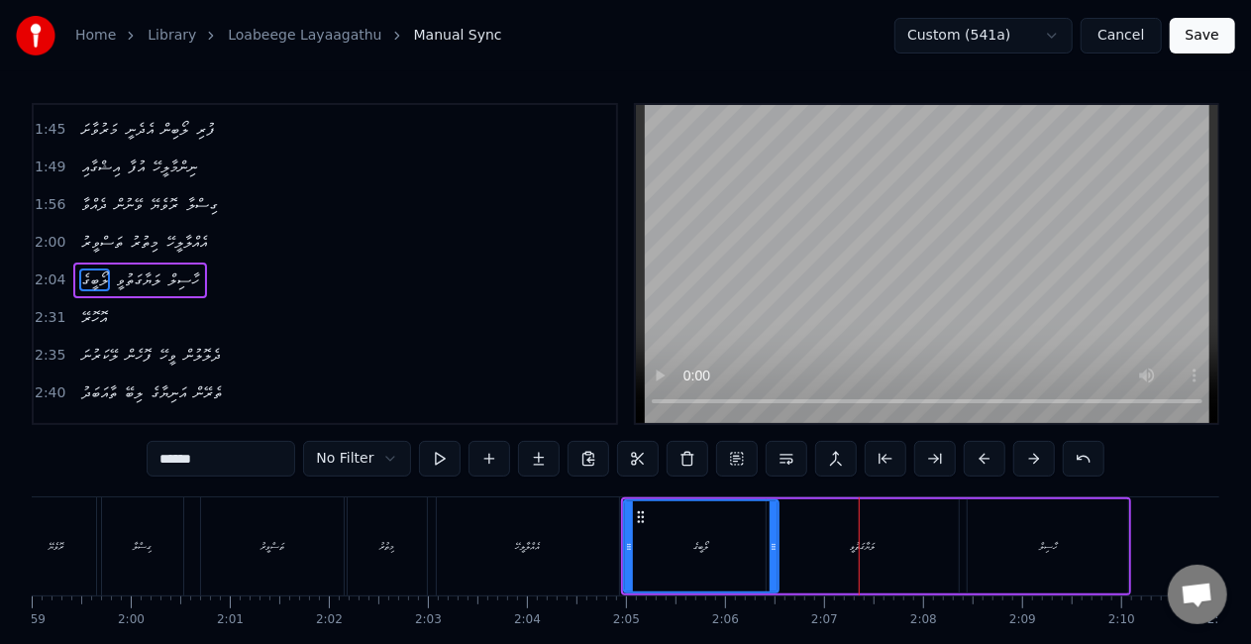
click at [834, 551] on div "ލަޔާގަތުވީ" at bounding box center [863, 546] width 192 height 94
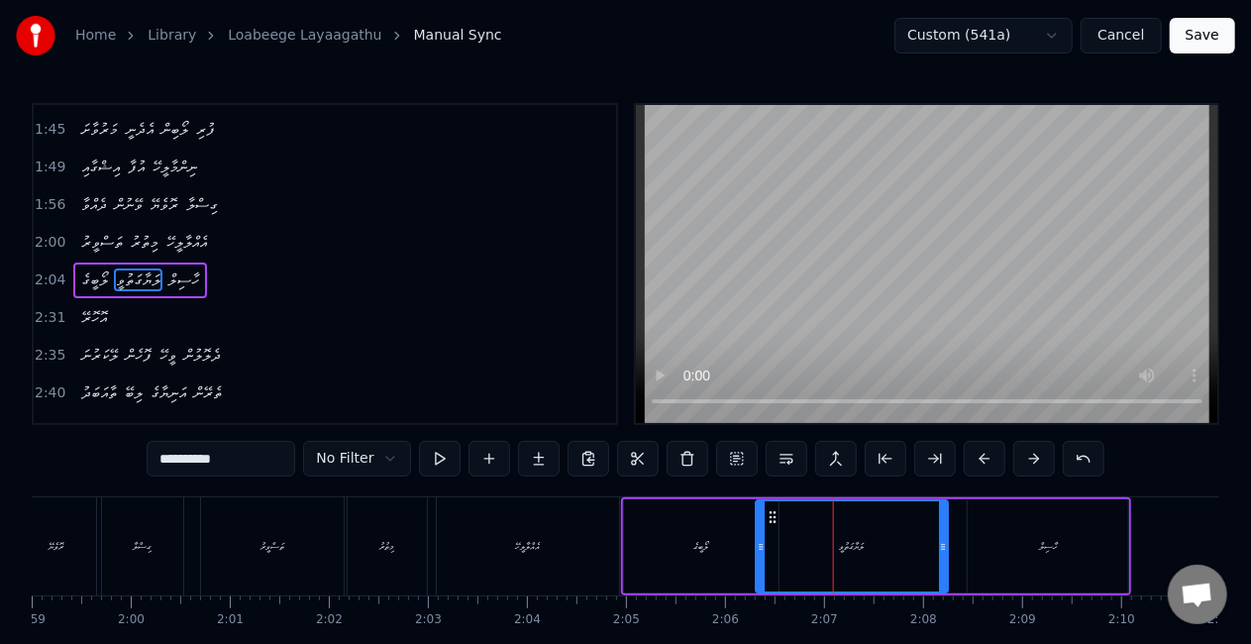
drag, startPoint x: 779, startPoint y: 514, endPoint x: 769, endPoint y: 511, distance: 10.3
click at [769, 511] on icon at bounding box center [773, 517] width 16 height 16
click at [635, 543] on div "ލޯބީގެ" at bounding box center [701, 546] width 155 height 94
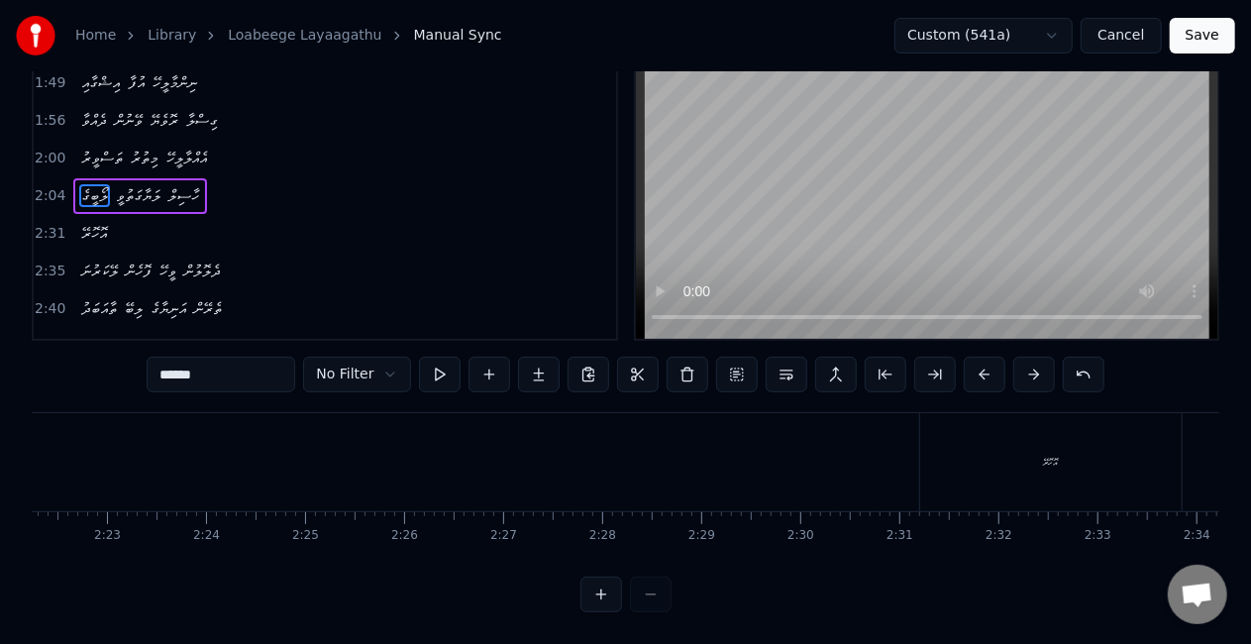
scroll to position [0, 14250]
click at [832, 458] on div "އޮހޮރޭ" at bounding box center [893, 462] width 262 height 98
type input "******"
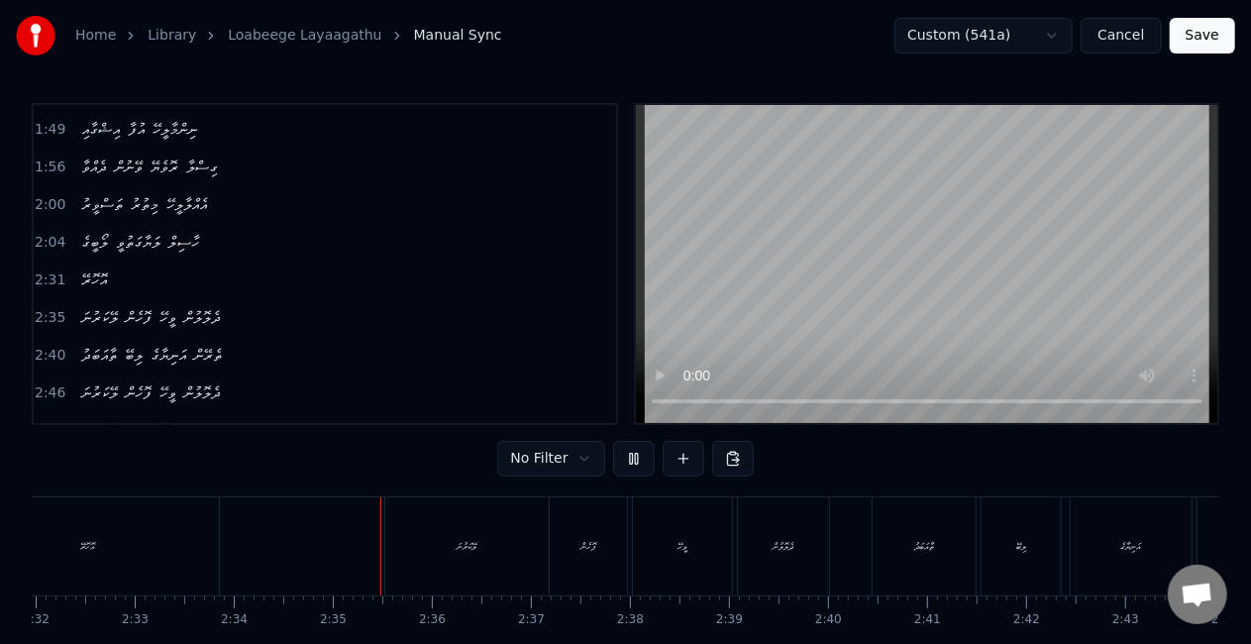
scroll to position [0, 15246]
click at [332, 537] on div "ލޭކަރުނަ" at bounding box center [274, 546] width 163 height 98
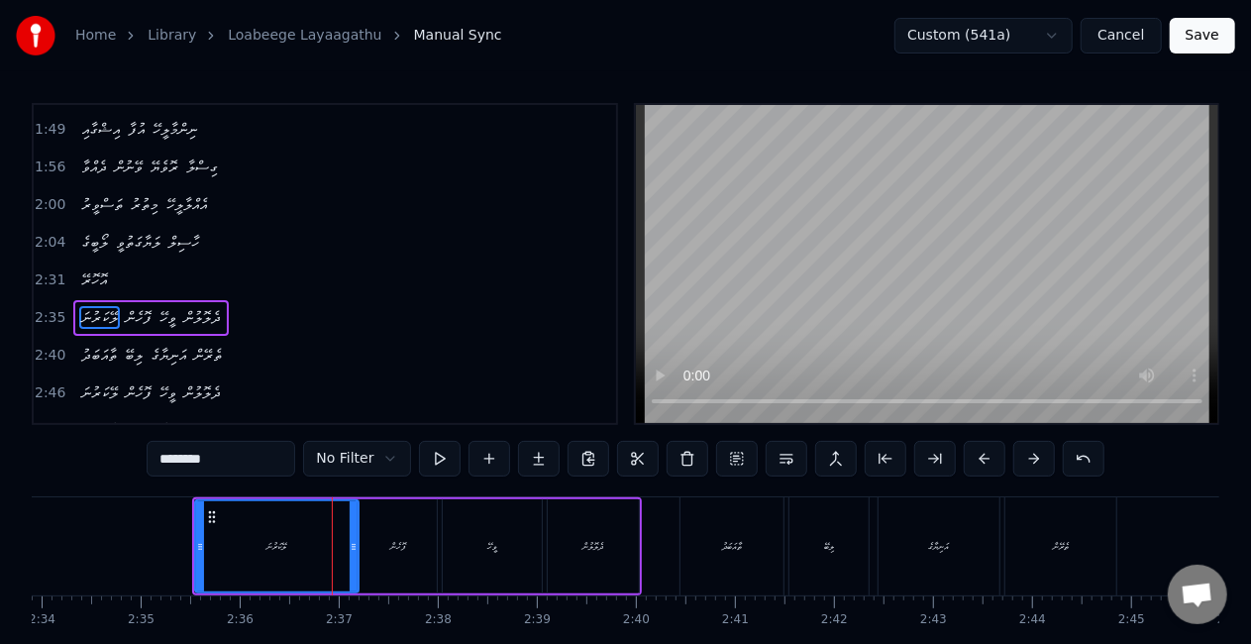
scroll to position [784, 0]
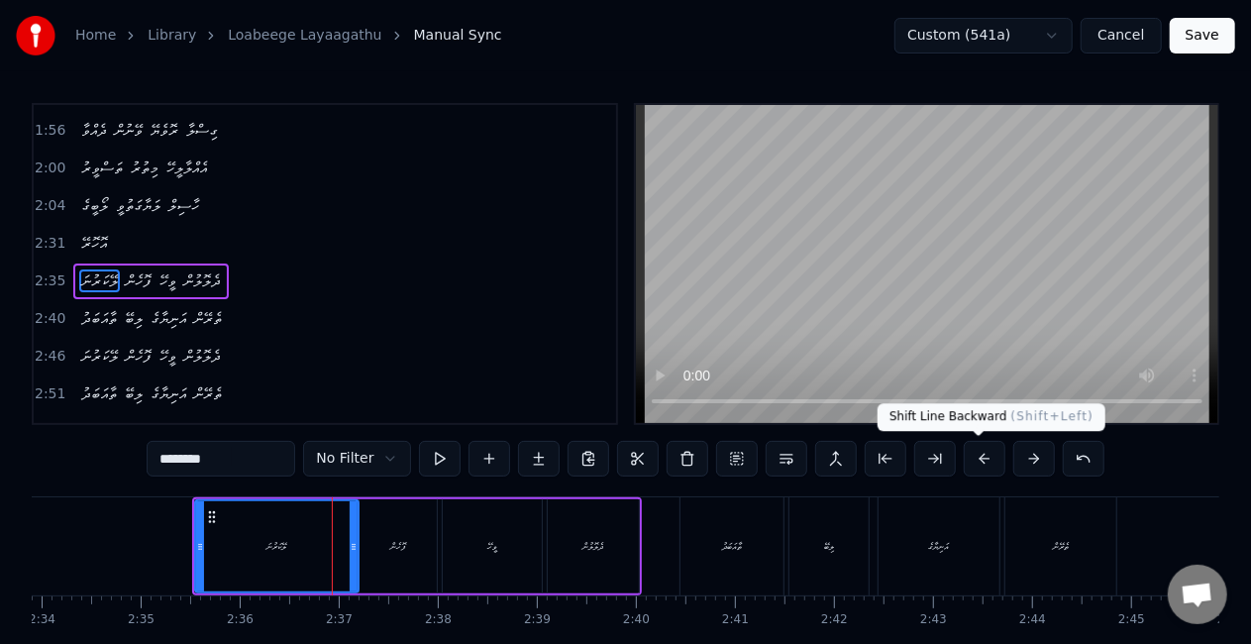
click at [967, 462] on button at bounding box center [985, 459] width 42 height 36
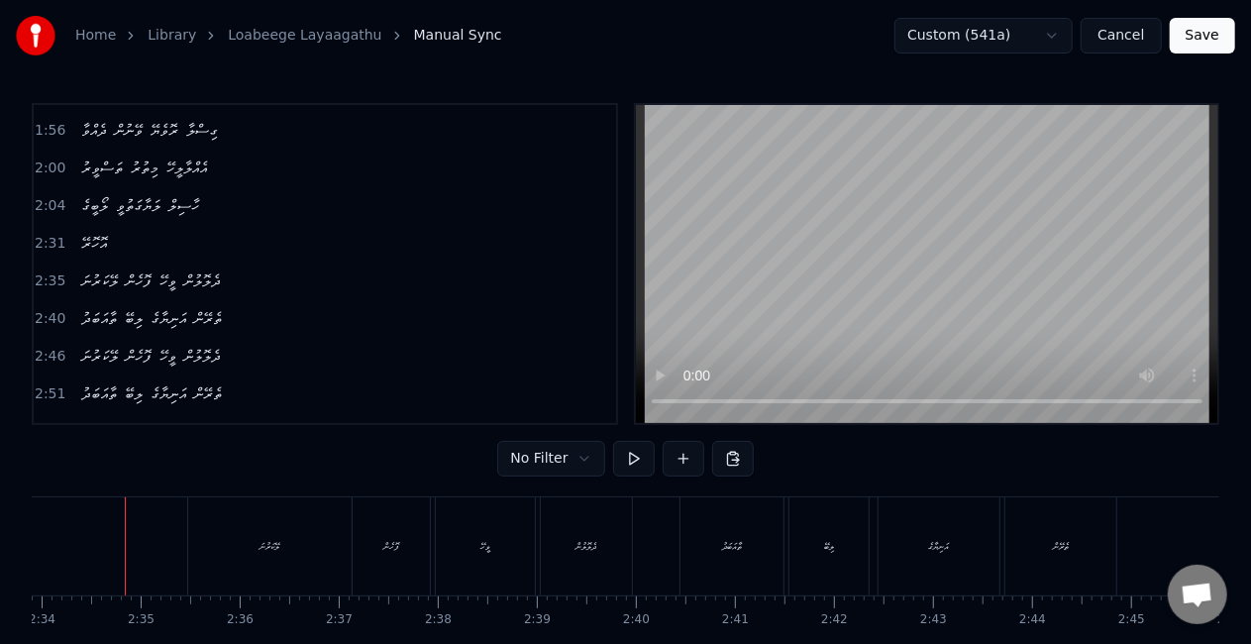
scroll to position [0, 15240]
click at [699, 567] on div "ތާއަބަދު" at bounding box center [738, 546] width 103 height 98
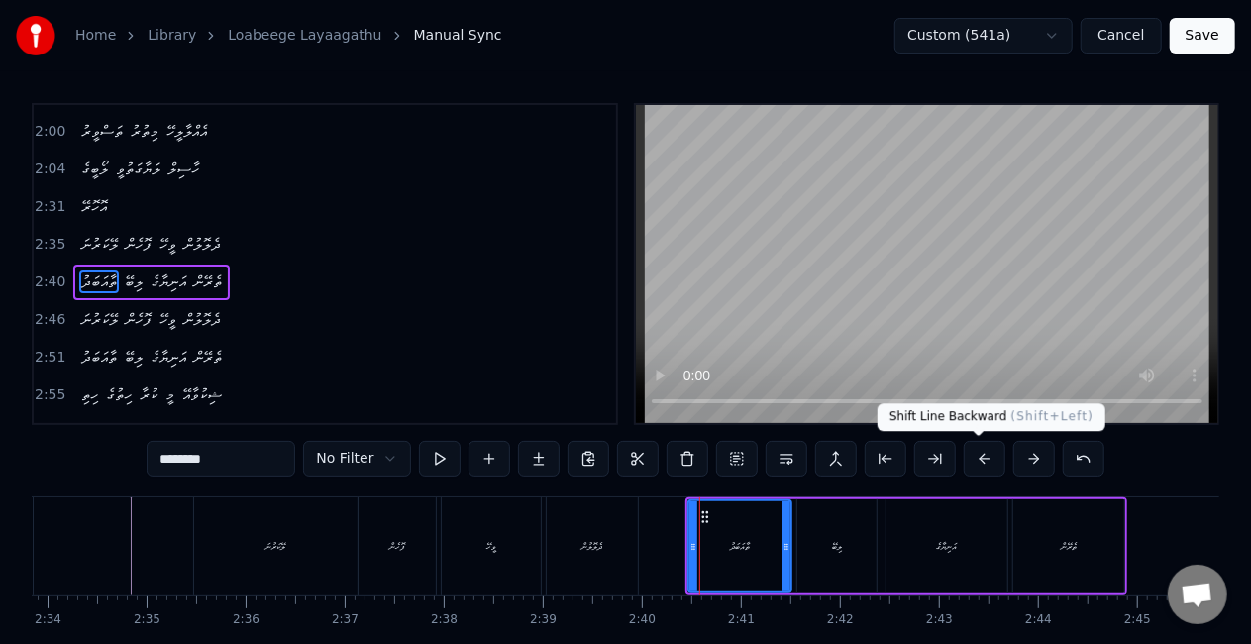
click at [972, 459] on button at bounding box center [985, 459] width 42 height 36
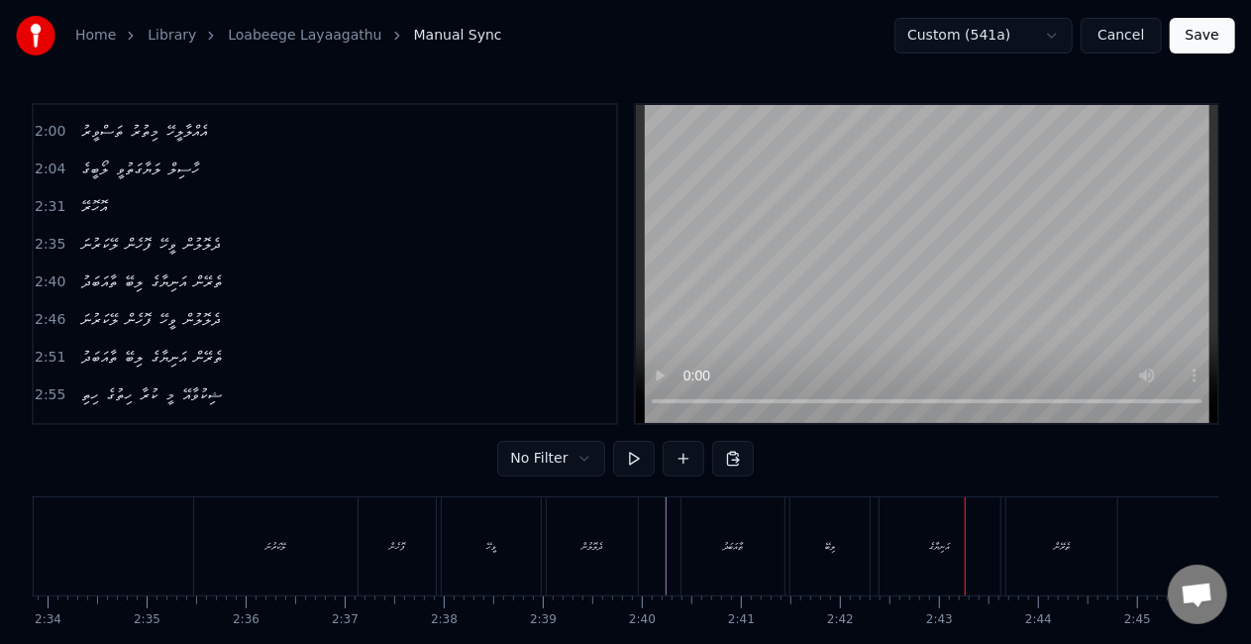
click at [887, 541] on div "އަނިޔާގެ" at bounding box center [940, 546] width 121 height 98
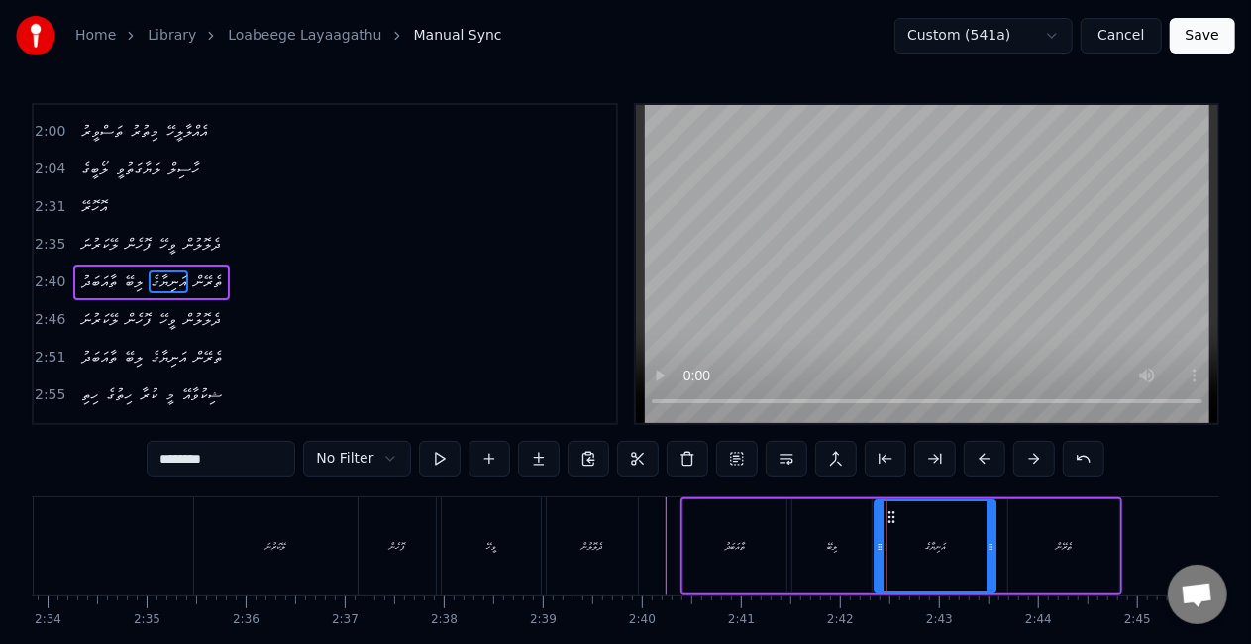
click at [892, 520] on icon at bounding box center [892, 517] width 16 height 16
click at [809, 535] on div "ލިބޭ" at bounding box center [832, 546] width 79 height 94
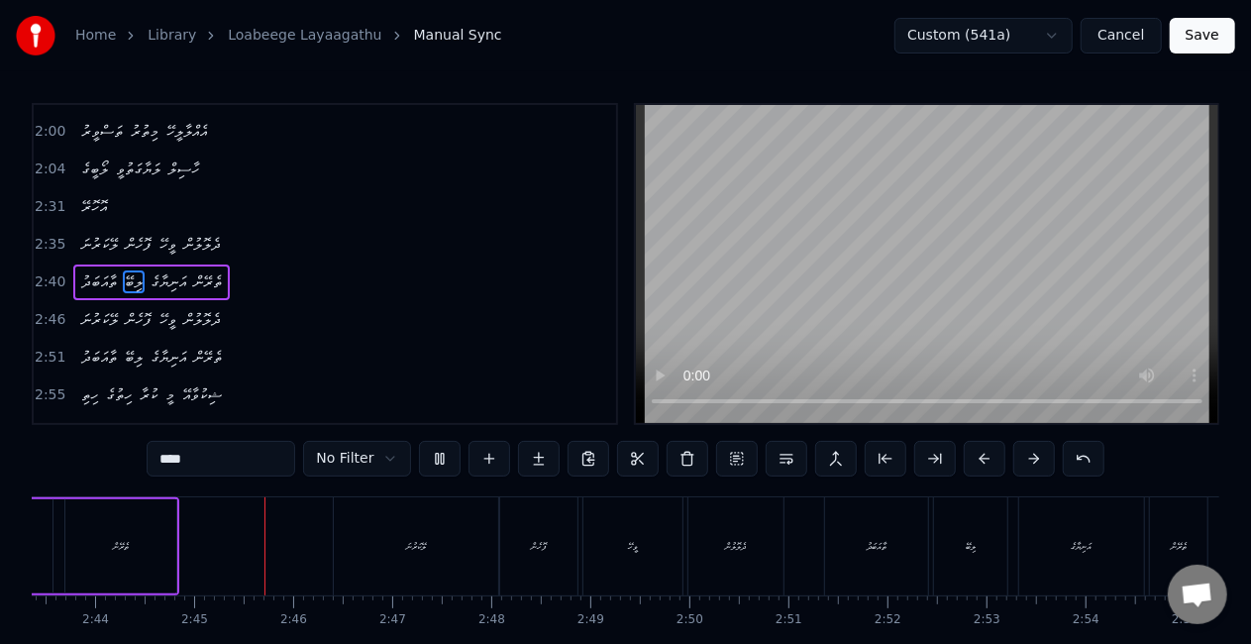
scroll to position [0, 16253]
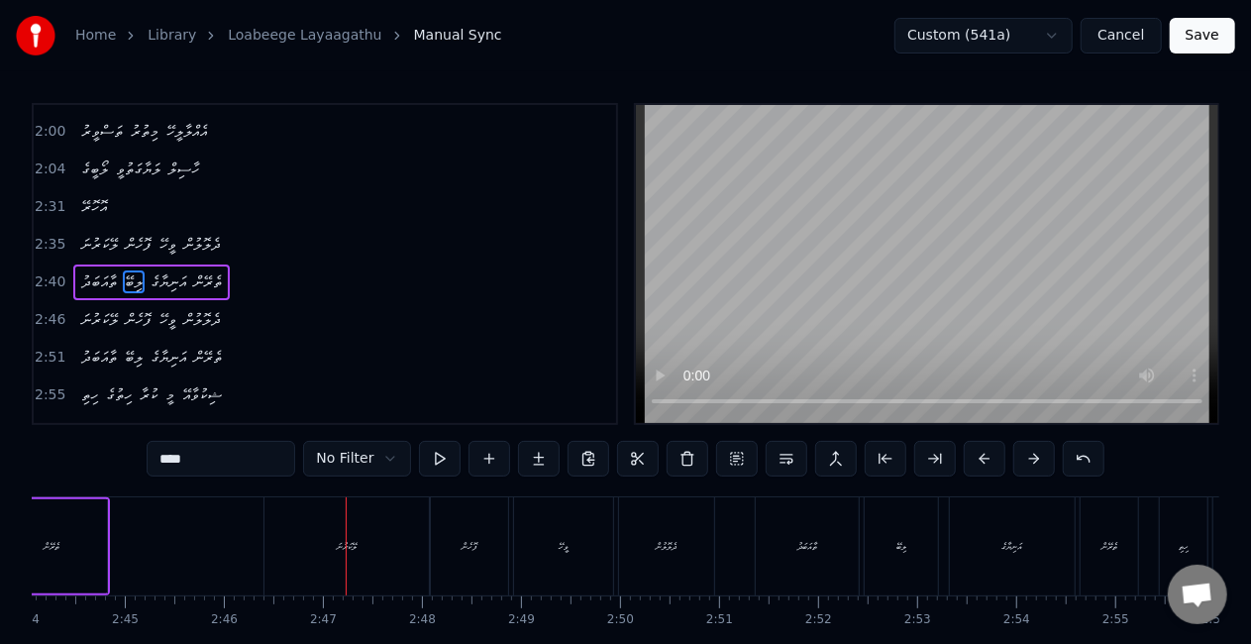
click at [301, 578] on div "ލޭކަރުނަ" at bounding box center [347, 546] width 164 height 98
type input "********"
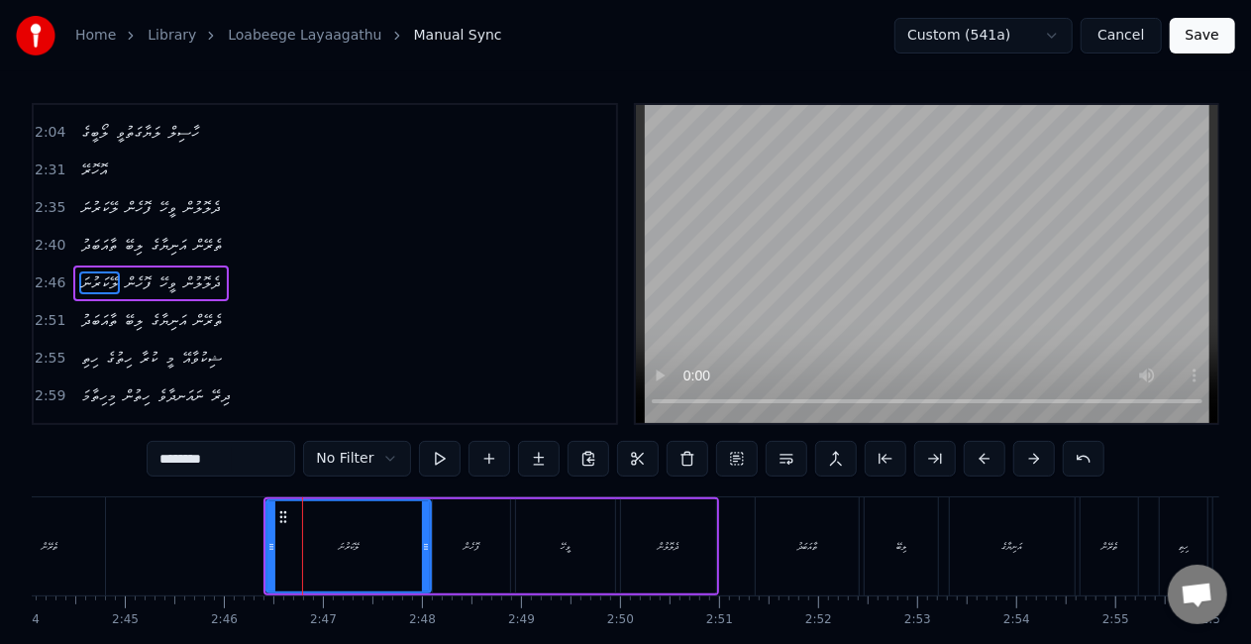
scroll to position [858, 0]
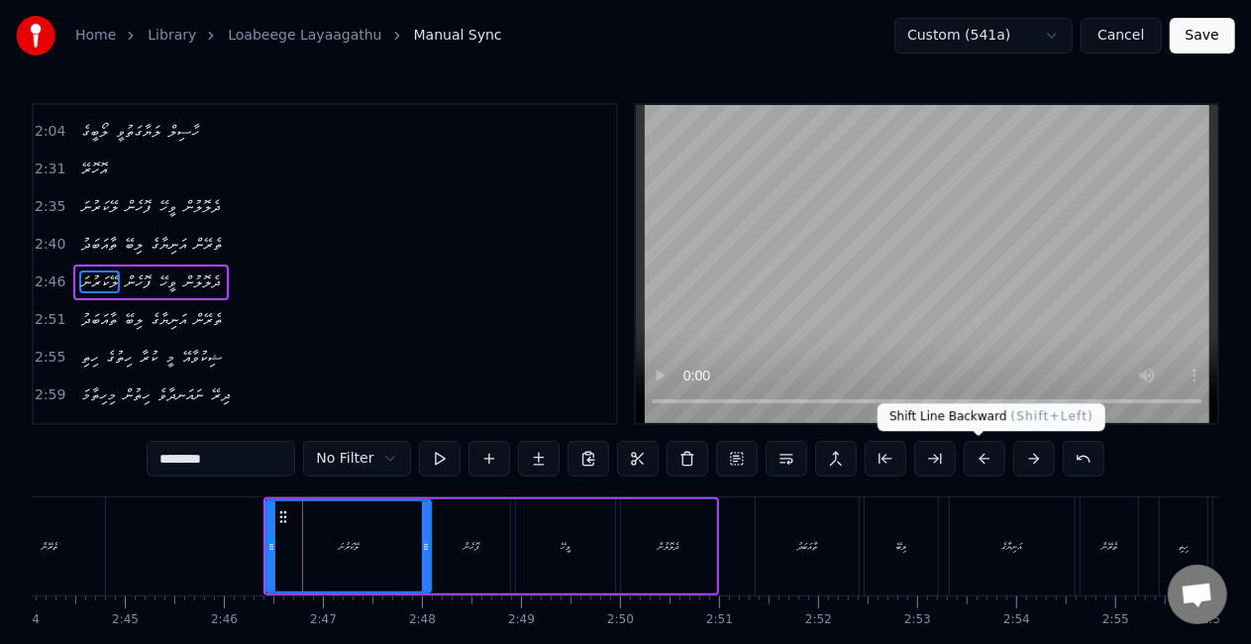
click at [977, 456] on button at bounding box center [985, 459] width 42 height 36
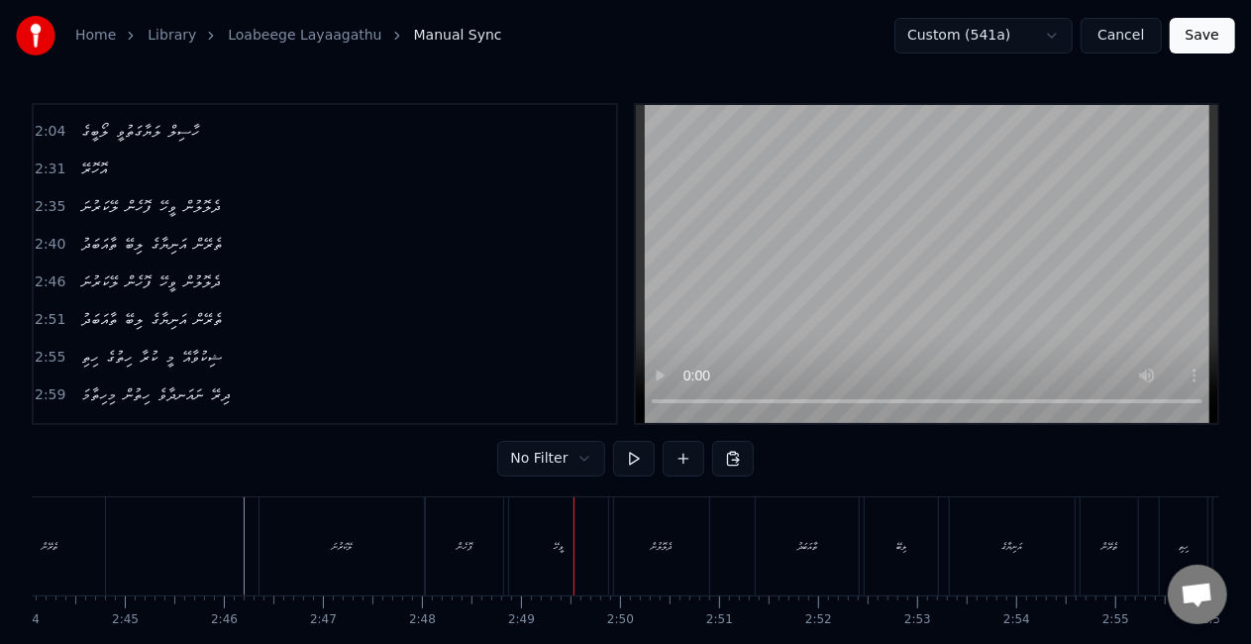
click at [525, 552] on div "ވީހޭ" at bounding box center [558, 546] width 99 height 98
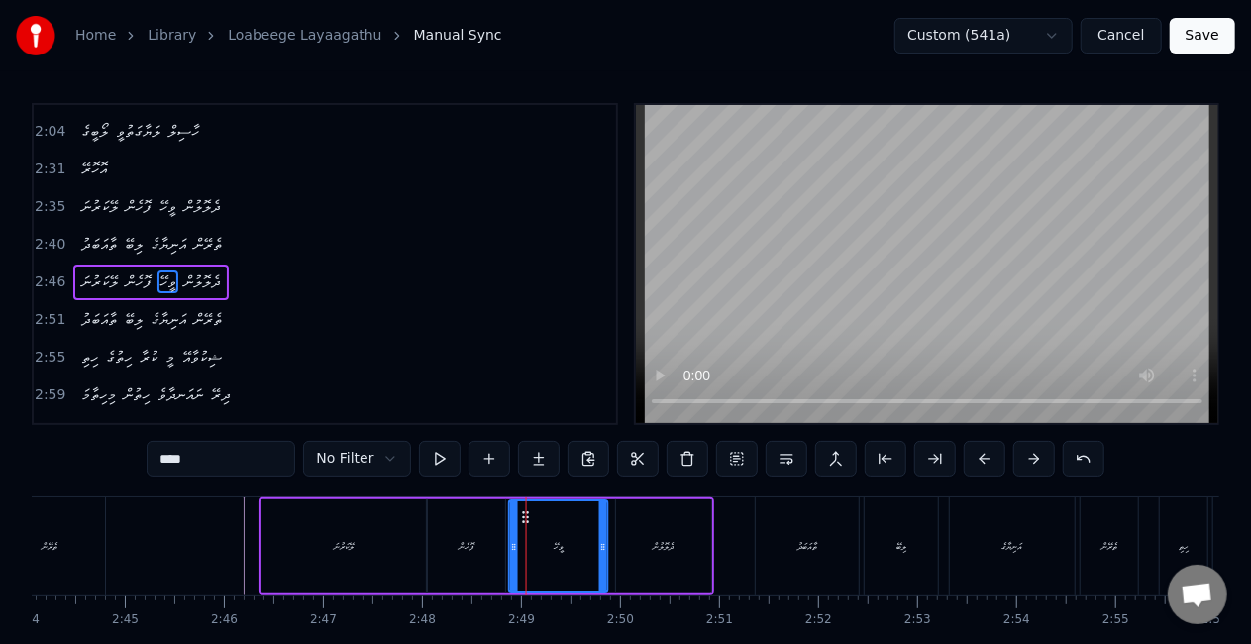
click at [527, 516] on circle at bounding box center [527, 516] width 1 height 1
click at [525, 516] on circle at bounding box center [525, 516] width 1 height 1
click at [468, 535] on div "ފޮހެން" at bounding box center [466, 546] width 77 height 94
type input "******"
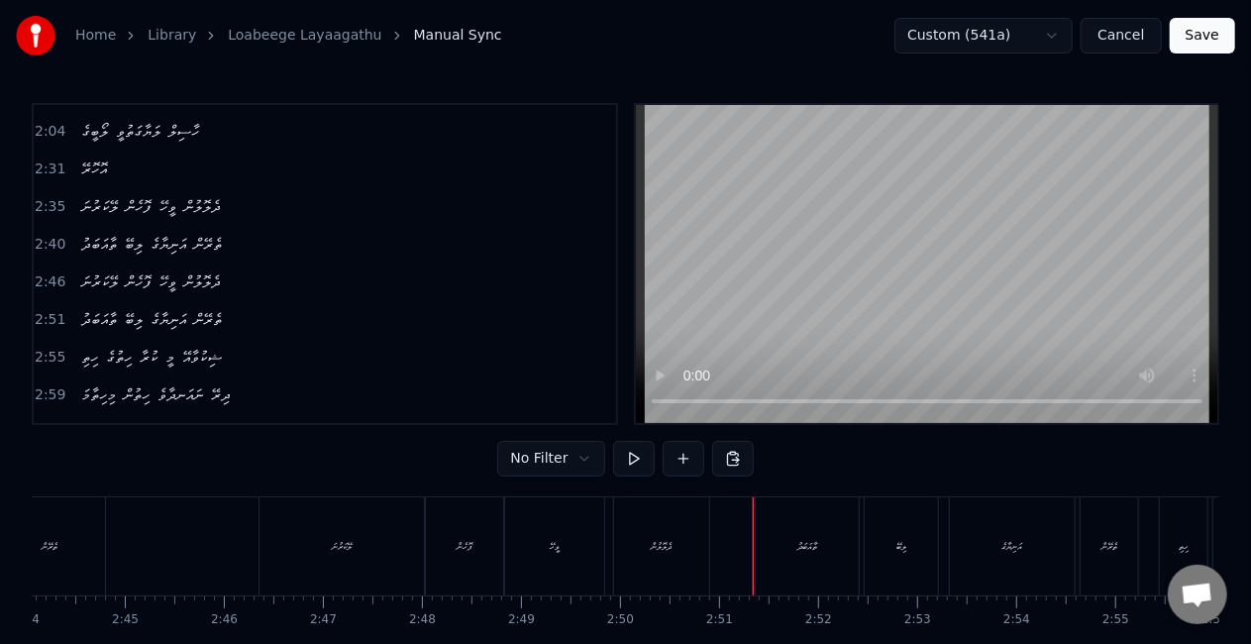
click at [767, 555] on div "ތާއަބަދު" at bounding box center [807, 546] width 103 height 98
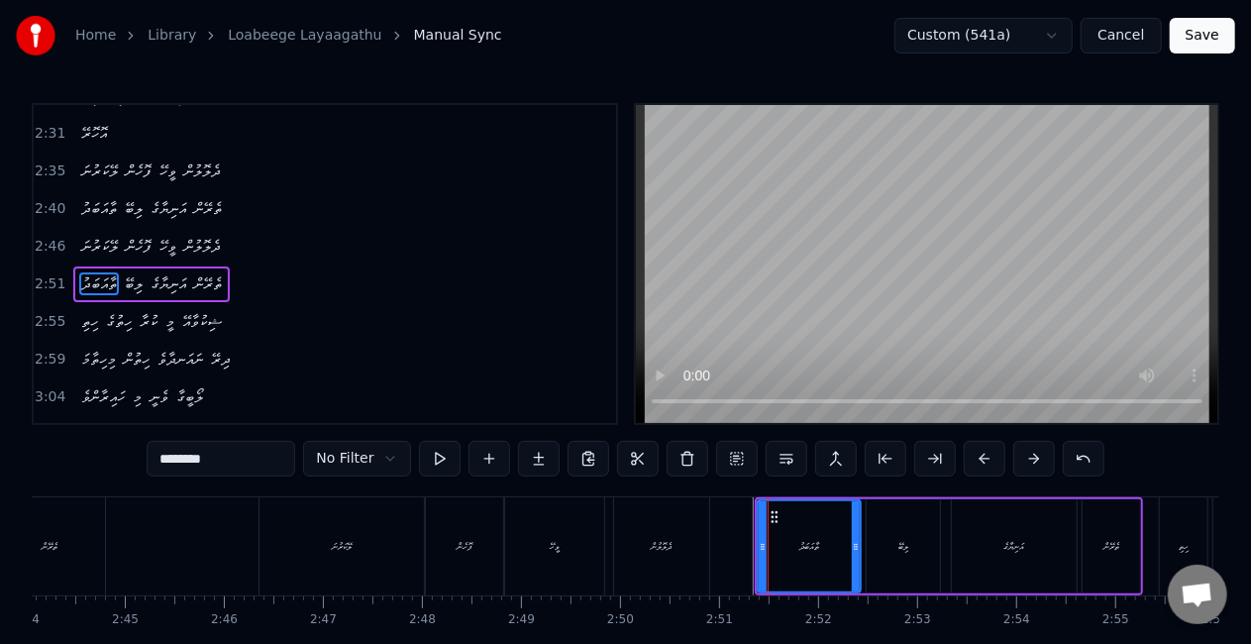
scroll to position [895, 0]
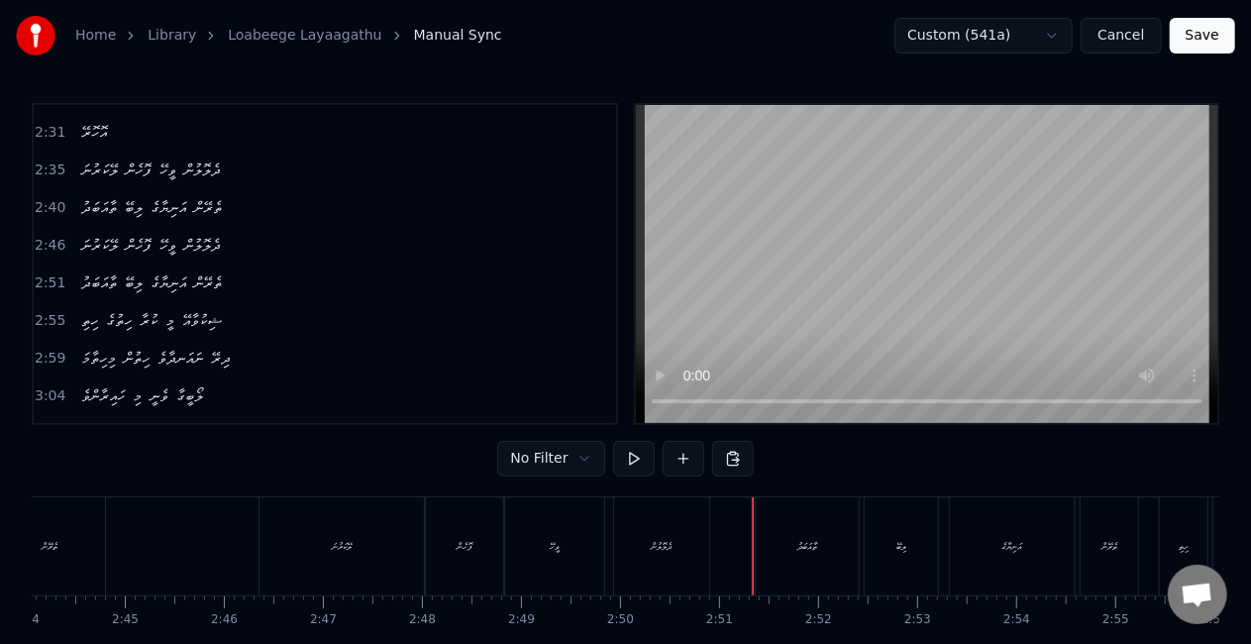
click at [759, 557] on div "ތާއަބަދު" at bounding box center [807, 546] width 103 height 98
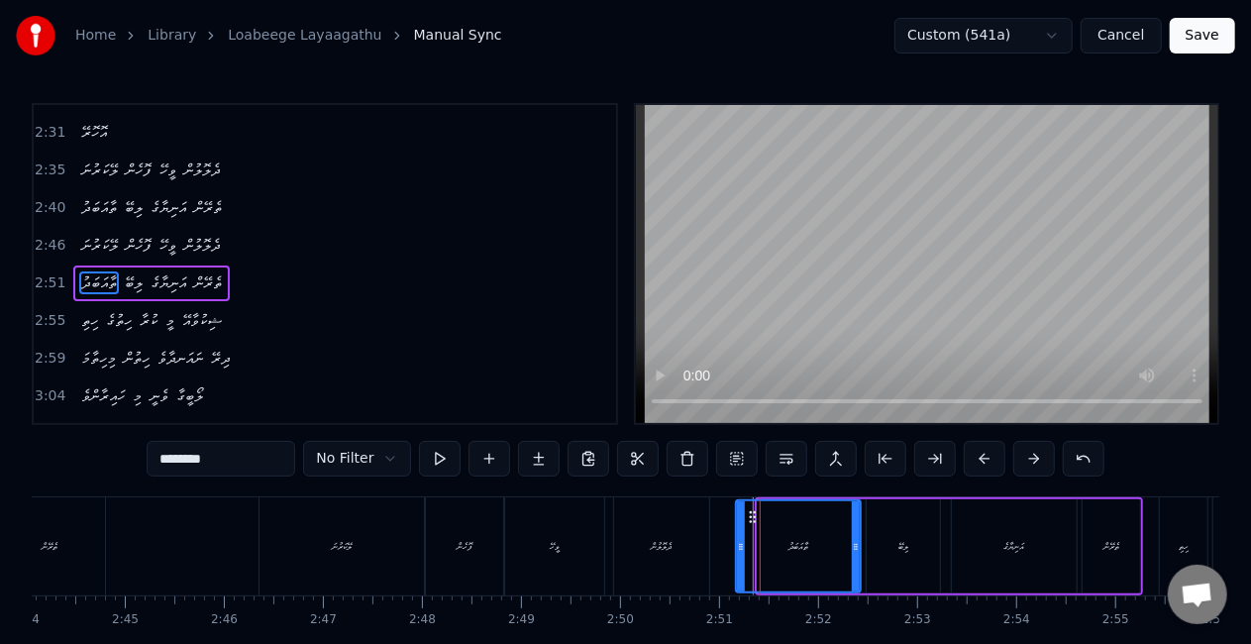
drag, startPoint x: 761, startPoint y: 560, endPoint x: 739, endPoint y: 557, distance: 22.0
click at [739, 557] on div at bounding box center [741, 546] width 8 height 90
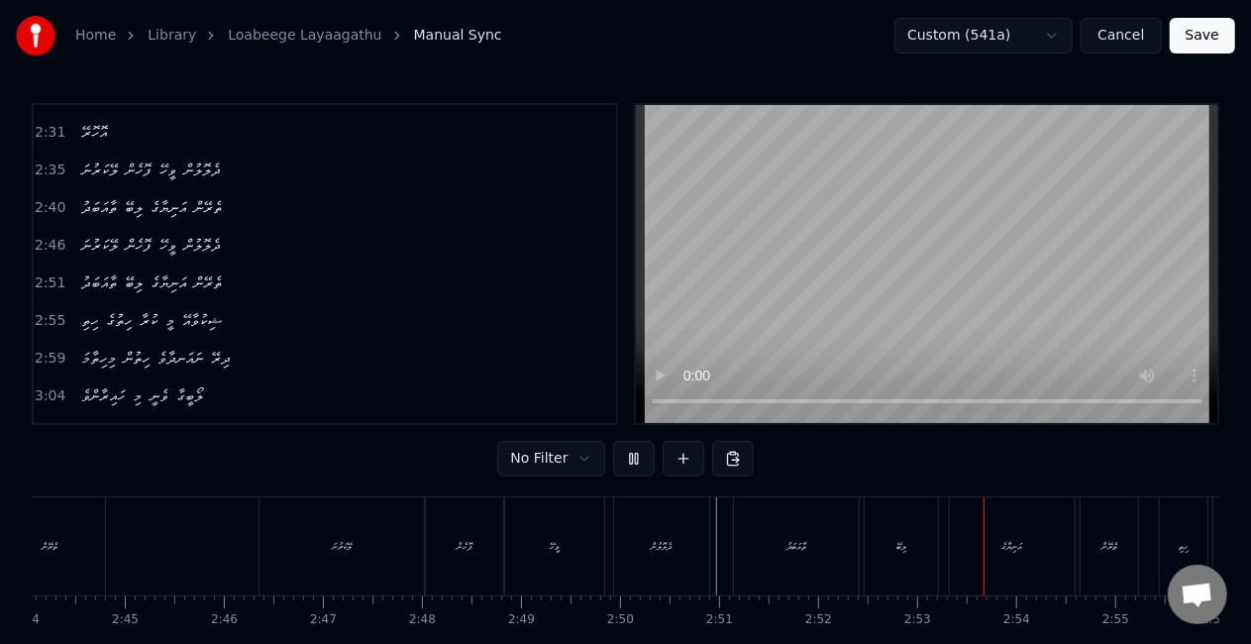
click at [632, 408] on div "0:08 ލޯބީގެ ލަޔާގަތުވީ ހާސިލް 0:15 ލޯބީގެ ލަޔާގަތުވީ ހާސިލް 0:20 މިއަލާގެ ޝަރަފ…" at bounding box center [626, 264] width 1188 height 322
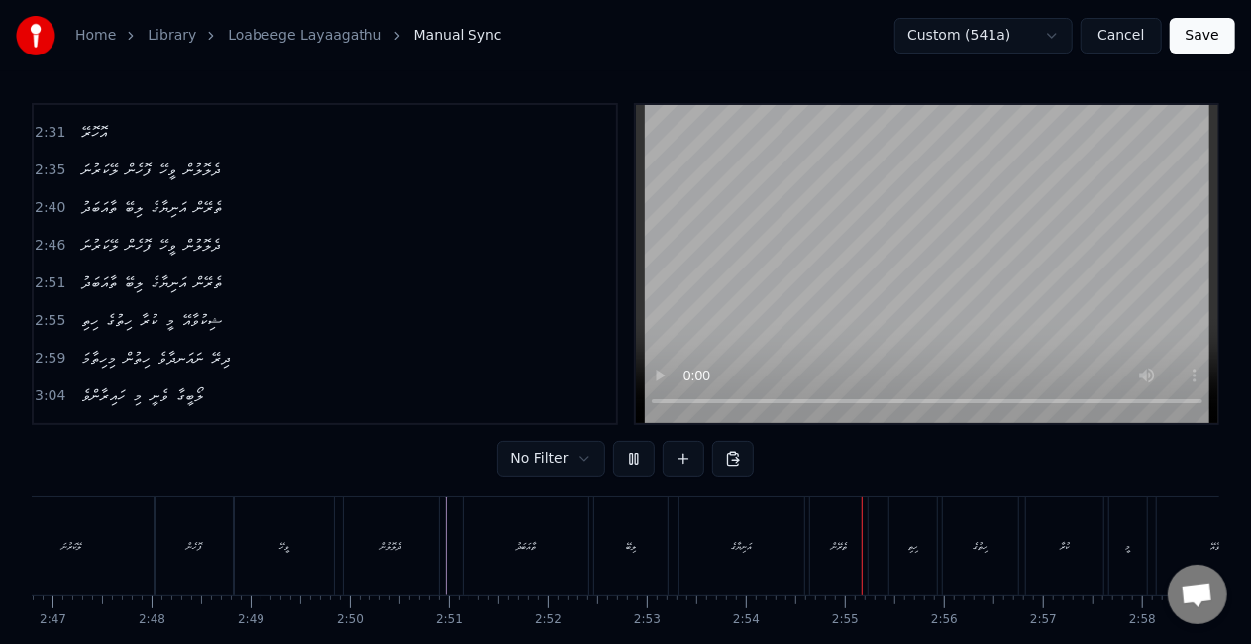
click at [642, 458] on button at bounding box center [634, 459] width 42 height 36
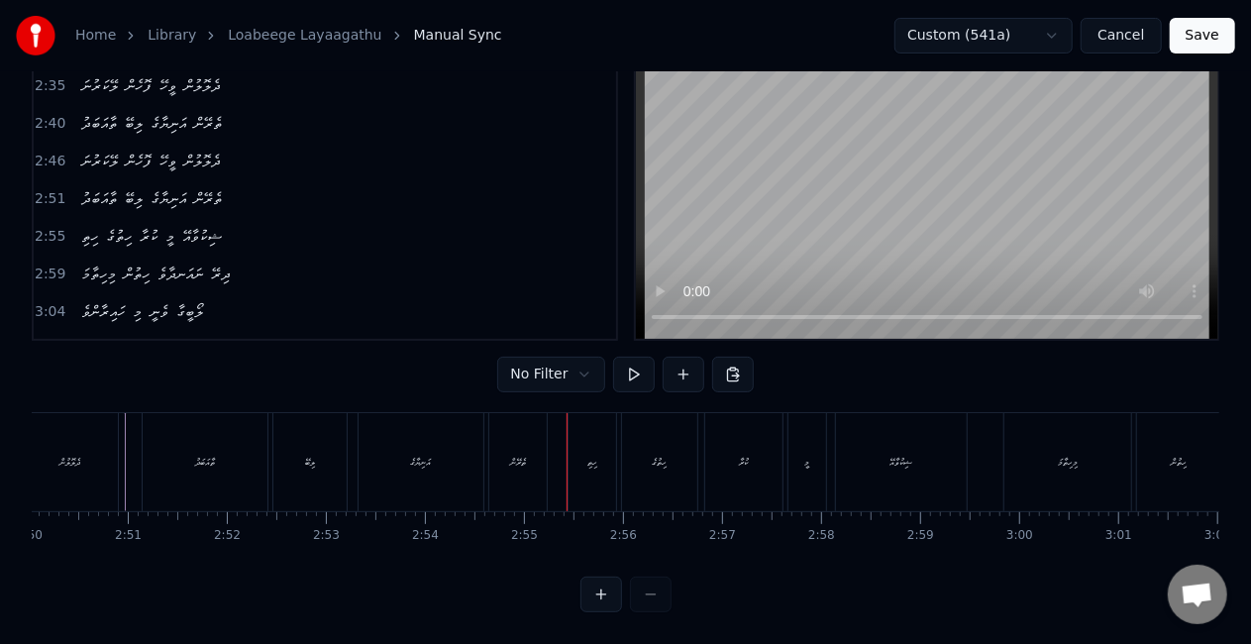
scroll to position [0, 16778]
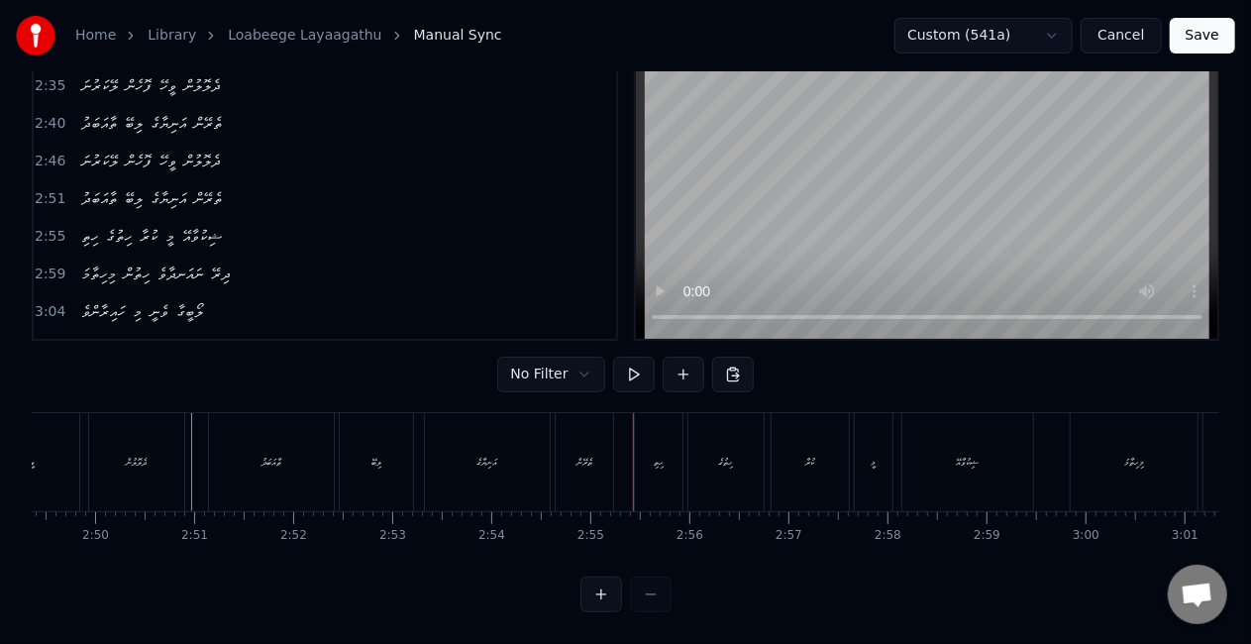
click at [503, 435] on div "އަނިޔާގެ" at bounding box center [487, 462] width 125 height 98
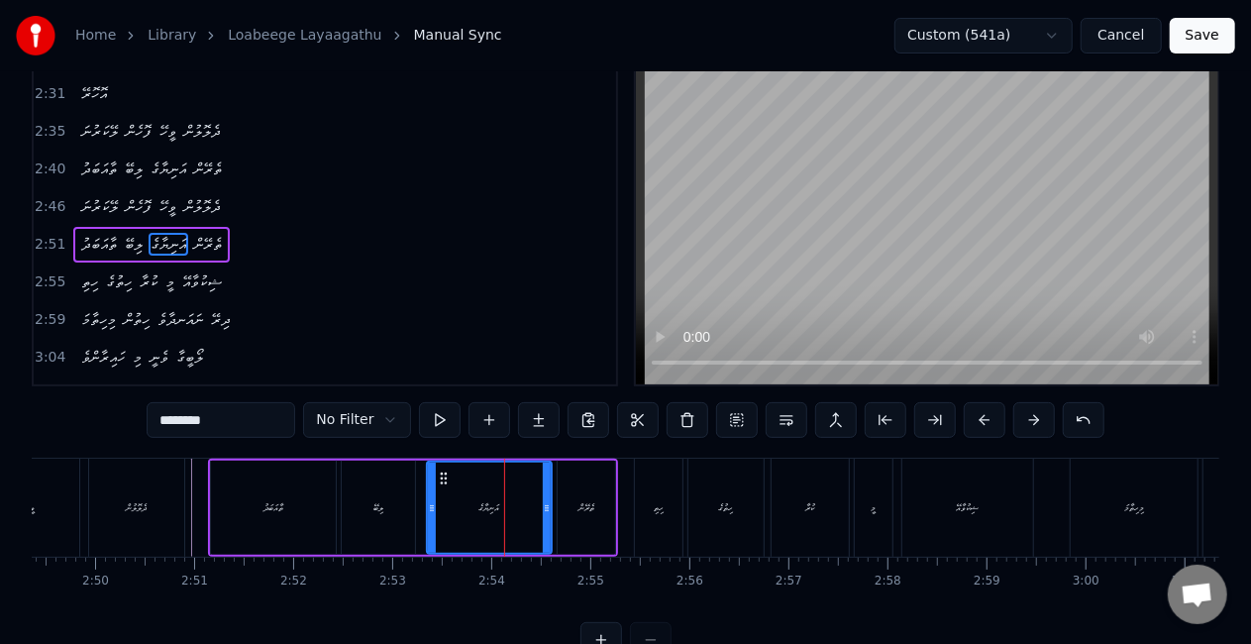
scroll to position [0, 0]
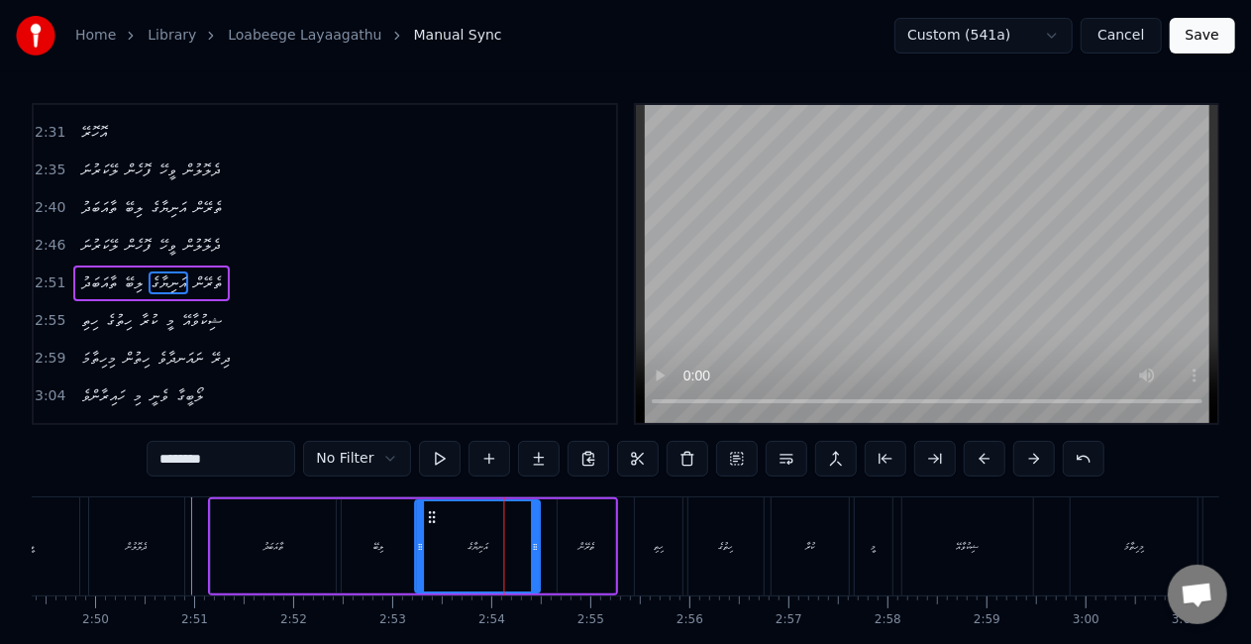
drag, startPoint x: 446, startPoint y: 511, endPoint x: 435, endPoint y: 505, distance: 12.4
click at [435, 505] on div "އަނިޔާގެ" at bounding box center [478, 546] width 123 height 90
click at [400, 534] on div "ލިބޭ" at bounding box center [378, 546] width 73 height 94
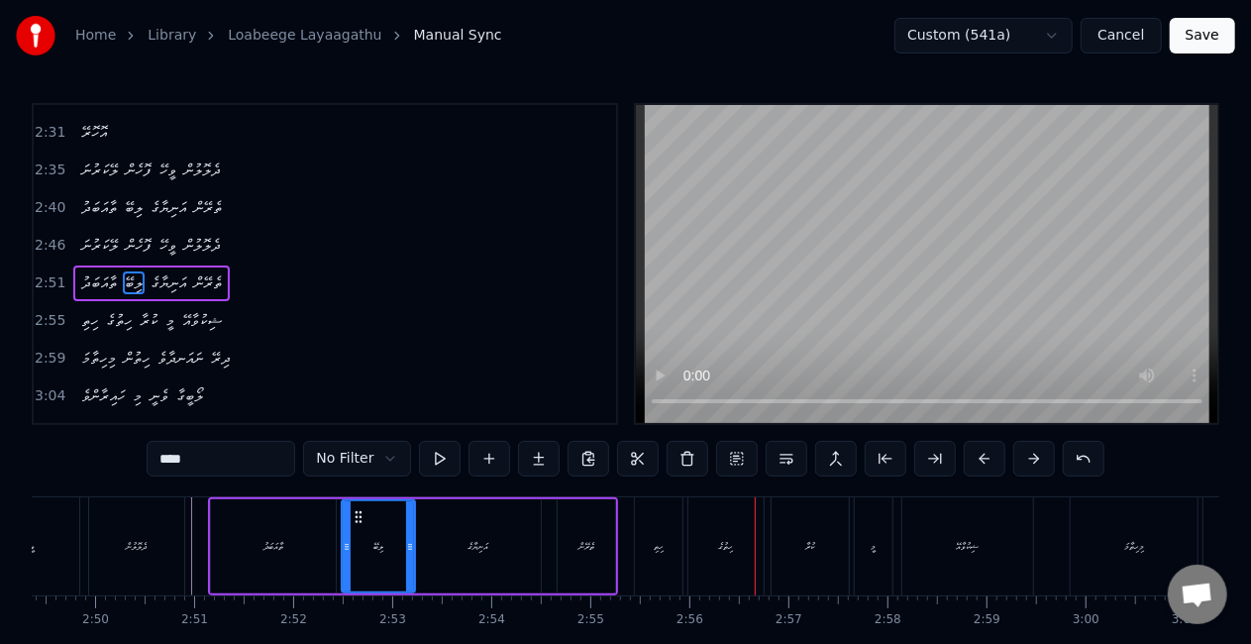
click at [647, 519] on div "ހިތި" at bounding box center [659, 546] width 48 height 98
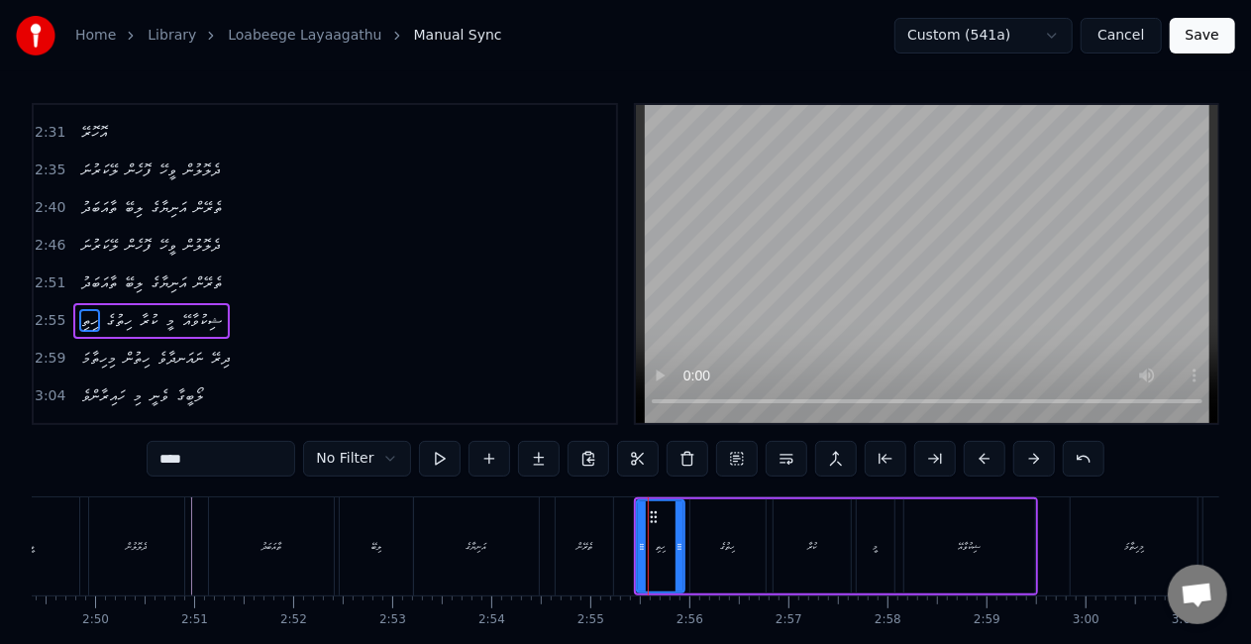
scroll to position [931, 0]
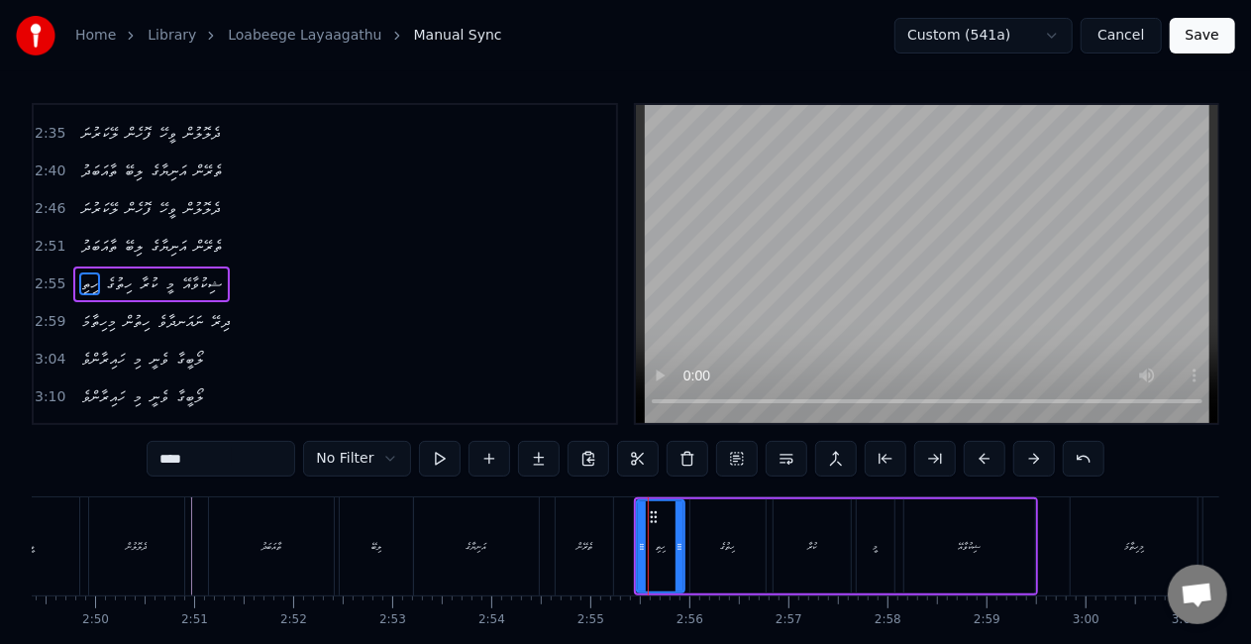
click at [729, 537] on div "ހިތުގެ" at bounding box center [727, 546] width 75 height 94
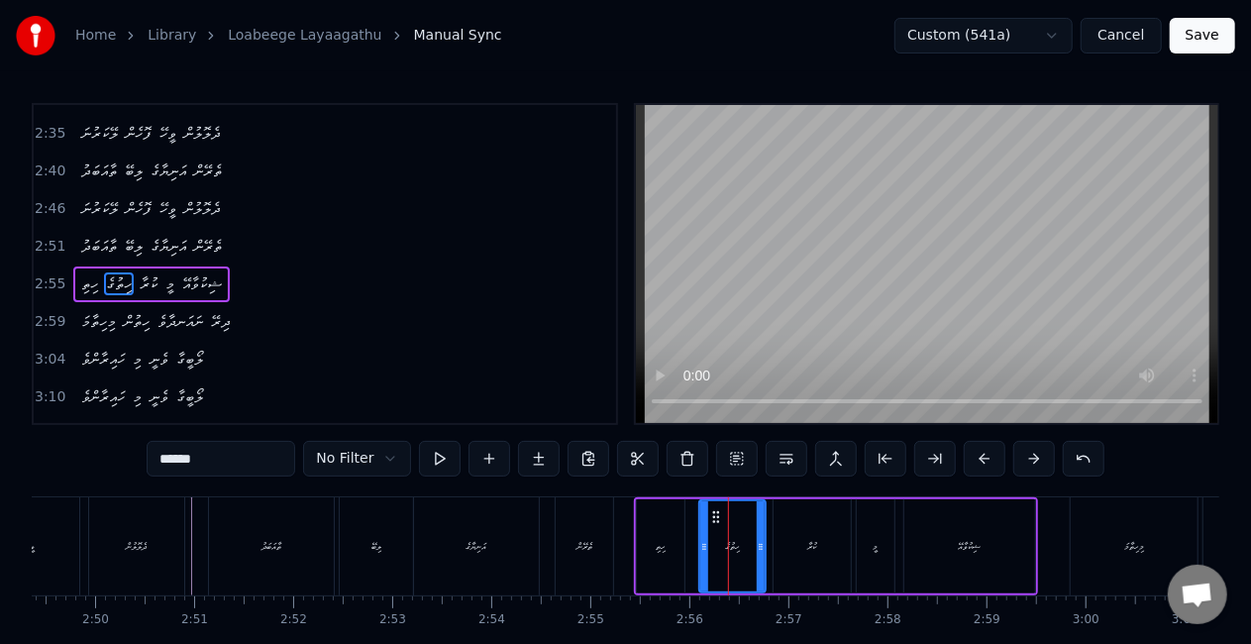
click at [702, 543] on icon at bounding box center [704, 547] width 8 height 16
click at [667, 557] on div "ހިތި" at bounding box center [661, 546] width 48 height 94
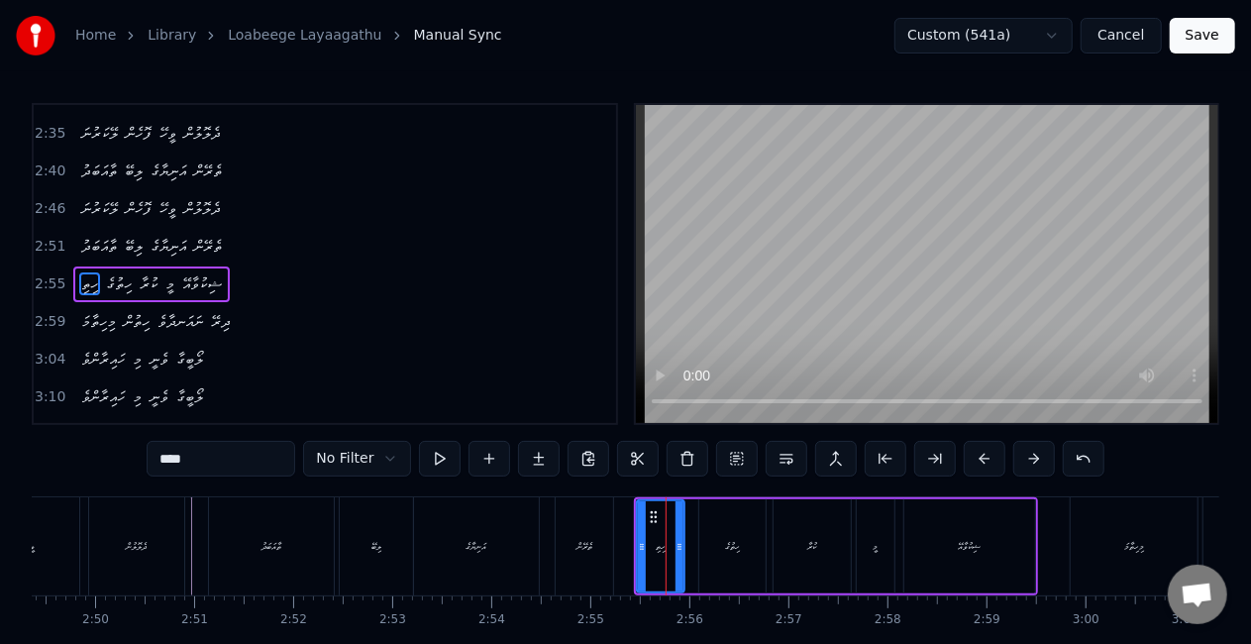
click at [717, 549] on div "ހިތުގެ" at bounding box center [732, 546] width 66 height 94
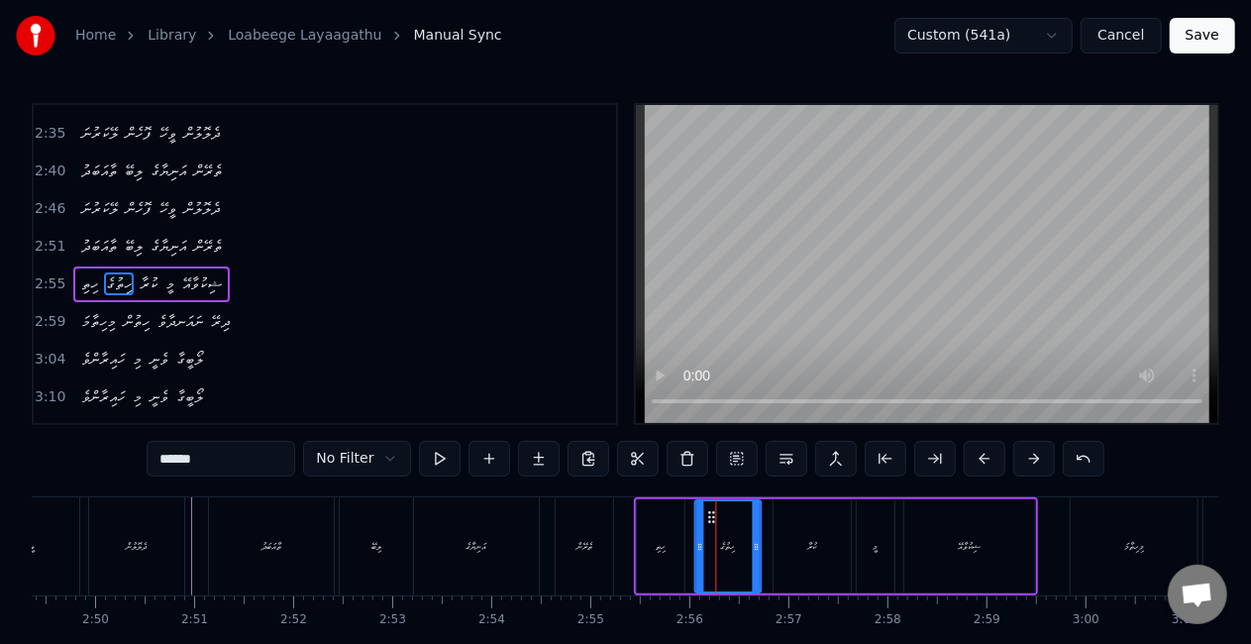
click at [713, 516] on circle at bounding box center [713, 516] width 1 height 1
click at [663, 542] on div "ހިތި" at bounding box center [661, 546] width 10 height 15
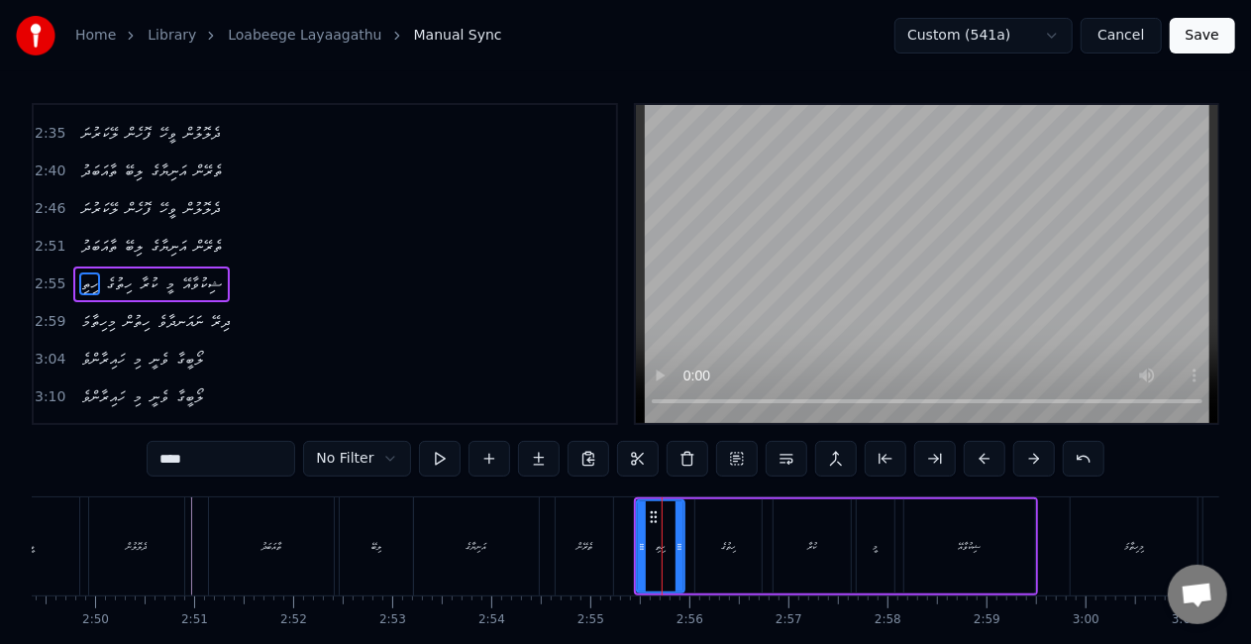
click at [612, 519] on div "ތެރޭން" at bounding box center [584, 546] width 59 height 98
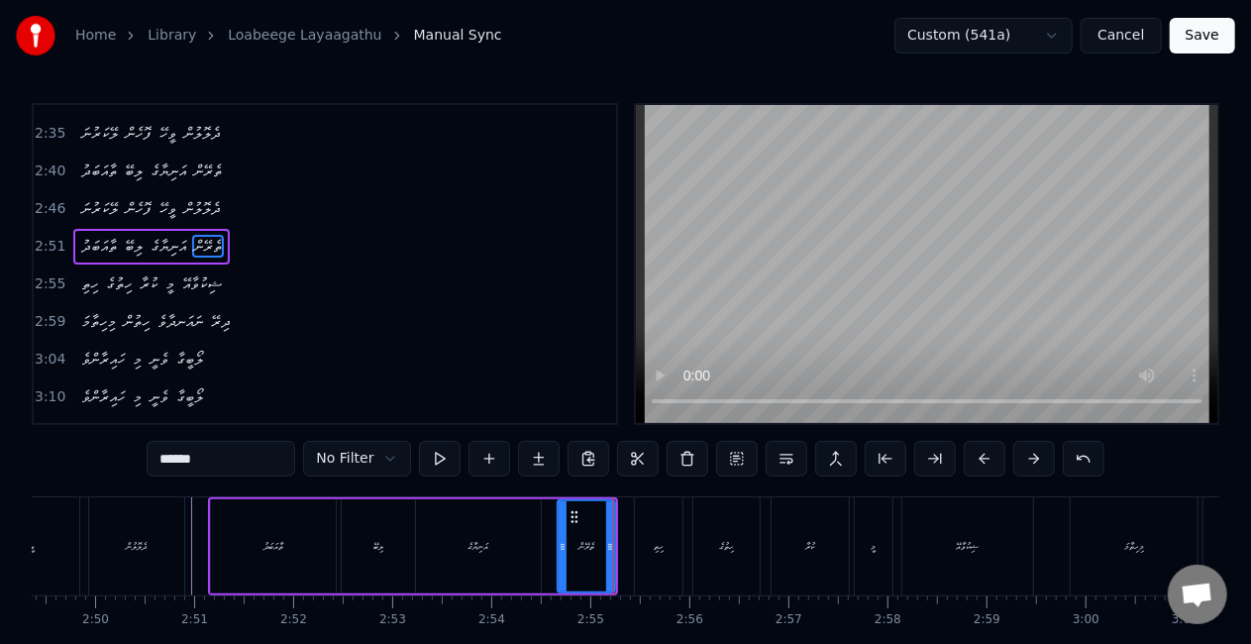
scroll to position [895, 0]
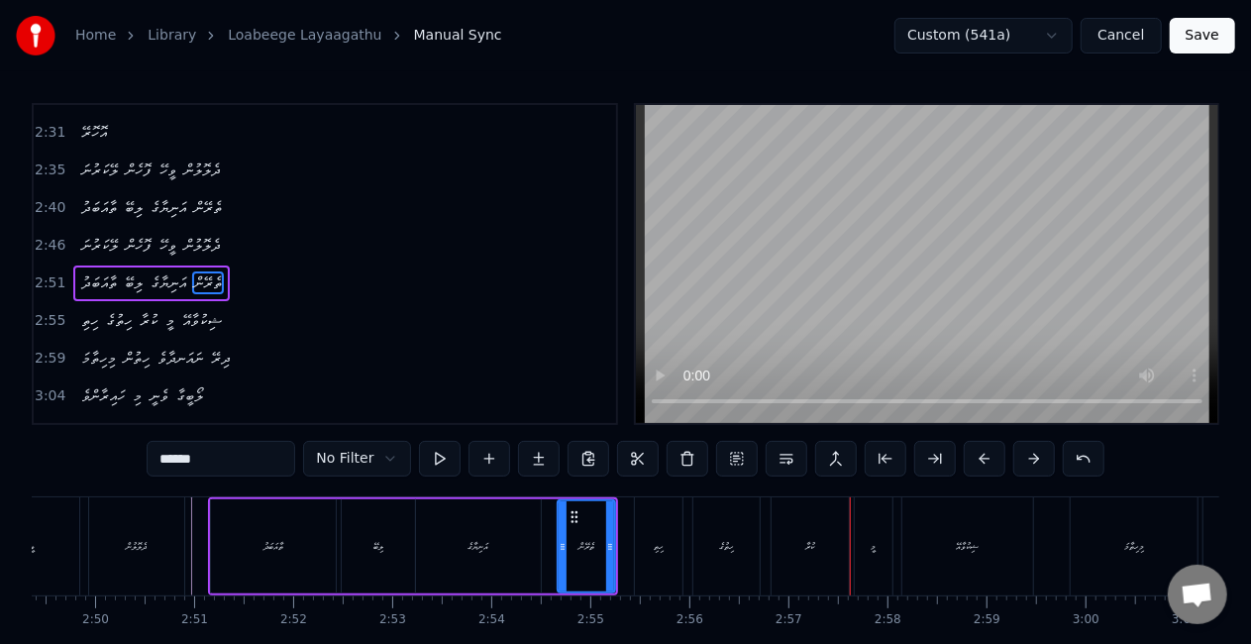
click at [794, 522] on div "ކުރާ" at bounding box center [810, 546] width 77 height 98
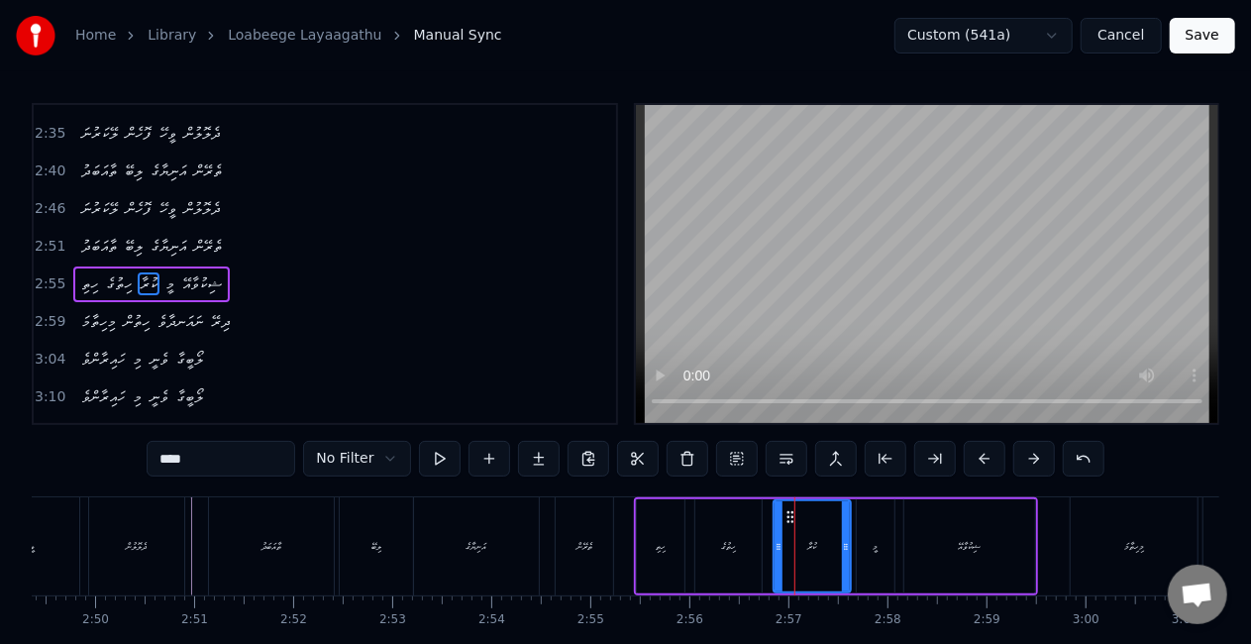
scroll to position [931, 0]
drag, startPoint x: 790, startPoint y: 510, endPoint x: 774, endPoint y: 509, distance: 15.9
click at [774, 509] on icon at bounding box center [775, 517] width 16 height 16
click at [705, 549] on div "ހިތުގެ" at bounding box center [728, 546] width 66 height 94
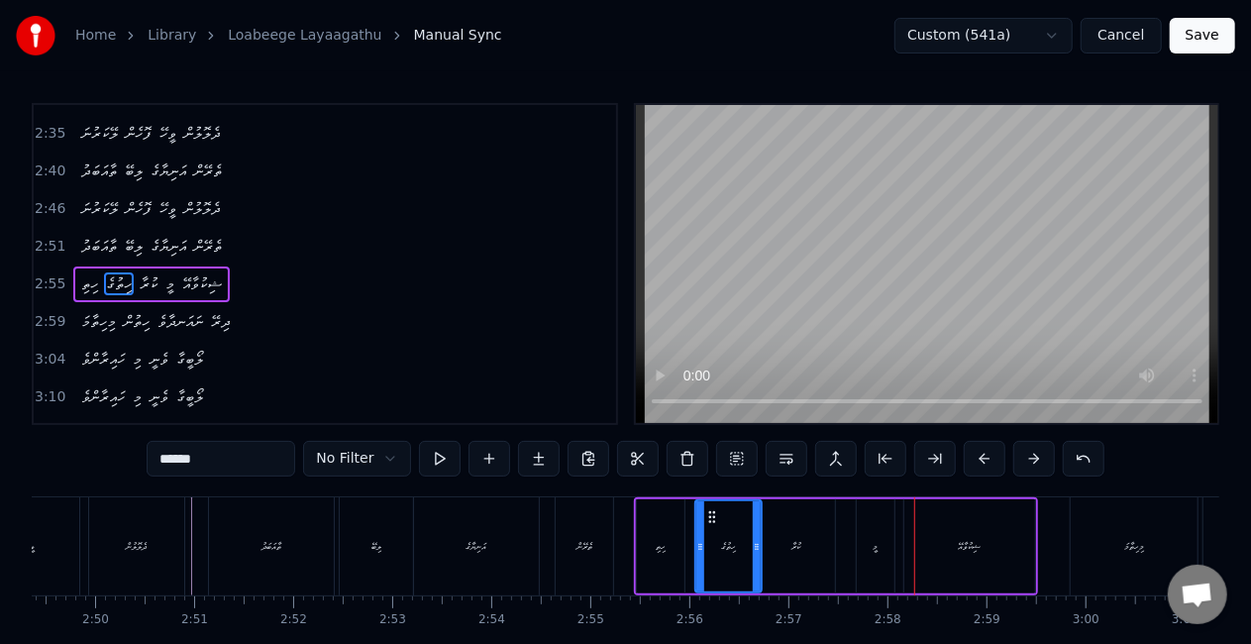
click at [860, 541] on div "މީ" at bounding box center [876, 546] width 38 height 94
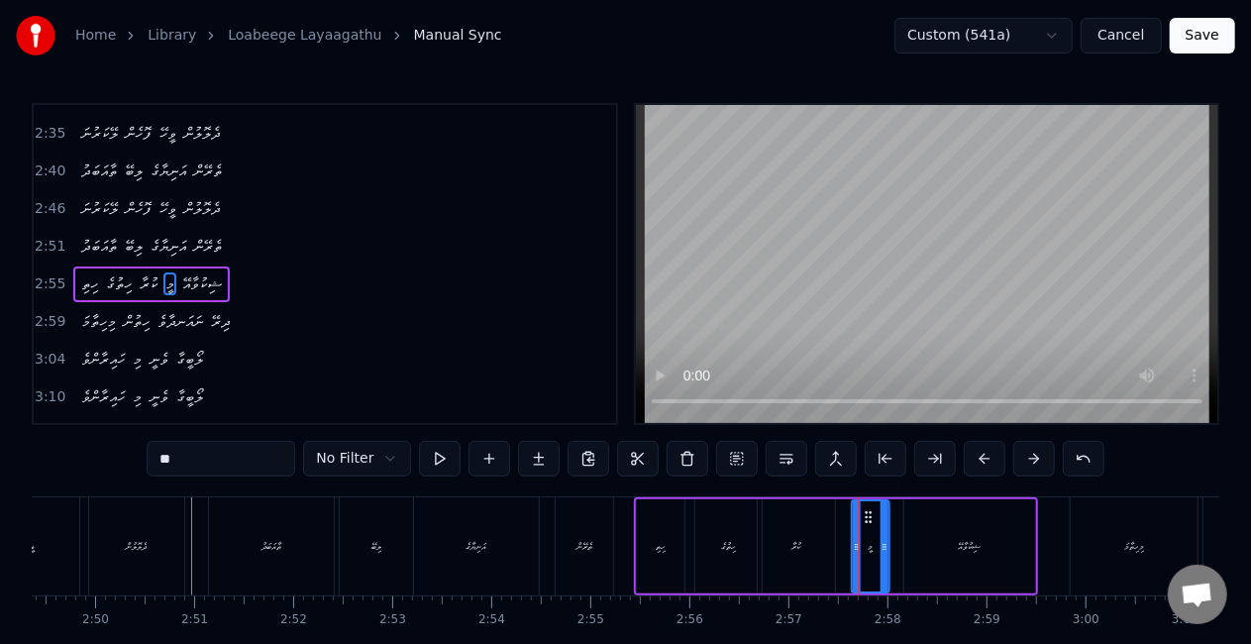
click at [865, 519] on icon at bounding box center [869, 517] width 16 height 16
click at [749, 550] on div "ހިތުގެ" at bounding box center [728, 546] width 66 height 94
type input "******"
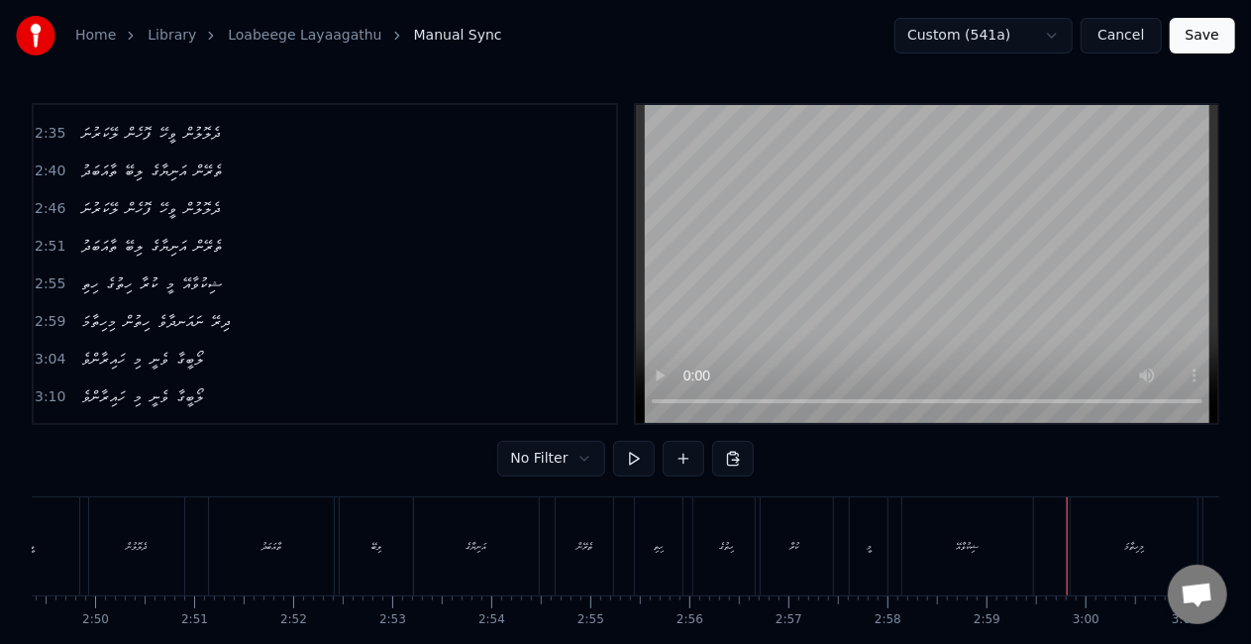
click at [1096, 529] on div "މިހިތާމަ" at bounding box center [1134, 546] width 127 height 98
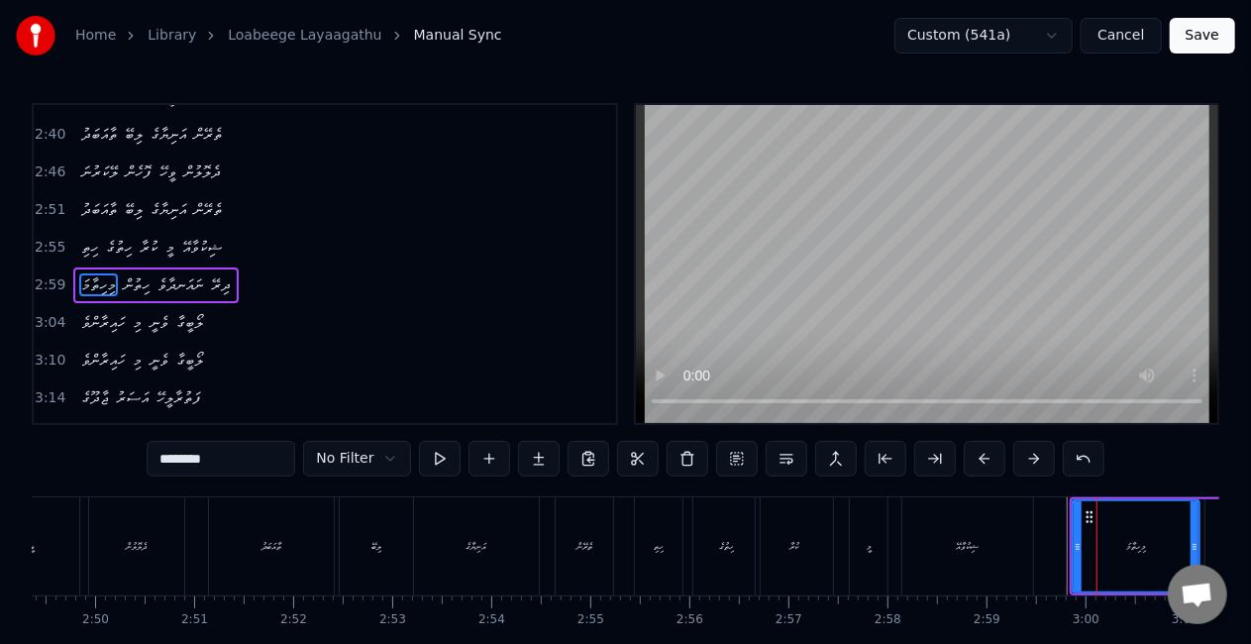
scroll to position [969, 0]
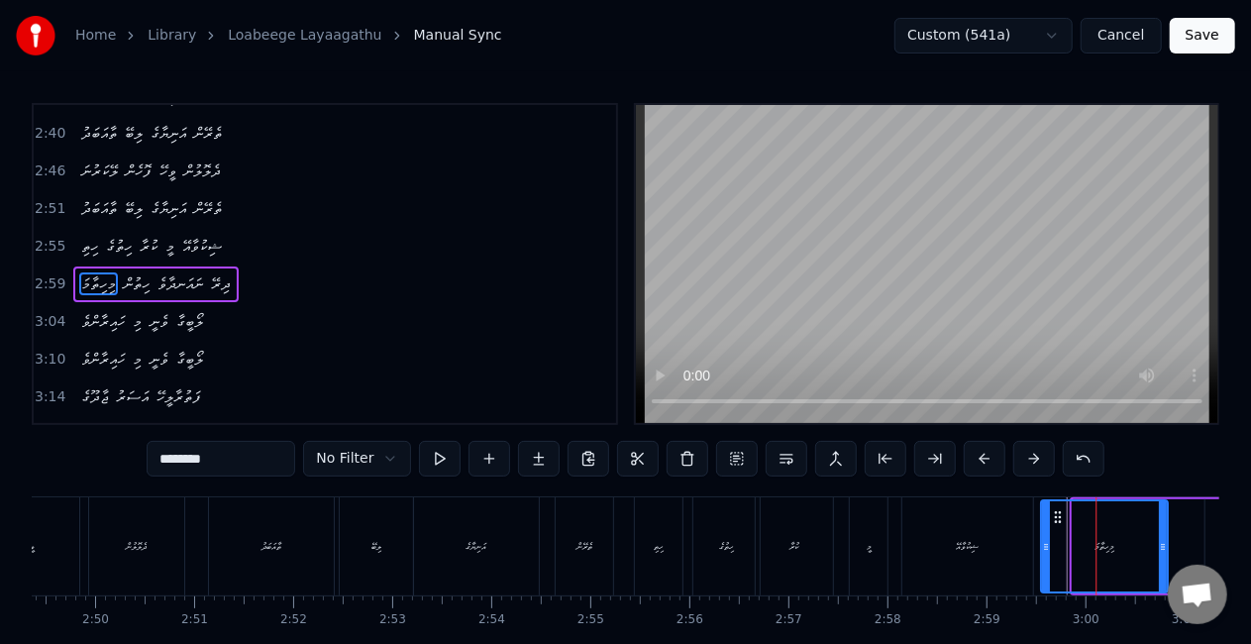
drag, startPoint x: 1082, startPoint y: 514, endPoint x: 1051, endPoint y: 509, distance: 31.1
click at [1051, 509] on icon at bounding box center [1059, 517] width 16 height 16
click at [1003, 553] on div "ޝިކުވާއޭ" at bounding box center [967, 546] width 131 height 98
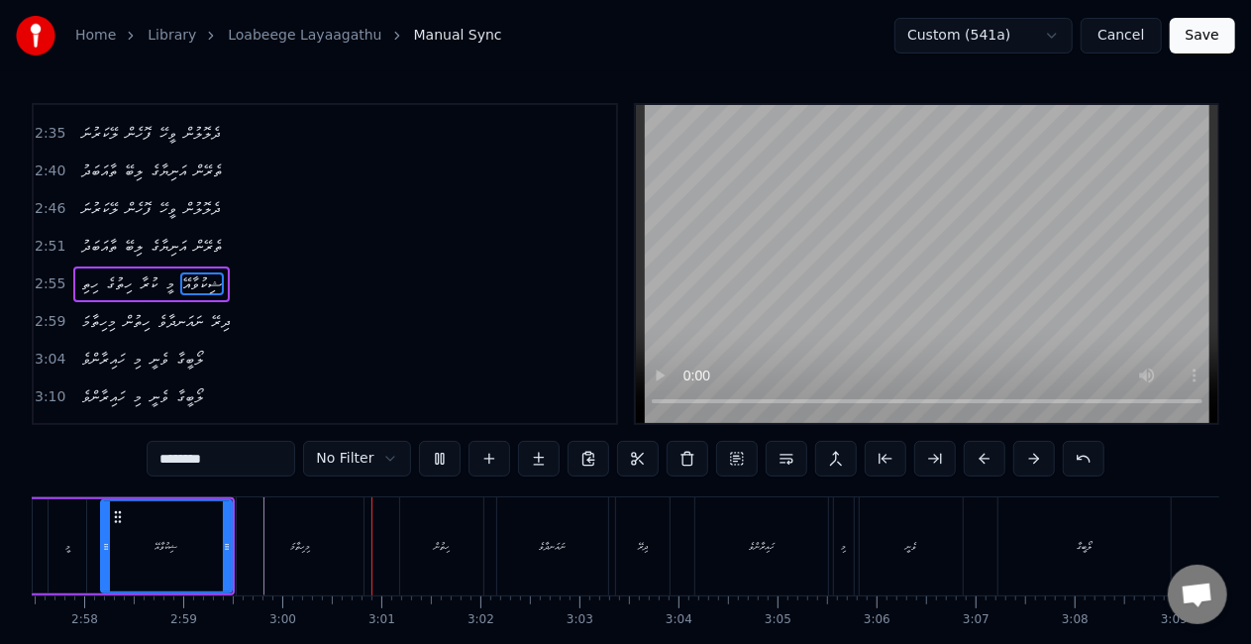
scroll to position [0, 17774]
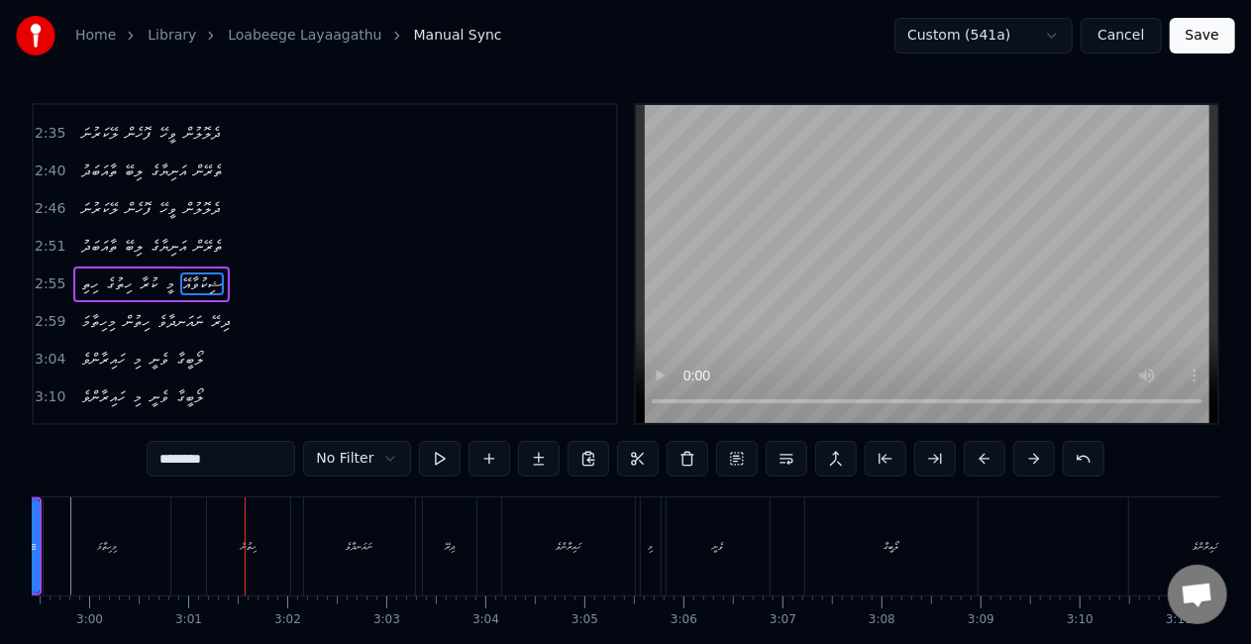
click at [265, 563] on div "ހިތުން" at bounding box center [248, 546] width 83 height 98
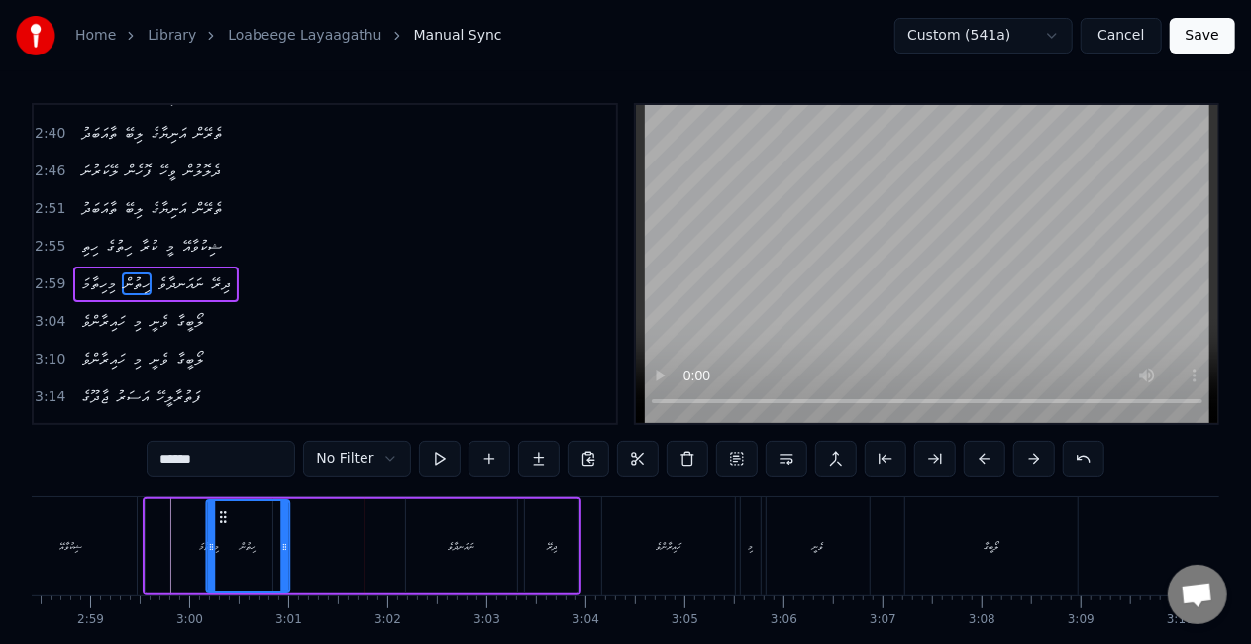
scroll to position [0, 17659]
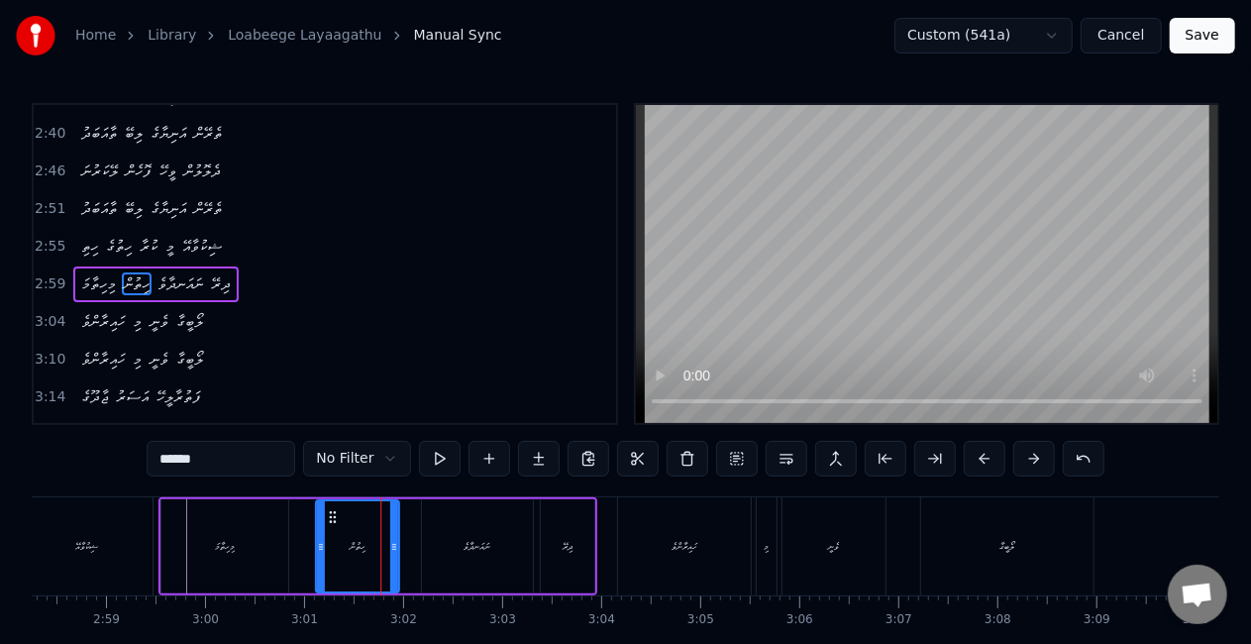
drag, startPoint x: 225, startPoint y: 517, endPoint x: 331, endPoint y: 519, distance: 106.0
click at [331, 519] on icon at bounding box center [333, 517] width 16 height 16
click at [278, 540] on div "މިހިތާމަ" at bounding box center [224, 546] width 127 height 94
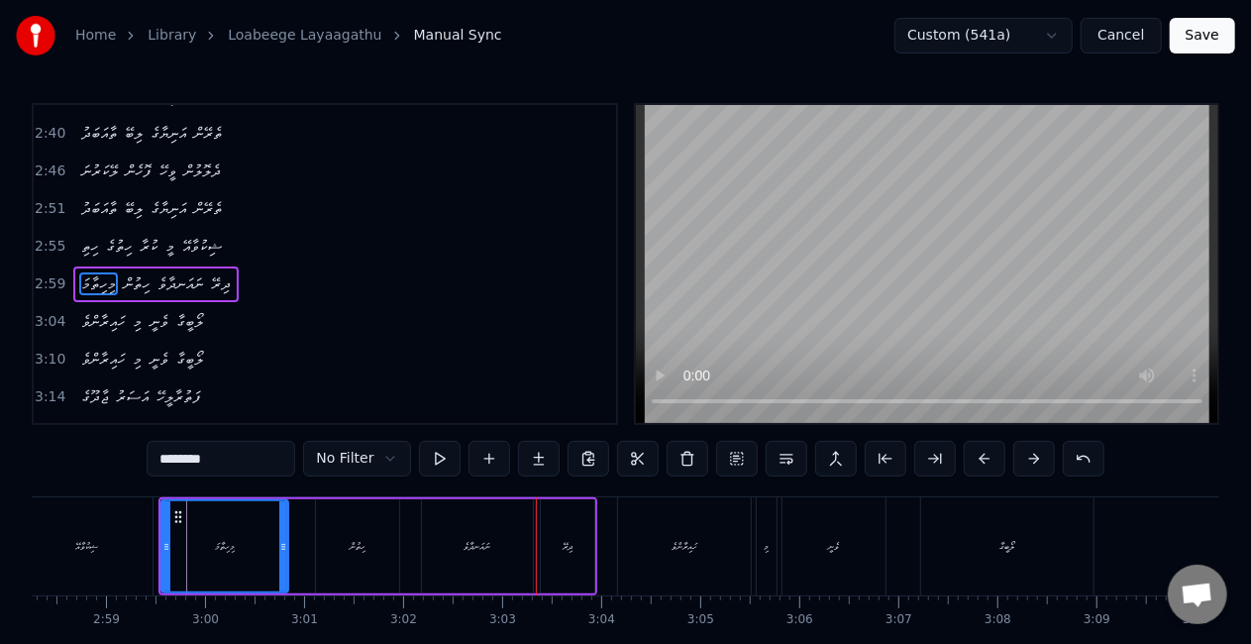
click at [477, 547] on div "ނައަނދާވެ" at bounding box center [478, 546] width 27 height 15
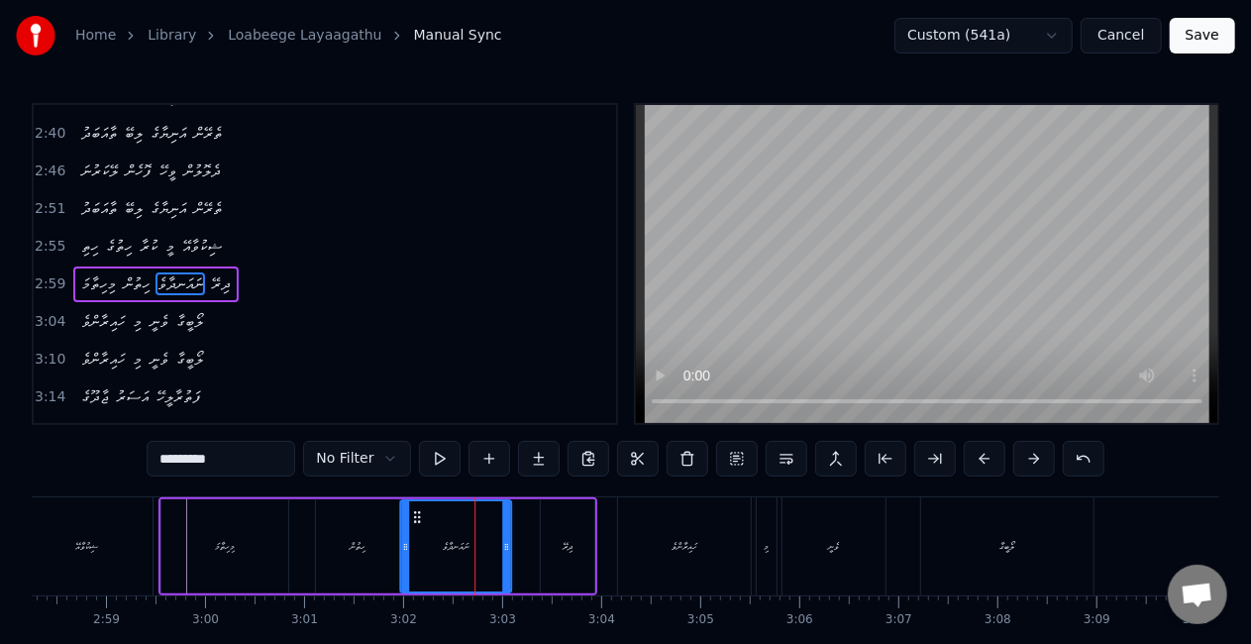
drag, startPoint x: 438, startPoint y: 513, endPoint x: 416, endPoint y: 507, distance: 22.6
click at [416, 507] on div "ނައަނދާވެ" at bounding box center [455, 546] width 109 height 90
click at [555, 547] on div "ދިރޭ" at bounding box center [567, 546] width 53 height 94
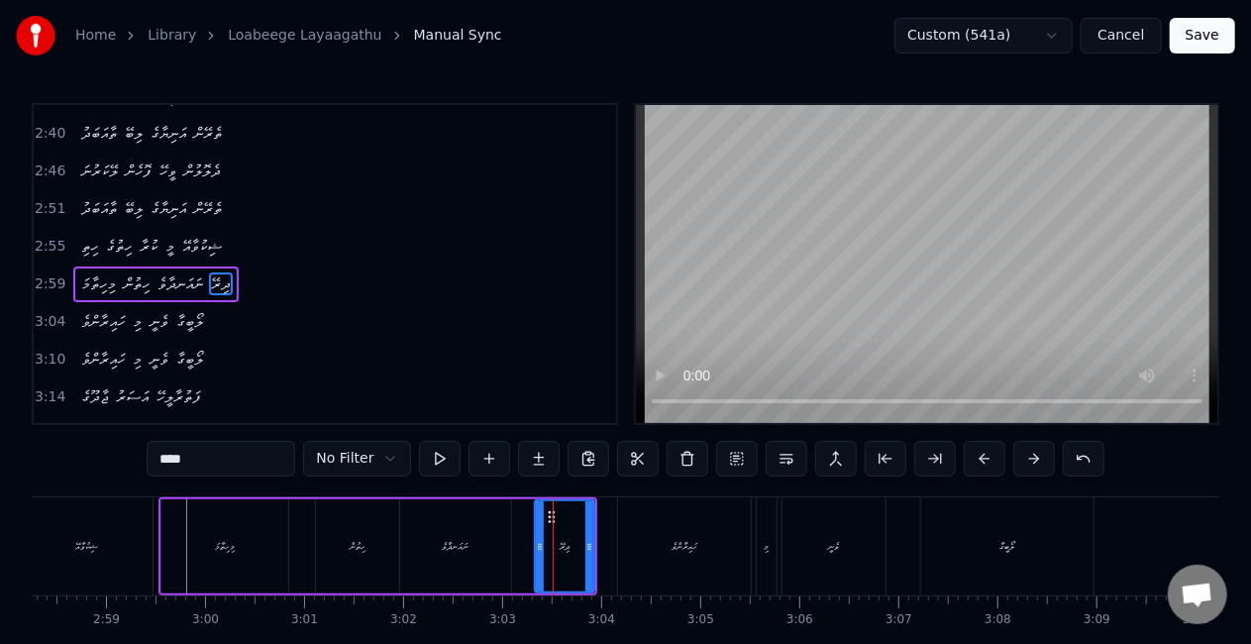
click at [542, 537] on div at bounding box center [540, 546] width 8 height 90
drag, startPoint x: 555, startPoint y: 517, endPoint x: 545, endPoint y: 515, distance: 10.1
click at [545, 515] on icon at bounding box center [543, 517] width 16 height 16
click at [418, 550] on div "ނައަނދާވެ" at bounding box center [455, 546] width 111 height 94
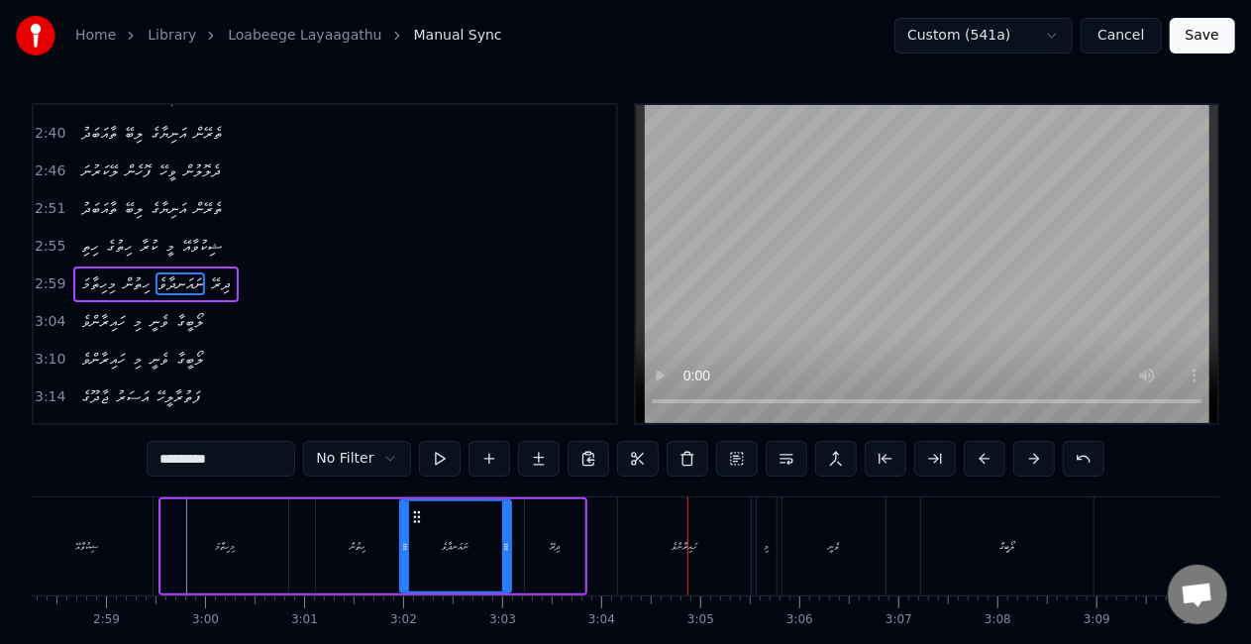
click at [686, 554] on div "ހައިރާންވެ" at bounding box center [684, 546] width 133 height 98
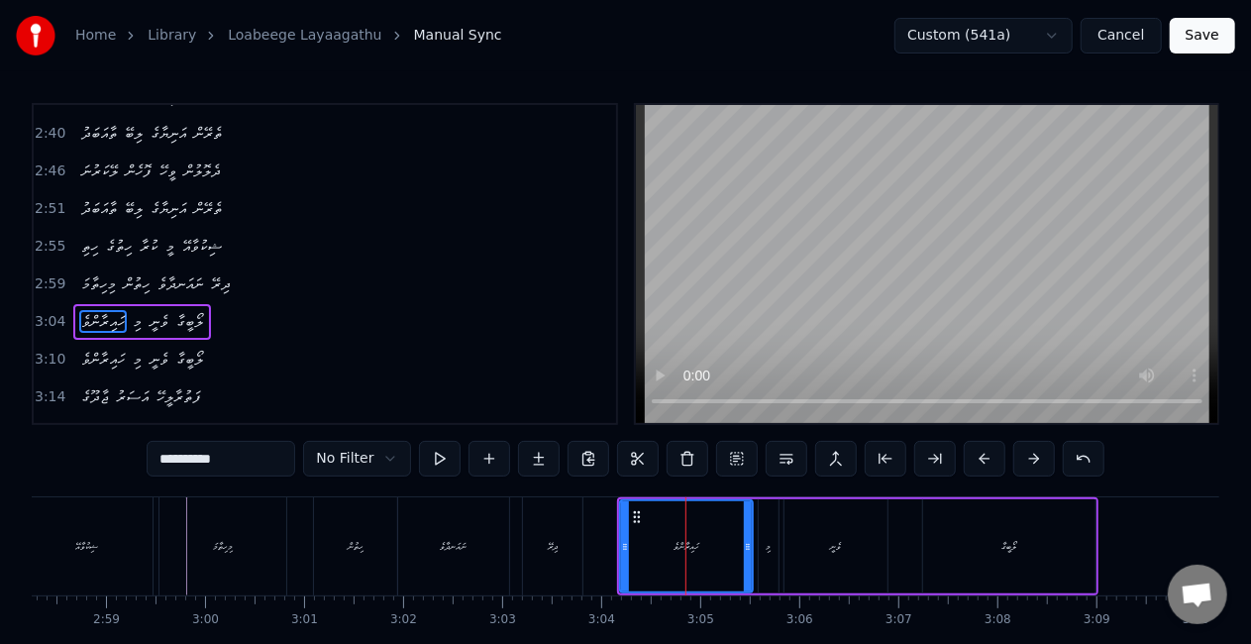
scroll to position [1006, 0]
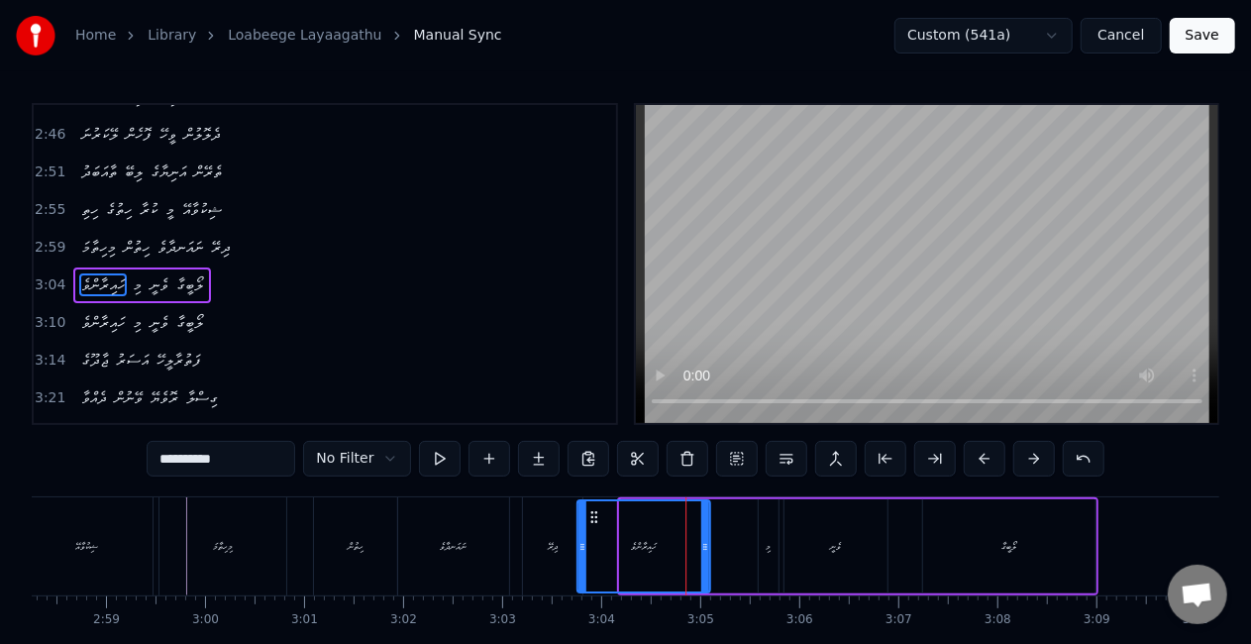
drag, startPoint x: 638, startPoint y: 511, endPoint x: 595, endPoint y: 501, distance: 43.7
click at [595, 501] on div "ހައިރާންވެ" at bounding box center [644, 546] width 131 height 90
click at [759, 535] on div "މި" at bounding box center [769, 546] width 20 height 94
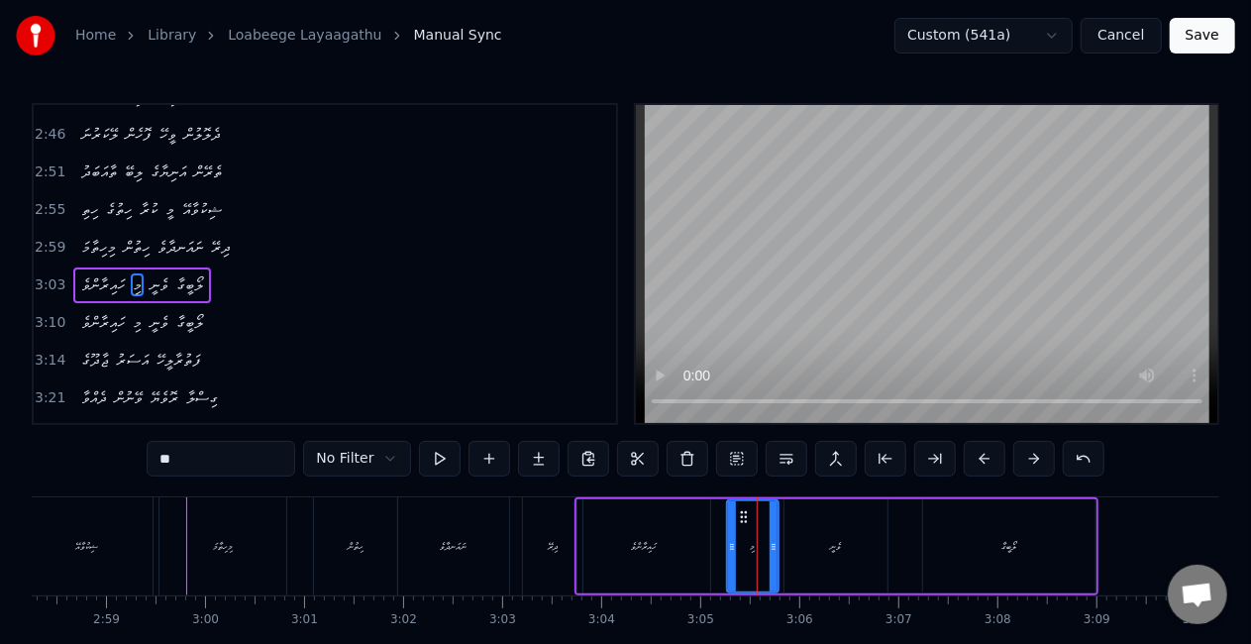
drag, startPoint x: 759, startPoint y: 552, endPoint x: 738, endPoint y: 535, distance: 26.8
click at [728, 547] on icon at bounding box center [732, 547] width 8 height 16
drag, startPoint x: 741, startPoint y: 521, endPoint x: 727, endPoint y: 519, distance: 14.0
click at [826, 531] on div "ވެނީ" at bounding box center [836, 546] width 103 height 94
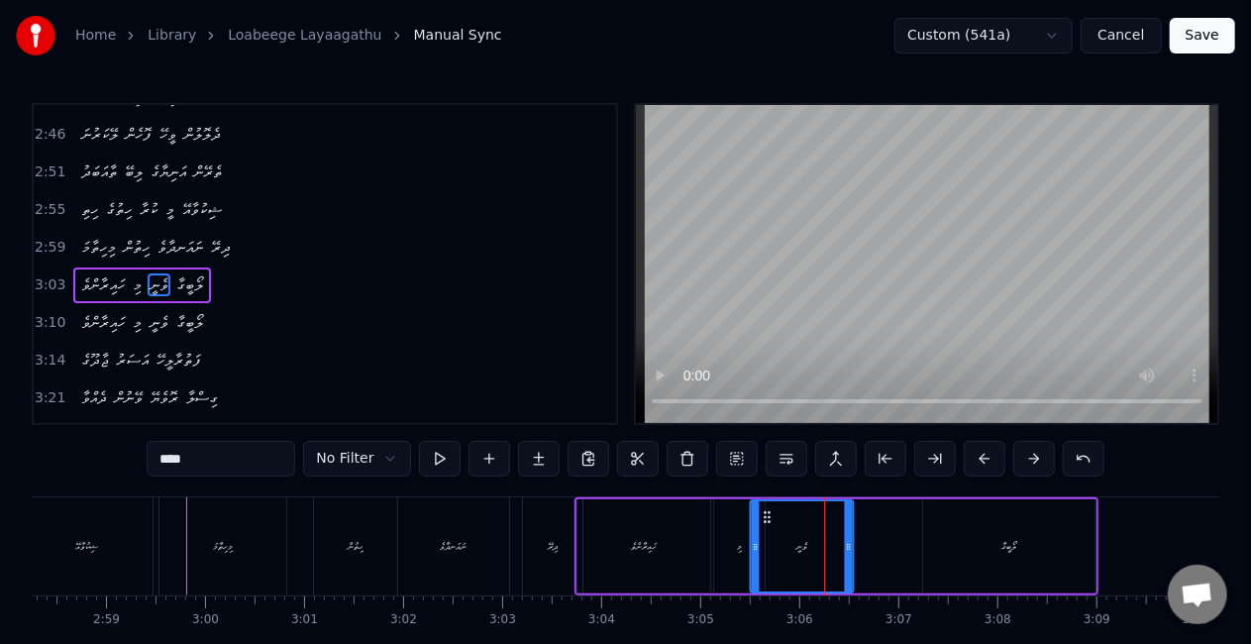
drag, startPoint x: 800, startPoint y: 515, endPoint x: 766, endPoint y: 507, distance: 35.6
click at [766, 507] on div "ވެނީ" at bounding box center [801, 546] width 101 height 90
drag, startPoint x: 848, startPoint y: 548, endPoint x: 885, endPoint y: 553, distance: 37.0
click at [885, 553] on icon at bounding box center [885, 547] width 8 height 16
click at [1003, 545] on div "ލޯބީގާ" at bounding box center [1010, 546] width 15 height 15
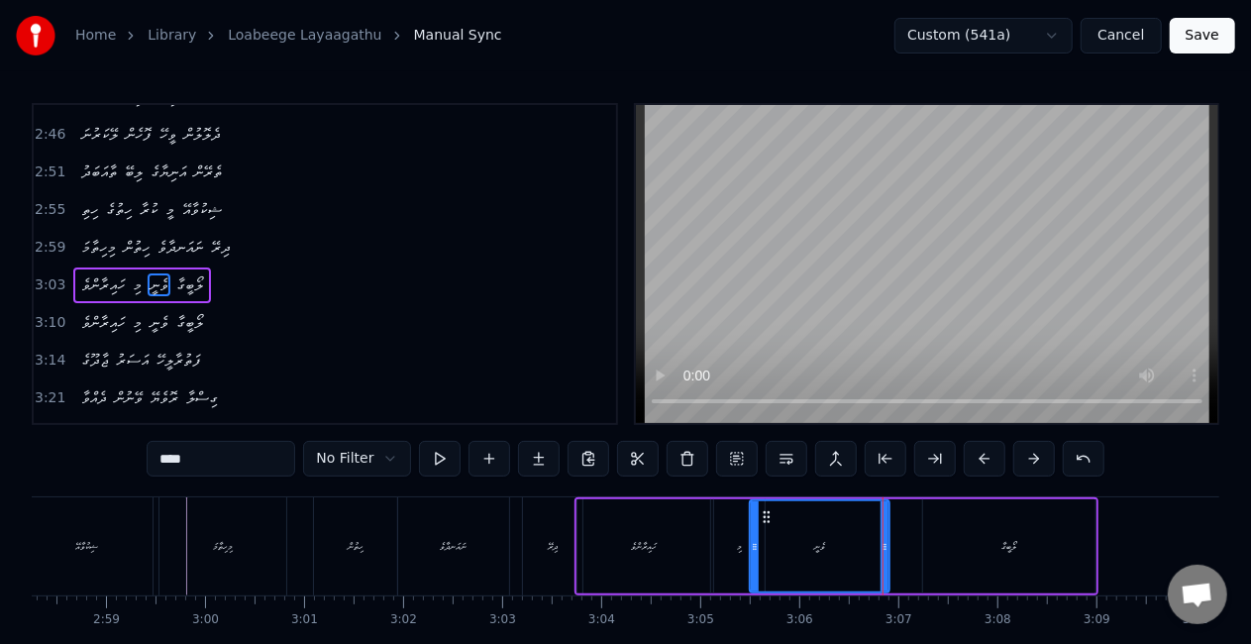
type input "******"
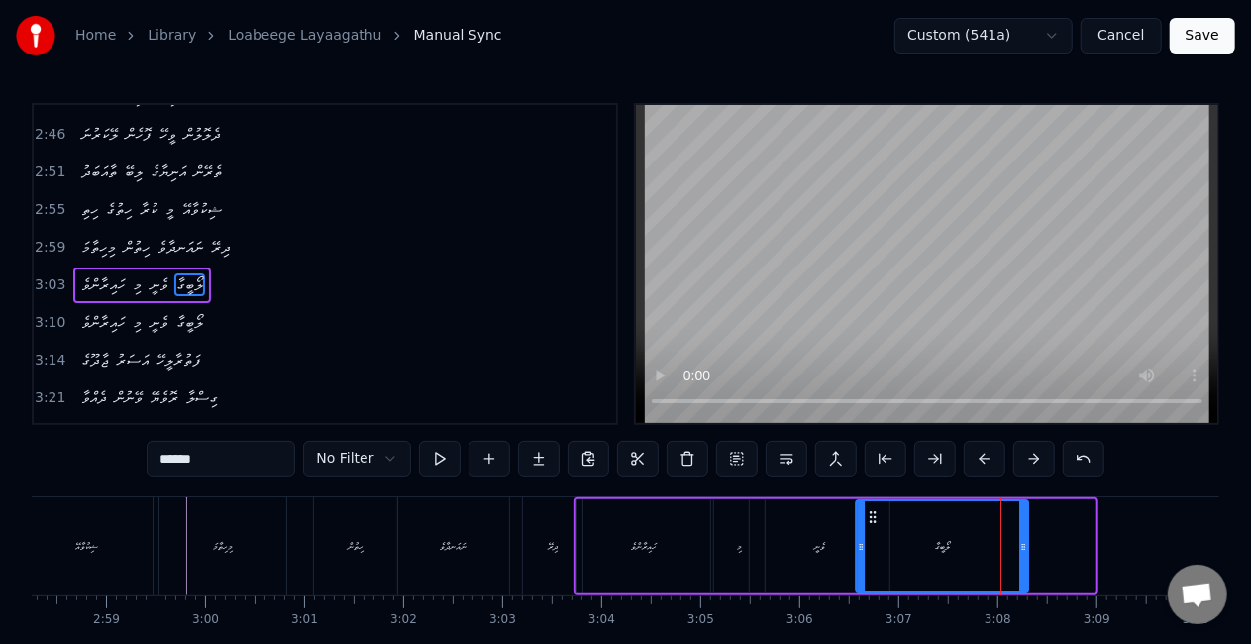
drag, startPoint x: 931, startPoint y: 513, endPoint x: 874, endPoint y: 513, distance: 57.5
click at [871, 513] on circle at bounding box center [870, 512] width 1 height 1
click at [1032, 541] on div "ހައިރާންވެ މި ވެނީ ލޯބީގާ" at bounding box center [805, 546] width 460 height 98
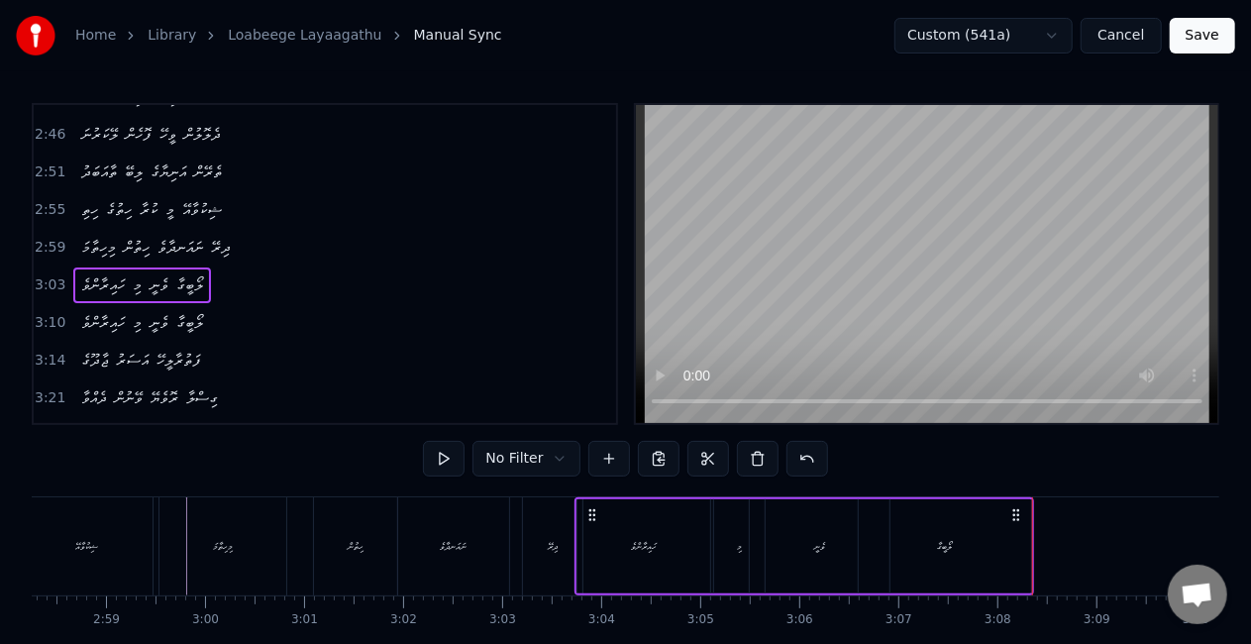
click at [516, 531] on div "މިހިތާމަ ހިތުން ނައަނދާވެ ދިރޭ" at bounding box center [373, 546] width 429 height 98
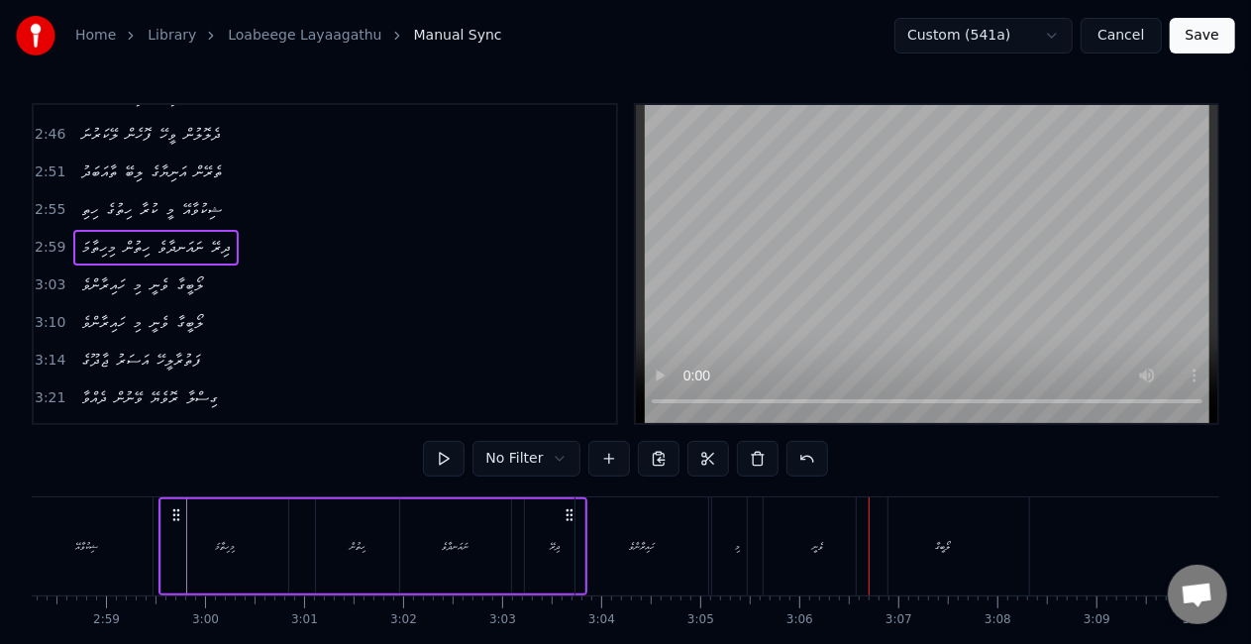
click at [807, 566] on div "ވެނީ" at bounding box center [818, 546] width 140 height 98
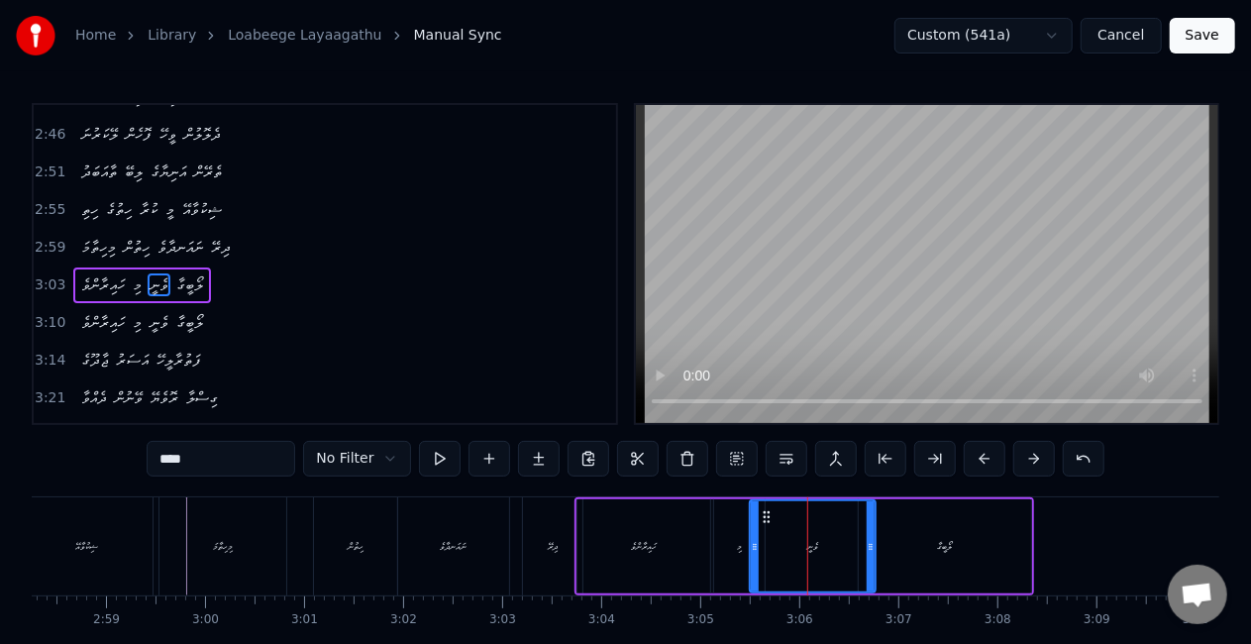
drag, startPoint x: 882, startPoint y: 549, endPoint x: 864, endPoint y: 547, distance: 17.9
click at [867, 547] on icon at bounding box center [871, 547] width 8 height 16
drag, startPoint x: 767, startPoint y: 511, endPoint x: 755, endPoint y: 511, distance: 11.9
click at [755, 511] on icon at bounding box center [755, 517] width 16 height 16
click at [728, 550] on div "މި" at bounding box center [739, 546] width 51 height 94
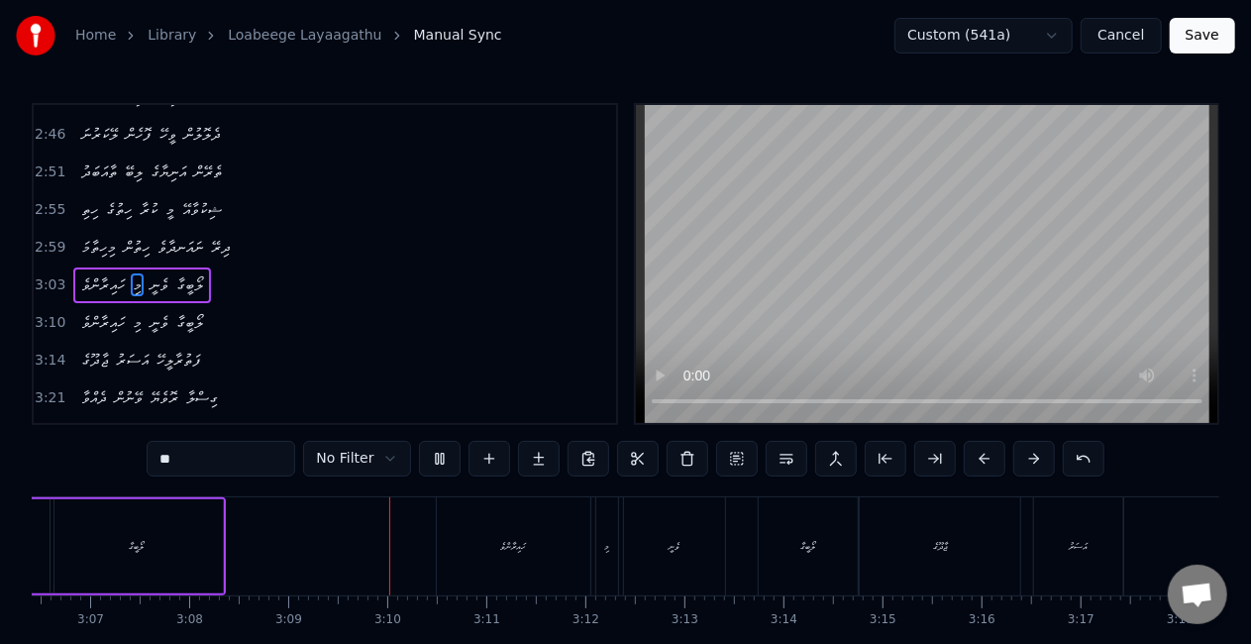
scroll to position [0, 18668]
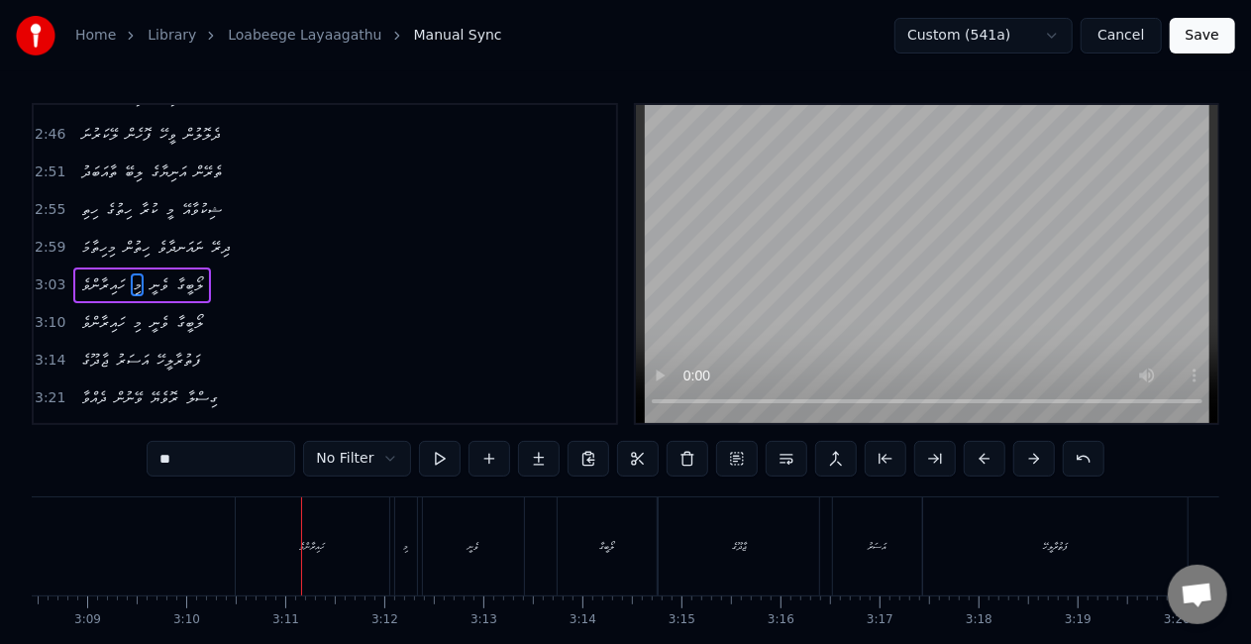
click at [322, 559] on div "ހައިރާންވެ" at bounding box center [313, 546] width 154 height 98
type input "**********"
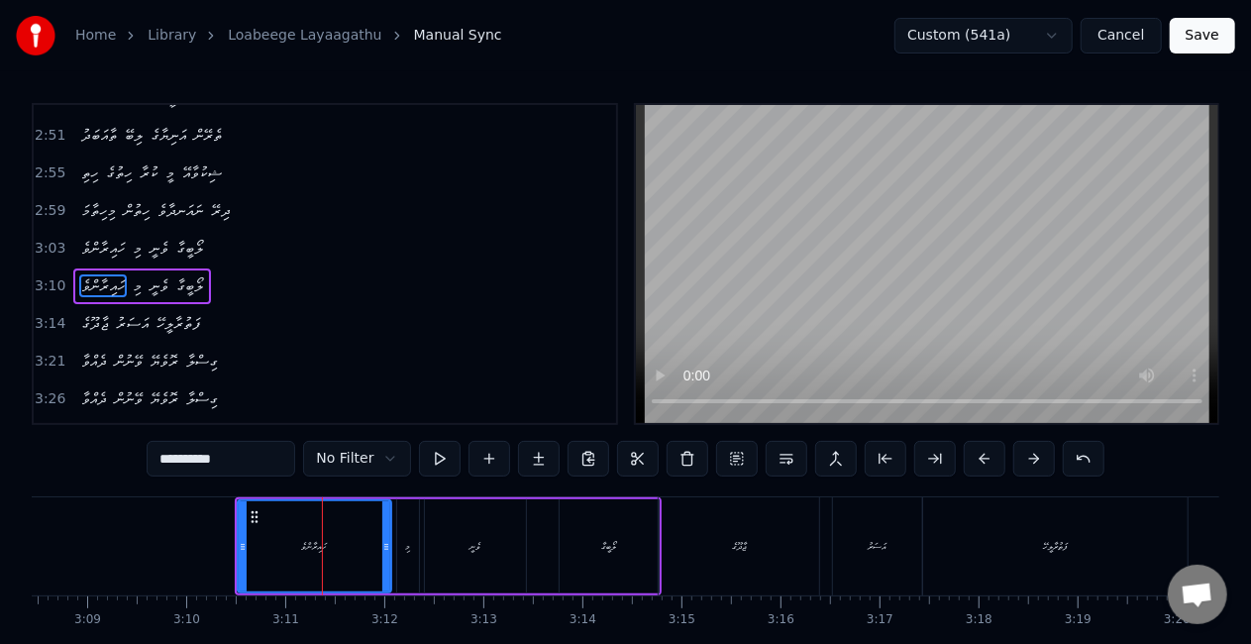
scroll to position [1042, 0]
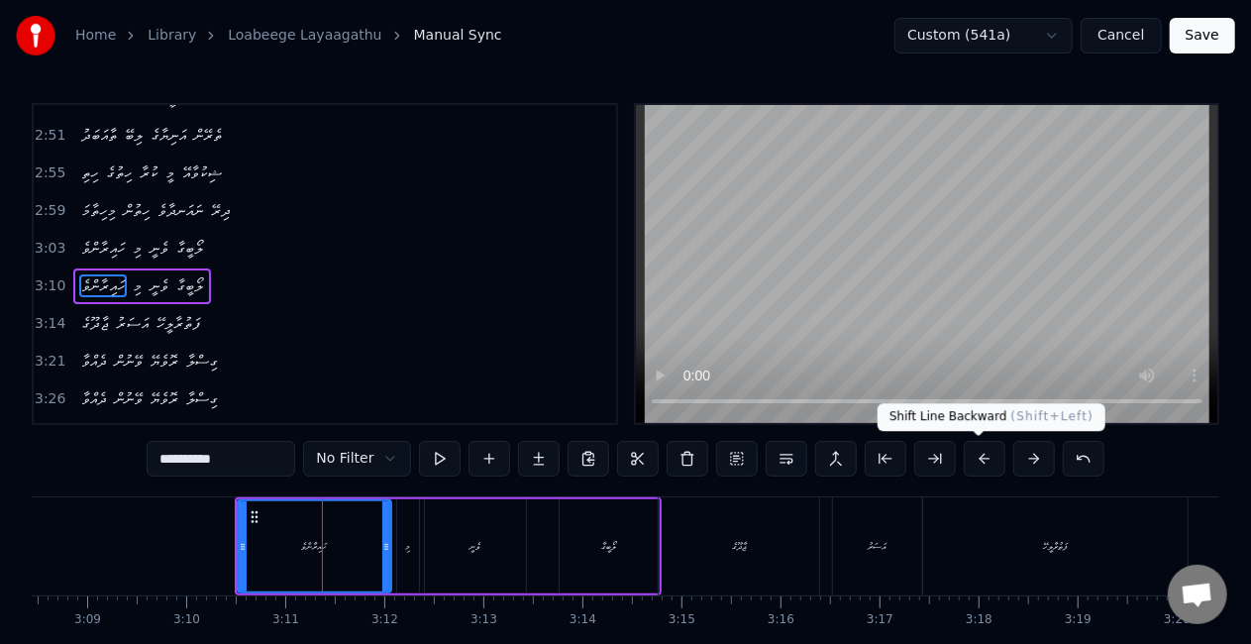
click at [973, 452] on button at bounding box center [985, 459] width 42 height 36
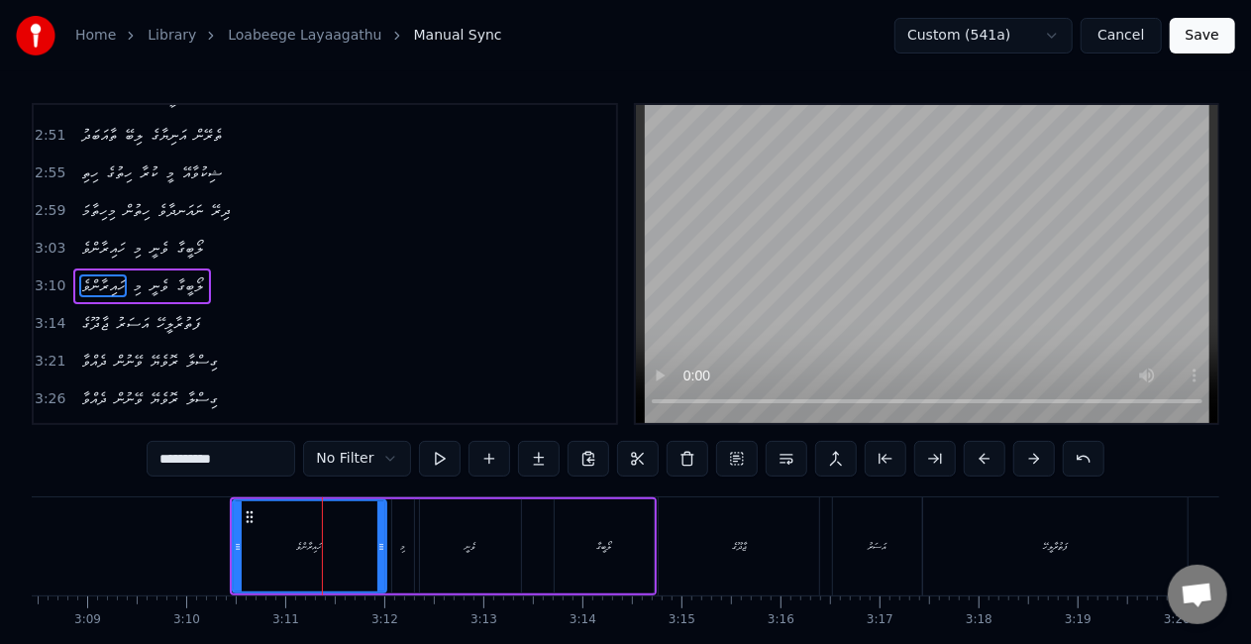
click at [973, 452] on button at bounding box center [985, 459] width 42 height 36
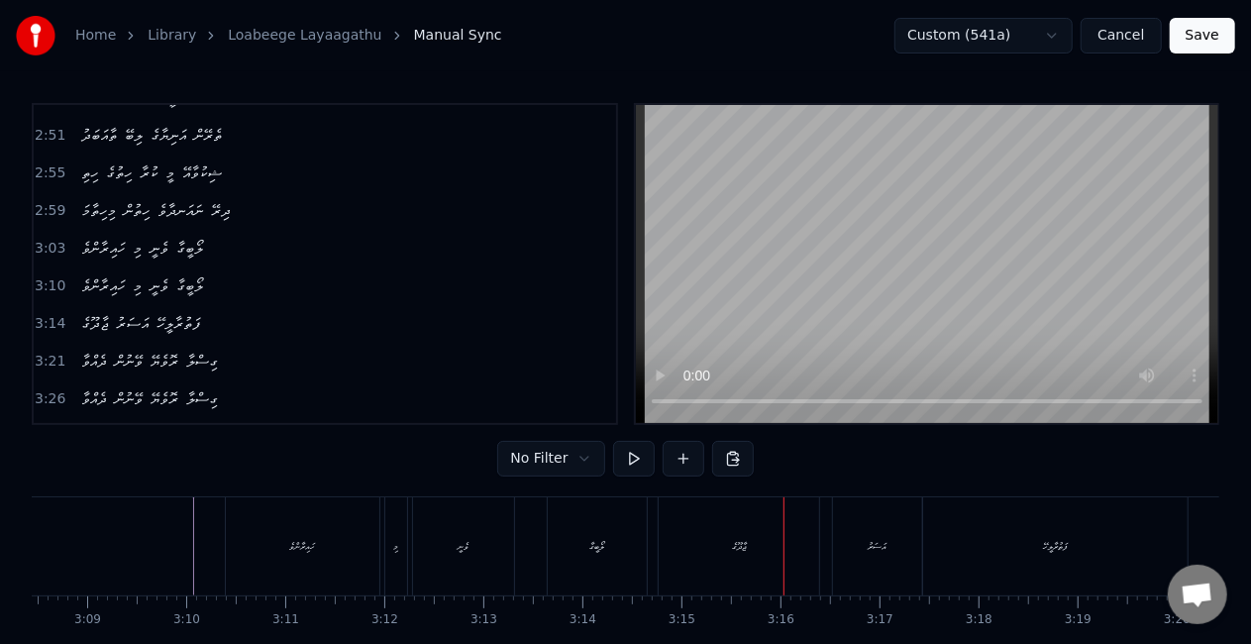
click at [739, 537] on div "ޖާދޫގެ" at bounding box center [739, 546] width 160 height 98
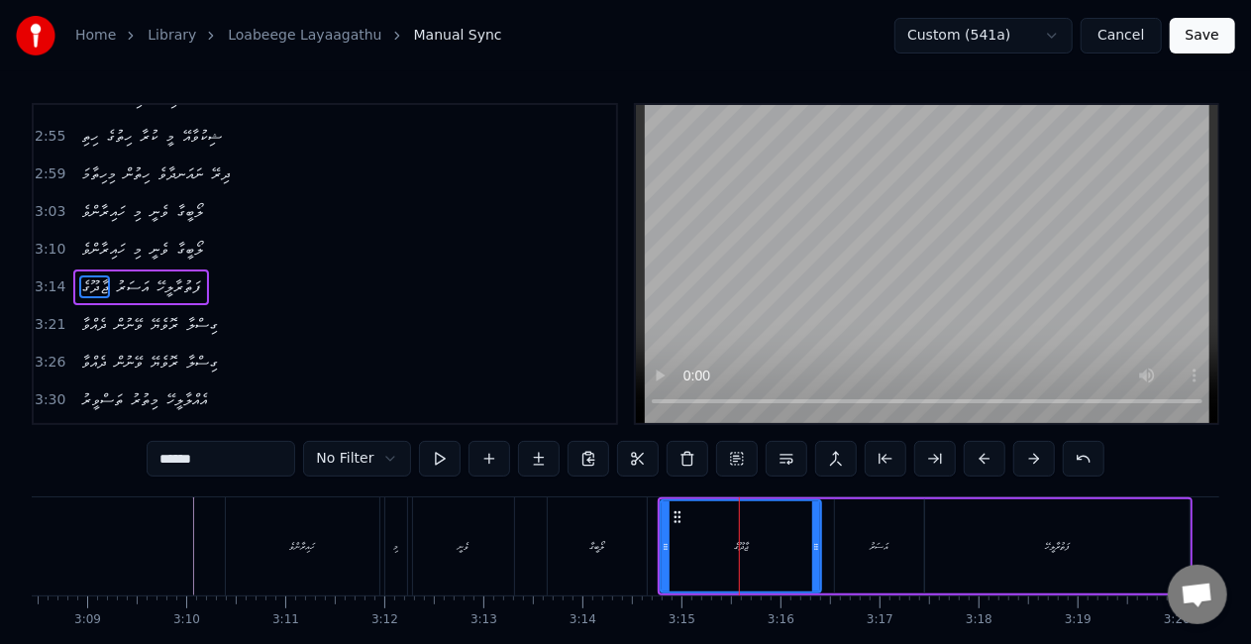
scroll to position [1080, 0]
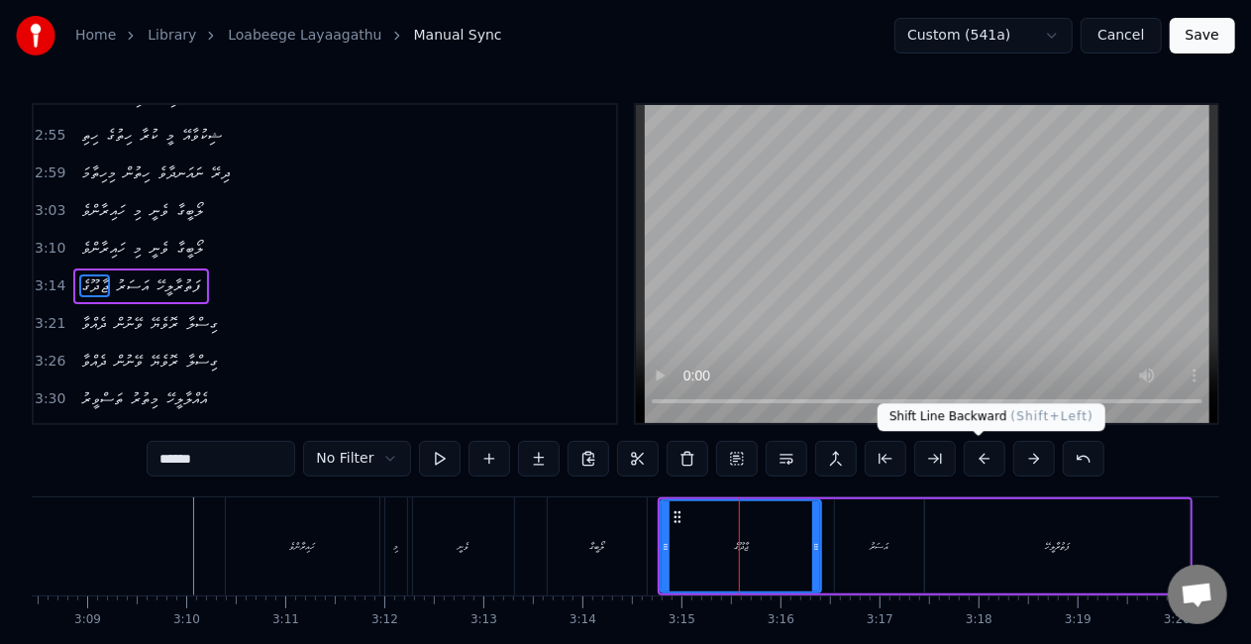
click at [978, 464] on button at bounding box center [985, 459] width 42 height 36
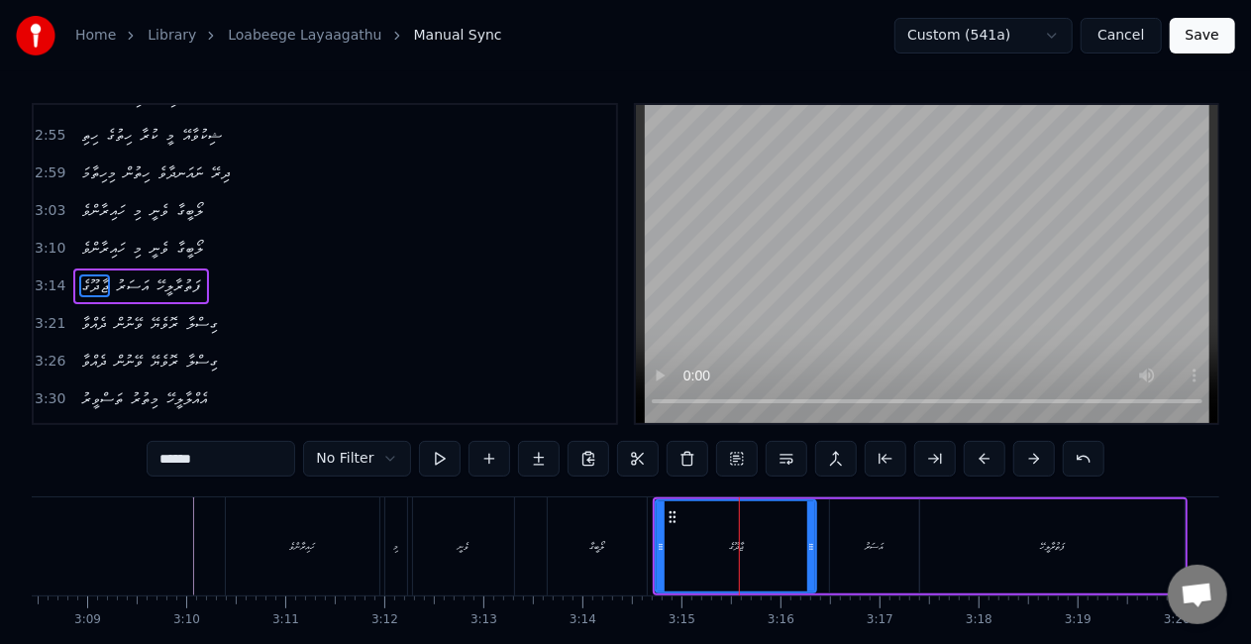
click at [978, 464] on button at bounding box center [985, 459] width 42 height 36
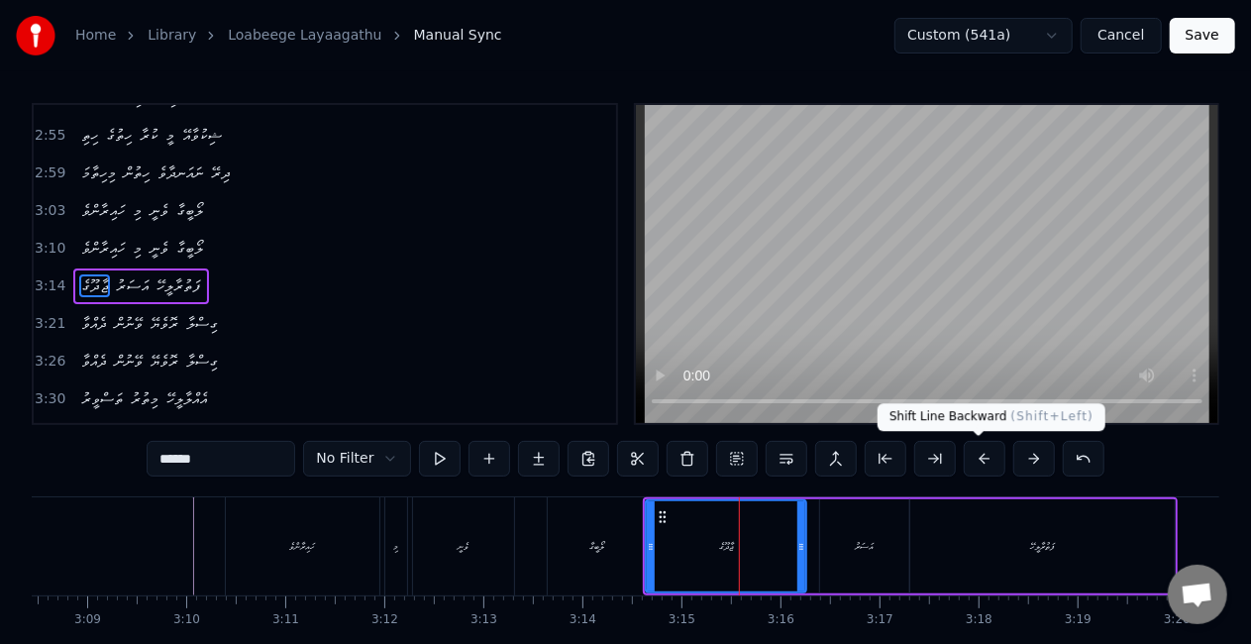
click at [985, 458] on button at bounding box center [985, 459] width 42 height 36
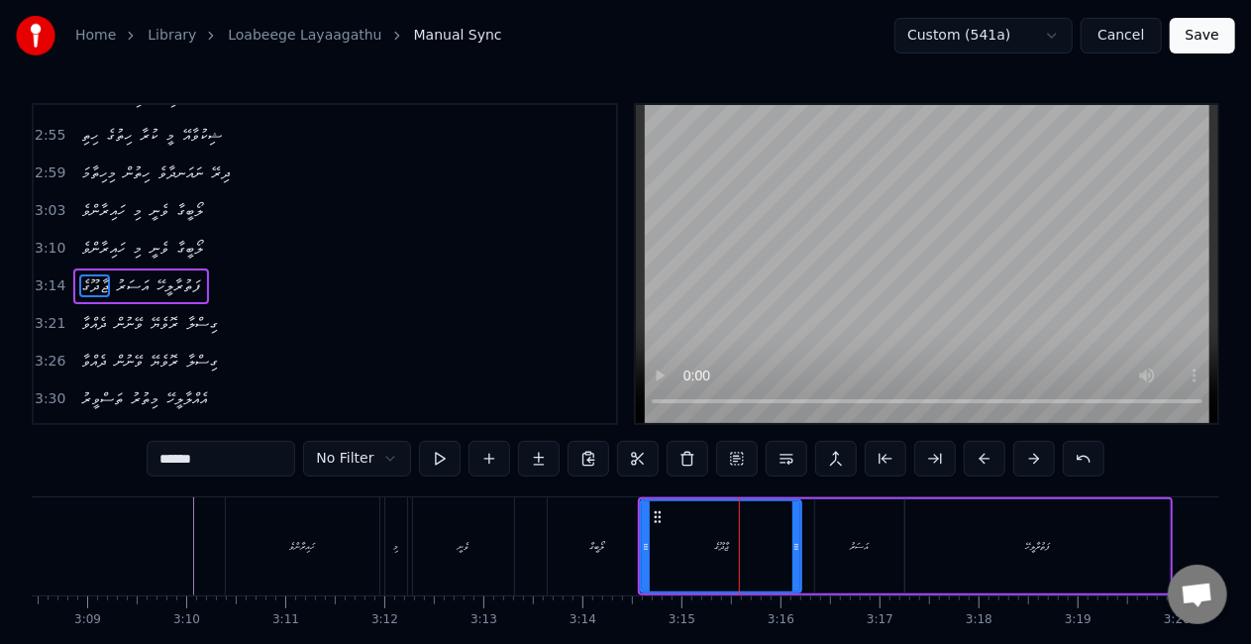
click at [614, 547] on div "ލޯބީގާ" at bounding box center [597, 546] width 99 height 98
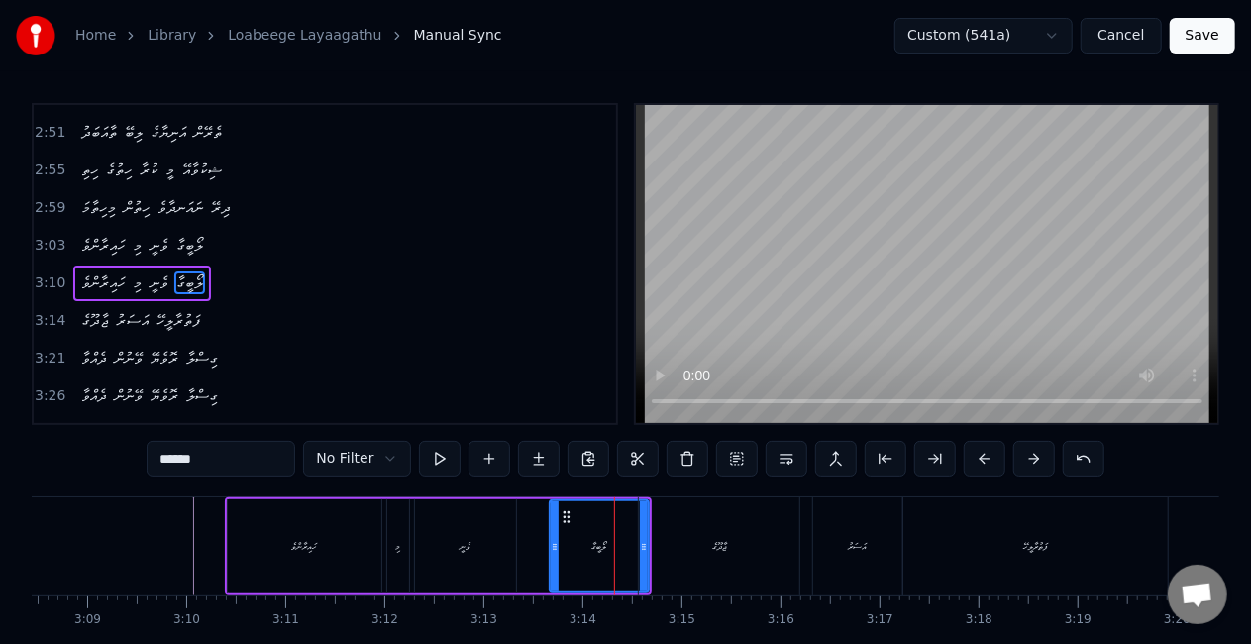
scroll to position [1042, 0]
click at [828, 520] on div "އަސަރު" at bounding box center [857, 546] width 89 height 98
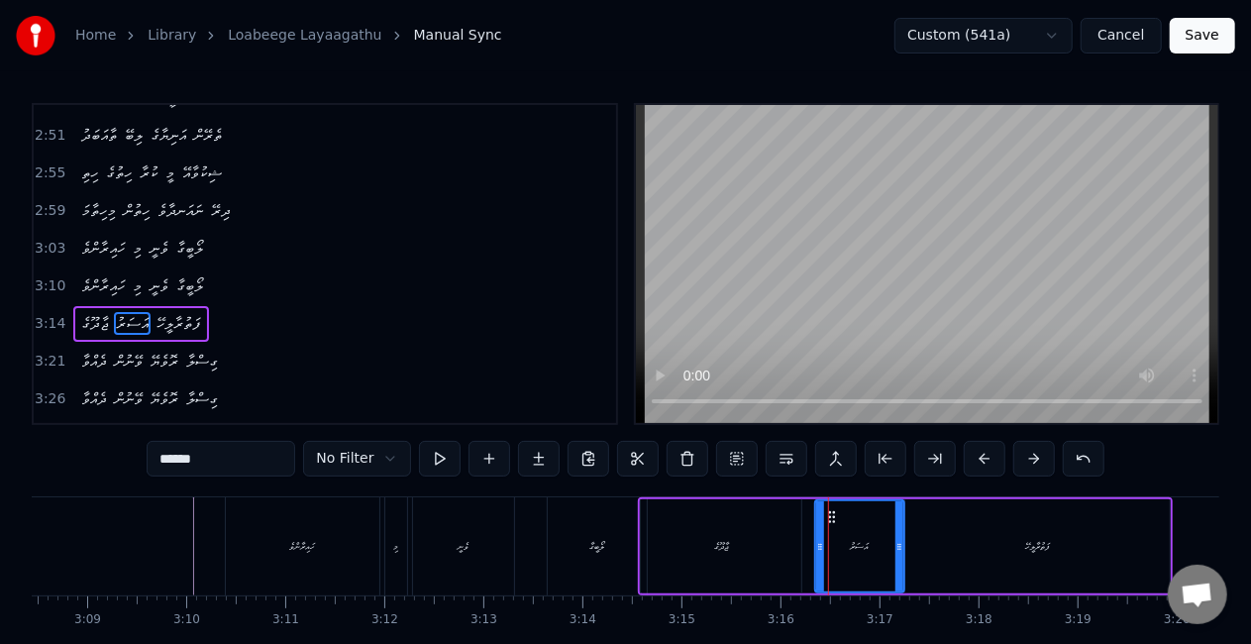
scroll to position [1080, 0]
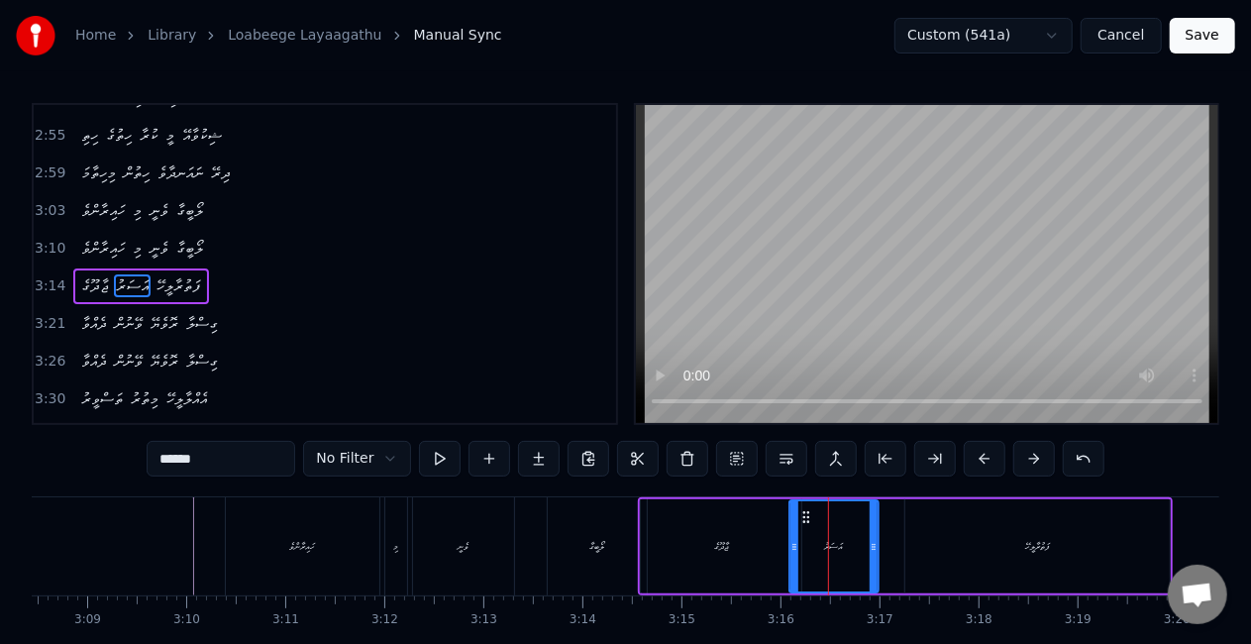
drag, startPoint x: 833, startPoint y: 515, endPoint x: 807, endPoint y: 511, distance: 26.1
click at [807, 511] on icon at bounding box center [806, 517] width 16 height 16
click at [1027, 529] on div "ފަތުރާލީހޭ" at bounding box center [1037, 546] width 265 height 94
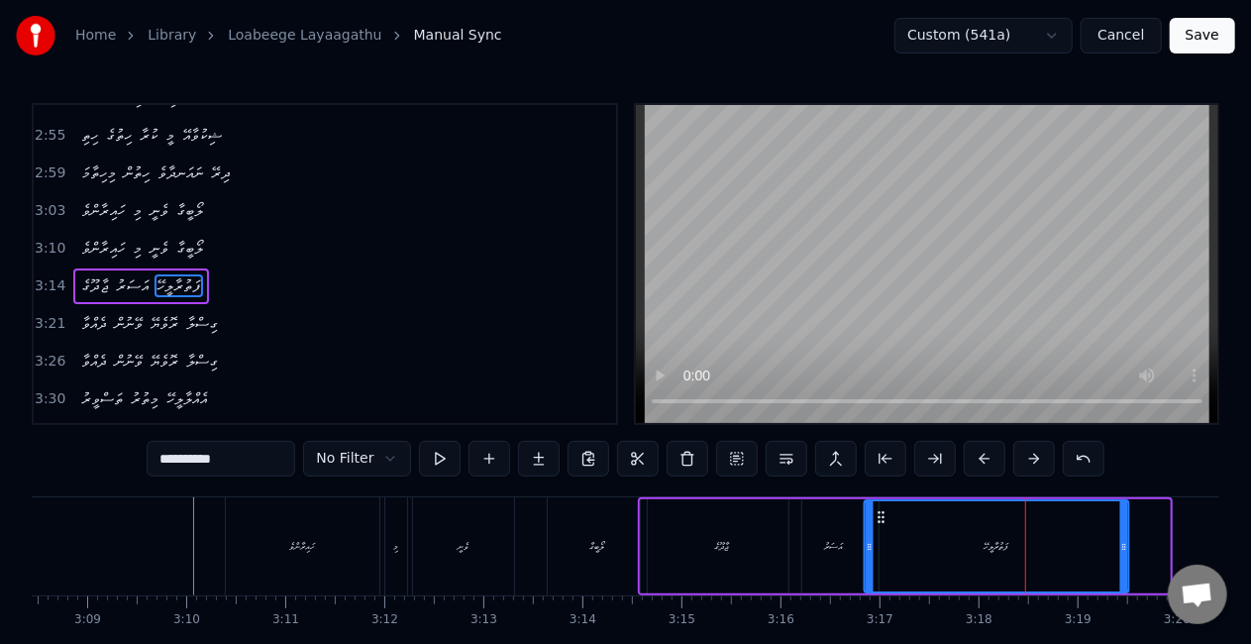
drag, startPoint x: 921, startPoint y: 515, endPoint x: 880, endPoint y: 509, distance: 42.0
click at [880, 509] on icon at bounding box center [882, 517] width 16 height 16
click at [674, 535] on div "ޖާދޫގެ" at bounding box center [721, 546] width 160 height 94
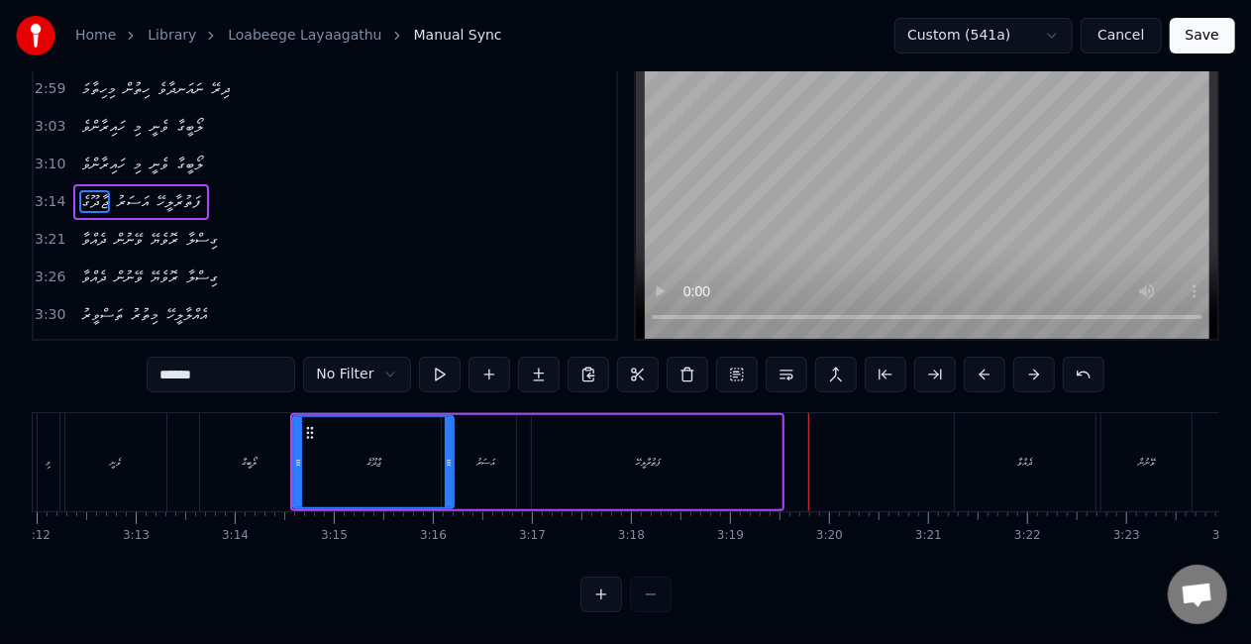
scroll to position [0, 18949]
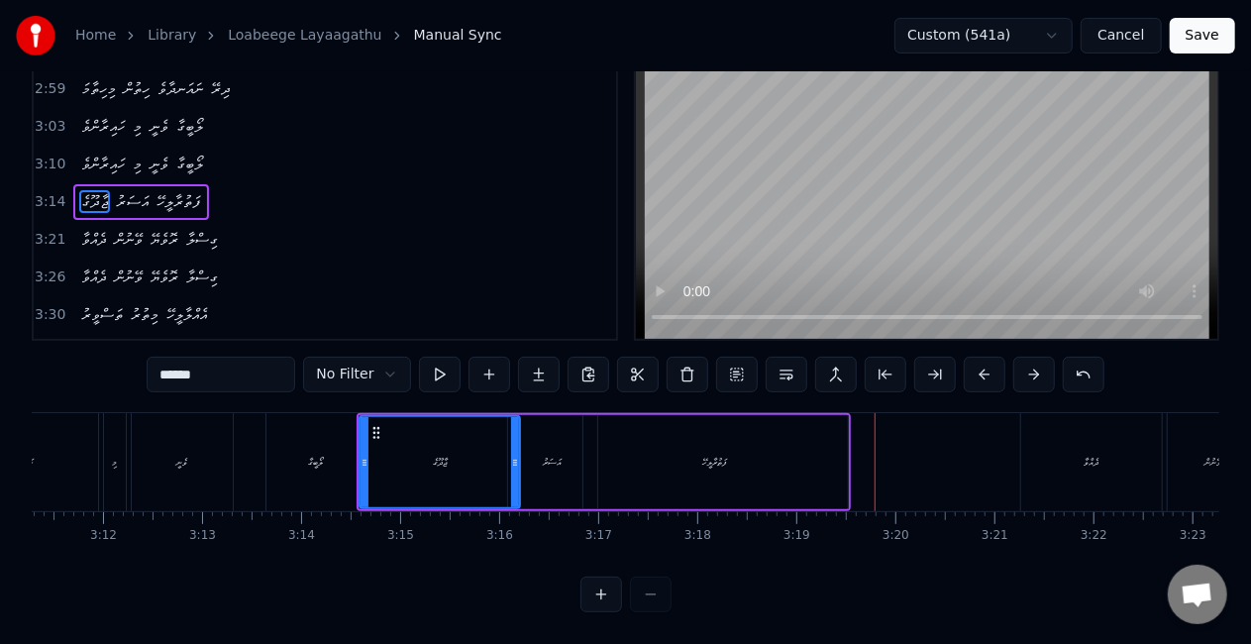
click at [703, 434] on div "ފަތުރާލީހޭ" at bounding box center [715, 462] width 265 height 94
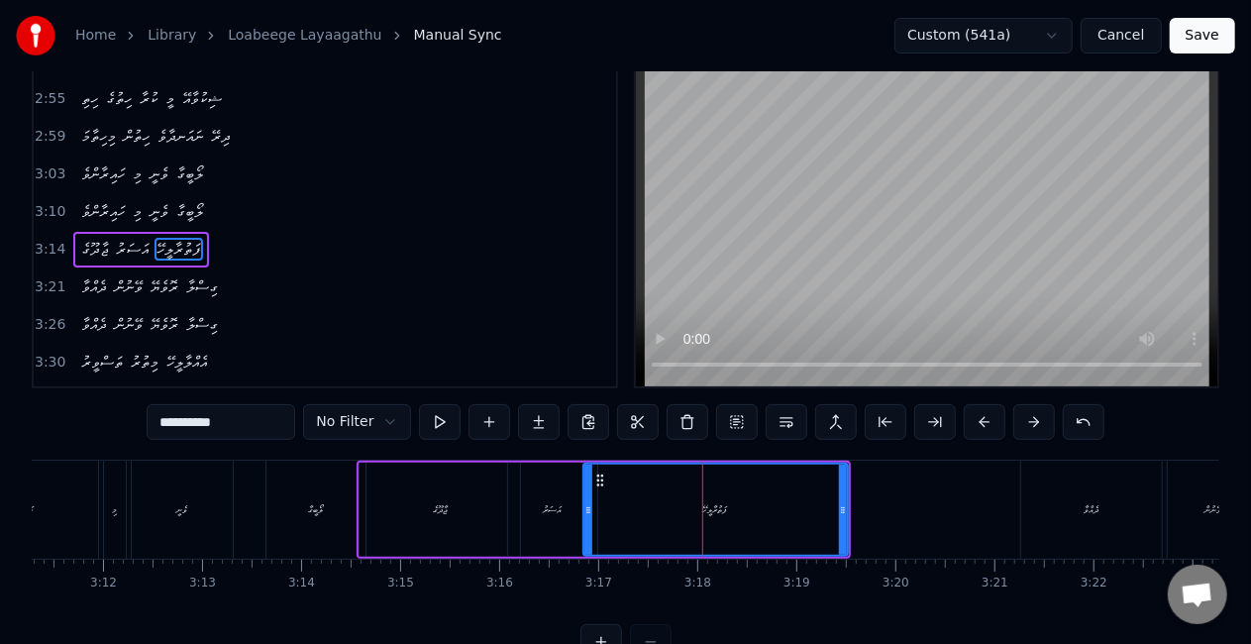
scroll to position [0, 0]
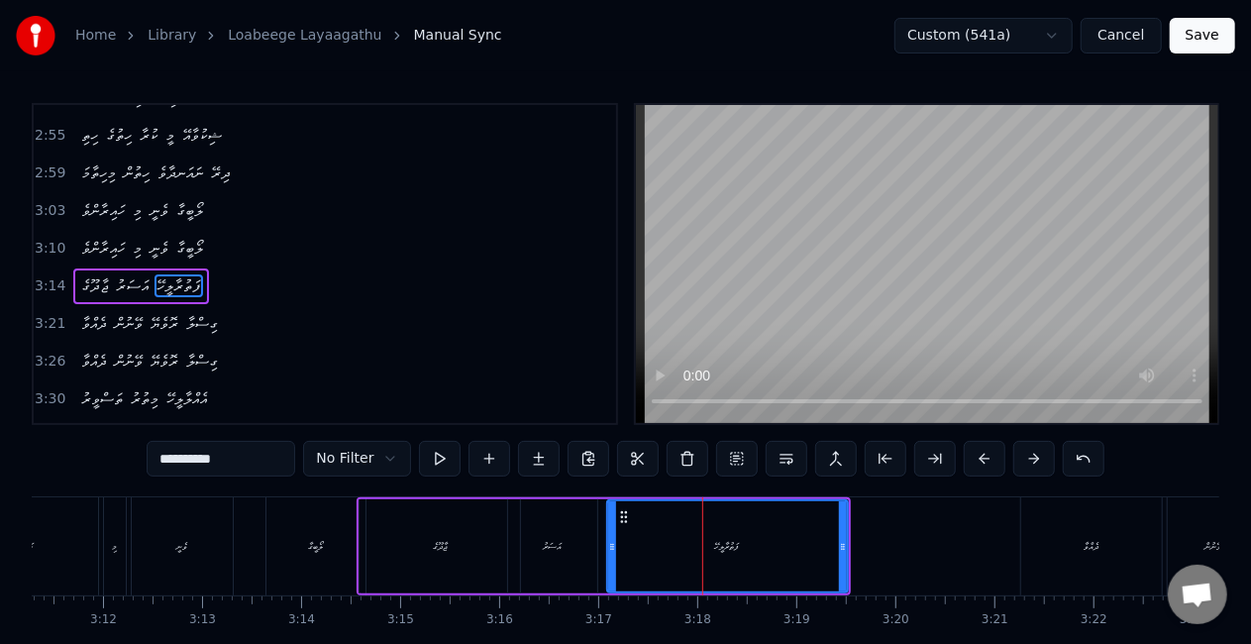
drag, startPoint x: 588, startPoint y: 540, endPoint x: 612, endPoint y: 545, distance: 24.3
click at [612, 545] on icon at bounding box center [612, 547] width 8 height 16
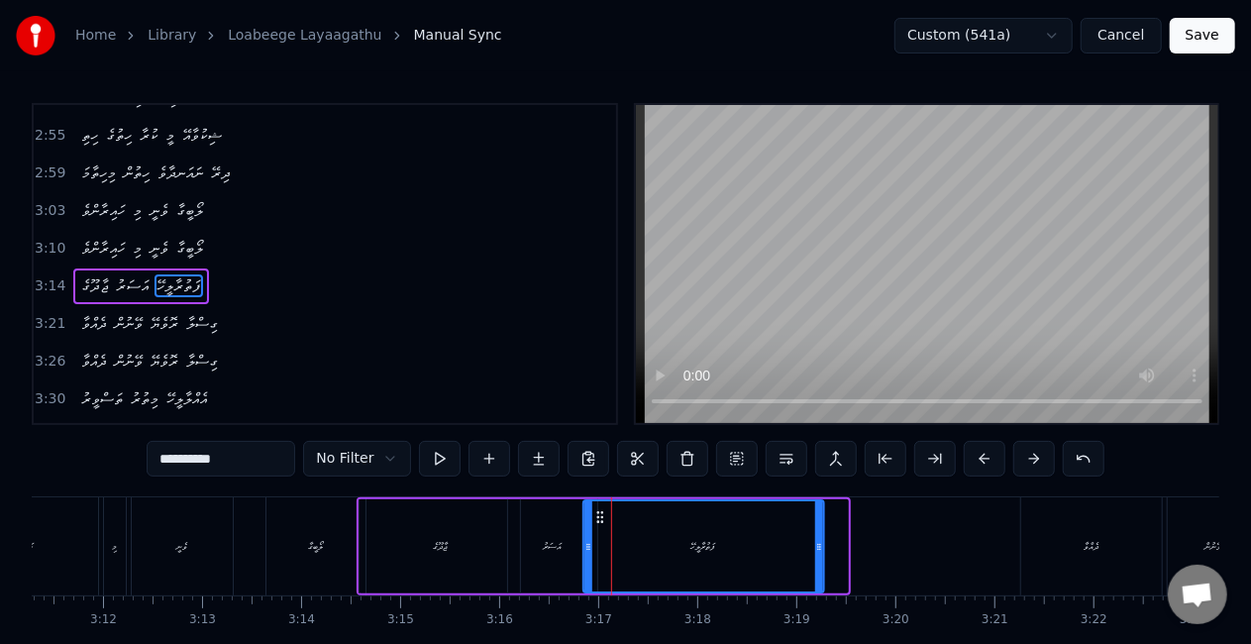
drag, startPoint x: 622, startPoint y: 514, endPoint x: 596, endPoint y: 505, distance: 27.3
click at [596, 505] on div "ފަތުރާލީހޭ" at bounding box center [703, 546] width 239 height 90
click at [531, 545] on div "އަސަރު" at bounding box center [552, 546] width 89 height 94
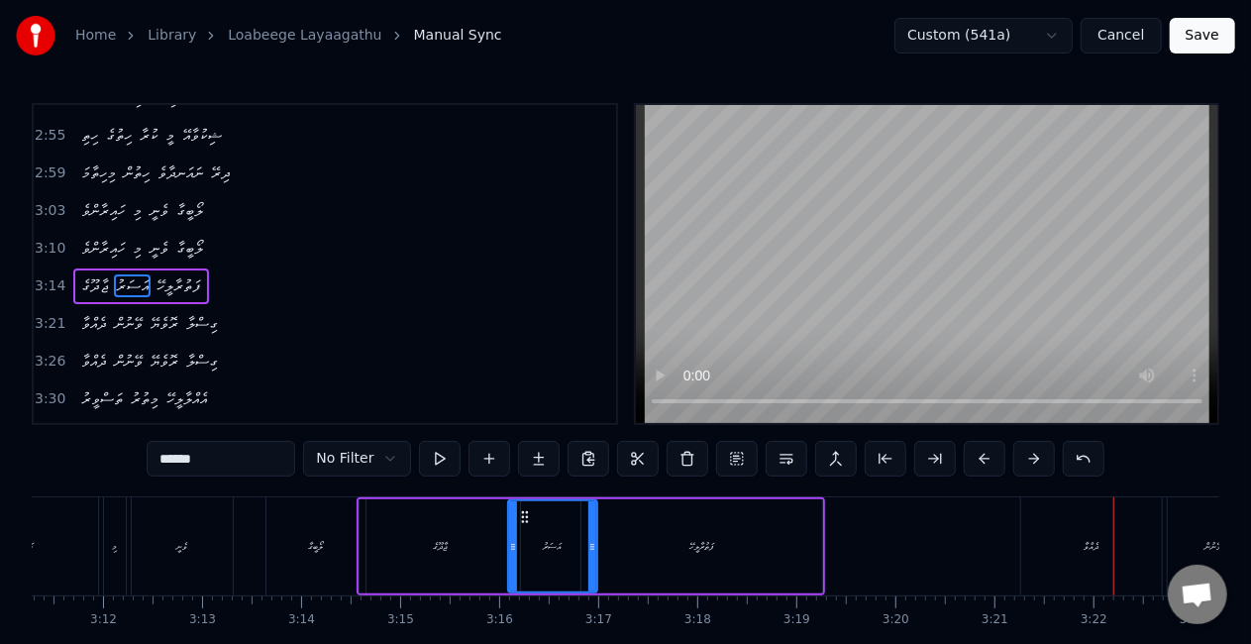
click at [1065, 549] on div "ދެއްވާ" at bounding box center [1091, 546] width 141 height 98
type input "******"
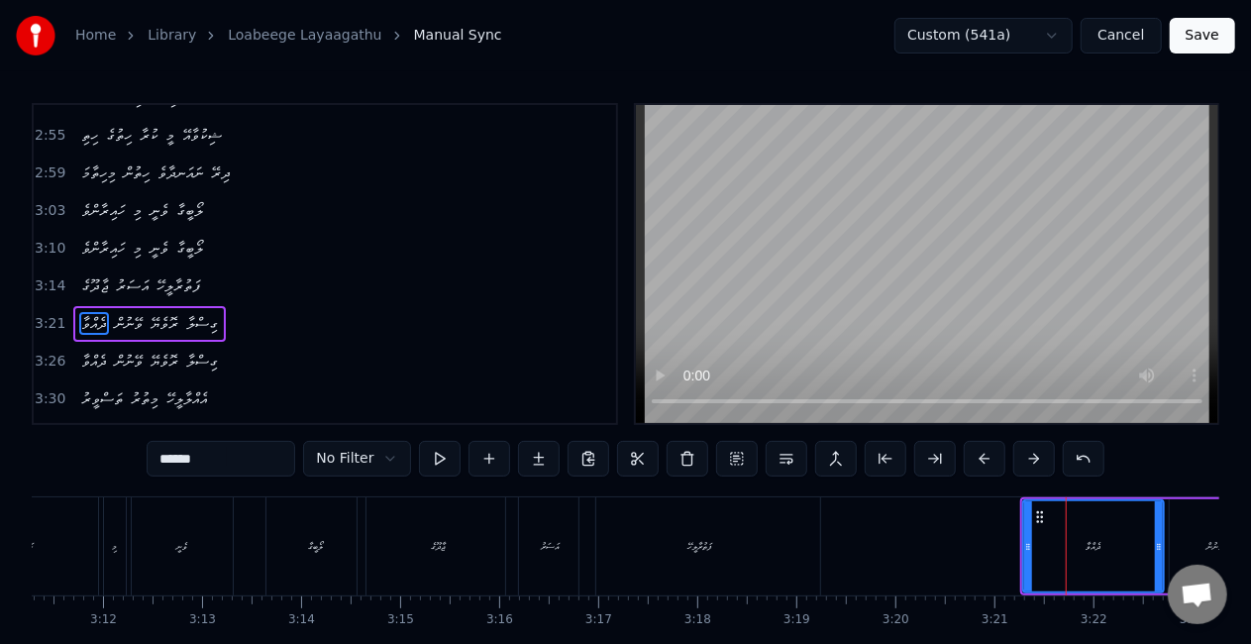
scroll to position [1087, 0]
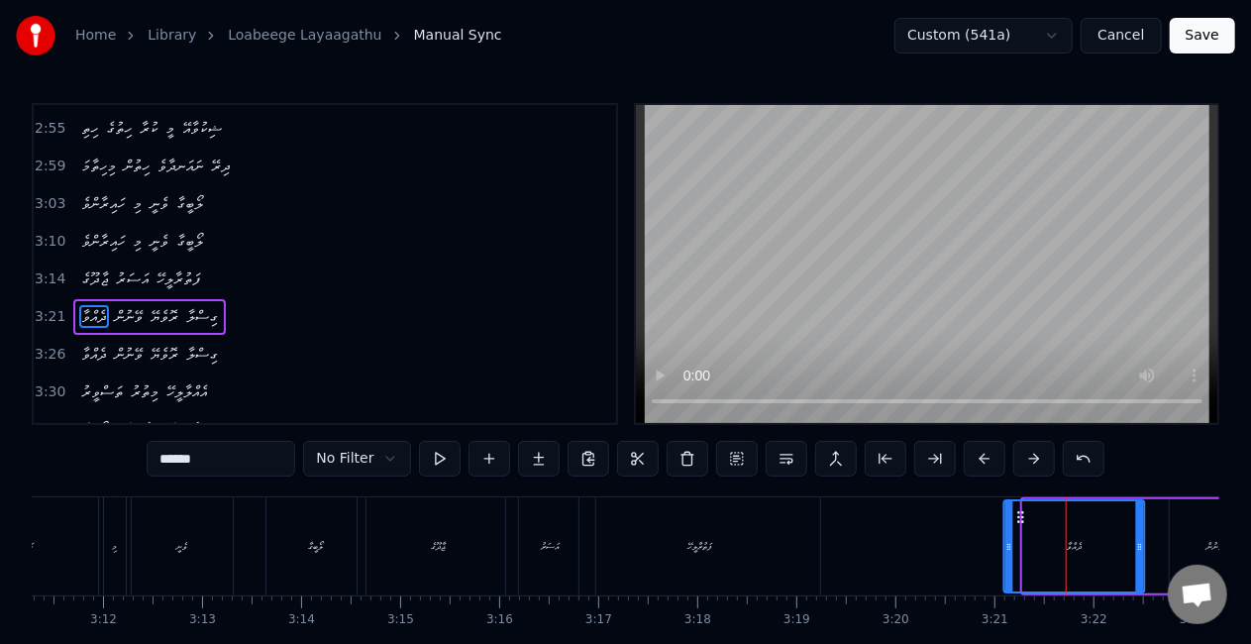
drag, startPoint x: 1042, startPoint y: 520, endPoint x: 1023, endPoint y: 517, distance: 19.1
click at [1023, 517] on icon at bounding box center [1021, 517] width 16 height 16
click at [1146, 536] on div at bounding box center [1146, 546] width 8 height 90
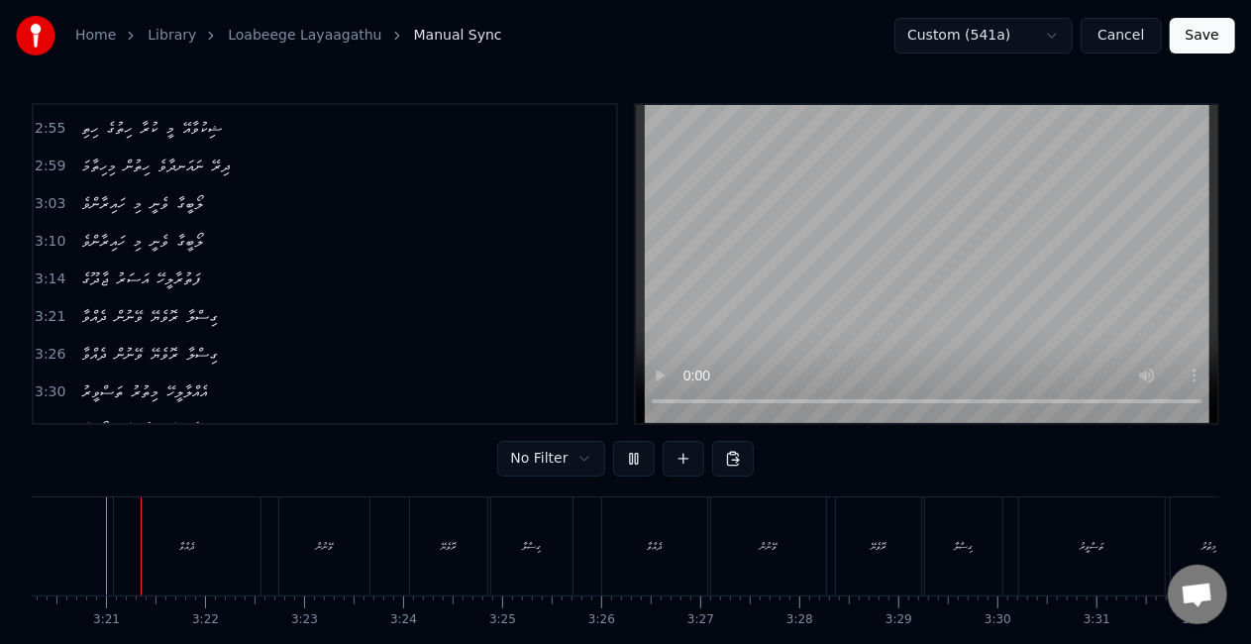
scroll to position [0, 19831]
click at [354, 553] on div "ވޭނުން" at bounding box center [331, 546] width 90 height 98
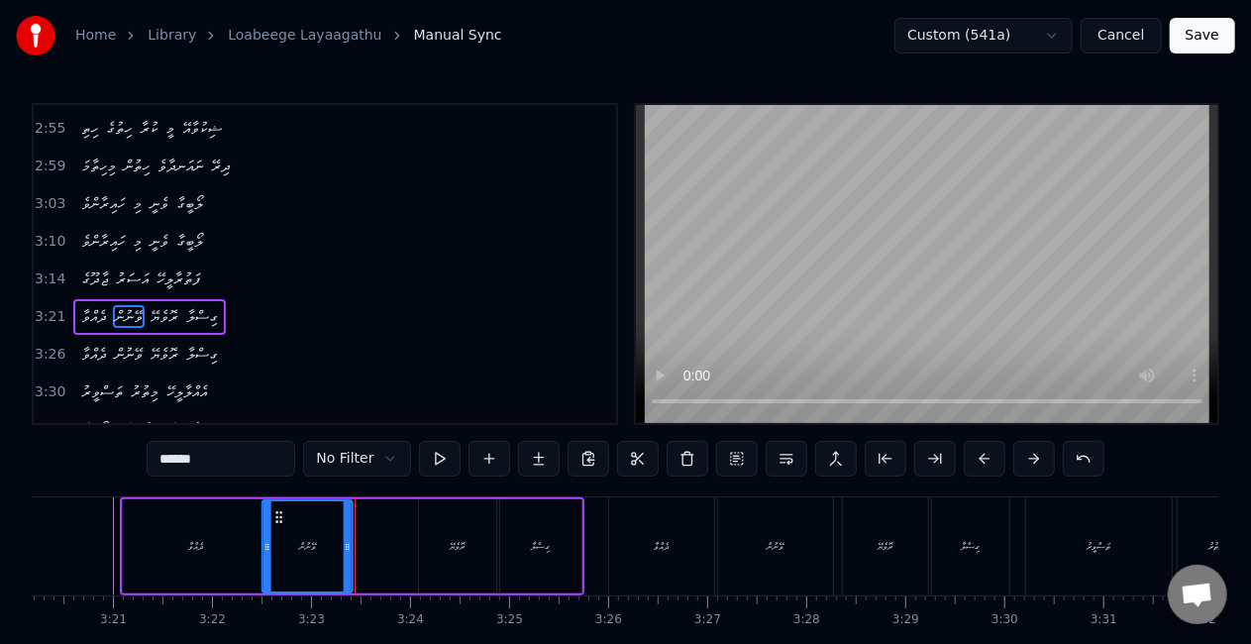
drag, startPoint x: 304, startPoint y: 517, endPoint x: 279, endPoint y: 506, distance: 27.1
click at [279, 505] on div "ވޭނުން" at bounding box center [308, 546] width 88 height 90
click at [445, 547] on div "ރޮވެޔޭ" at bounding box center [457, 546] width 77 height 94
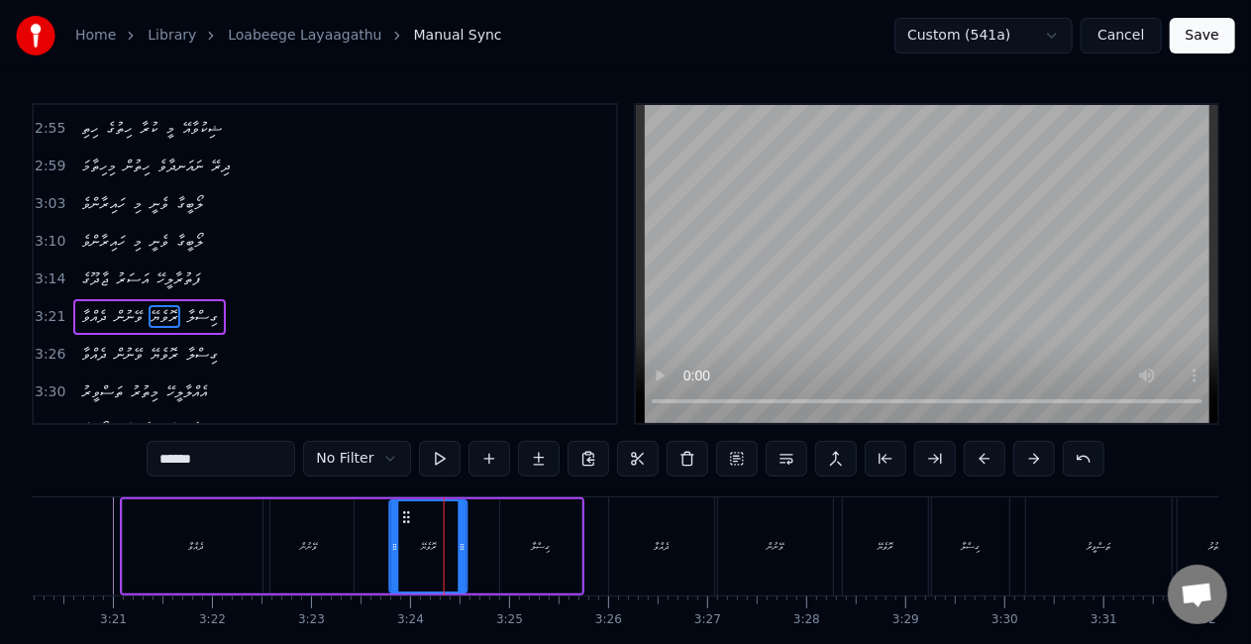
drag, startPoint x: 438, startPoint y: 513, endPoint x: 409, endPoint y: 503, distance: 30.4
click at [409, 503] on div "ރޮވެޔޭ" at bounding box center [428, 546] width 75 height 90
drag, startPoint x: 550, startPoint y: 536, endPoint x: 534, endPoint y: 531, distance: 16.6
click at [549, 536] on div "ގިސްލާ" at bounding box center [540, 546] width 81 height 94
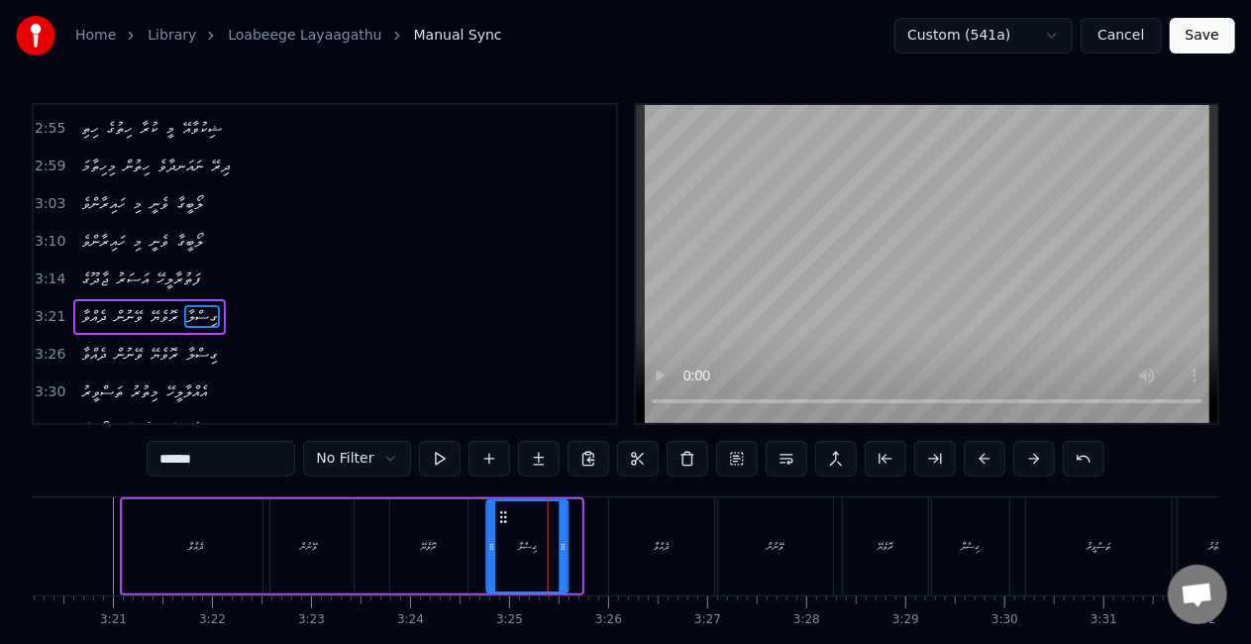
drag, startPoint x: 518, startPoint y: 517, endPoint x: 505, endPoint y: 513, distance: 13.5
click at [505, 513] on icon at bounding box center [504, 517] width 16 height 16
click at [569, 541] on icon at bounding box center [570, 547] width 8 height 16
click at [650, 543] on div "ދެއްވާ" at bounding box center [661, 546] width 105 height 98
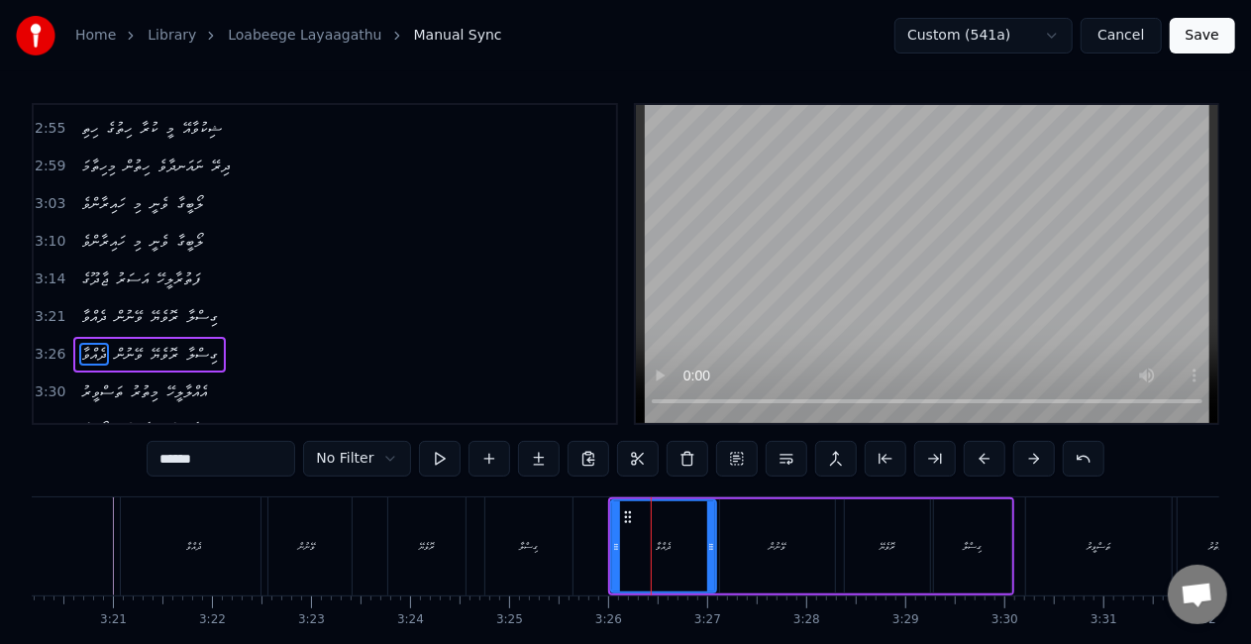
scroll to position [8, 0]
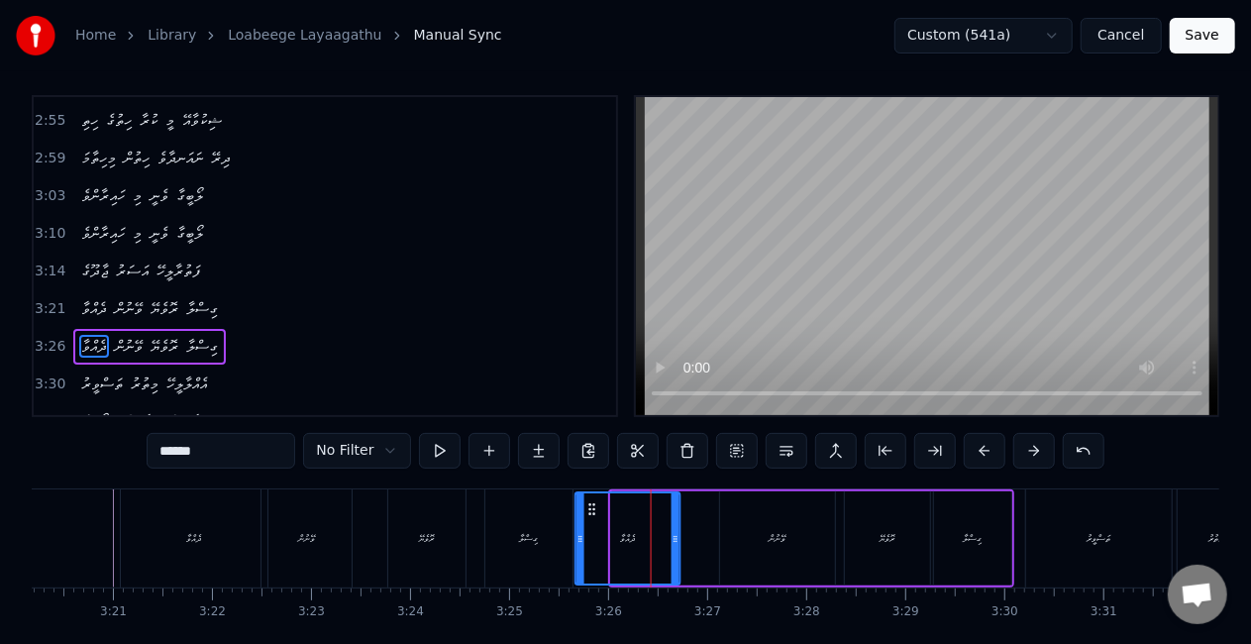
drag, startPoint x: 622, startPoint y: 507, endPoint x: 586, endPoint y: 505, distance: 35.7
click at [586, 505] on icon at bounding box center [592, 509] width 16 height 16
click at [757, 525] on div "ވޭނުން" at bounding box center [777, 538] width 115 height 94
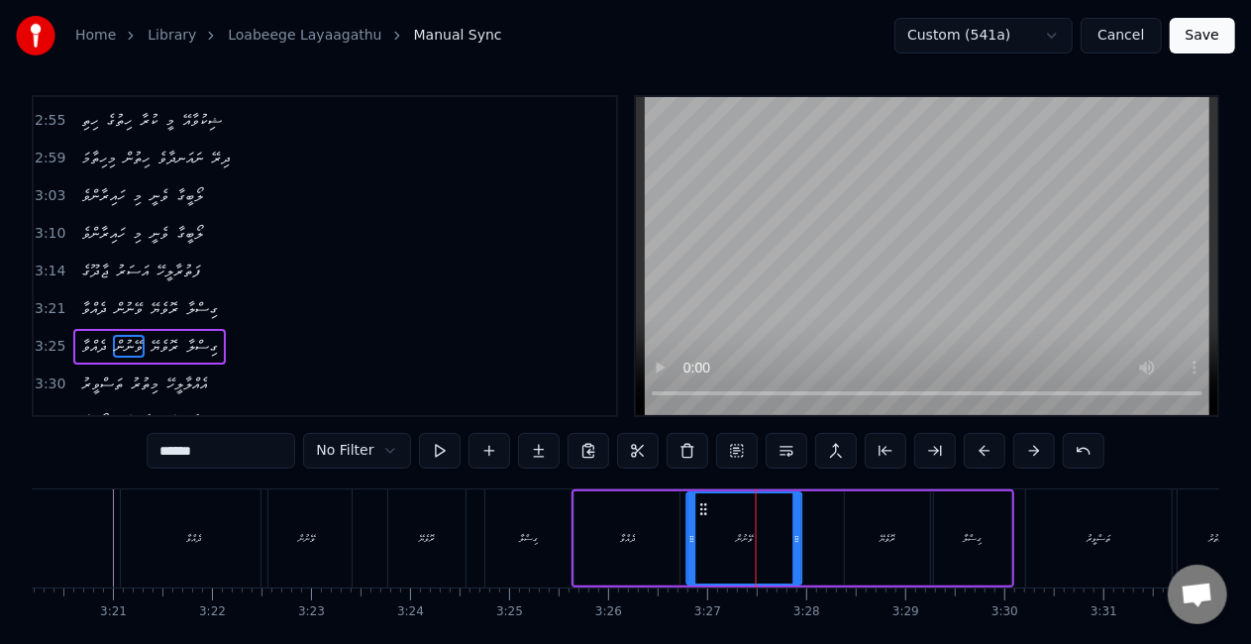
drag, startPoint x: 736, startPoint y: 511, endPoint x: 713, endPoint y: 502, distance: 24.5
click at [704, 501] on icon at bounding box center [704, 509] width 16 height 16
click at [879, 519] on div "ރޮވެޔޭ" at bounding box center [887, 538] width 85 height 94
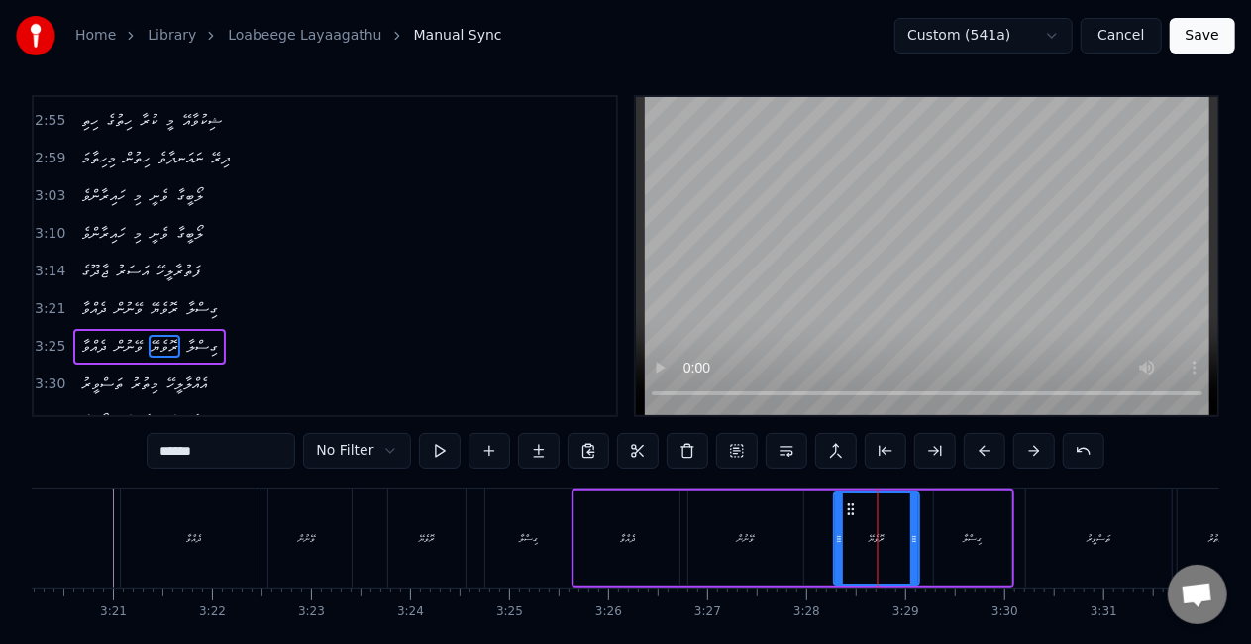
drag, startPoint x: 856, startPoint y: 506, endPoint x: 845, endPoint y: 505, distance: 10.9
click at [845, 505] on icon at bounding box center [851, 509] width 16 height 16
click at [537, 542] on div "ގިސްލާ" at bounding box center [528, 538] width 19 height 15
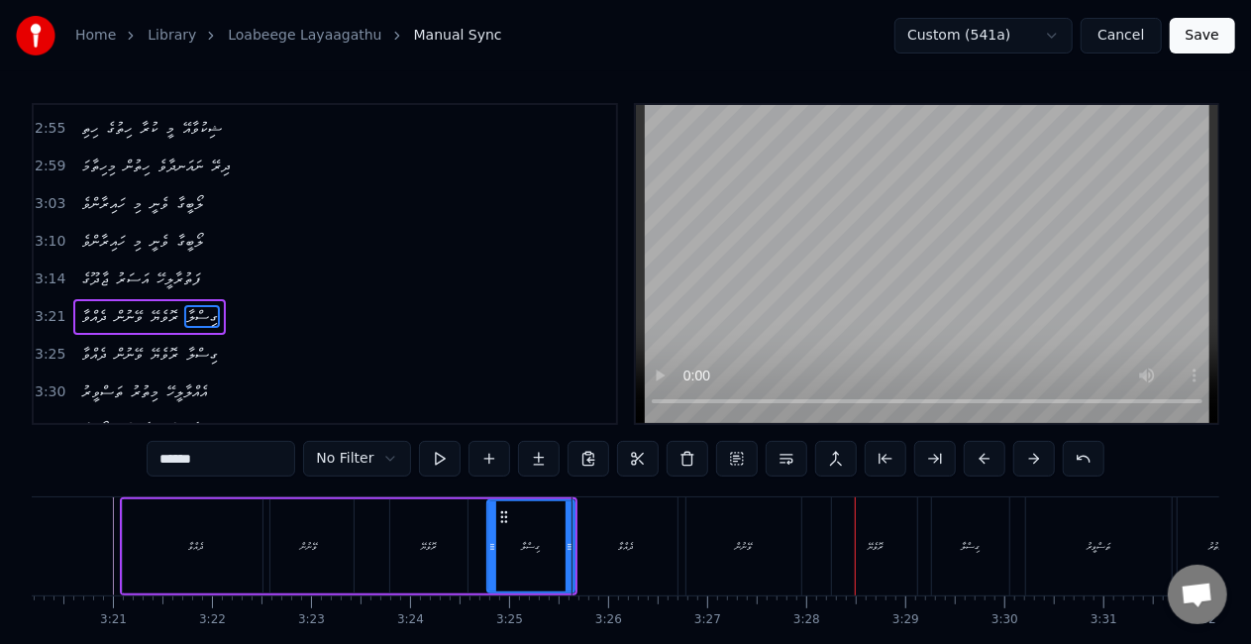
click at [723, 545] on div "ވޭނުން" at bounding box center [744, 546] width 115 height 98
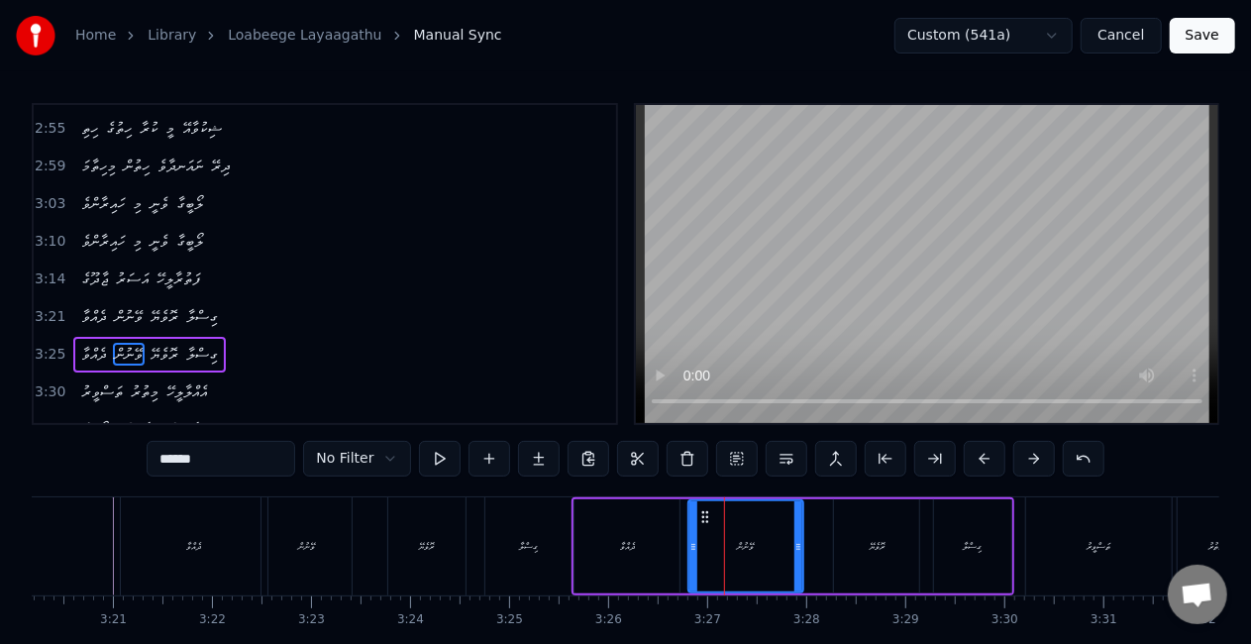
scroll to position [8, 0]
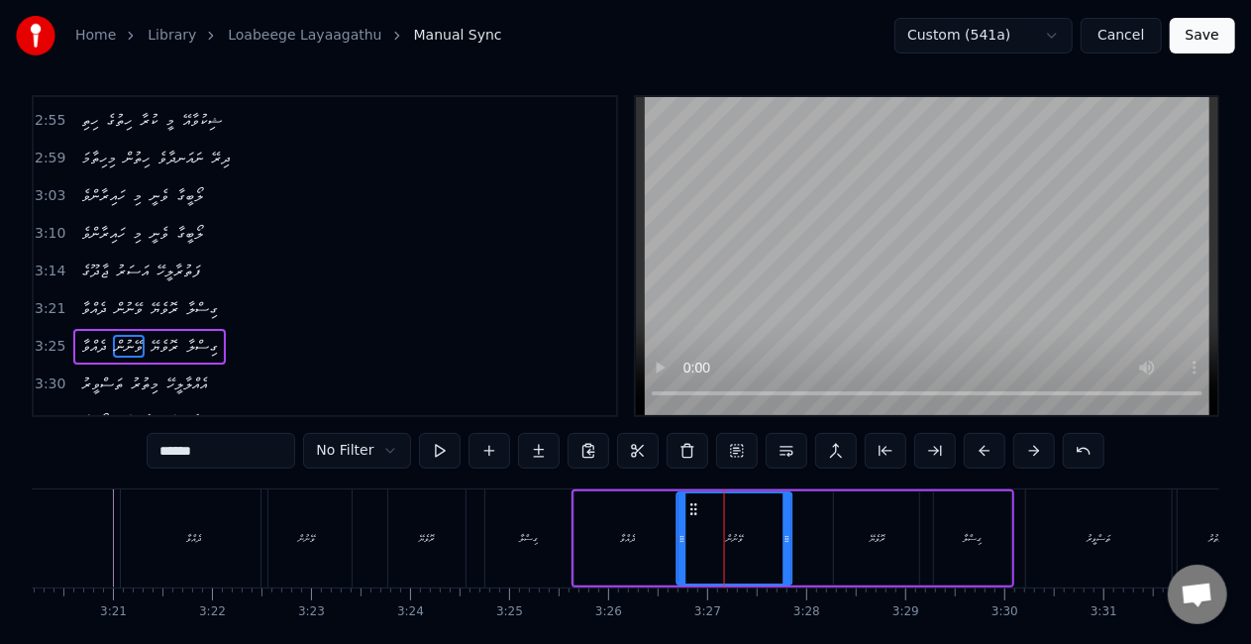
drag, startPoint x: 708, startPoint y: 503, endPoint x: 696, endPoint y: 501, distance: 12.1
click at [696, 501] on icon at bounding box center [695, 509] width 16 height 16
click at [635, 535] on div "ދެއްވާ" at bounding box center [627, 538] width 105 height 94
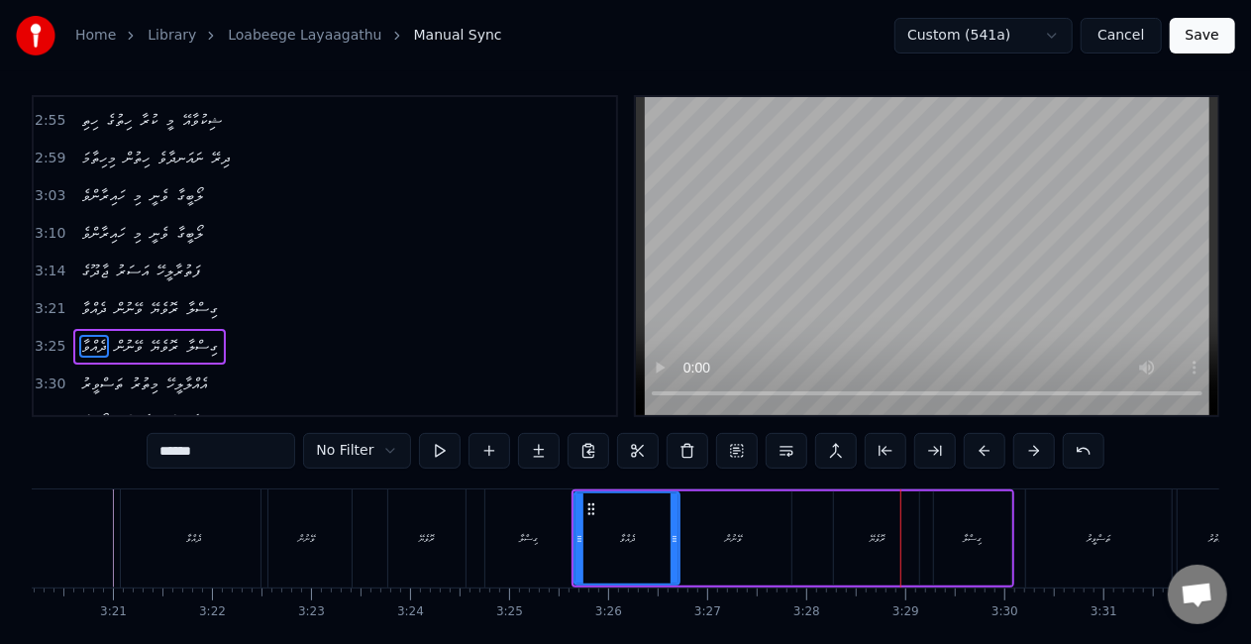
click at [871, 518] on div "ރޮވެޔޭ" at bounding box center [876, 538] width 85 height 94
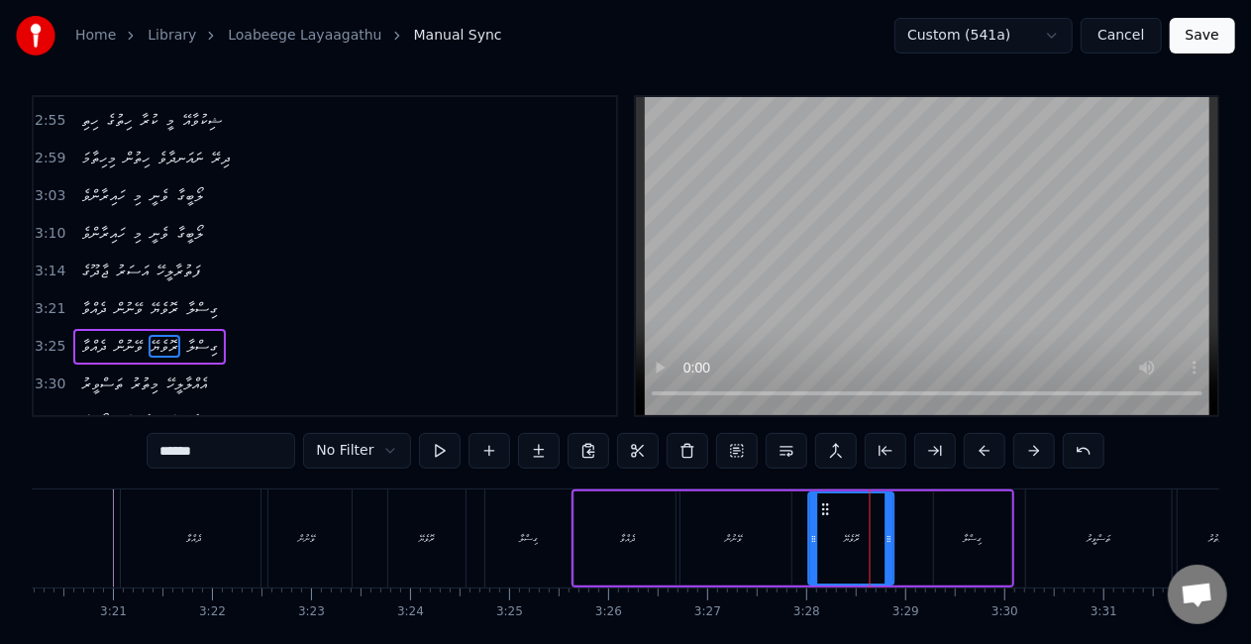
drag, startPoint x: 852, startPoint y: 509, endPoint x: 827, endPoint y: 501, distance: 26.0
click at [827, 501] on icon at bounding box center [826, 509] width 16 height 16
click at [764, 515] on div "ވޭނުން" at bounding box center [734, 538] width 115 height 94
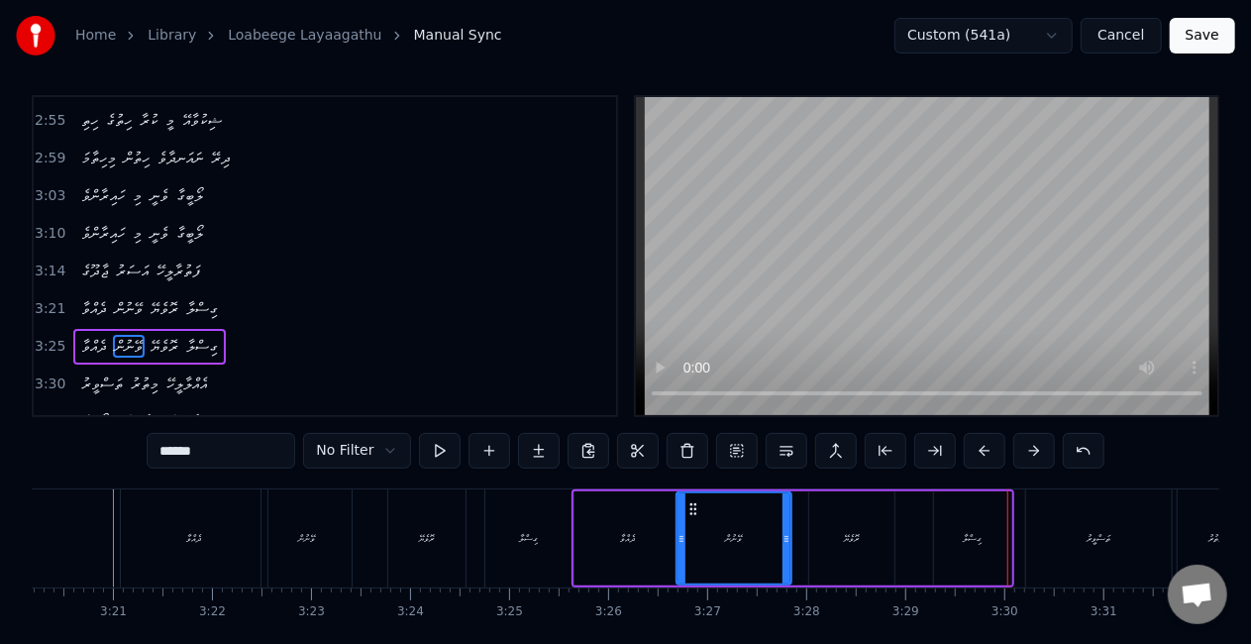
click at [954, 545] on div "ގިސްލާ" at bounding box center [972, 538] width 77 height 94
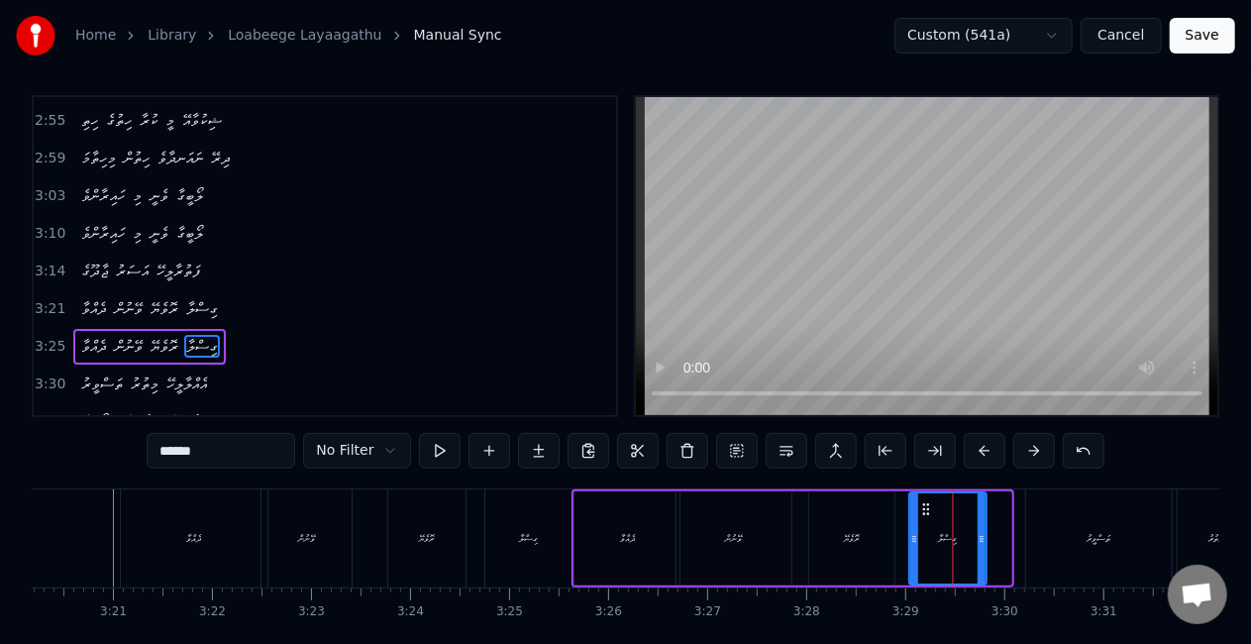
drag, startPoint x: 948, startPoint y: 503, endPoint x: 923, endPoint y: 500, distance: 24.9
click at [923, 501] on icon at bounding box center [926, 509] width 16 height 16
click at [885, 529] on div "ރޮވެޔޭ" at bounding box center [851, 538] width 85 height 94
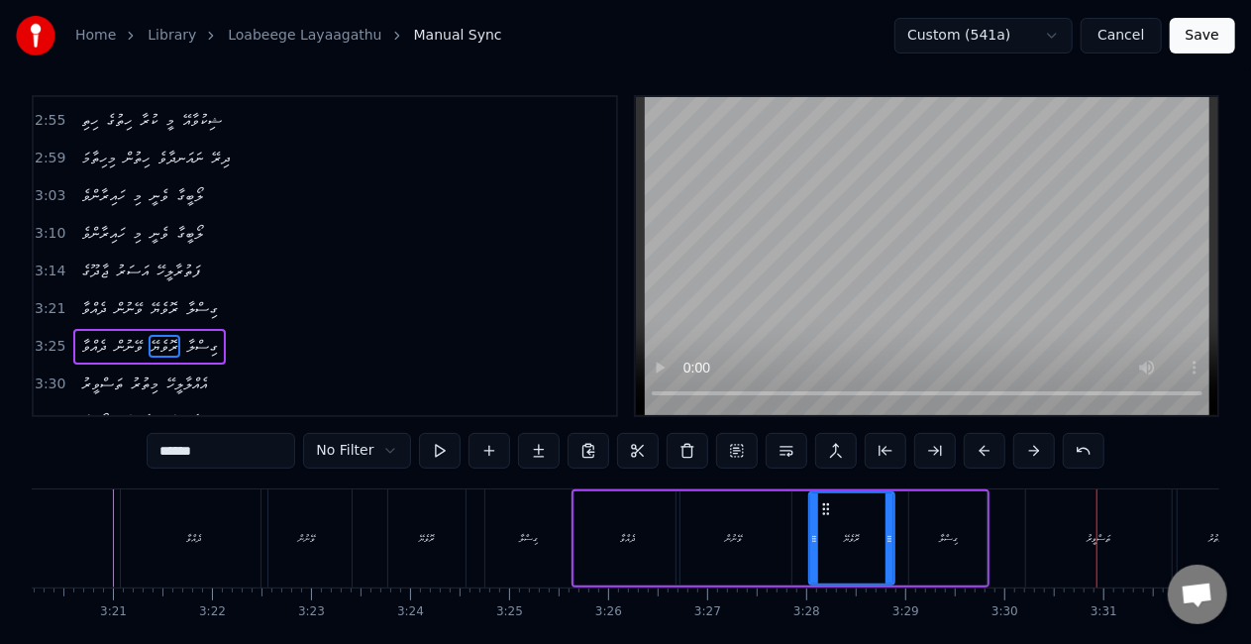
click at [1085, 557] on div "ތަސްވީރު" at bounding box center [1099, 538] width 146 height 98
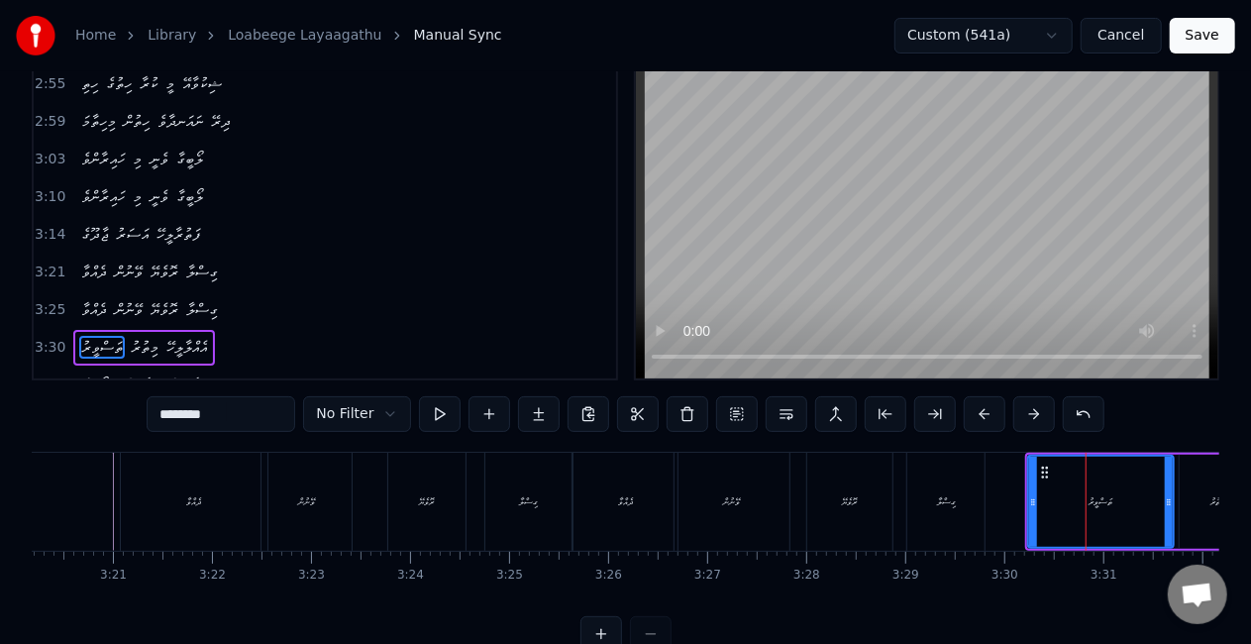
scroll to position [46, 0]
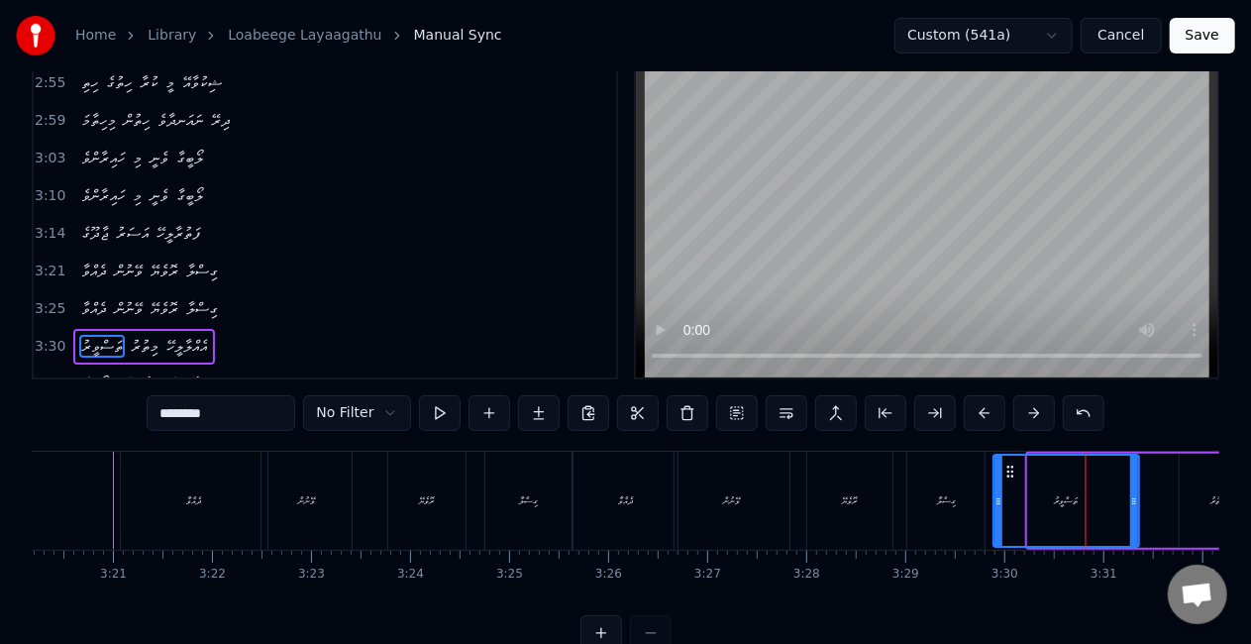
drag, startPoint x: 1044, startPoint y: 470, endPoint x: 1010, endPoint y: 463, distance: 34.4
click at [1010, 464] on icon at bounding box center [1011, 472] width 16 height 16
click at [981, 492] on div "ގިސްލާ" at bounding box center [945, 501] width 77 height 98
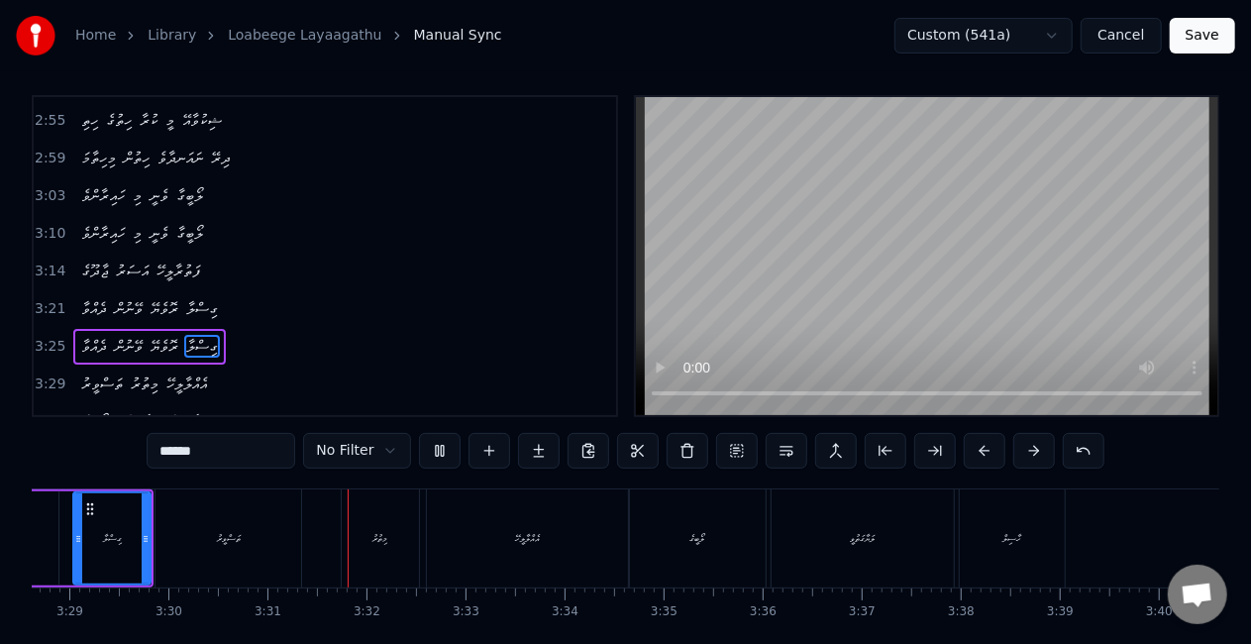
scroll to position [0, 20833]
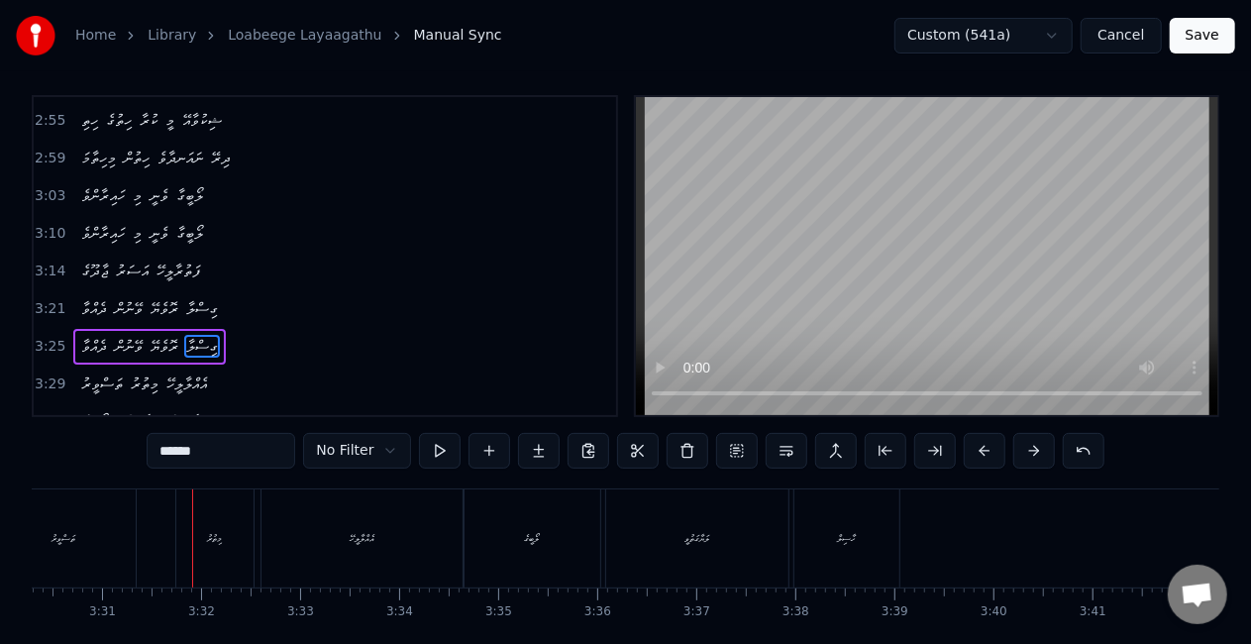
click at [228, 531] on div "މިތުރު" at bounding box center [214, 538] width 77 height 98
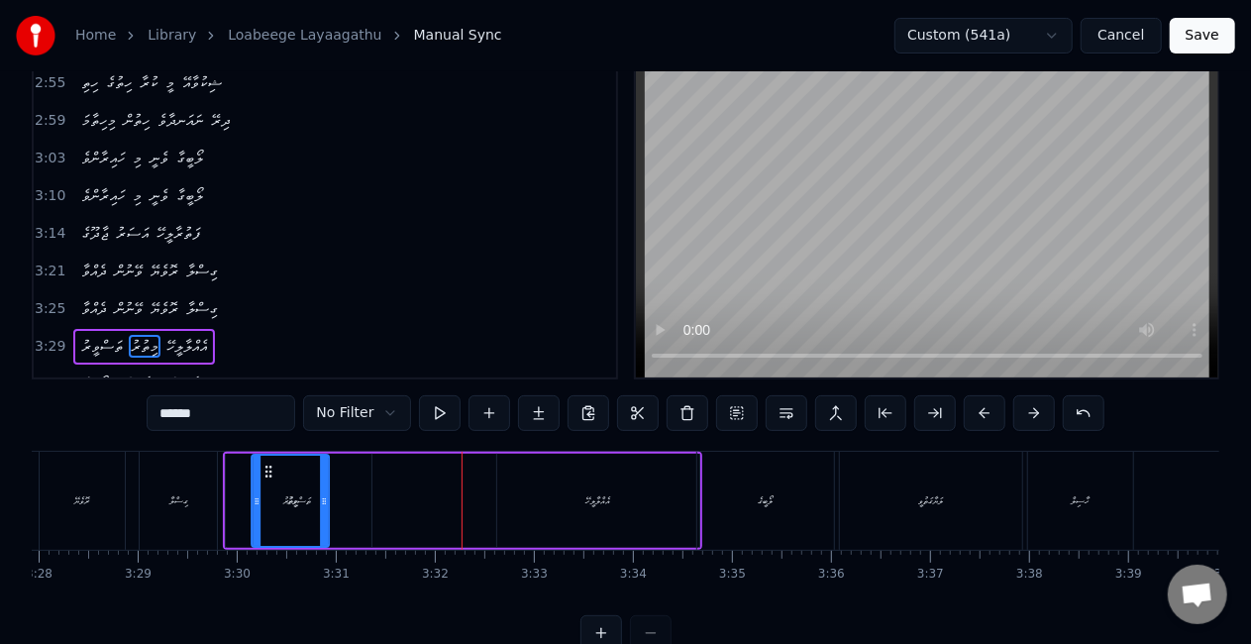
scroll to position [0, 20588]
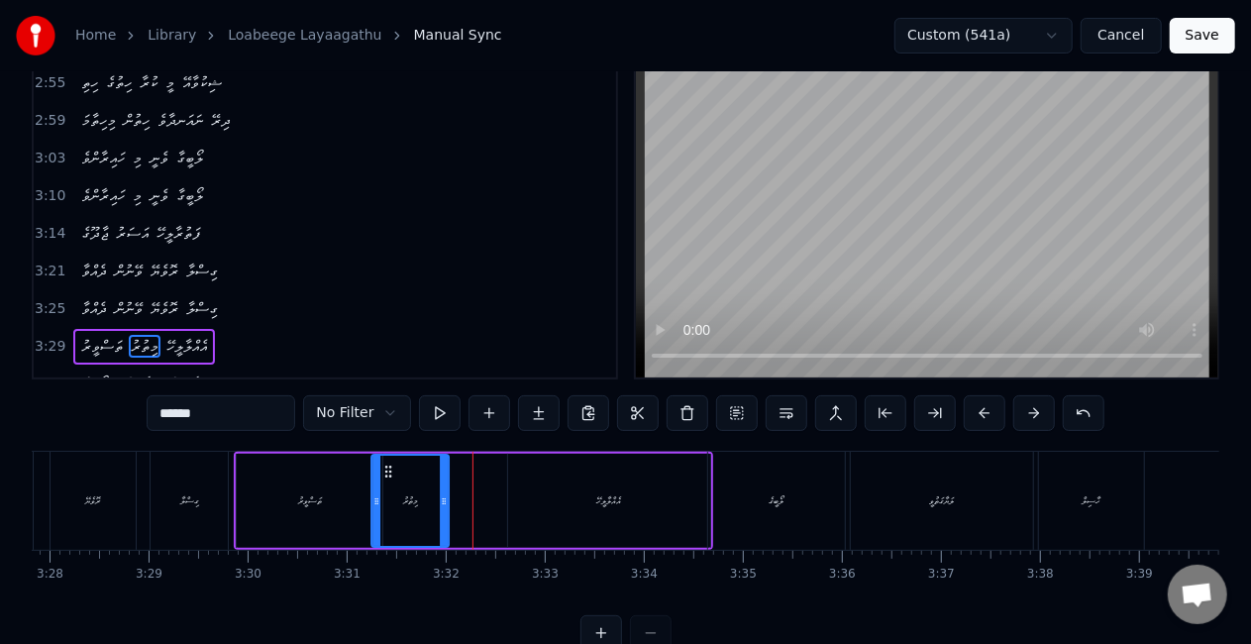
drag, startPoint x: 197, startPoint y: 477, endPoint x: 390, endPoint y: 465, distance: 193.6
click at [390, 465] on icon at bounding box center [389, 472] width 16 height 16
click at [352, 475] on div "ތަސްވީރު" at bounding box center [310, 501] width 146 height 94
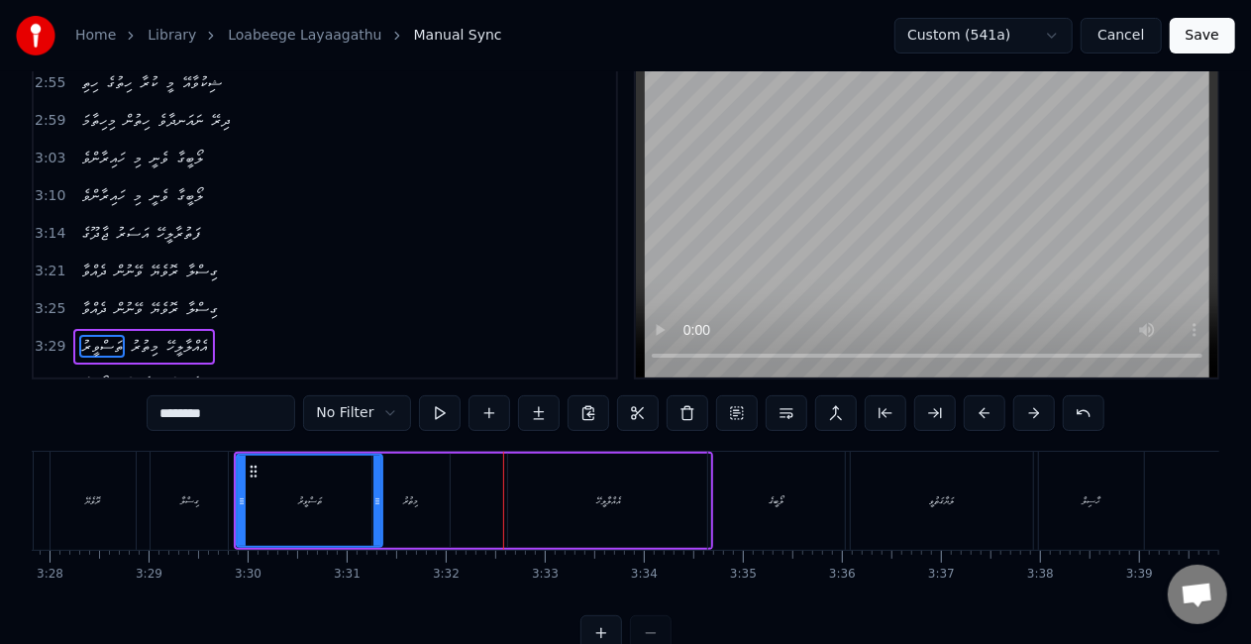
click at [430, 487] on div "މިތުރު" at bounding box center [410, 501] width 77 height 94
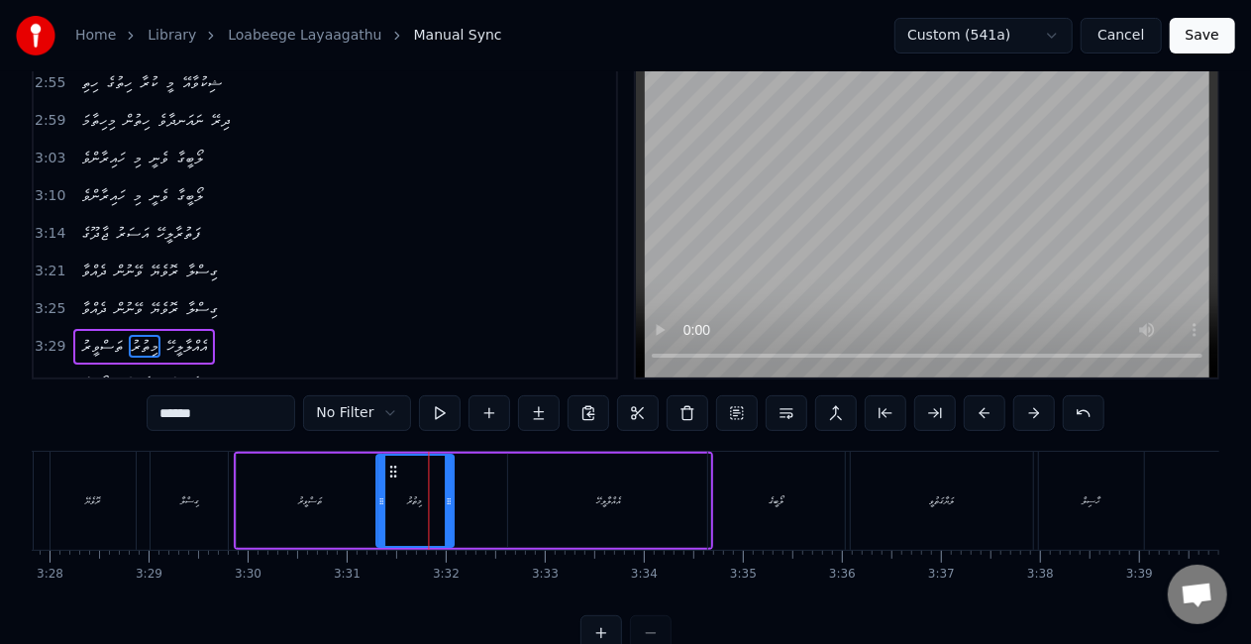
click at [399, 466] on icon at bounding box center [393, 472] width 16 height 16
click at [349, 479] on div "ތަސްވީރު" at bounding box center [310, 501] width 146 height 94
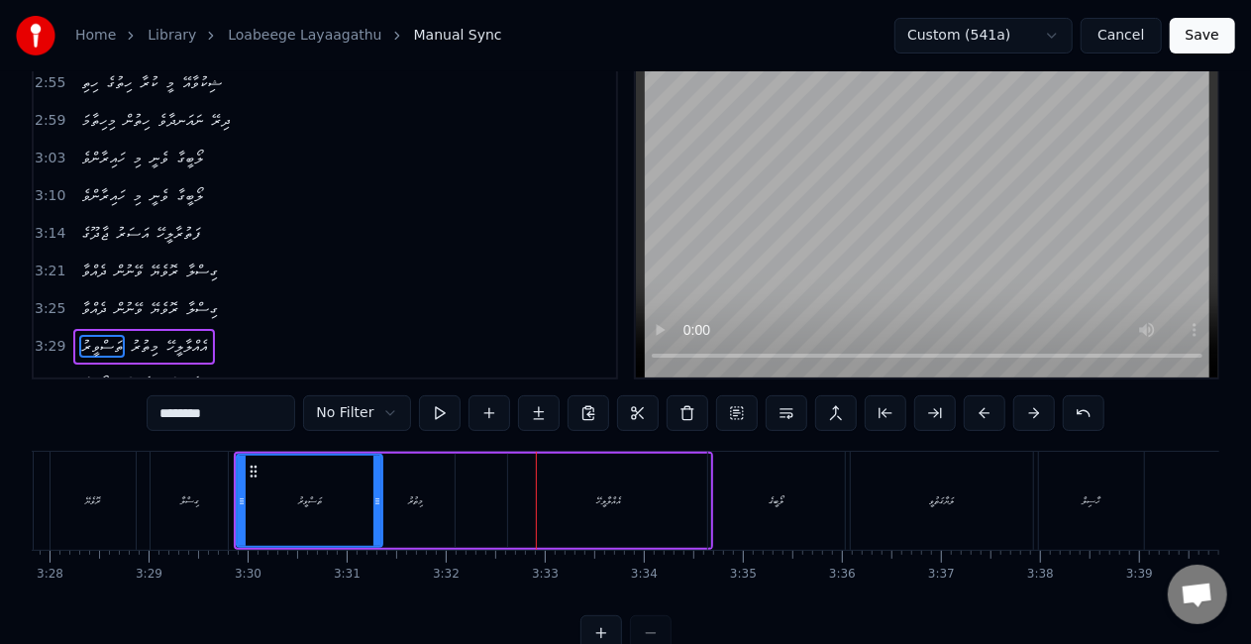
click at [539, 493] on div "އެއްލާލީހޭ" at bounding box center [609, 501] width 202 height 94
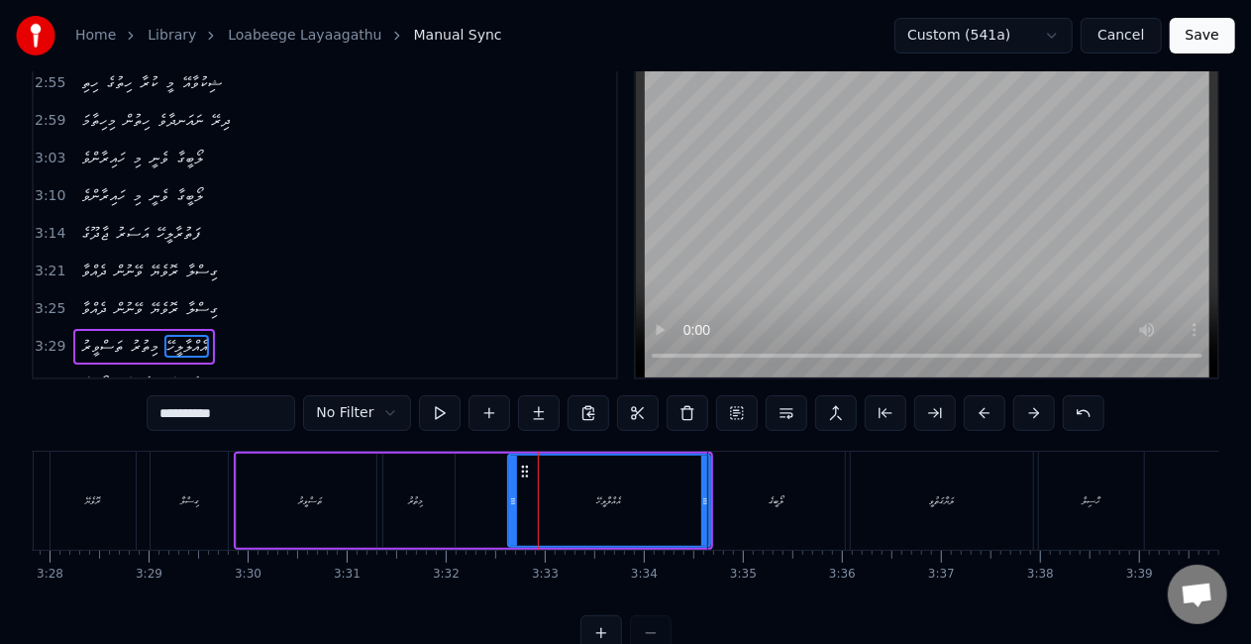
drag, startPoint x: 533, startPoint y: 472, endPoint x: 506, endPoint y: 468, distance: 27.0
click at [507, 468] on div "އެއްލާލީހޭ" at bounding box center [609, 501] width 204 height 94
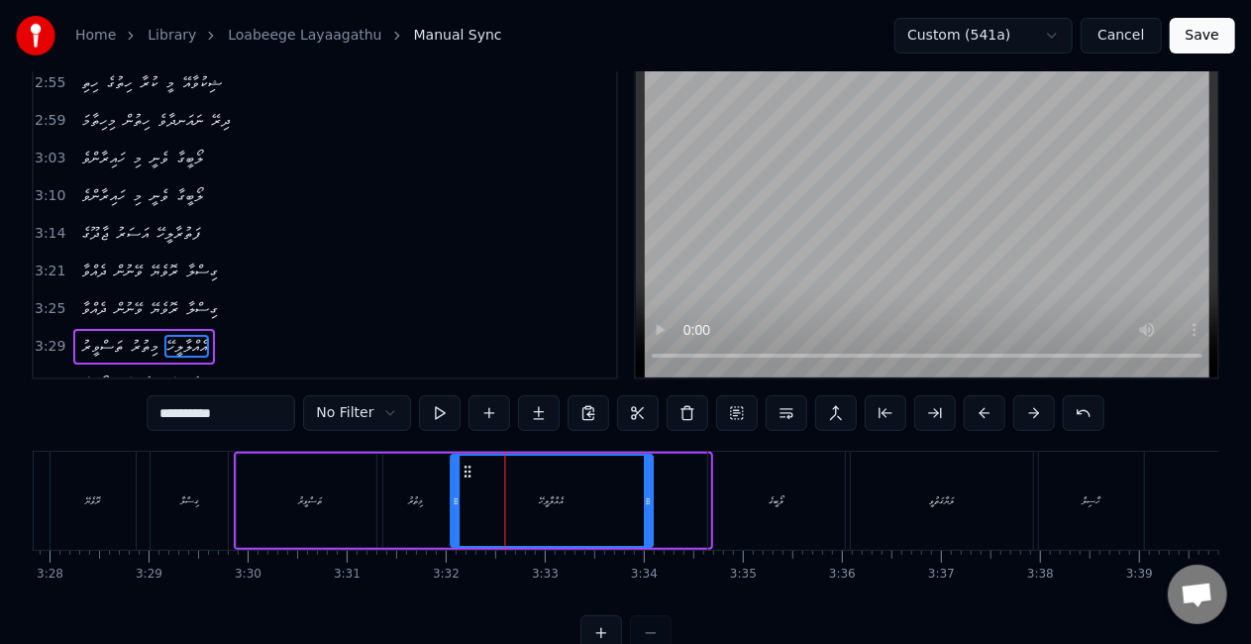
drag, startPoint x: 521, startPoint y: 471, endPoint x: 466, endPoint y: 462, distance: 56.2
click at [466, 461] on div "އެއްލާލީހޭ" at bounding box center [553, 501] width 200 height 90
click at [431, 510] on div "މިތުރު" at bounding box center [415, 501] width 77 height 94
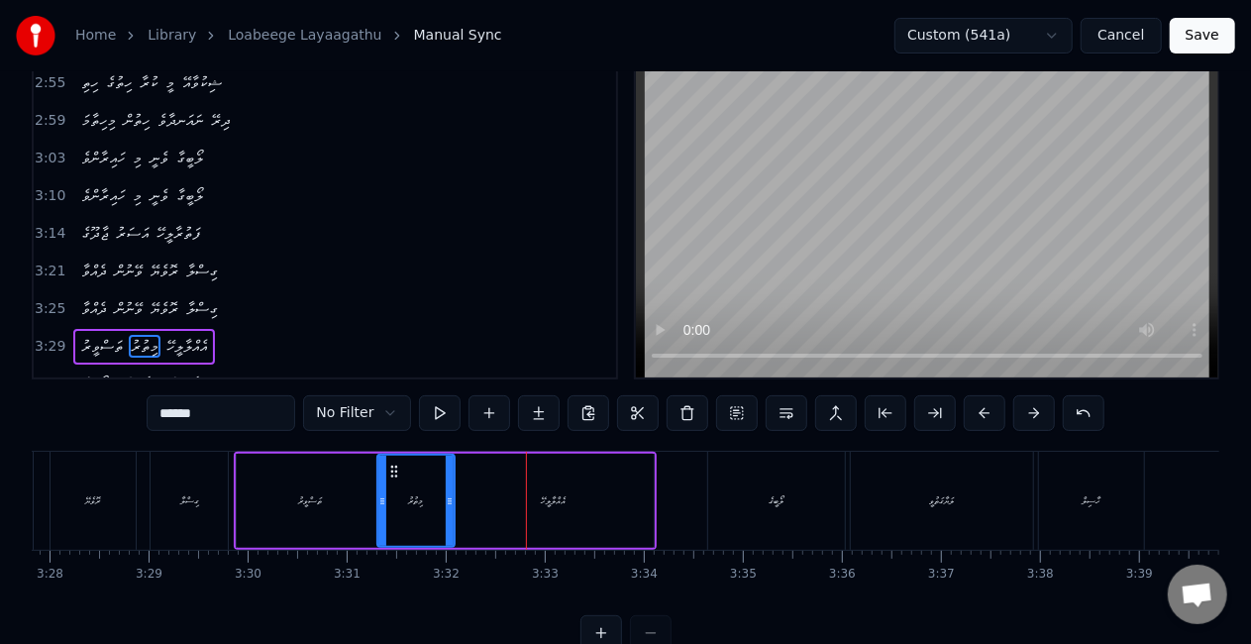
click at [566, 470] on div "އެއްލާލީހޭ" at bounding box center [553, 501] width 202 height 94
type input "**********"
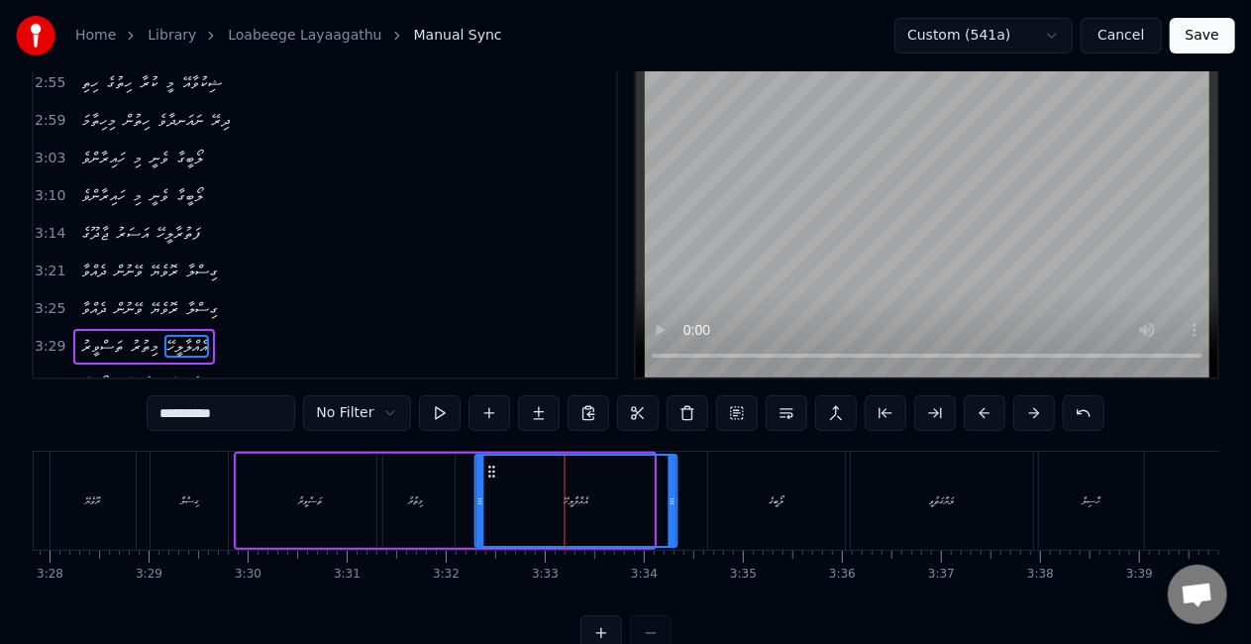
drag, startPoint x: 473, startPoint y: 466, endPoint x: 495, endPoint y: 475, distance: 24.5
click at [496, 475] on icon at bounding box center [492, 472] width 16 height 16
click at [471, 487] on div "ތަސްވީރު މިތުރު އެއްލާލީހޭ" at bounding box center [458, 501] width 448 height 98
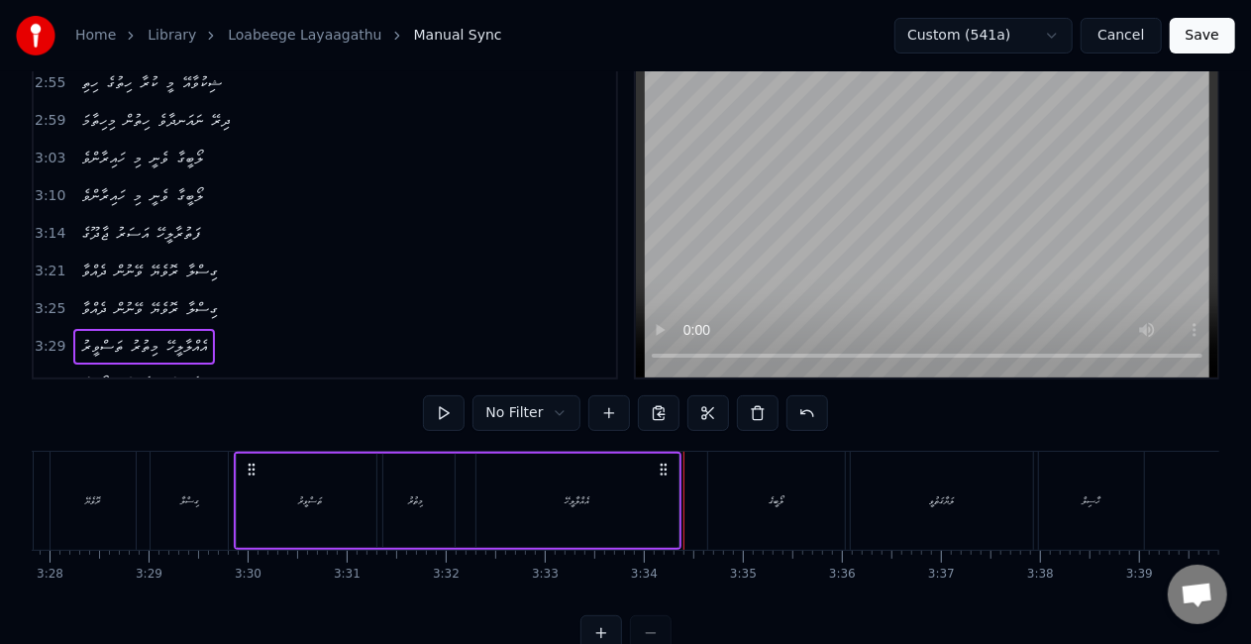
click at [372, 503] on div "ތަސްވީރު" at bounding box center [310, 501] width 146 height 94
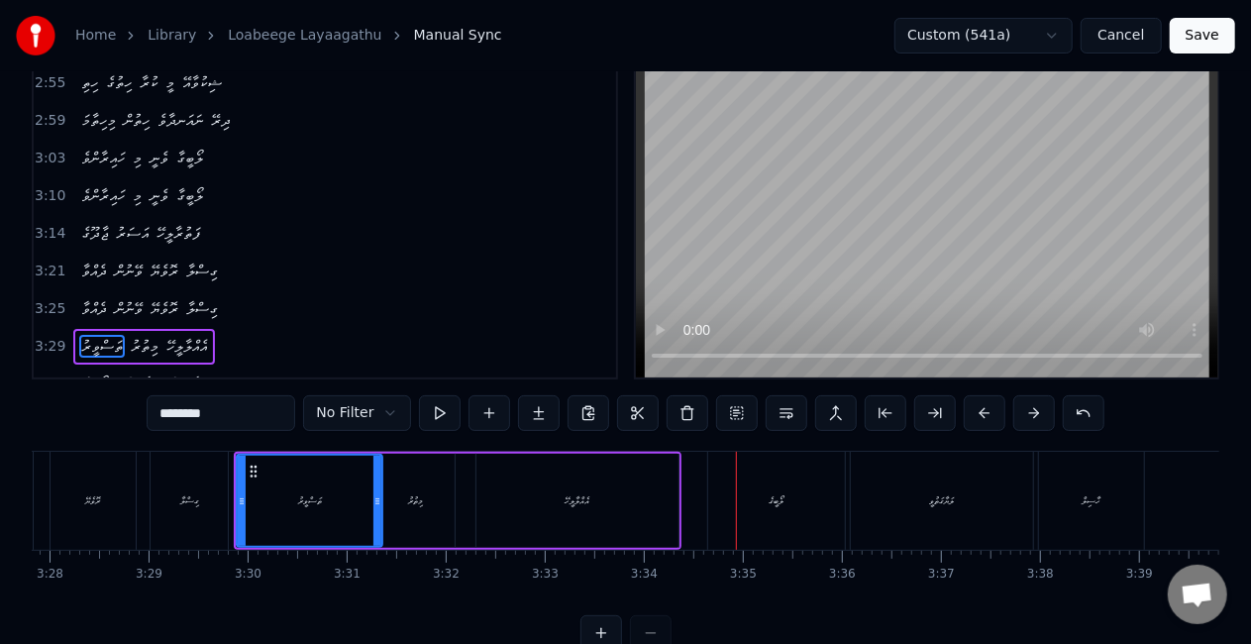
click at [790, 499] on div "ލޯބީގެ" at bounding box center [776, 501] width 137 height 98
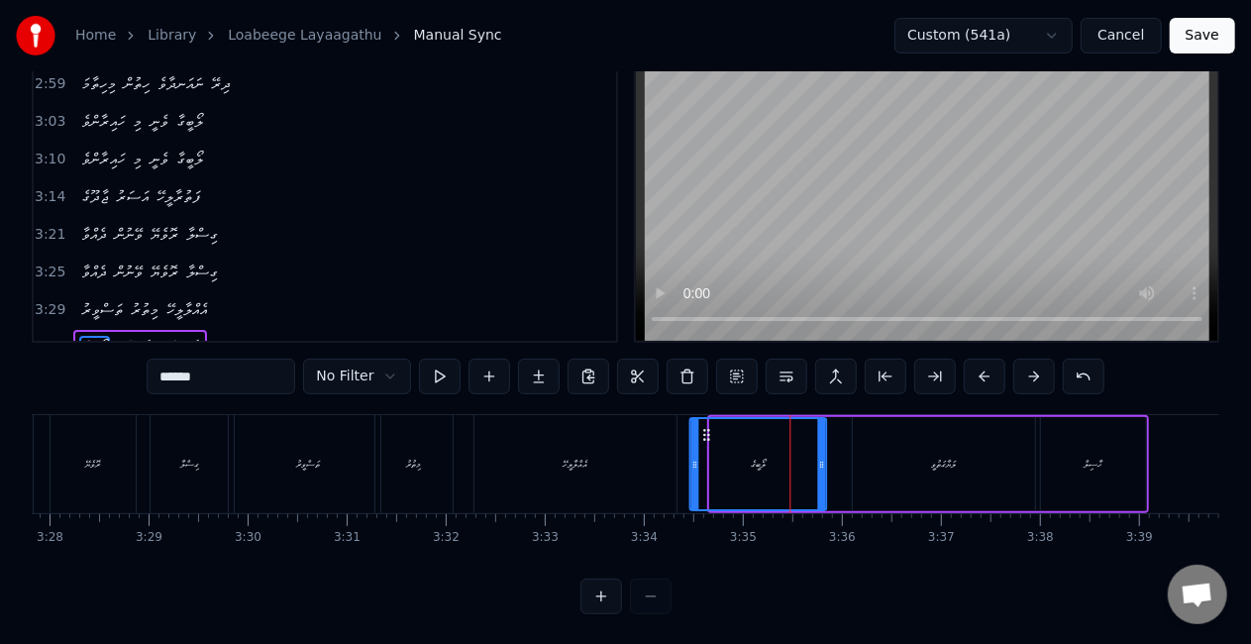
drag, startPoint x: 725, startPoint y: 432, endPoint x: 705, endPoint y: 424, distance: 21.3
click at [705, 424] on div "ލޯބީގެ" at bounding box center [758, 464] width 135 height 90
click at [670, 462] on div "އެއްލާލީހޭ" at bounding box center [576, 464] width 202 height 98
type input "**********"
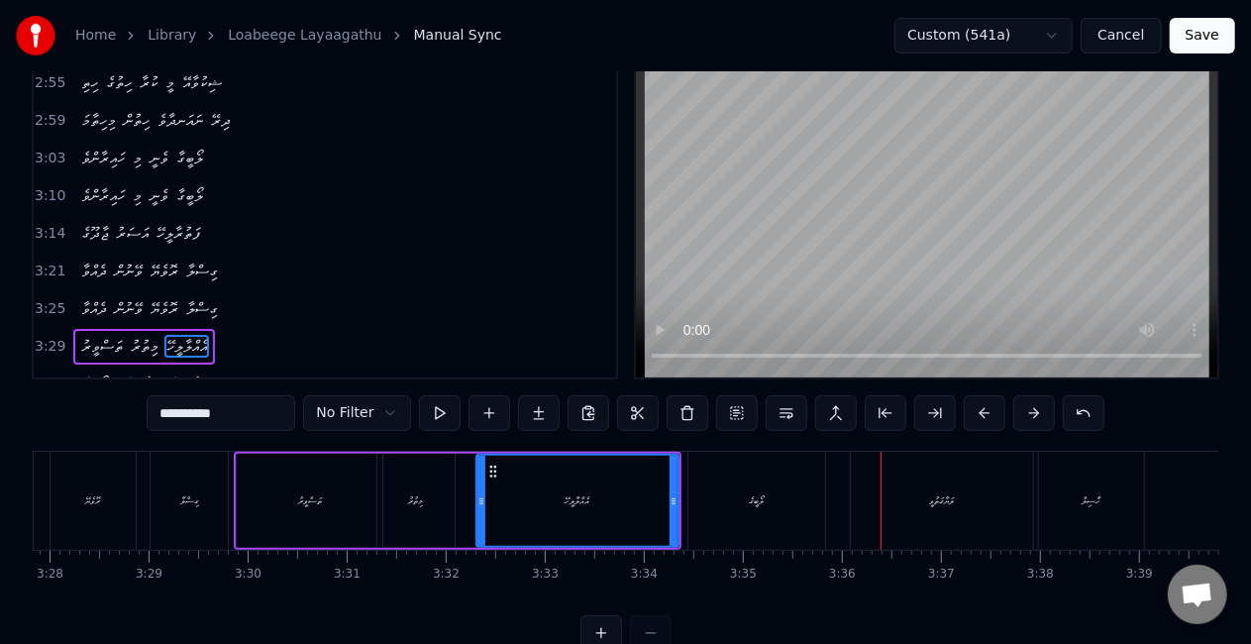
click at [835, 489] on div "ލޯބީގެ ލަޔާގަތުވީ ހާސިލް" at bounding box center [919, 501] width 462 height 98
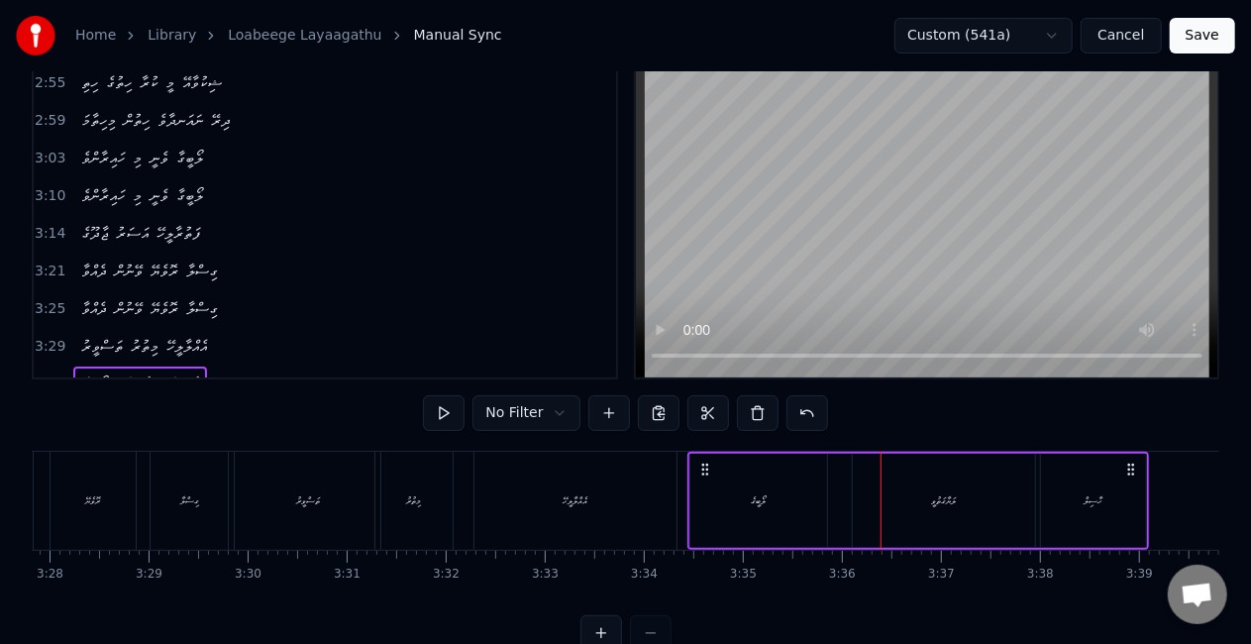
click at [901, 497] on div "ލަޔާގަތުވީ" at bounding box center [944, 501] width 182 height 94
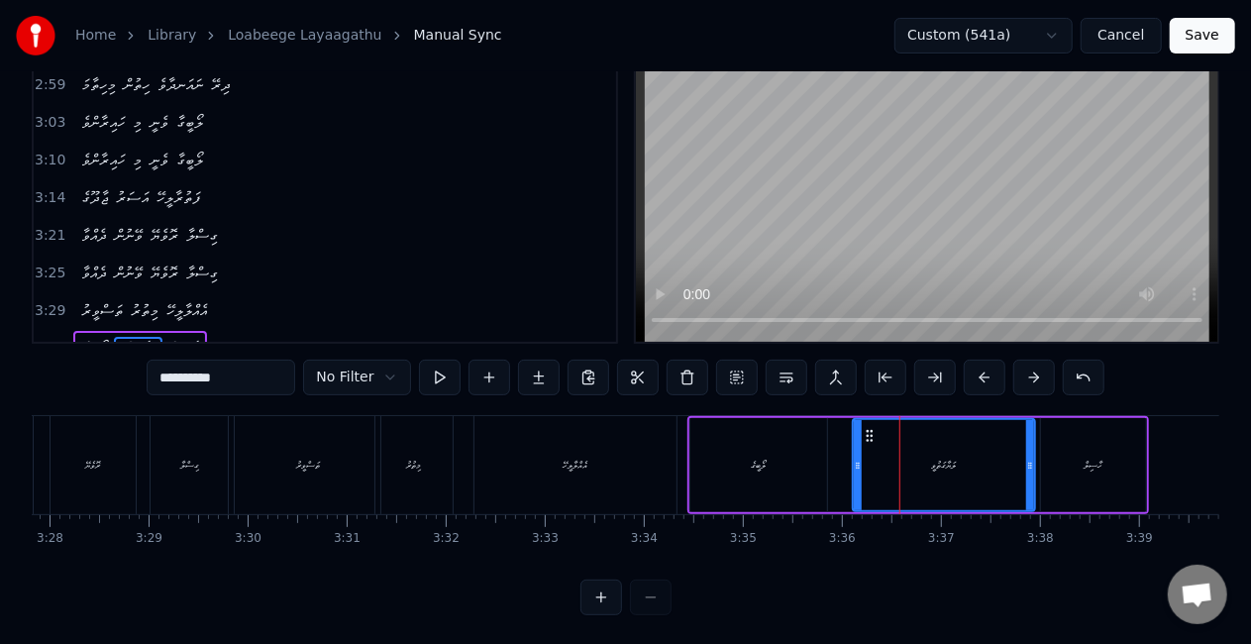
scroll to position [82, 0]
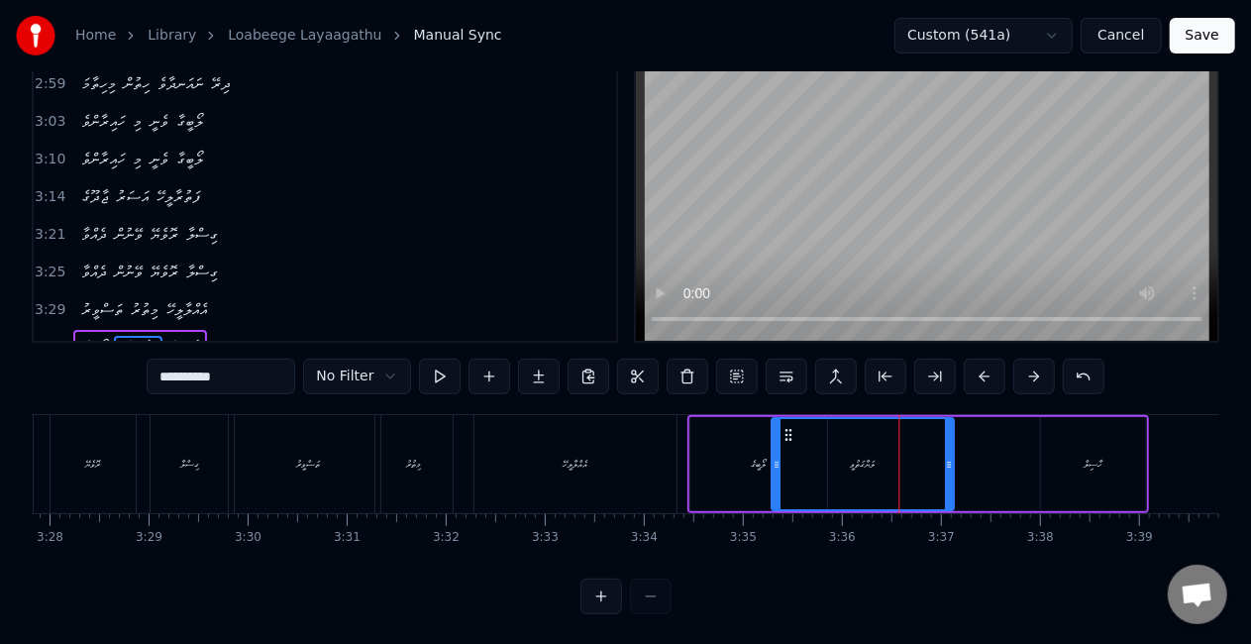
drag, startPoint x: 864, startPoint y: 436, endPoint x: 784, endPoint y: 418, distance: 82.2
click at [784, 419] on div "ލަޔާގަތުވީ" at bounding box center [864, 464] width 180 height 90
click at [718, 452] on div "ލޯބީގެ" at bounding box center [758, 464] width 137 height 94
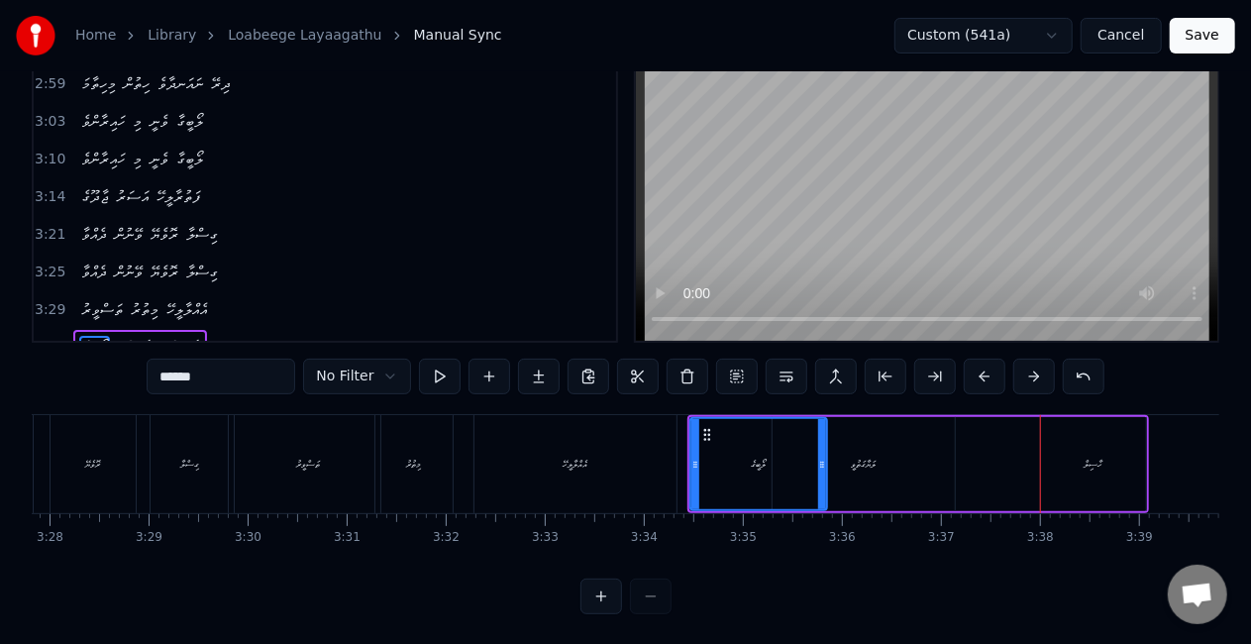
click at [1058, 477] on div "ހާސިލް" at bounding box center [1093, 464] width 105 height 94
type input "******"
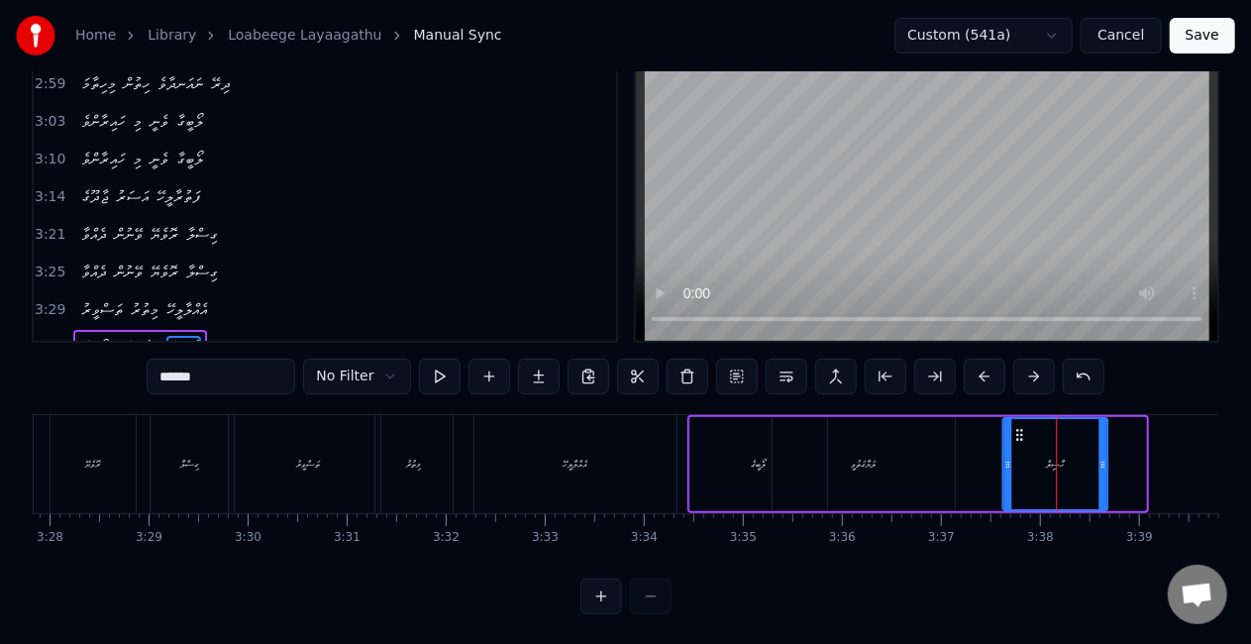
drag, startPoint x: 1062, startPoint y: 436, endPoint x: 1024, endPoint y: 426, distance: 38.9
click at [1024, 427] on icon at bounding box center [1020, 435] width 16 height 16
click at [989, 444] on div "ލޯބީގެ ލަޔާގަތުވީ ހާސިލް" at bounding box center [900, 464] width 424 height 98
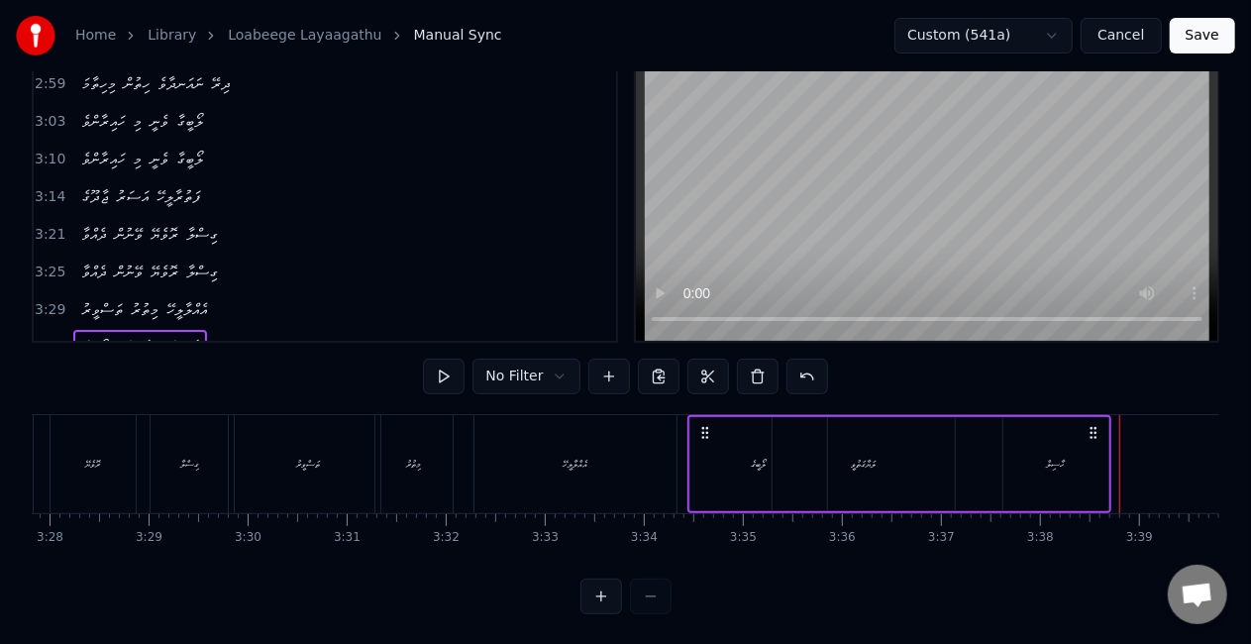
drag, startPoint x: 908, startPoint y: 463, endPoint x: 892, endPoint y: 440, distance: 28.3
click at [906, 463] on div "ލަޔާގަތުވީ" at bounding box center [864, 464] width 182 height 94
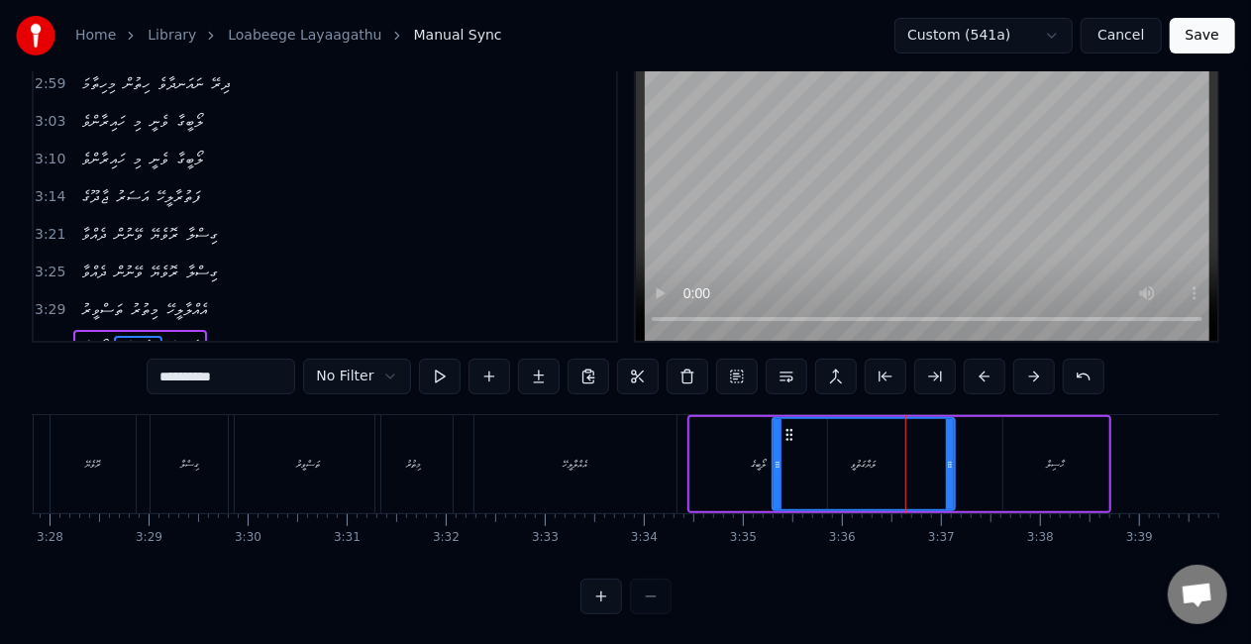
click at [1020, 443] on div "ހާސިލް" at bounding box center [1056, 464] width 105 height 94
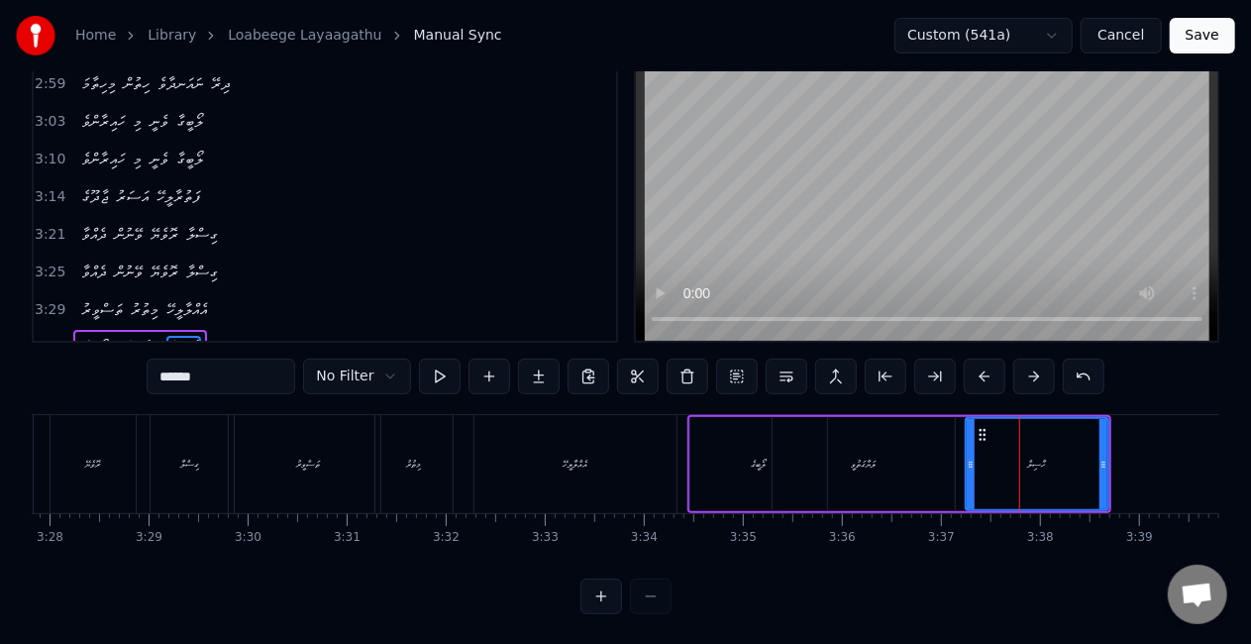
drag, startPoint x: 1008, startPoint y: 460, endPoint x: 968, endPoint y: 456, distance: 40.8
click at [968, 457] on icon at bounding box center [971, 465] width 8 height 16
click at [908, 462] on div "ލަޔާގަތުވީ" at bounding box center [864, 464] width 182 height 94
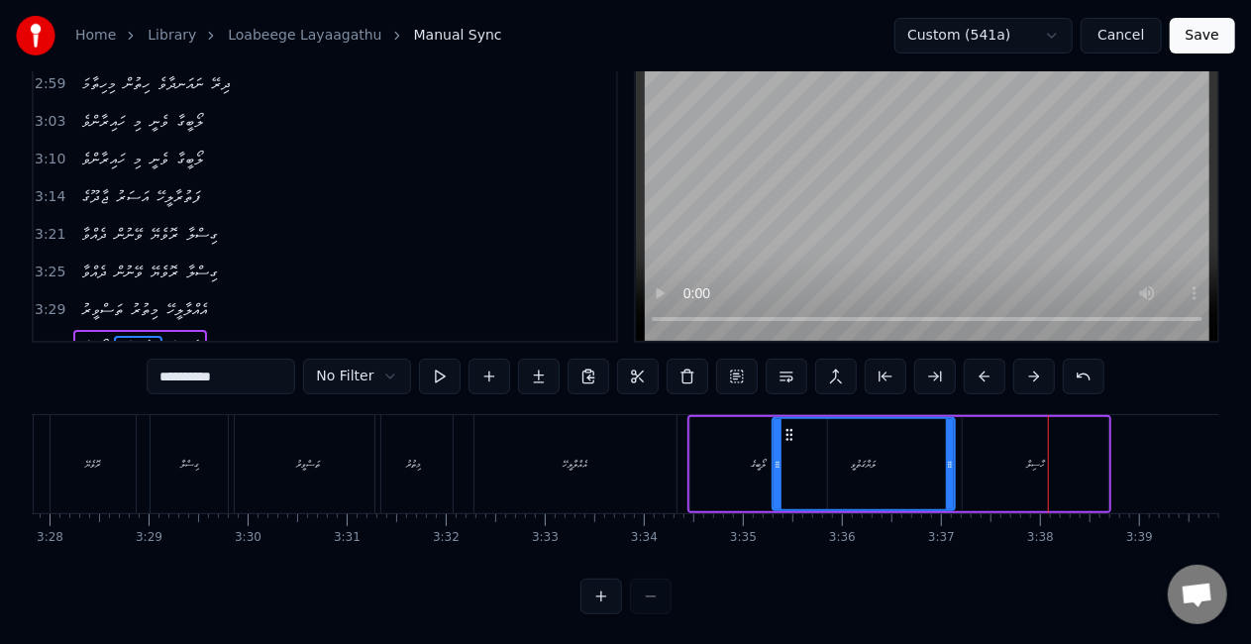
click at [1083, 479] on div "ހާސިލް" at bounding box center [1036, 464] width 146 height 94
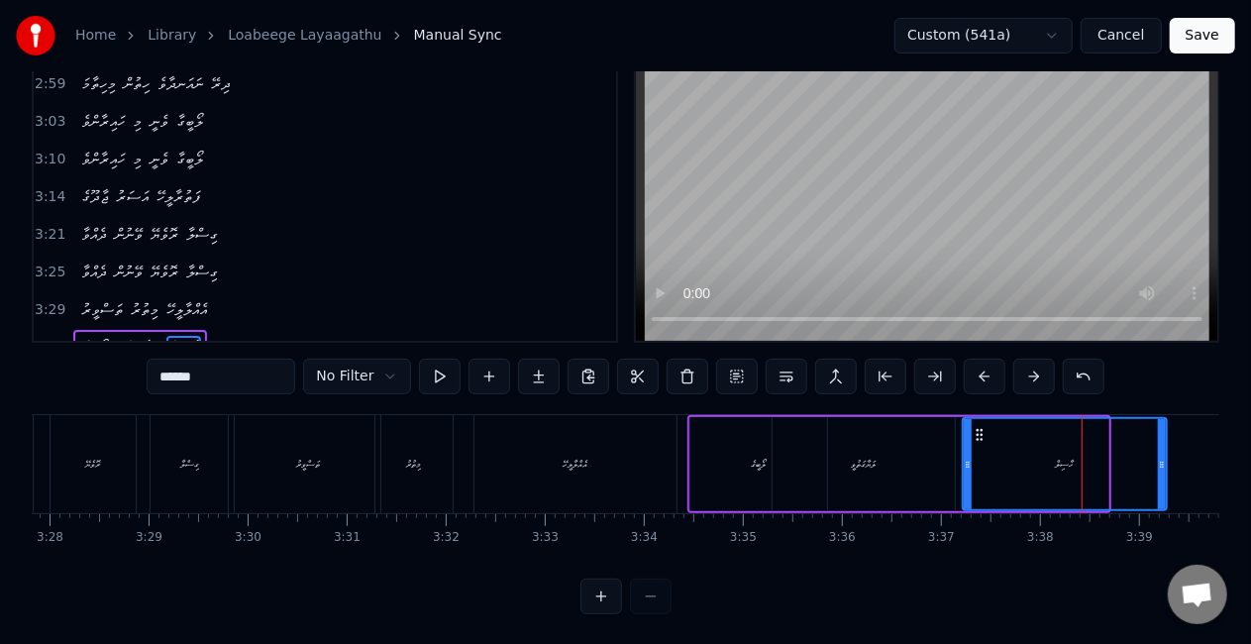
drag, startPoint x: 1102, startPoint y: 475, endPoint x: 1160, endPoint y: 475, distance: 58.4
click at [1160, 475] on div at bounding box center [1162, 464] width 8 height 90
click at [904, 468] on div "ލަޔާގަތުވީ" at bounding box center [864, 464] width 182 height 94
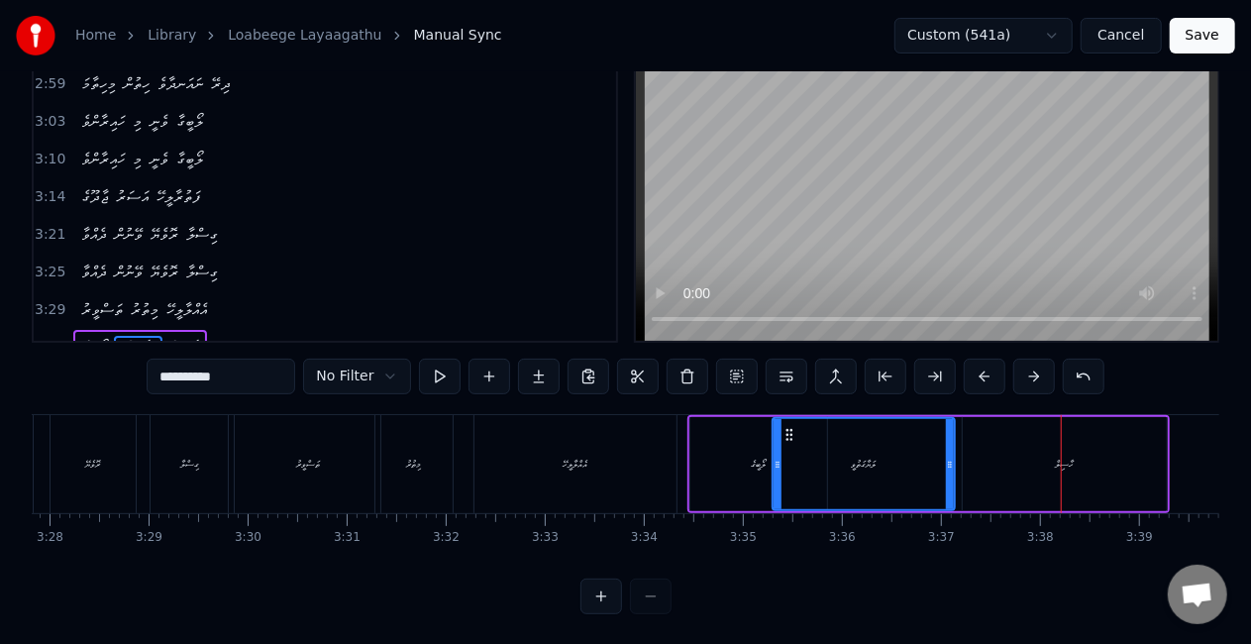
click at [1065, 458] on div "ހާސިލް" at bounding box center [1065, 464] width 19 height 15
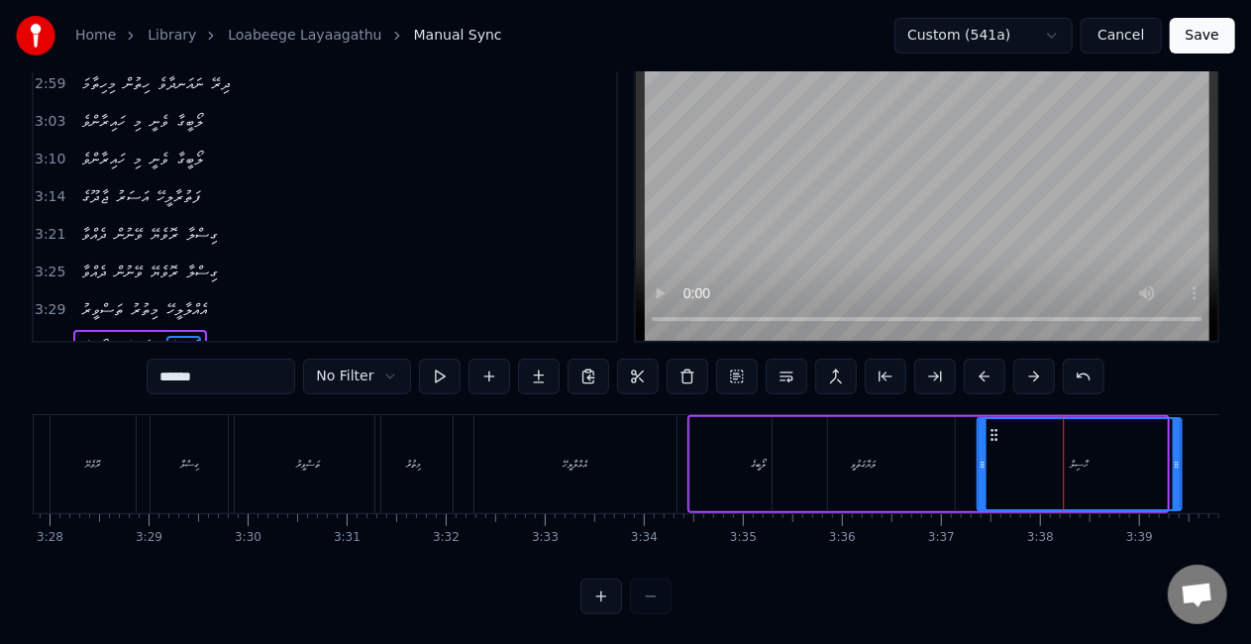
drag, startPoint x: 979, startPoint y: 436, endPoint x: 995, endPoint y: 442, distance: 16.9
click at [995, 442] on icon at bounding box center [995, 435] width 16 height 16
drag, startPoint x: 921, startPoint y: 462, endPoint x: 917, endPoint y: 447, distance: 15.4
click at [921, 461] on div "ލަޔާގަތުވީ" at bounding box center [864, 464] width 182 height 94
type input "**********"
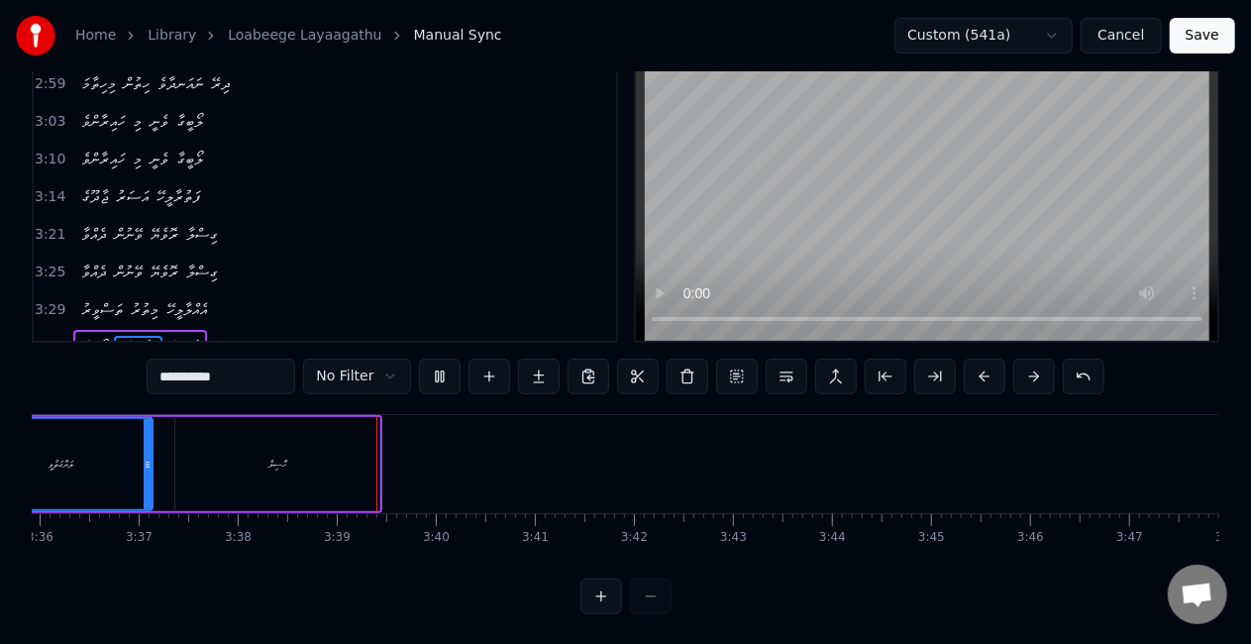
scroll to position [0, 21581]
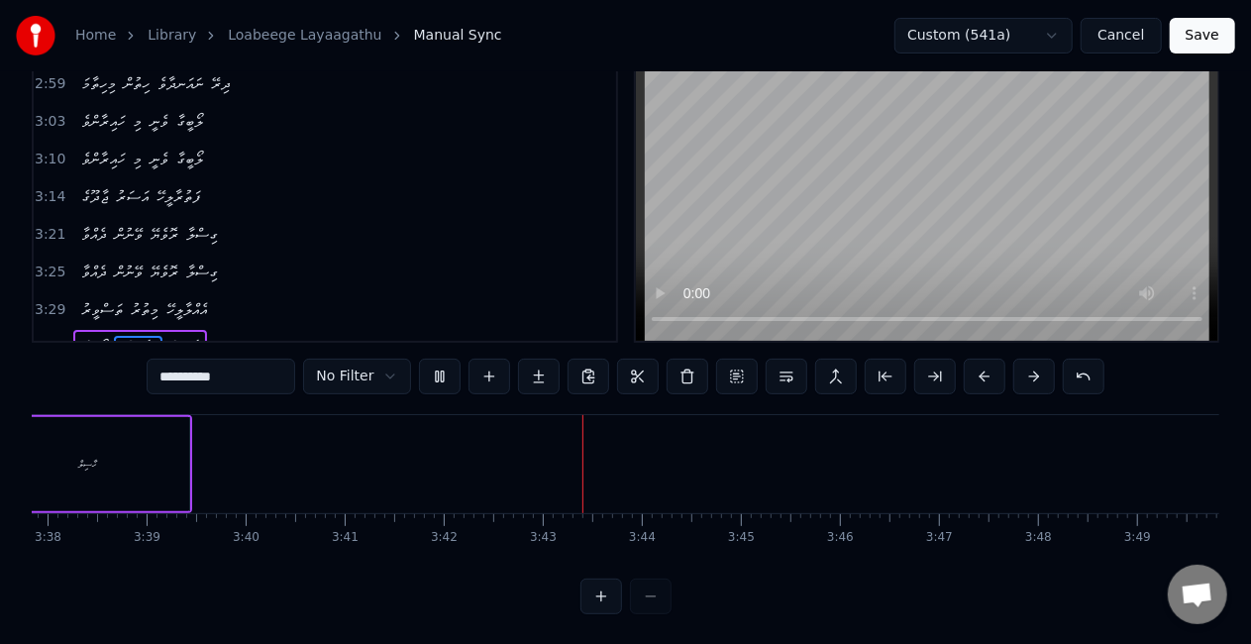
click at [1213, 32] on button "Save" at bounding box center [1202, 36] width 65 height 36
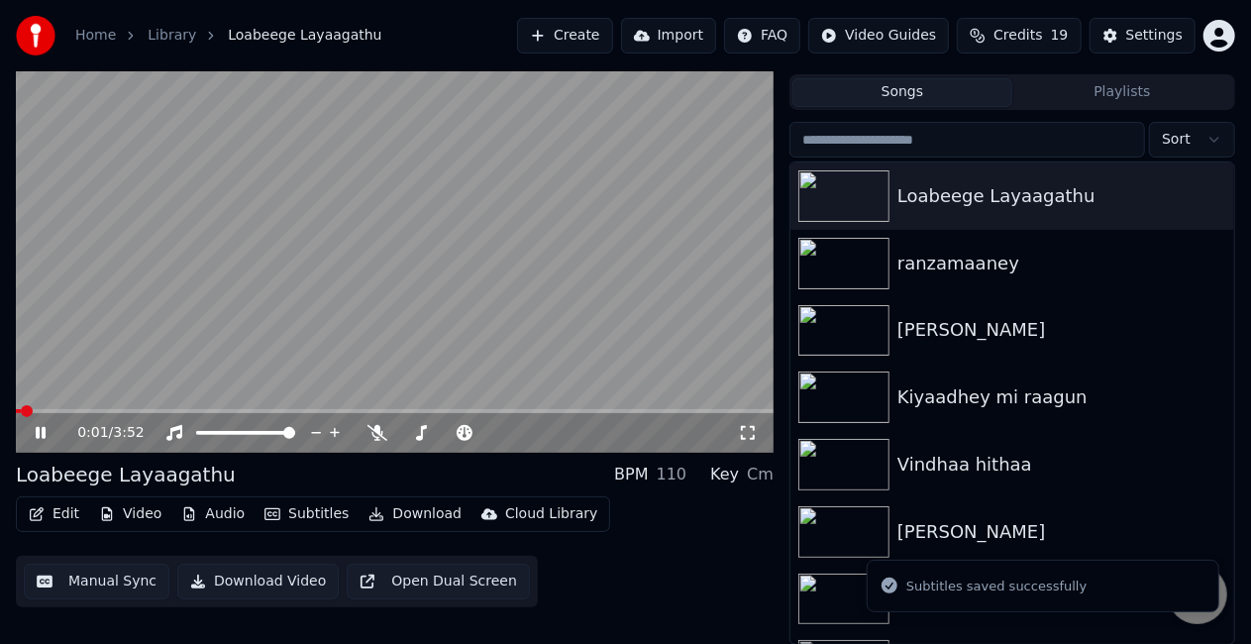
click at [72, 409] on span at bounding box center [395, 411] width 758 height 4
click at [230, 315] on video at bounding box center [395, 240] width 758 height 426
click at [230, 316] on video at bounding box center [395, 240] width 758 height 426
click at [28, 409] on span at bounding box center [22, 411] width 13 height 4
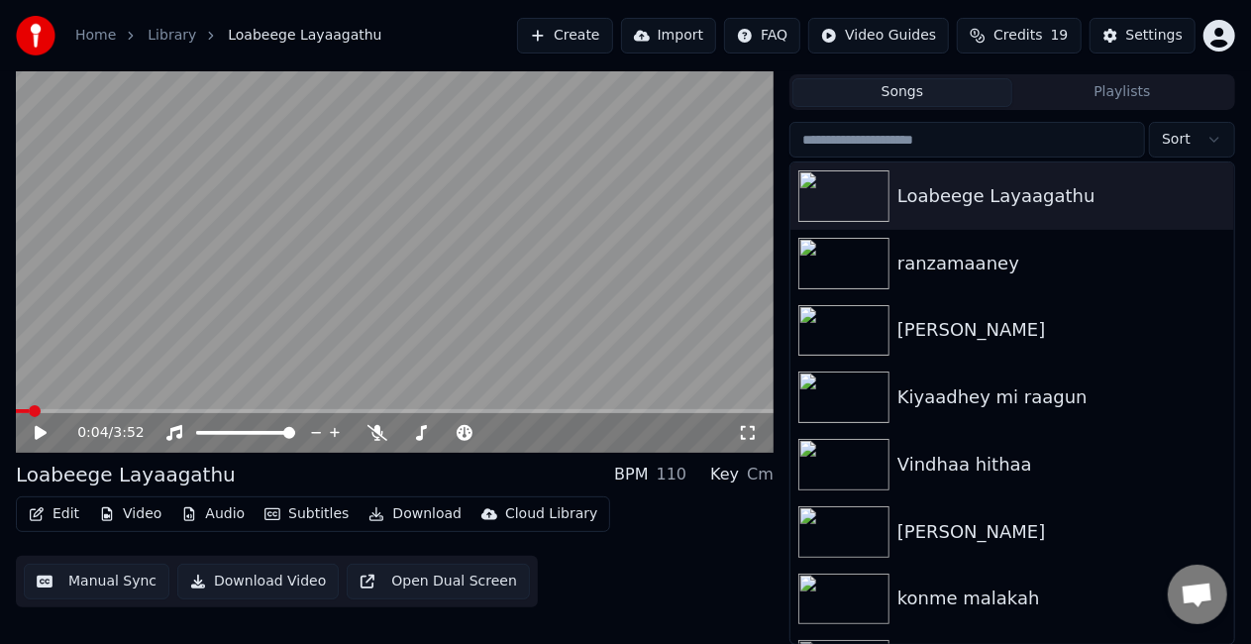
click at [227, 305] on video at bounding box center [395, 240] width 758 height 426
click at [301, 222] on video at bounding box center [395, 240] width 758 height 426
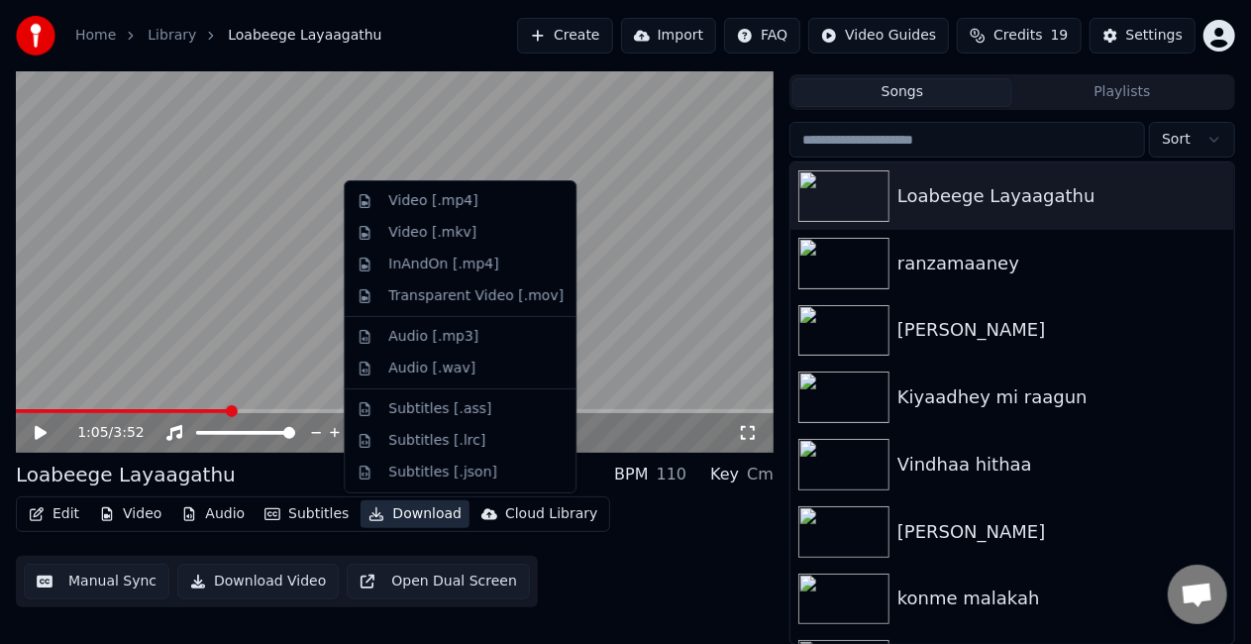
click at [394, 511] on button "Download" at bounding box center [415, 514] width 109 height 28
click at [434, 205] on div "Video [.mp4]" at bounding box center [432, 201] width 89 height 20
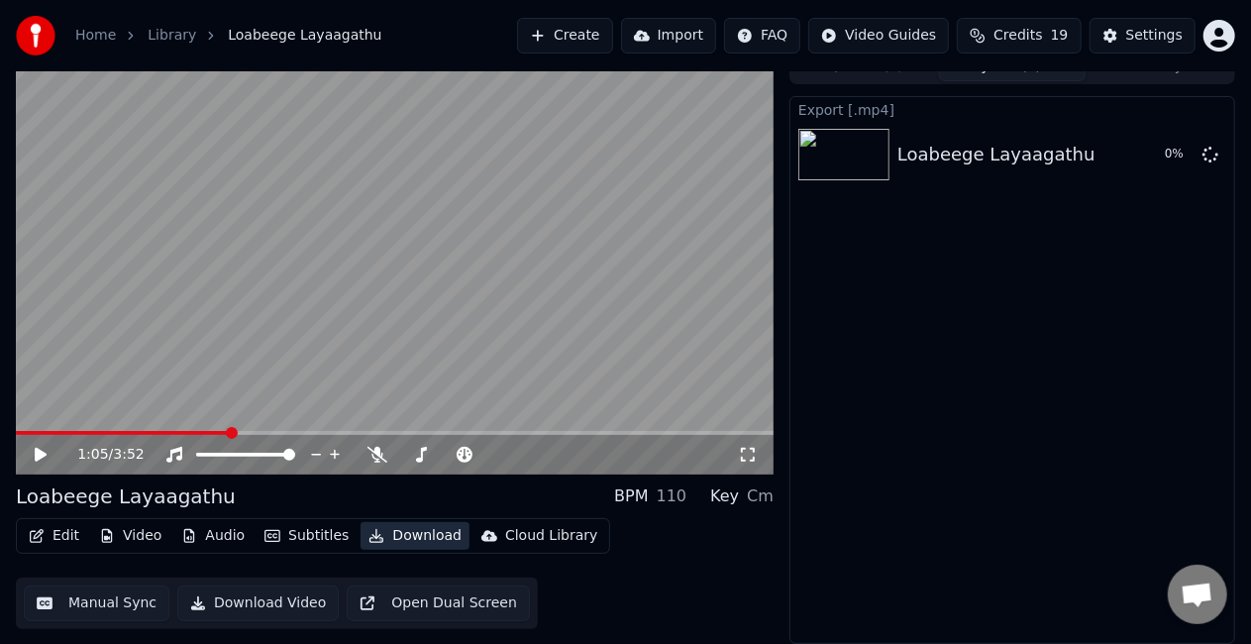
scroll to position [22, 0]
